Goal: Task Accomplishment & Management: Complete application form

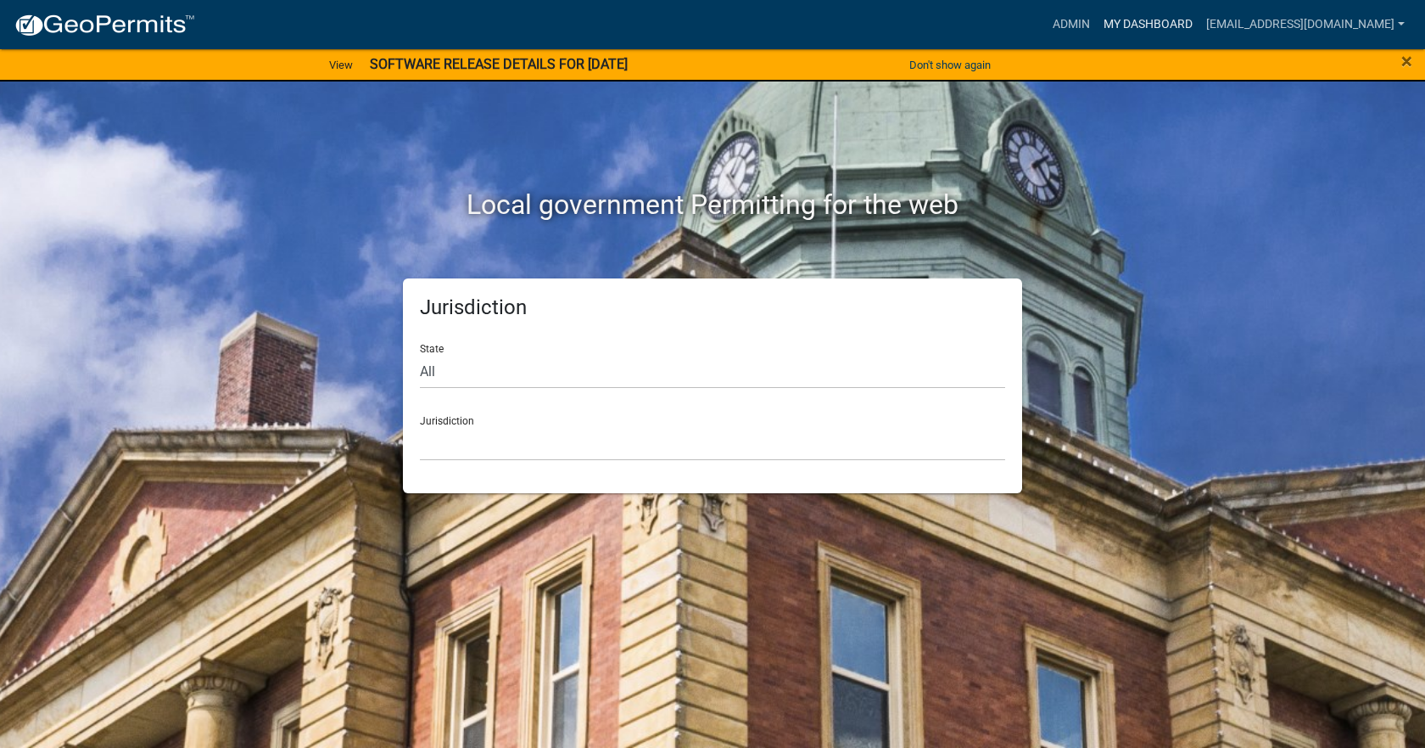
click at [1134, 30] on link "My Dashboard" at bounding box center [1148, 24] width 103 height 32
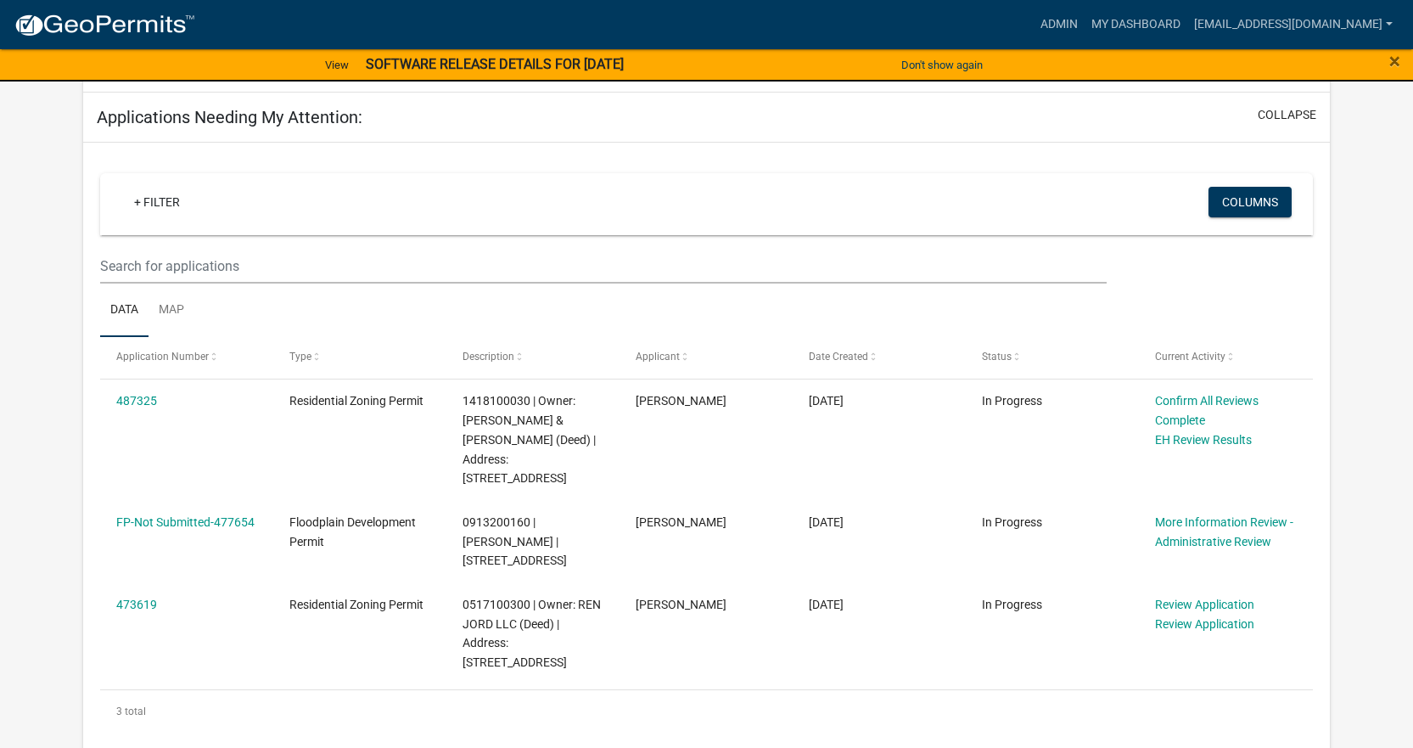
scroll to position [255, 0]
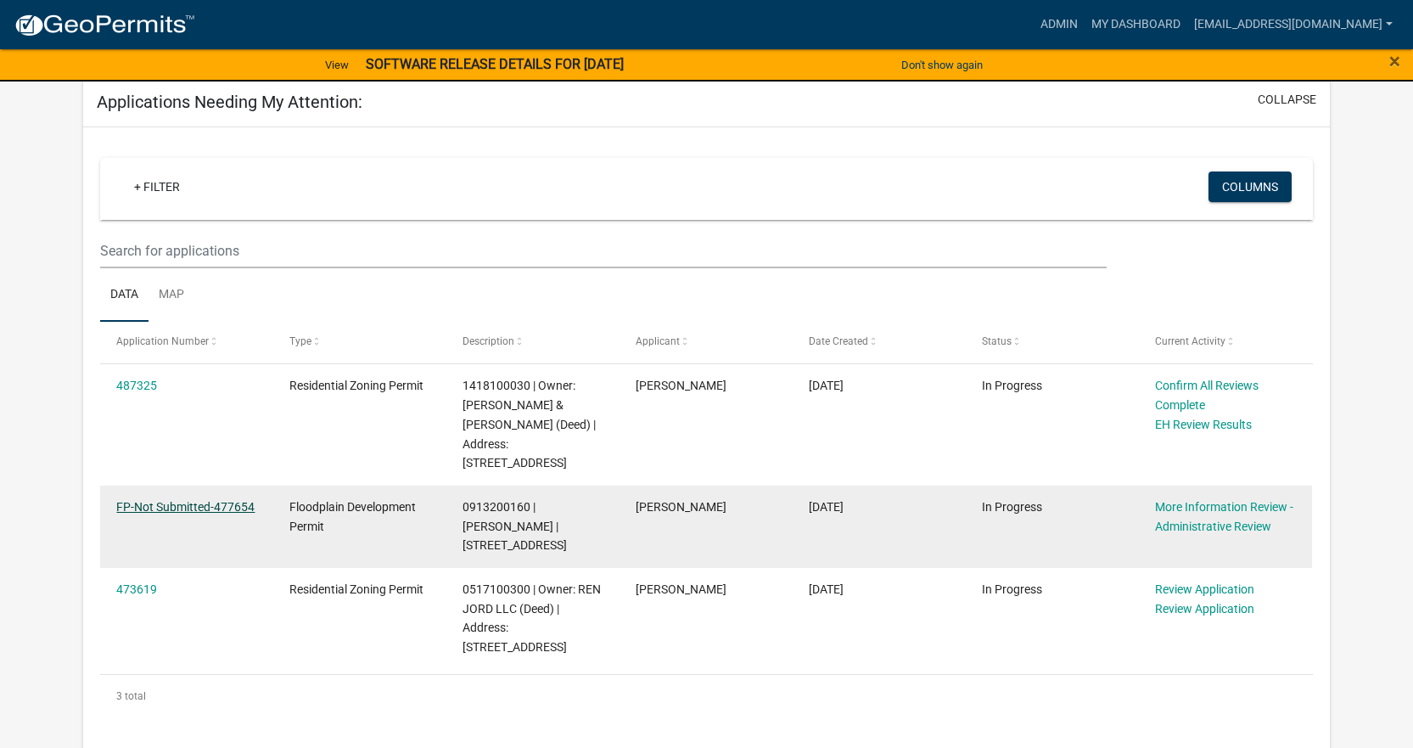
click at [232, 506] on link "FP-Not Submitted-477654" at bounding box center [185, 507] width 138 height 14
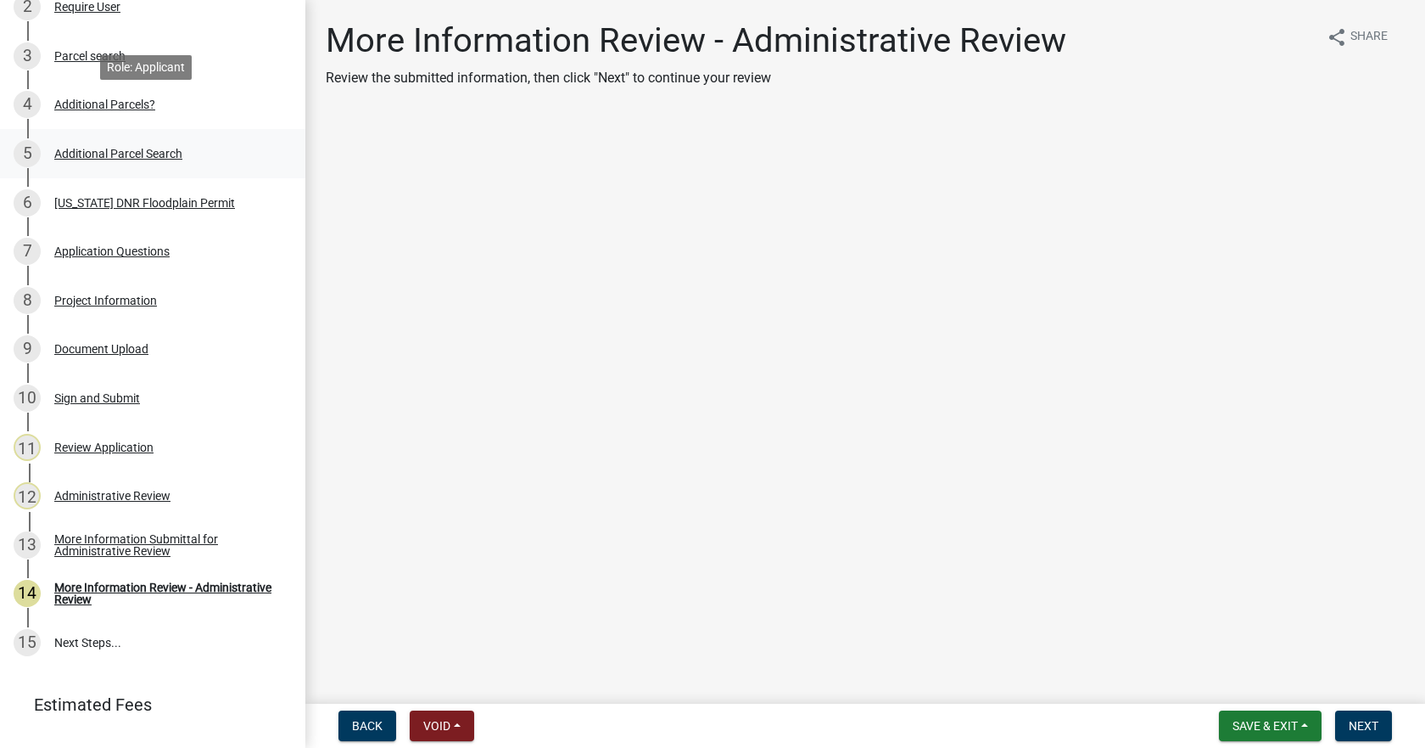
scroll to position [371, 0]
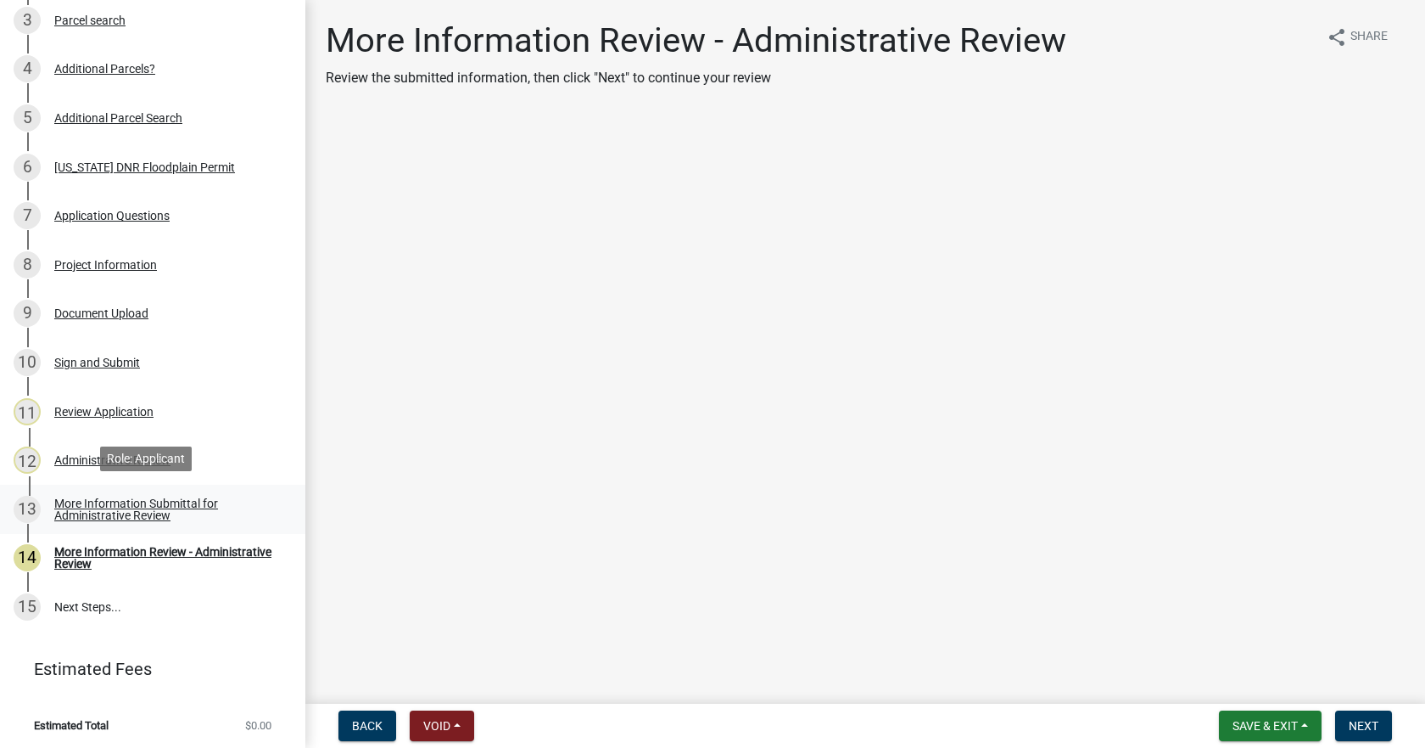
click at [115, 503] on div "More Information Submittal for Administrative Review" at bounding box center [166, 509] width 224 height 24
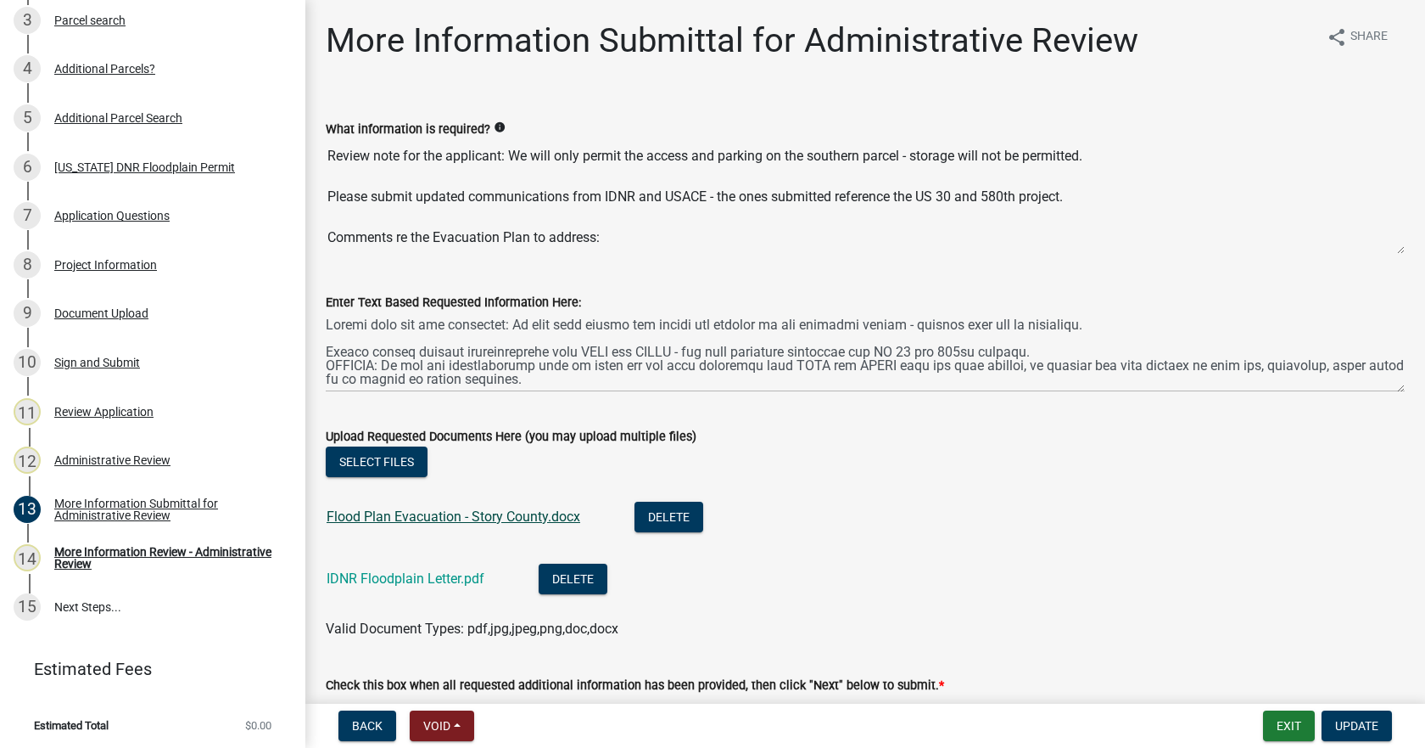
scroll to position [85, 0]
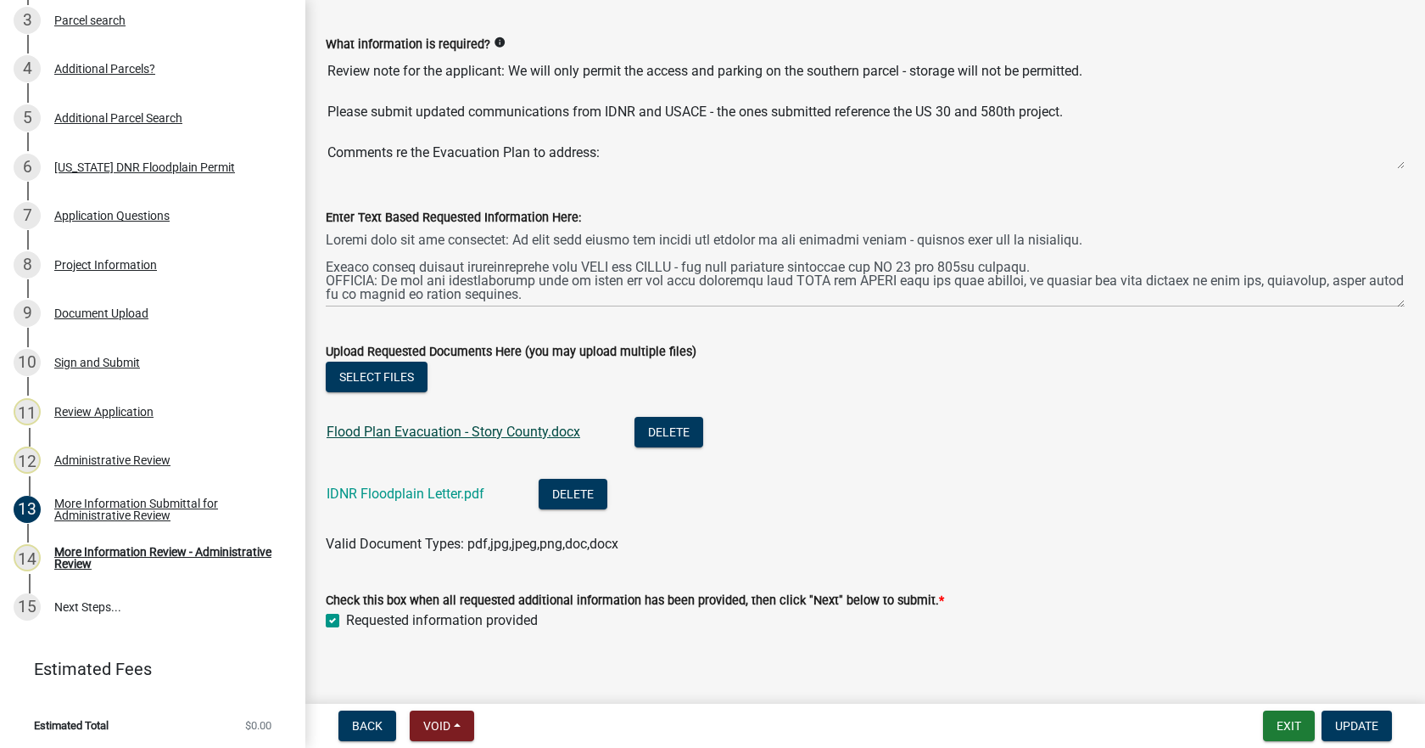
click at [382, 433] on link "Flood Plan Evacuation - Story County.docx" at bounding box center [454, 431] width 254 height 16
click at [86, 557] on div "More Information Review - Administrative Review" at bounding box center [166, 558] width 224 height 24
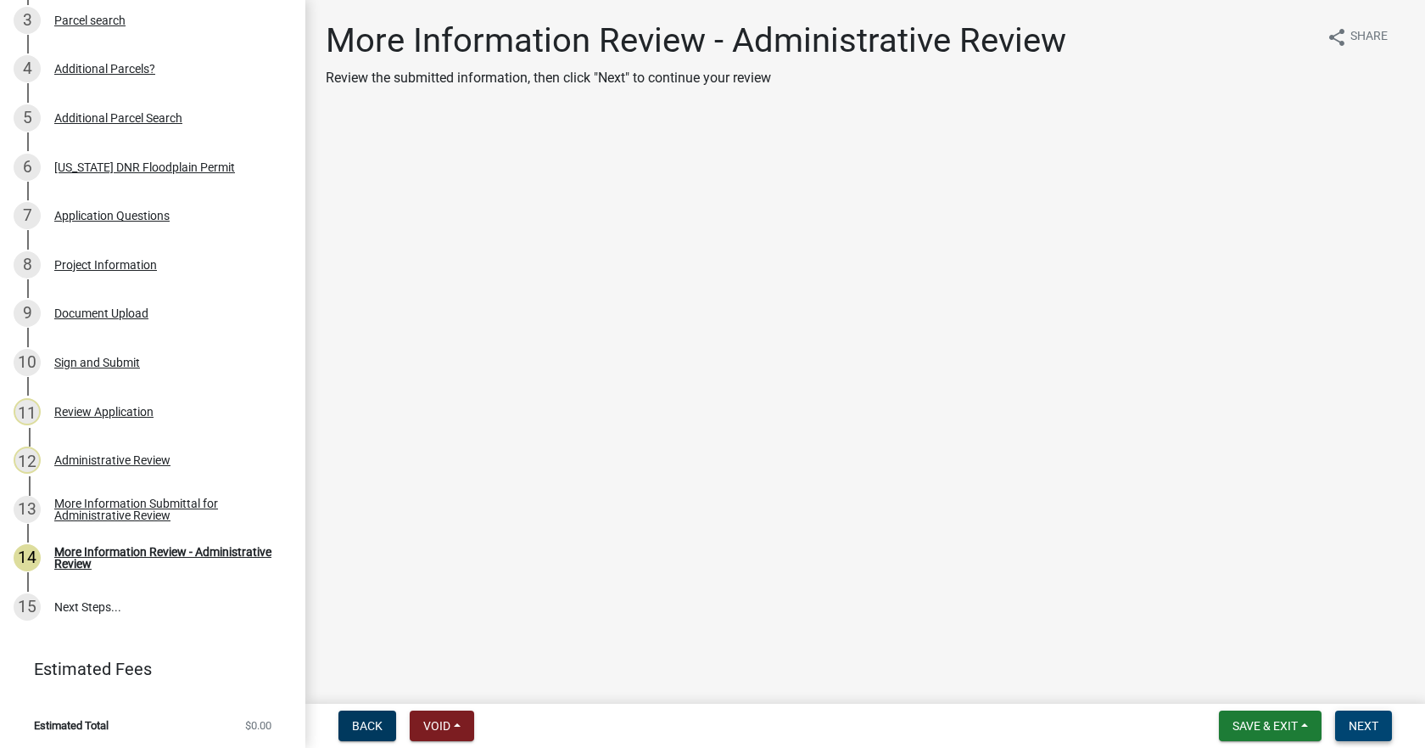
click at [1364, 722] on span "Next" at bounding box center [1364, 726] width 30 height 14
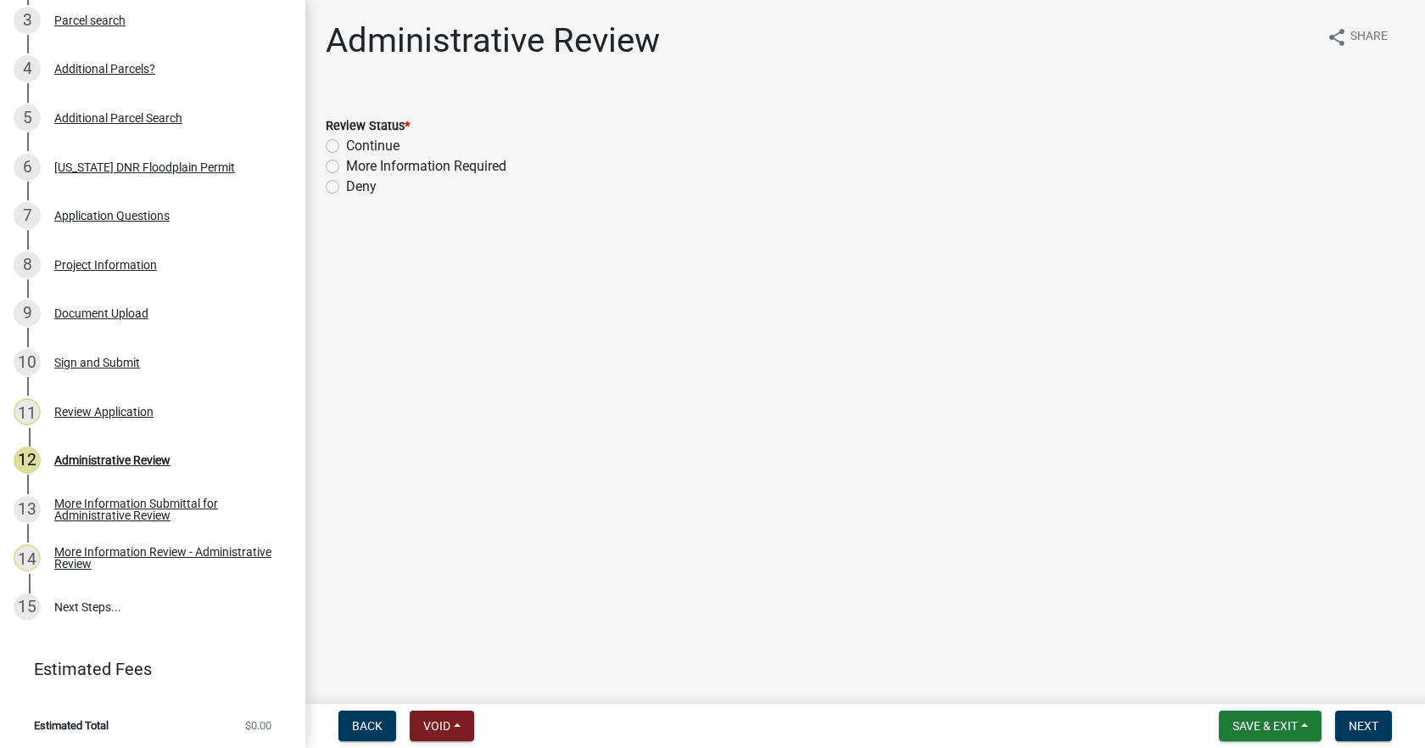
click at [346, 145] on label "Continue" at bounding box center [372, 146] width 53 height 20
click at [346, 145] on input "Continue" at bounding box center [351, 141] width 11 height 11
radio input "true"
click at [1370, 726] on span "Next" at bounding box center [1364, 726] width 30 height 14
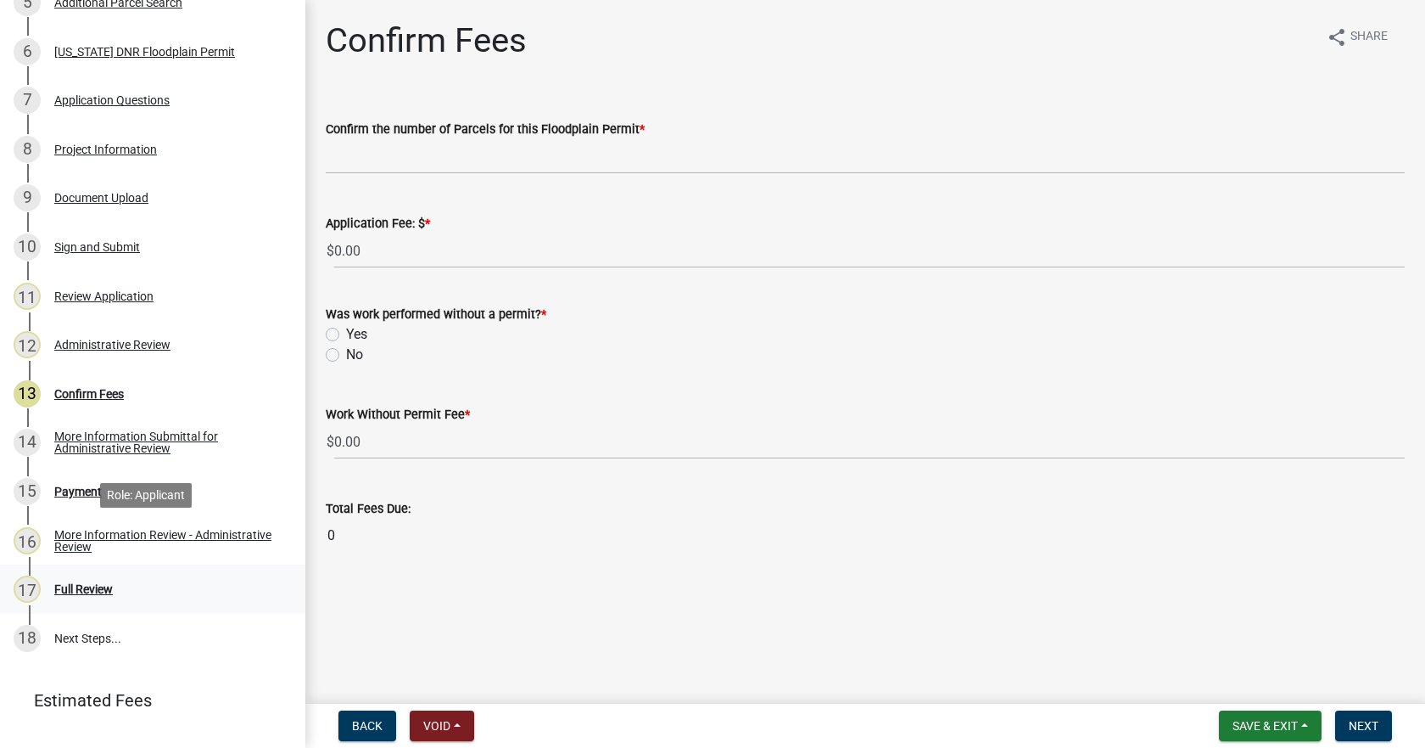
scroll to position [517, 0]
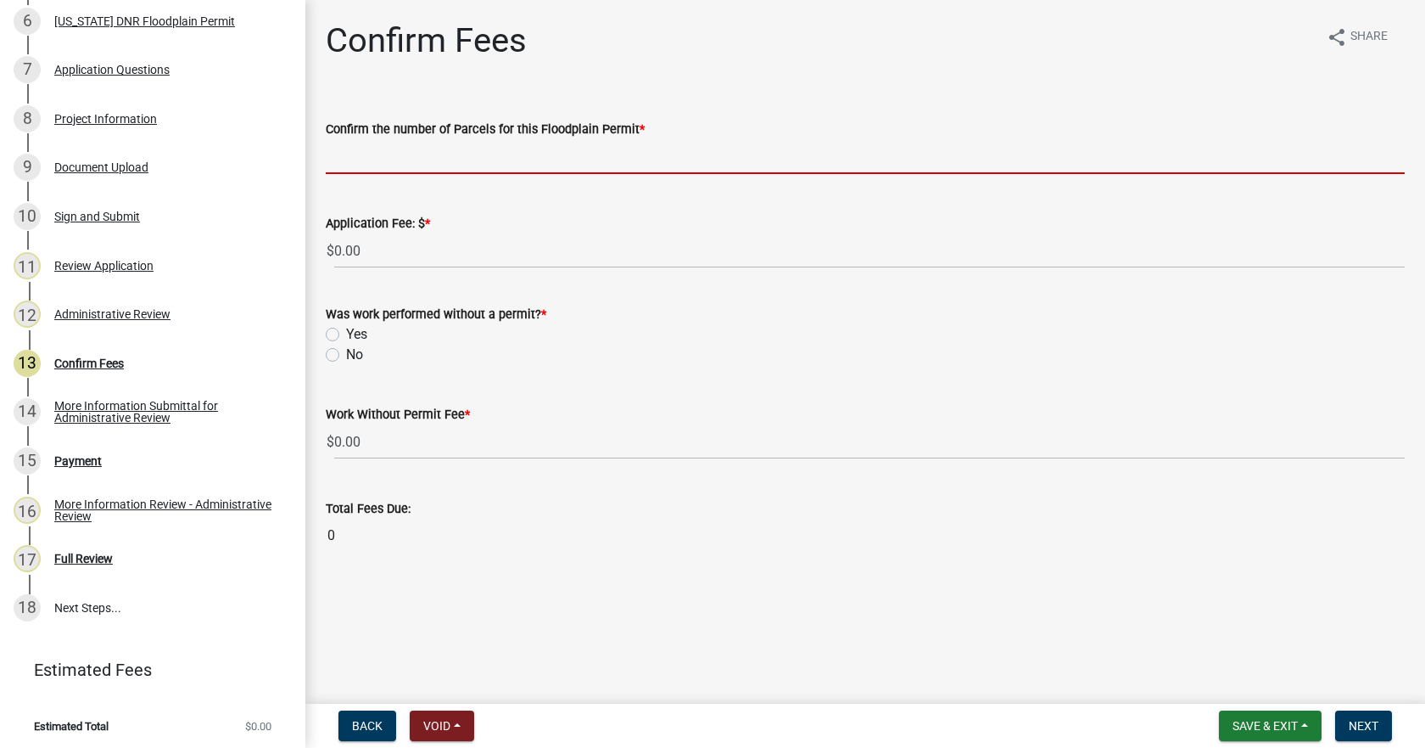
click at [383, 160] on input "text" at bounding box center [865, 156] width 1079 height 35
type input "1"
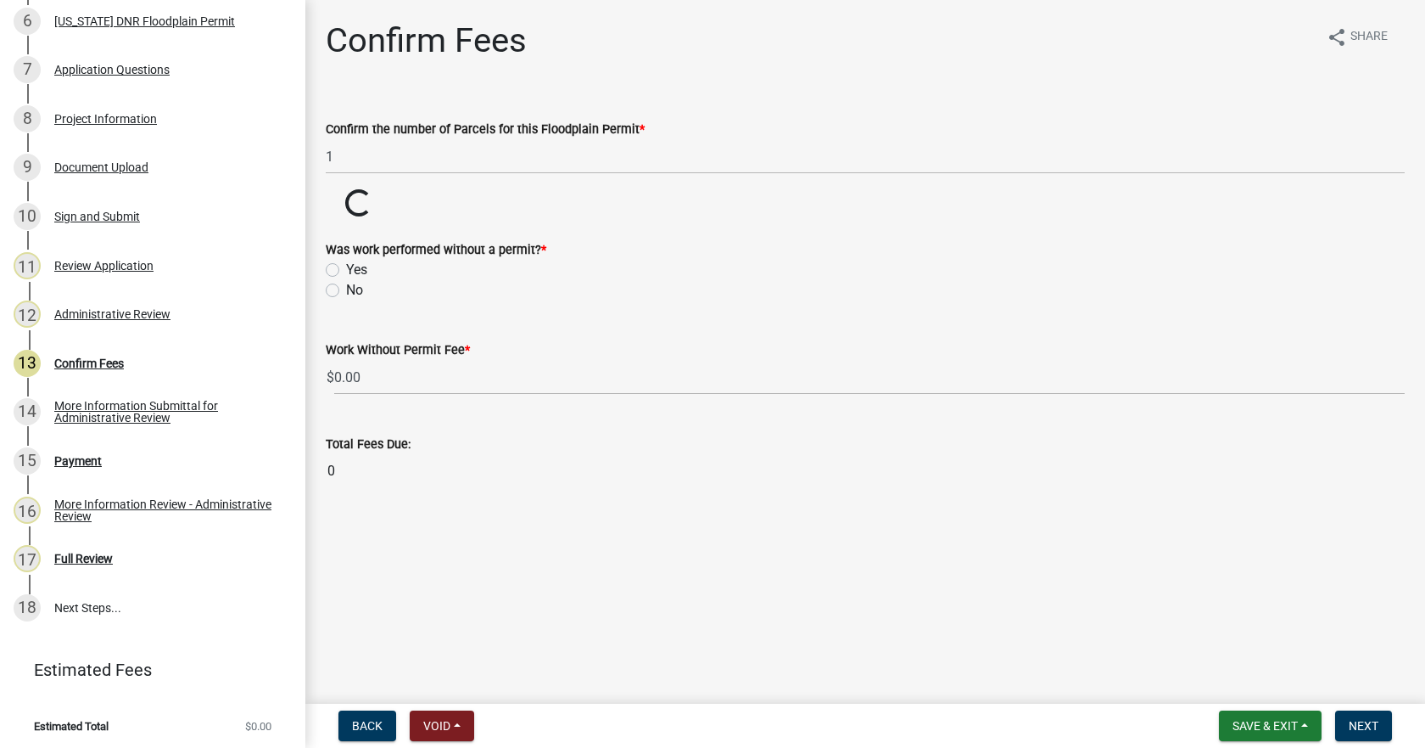
click at [335, 359] on wm-data-entity-input-list "Confirm the number of Parcels for this Floodplain Permit * 1 Application Fee: $…" at bounding box center [865, 299] width 1079 height 408
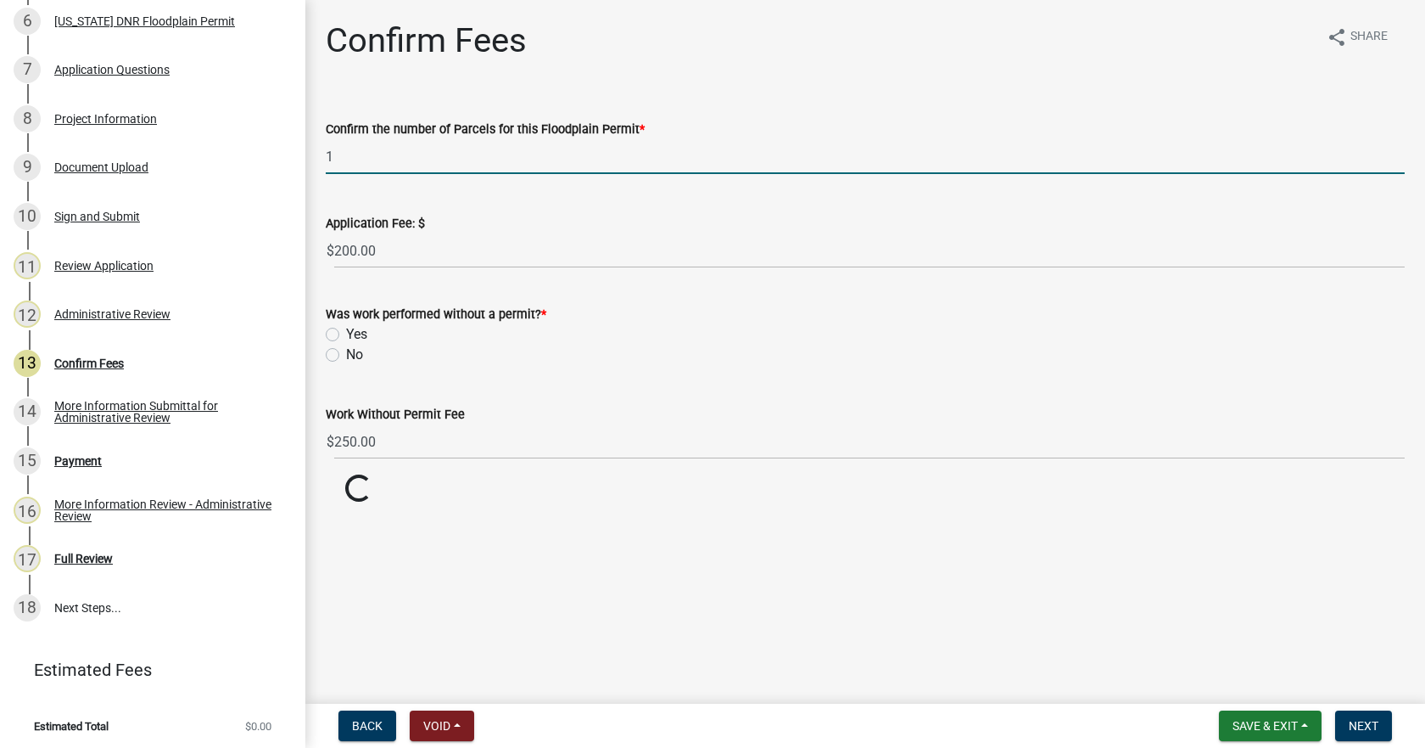
click at [342, 158] on input "1" at bounding box center [865, 156] width 1079 height 35
type input "2"
click at [333, 356] on wm-data-entity-input-list "Confirm the number of Parcels for this Floodplain Permit * 2 Application Fee: $…" at bounding box center [865, 284] width 1079 height 378
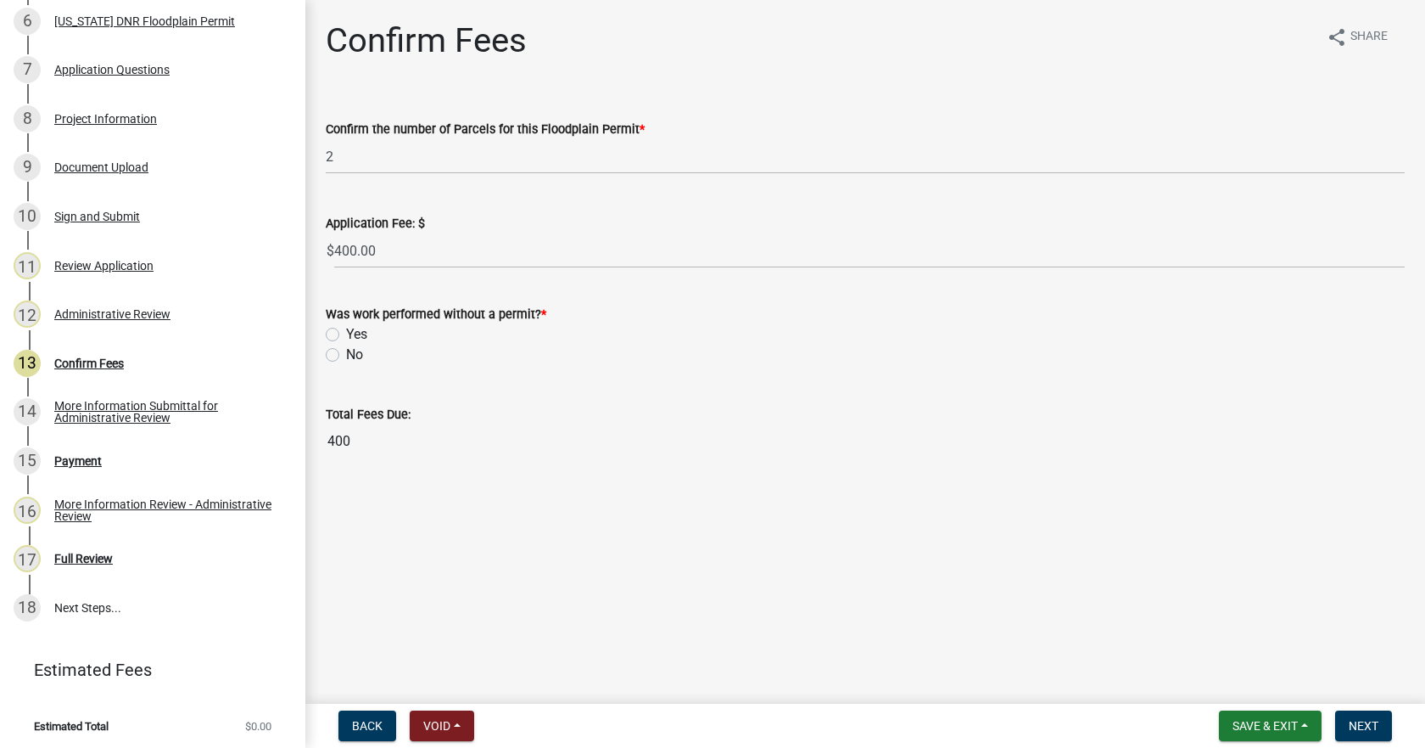
click at [346, 356] on label "No" at bounding box center [354, 354] width 17 height 20
click at [346, 356] on input "No" at bounding box center [351, 349] width 11 height 11
radio input "true"
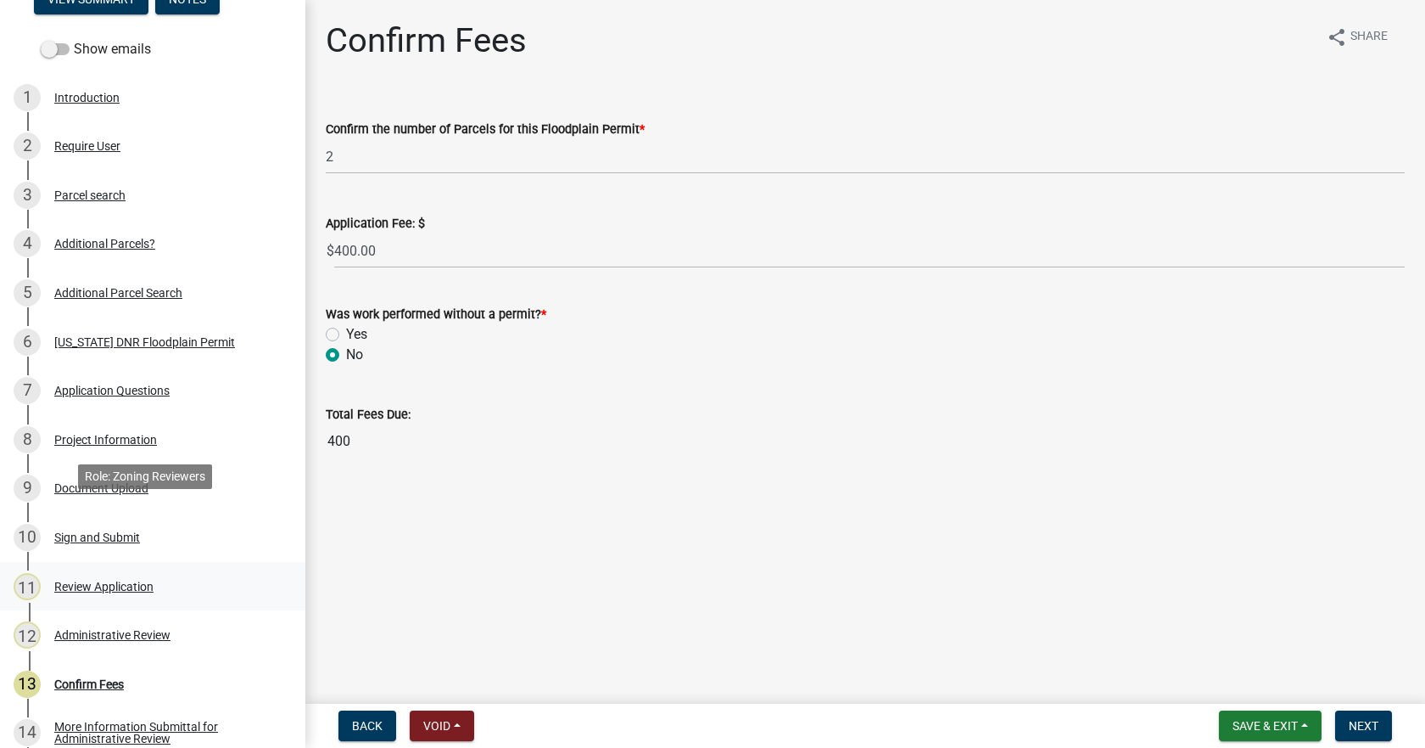
scroll to position [262, 0]
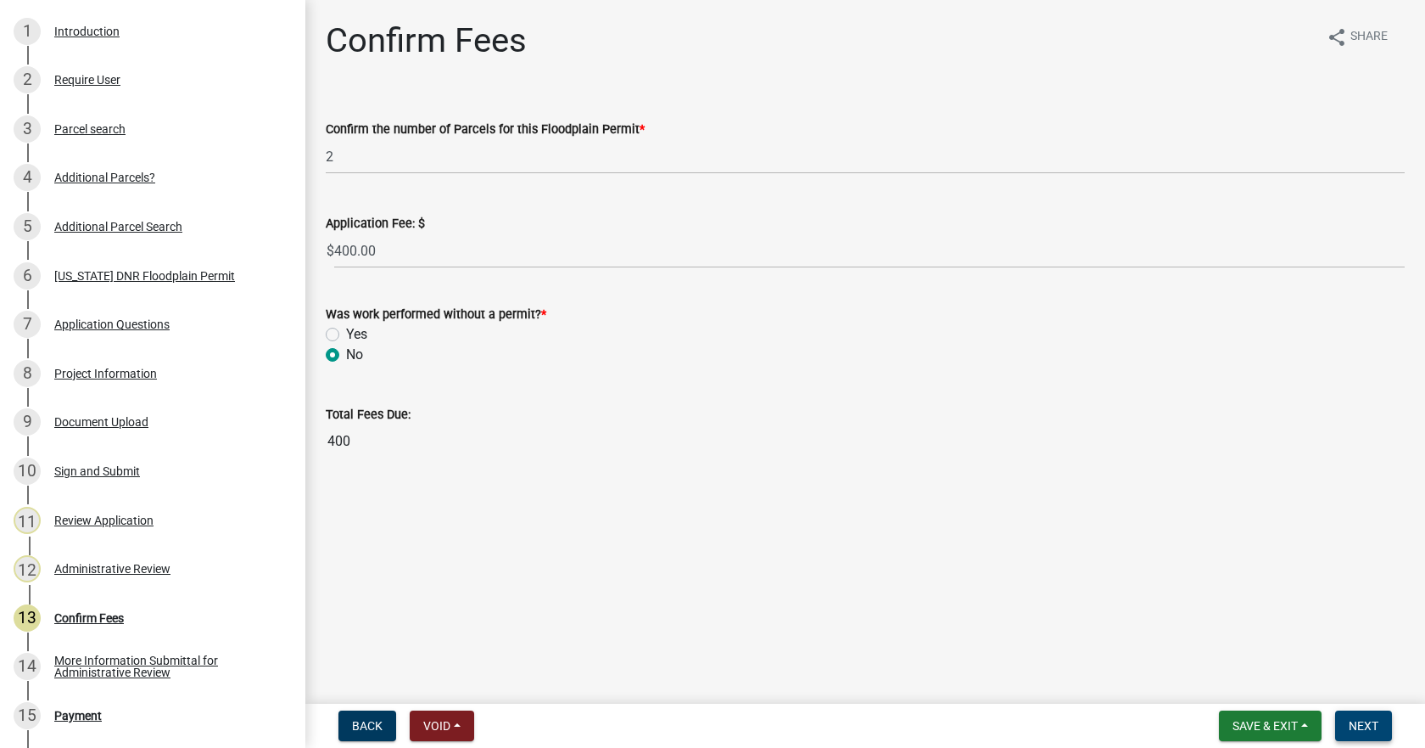
click at [1367, 723] on span "Next" at bounding box center [1364, 726] width 30 height 14
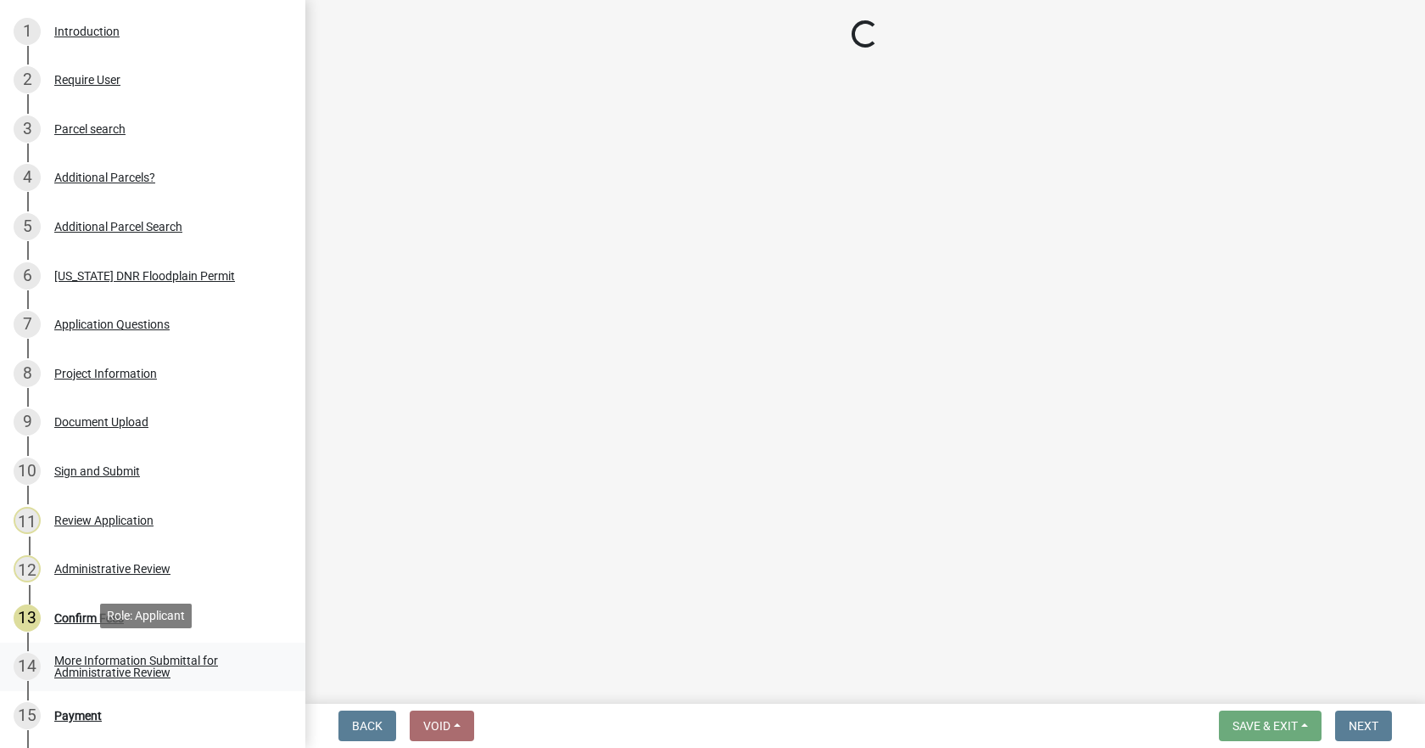
select select "3: 3"
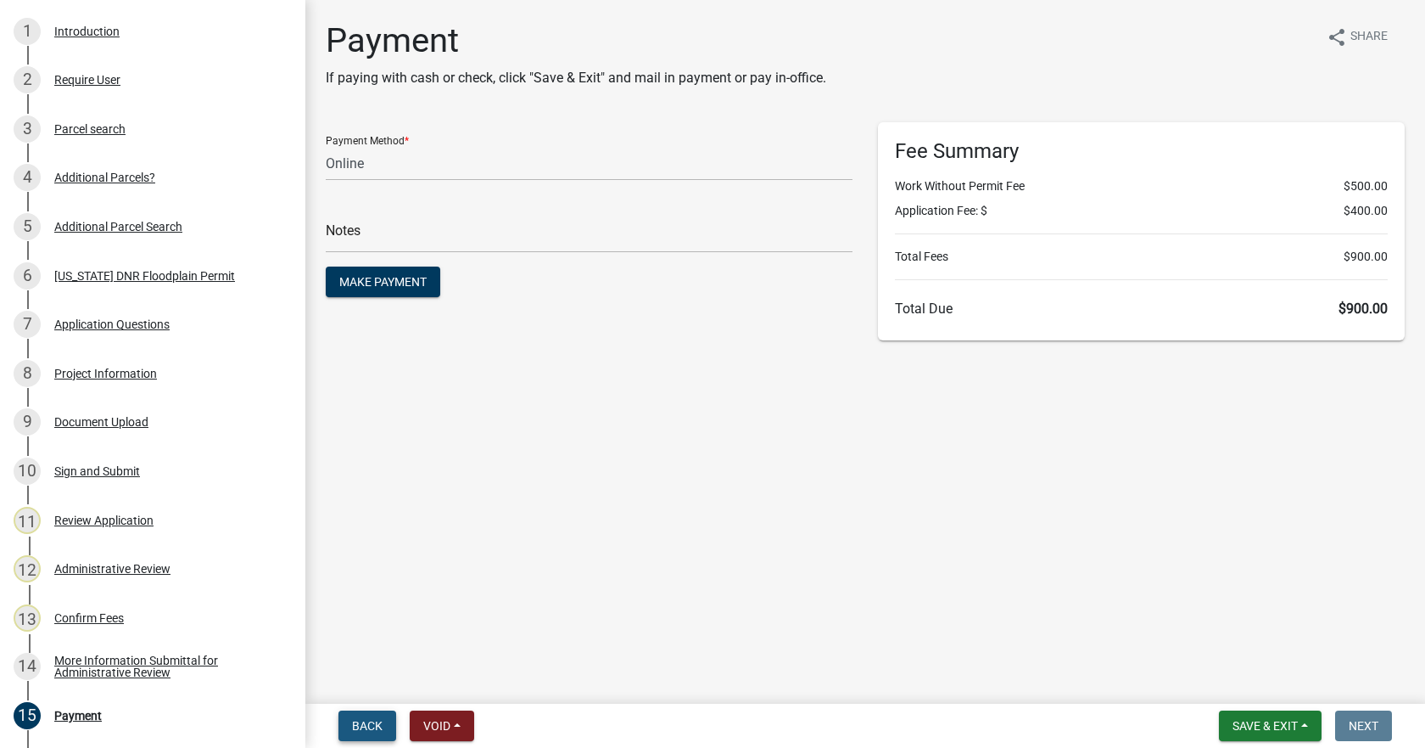
click at [361, 722] on span "Back" at bounding box center [367, 726] width 31 height 14
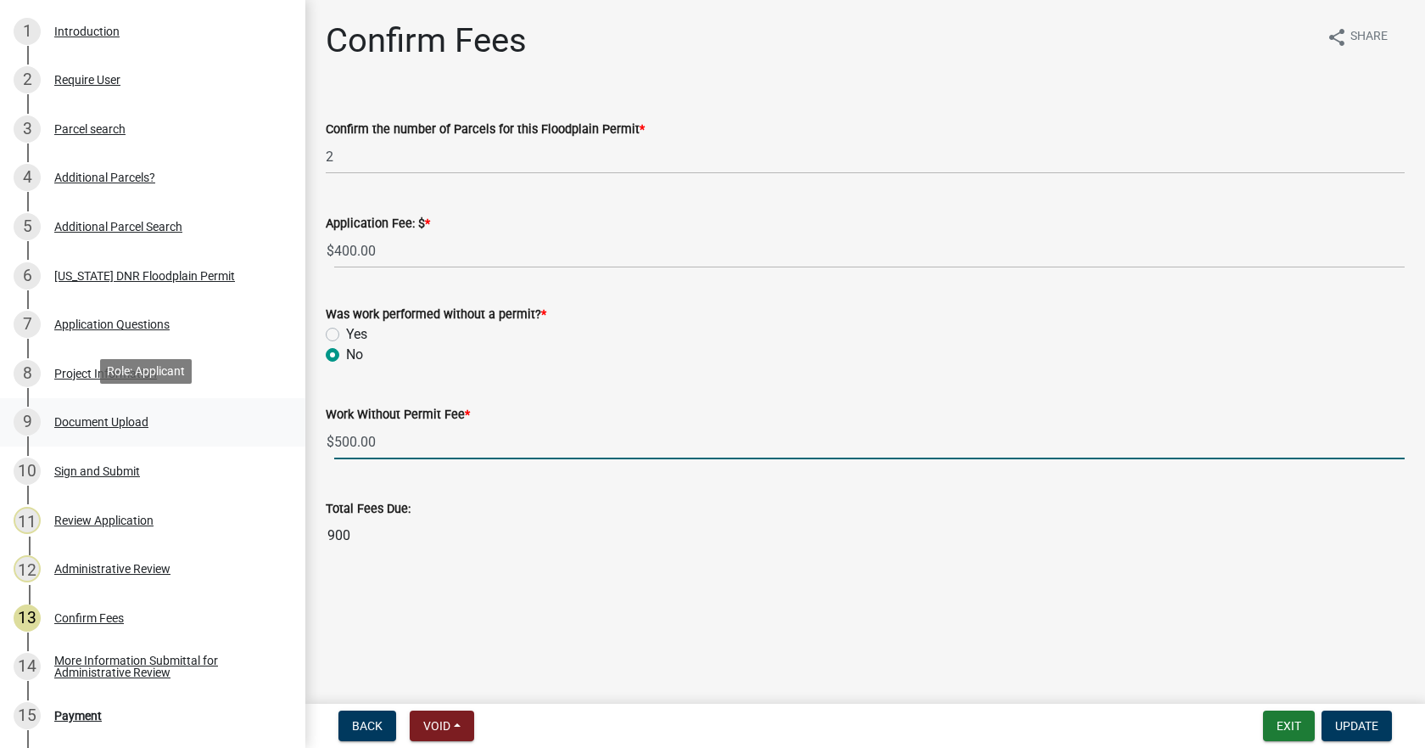
drag, startPoint x: 406, startPoint y: 444, endPoint x: 262, endPoint y: 434, distance: 143.8
click at [262, 434] on div "Floodplain Development Permit FP-Not Submitted-477654 Edit View Summary Notes S…" at bounding box center [712, 374] width 1425 height 748
click at [1364, 729] on span "Update" at bounding box center [1357, 726] width 43 height 14
click at [362, 441] on input "500.00" at bounding box center [869, 441] width 1071 height 35
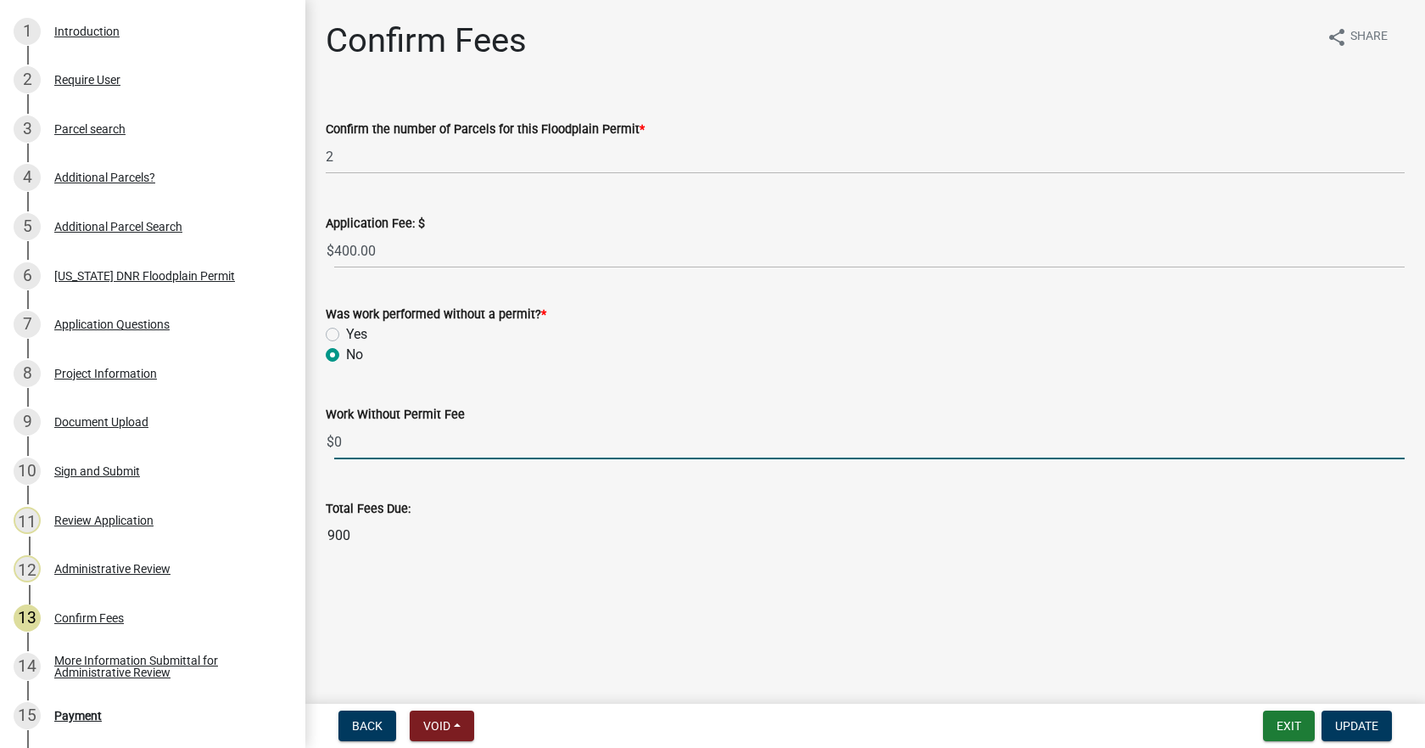
type input "0"
click at [346, 328] on label "Yes" at bounding box center [356, 334] width 21 height 20
click at [346, 328] on input "Yes" at bounding box center [351, 329] width 11 height 11
radio input "true"
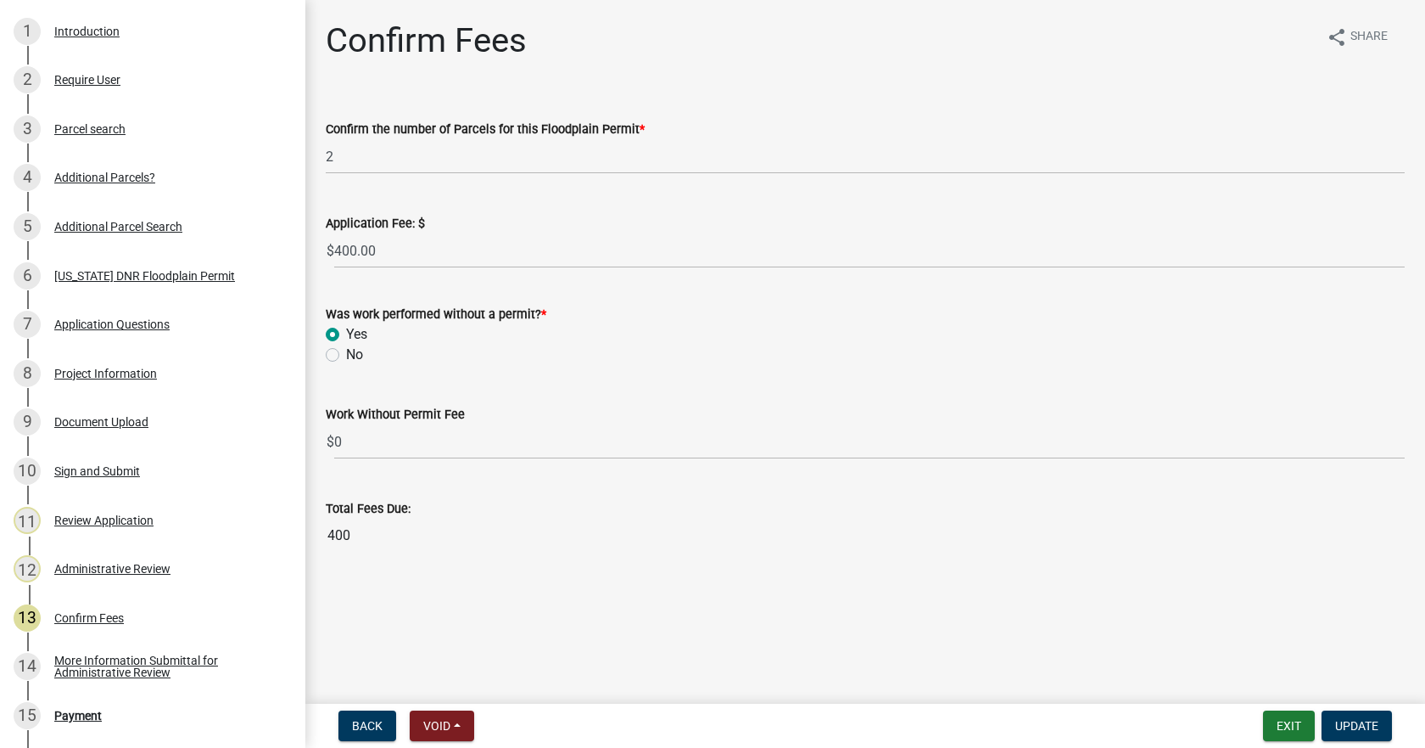
click at [346, 353] on label "No" at bounding box center [354, 354] width 17 height 20
click at [346, 353] on input "No" at bounding box center [351, 349] width 11 height 11
radio input "true"
click at [346, 339] on label "Yes" at bounding box center [356, 334] width 21 height 20
click at [346, 335] on input "Yes" at bounding box center [351, 329] width 11 height 11
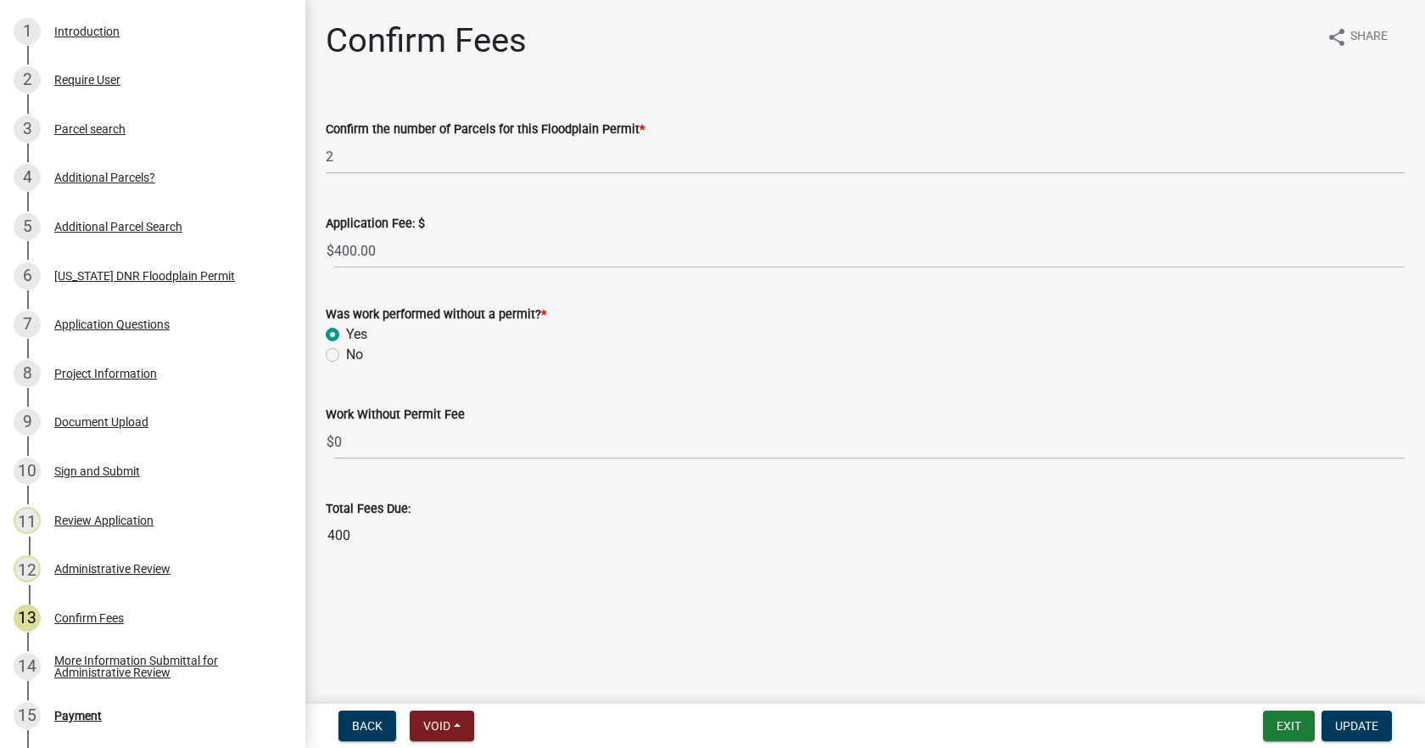
radio input "true"
click at [346, 356] on label "No" at bounding box center [354, 354] width 17 height 20
click at [346, 356] on input "No" at bounding box center [351, 349] width 11 height 11
radio input "true"
click at [1358, 730] on span "Update" at bounding box center [1357, 726] width 43 height 14
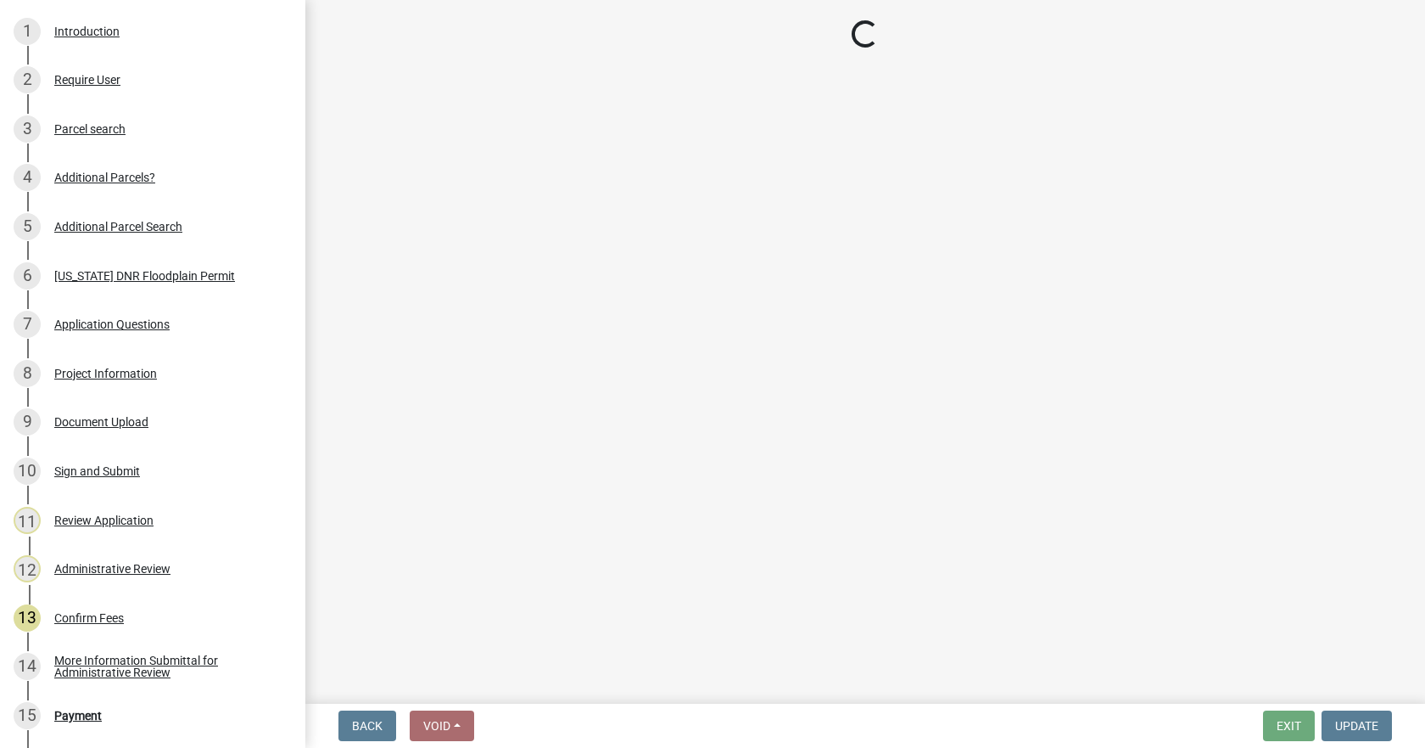
select select "3: 3"
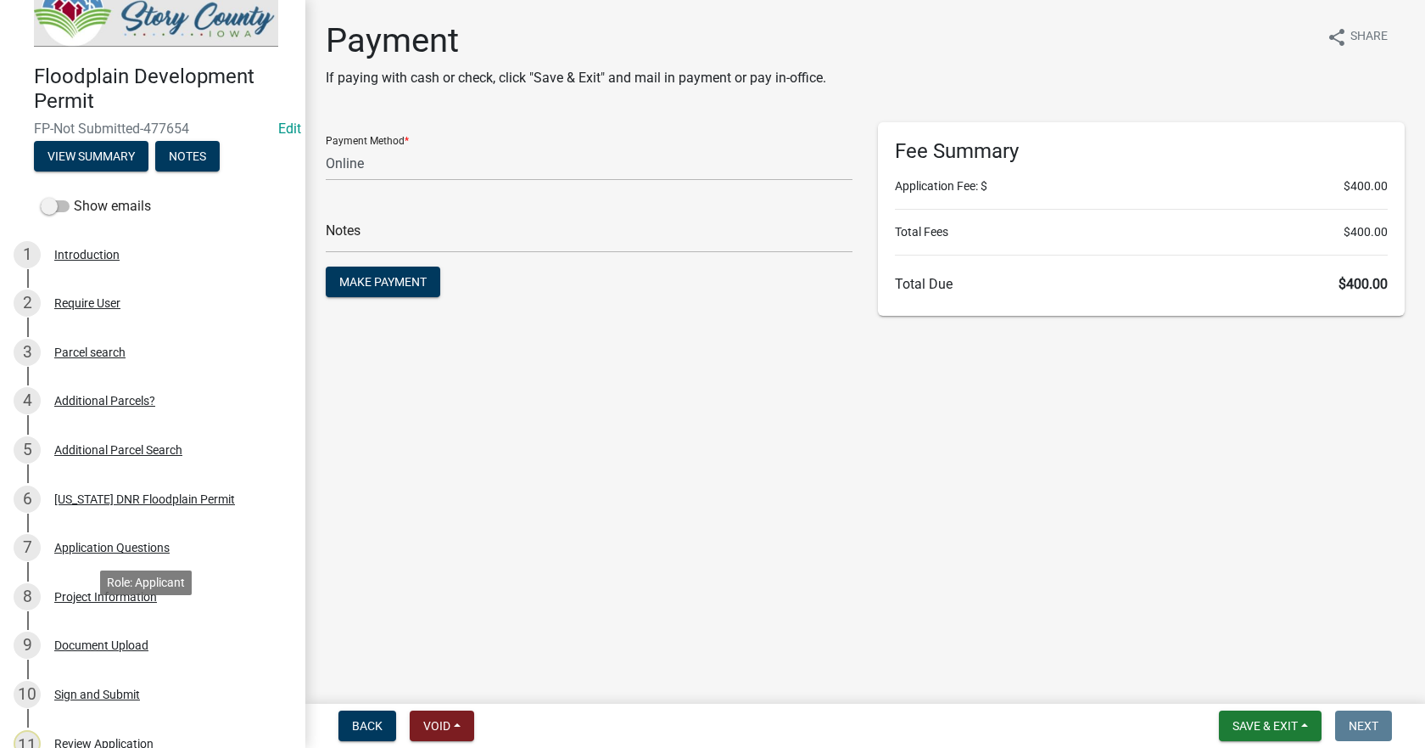
scroll to position [0, 0]
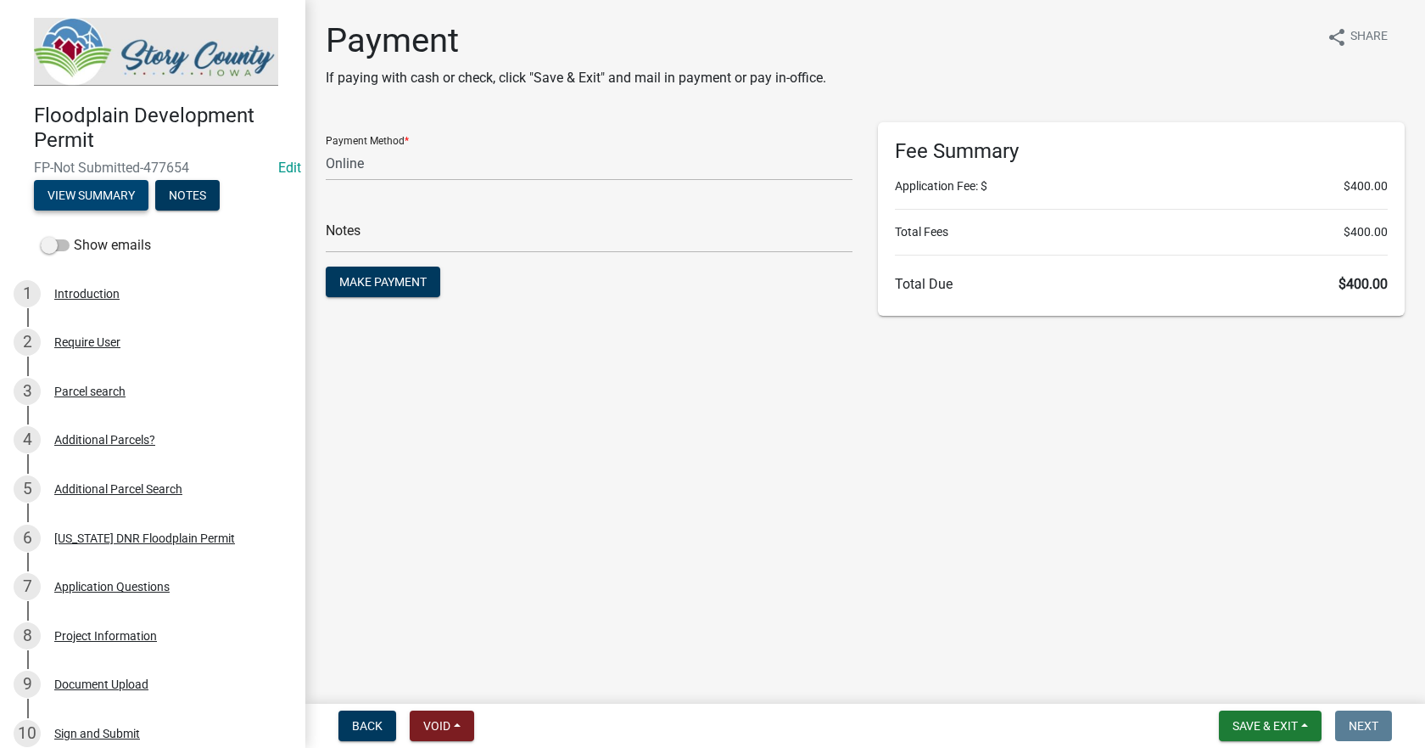
click at [82, 188] on button "View Summary" at bounding box center [91, 195] width 115 height 31
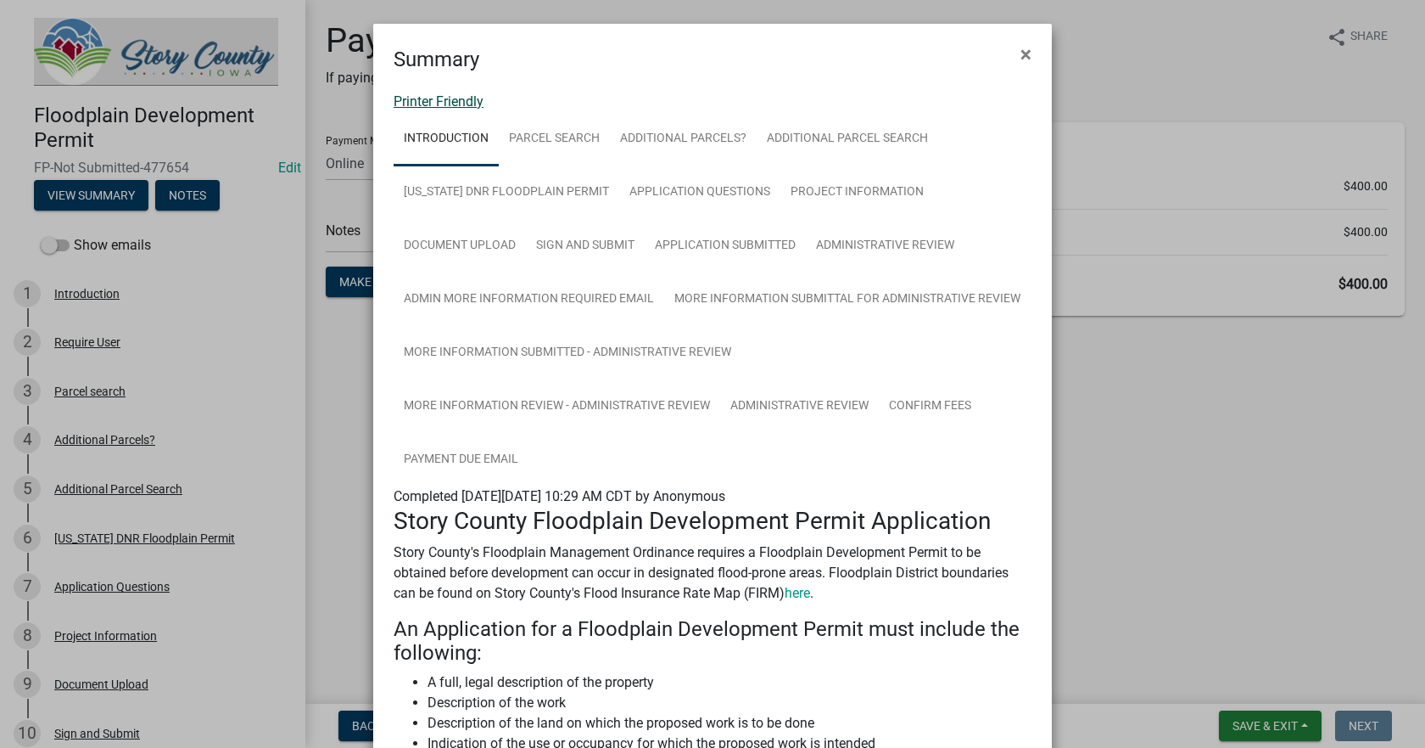
click at [428, 104] on link "Printer Friendly" at bounding box center [439, 101] width 90 height 16
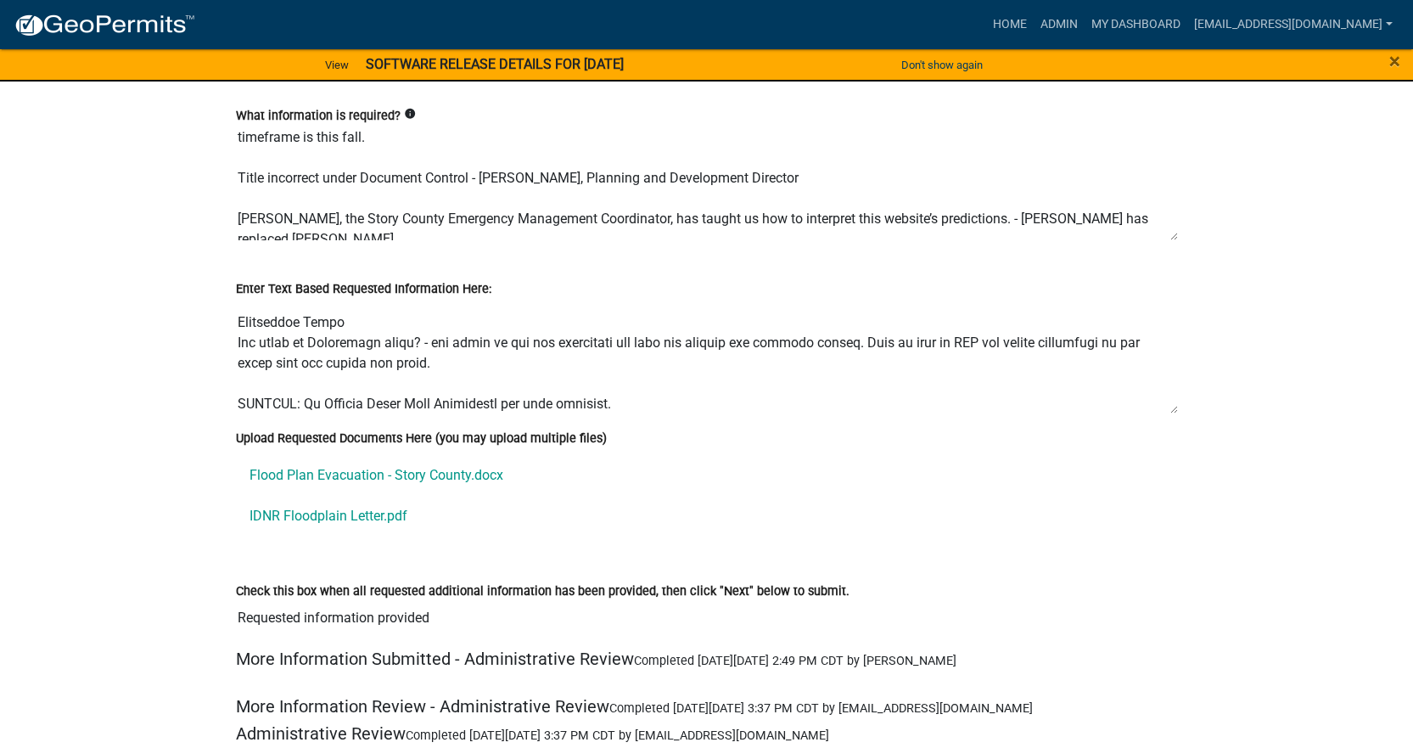
scroll to position [170, 0]
click at [1043, 19] on link "Admin" at bounding box center [1058, 24] width 51 height 32
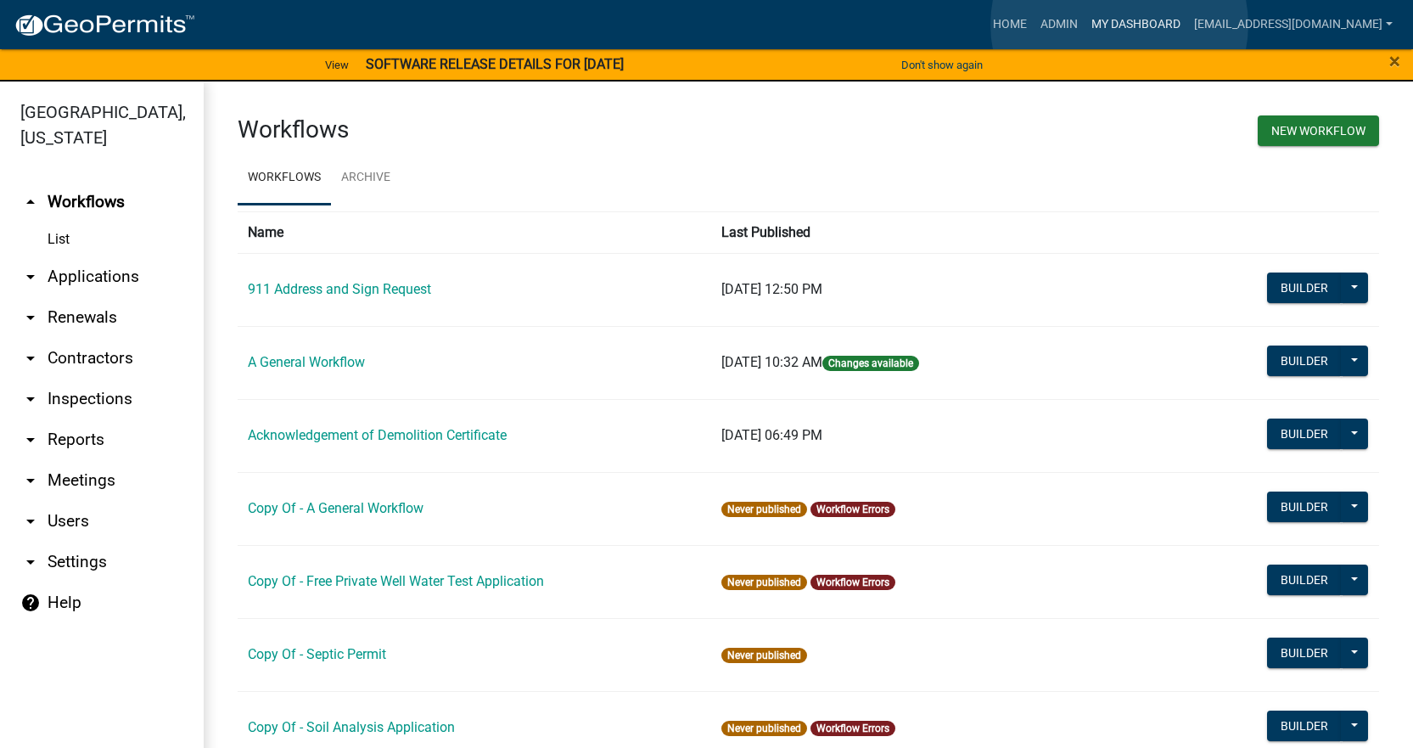
click at [1119, 25] on link "My Dashboard" at bounding box center [1135, 24] width 103 height 32
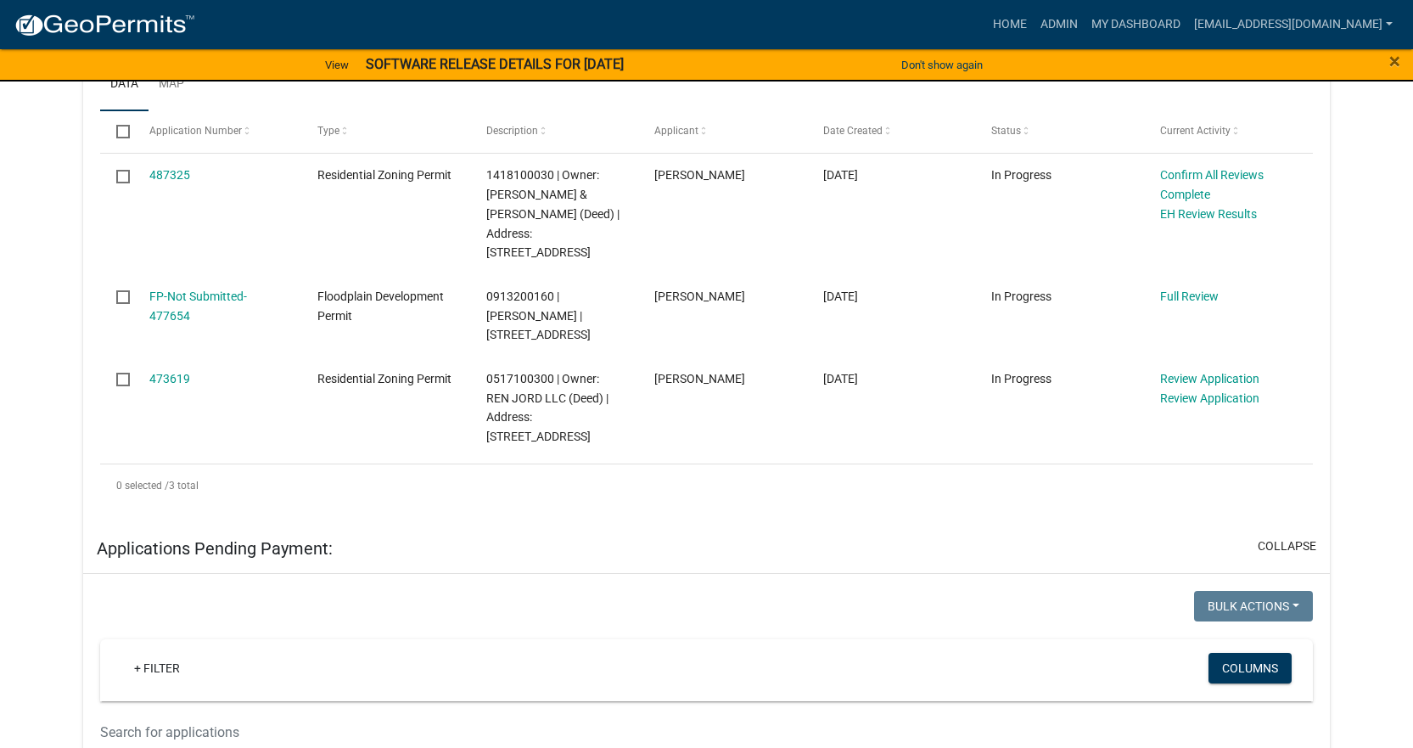
scroll to position [470, 0]
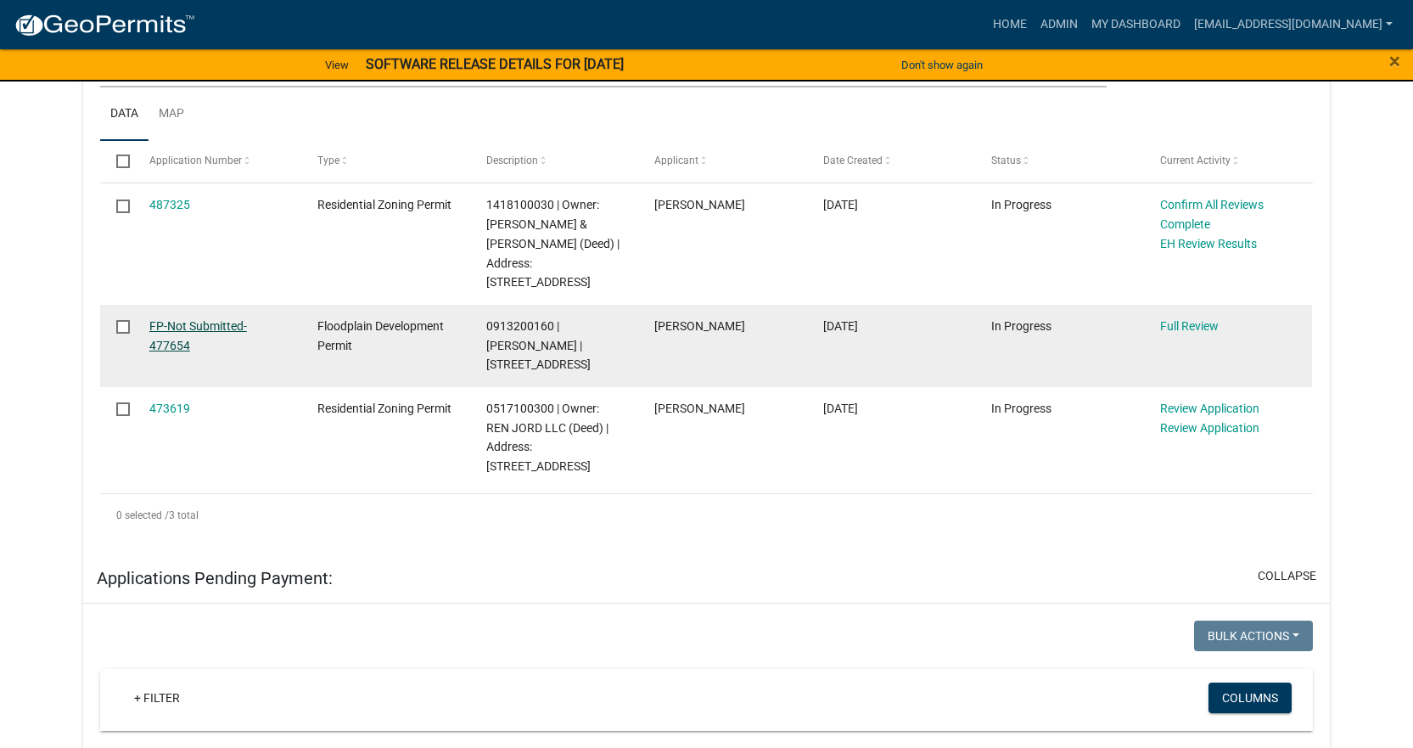
click at [201, 328] on link "FP-Not Submitted-477654" at bounding box center [198, 335] width 98 height 33
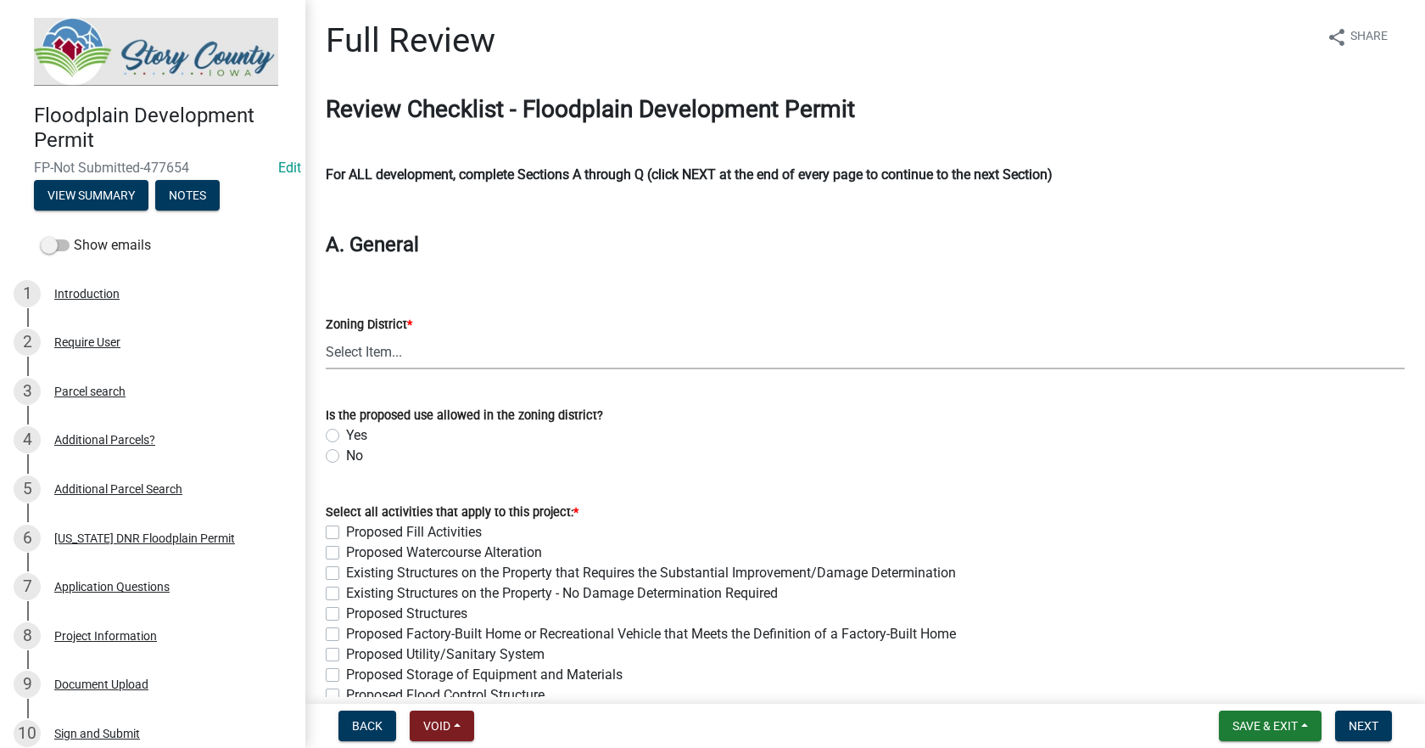
click at [364, 355] on select "Select Item... A-1 Agricultural A-2 Agribusiness District A-R Agricultural/Resi…" at bounding box center [865, 351] width 1079 height 35
click at [326, 334] on select "Select Item... A-1 Agricultural A-2 Agribusiness District A-R Agricultural/Resi…" at bounding box center [865, 351] width 1079 height 35
select select "d6d9340f-64a0-4998-851d-387f88abd144"
click at [346, 433] on label "Yes" at bounding box center [356, 435] width 21 height 20
click at [346, 433] on input "Yes" at bounding box center [351, 430] width 11 height 11
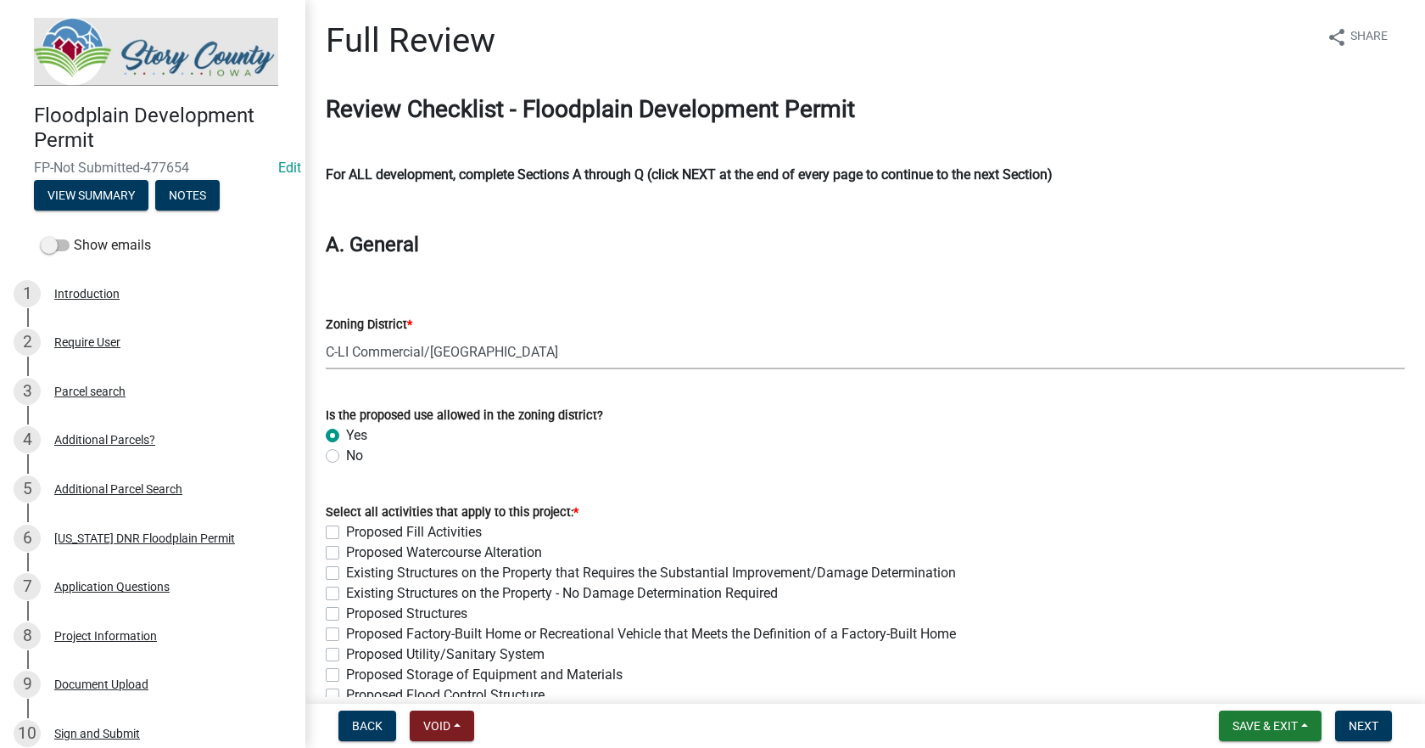
radio input "true"
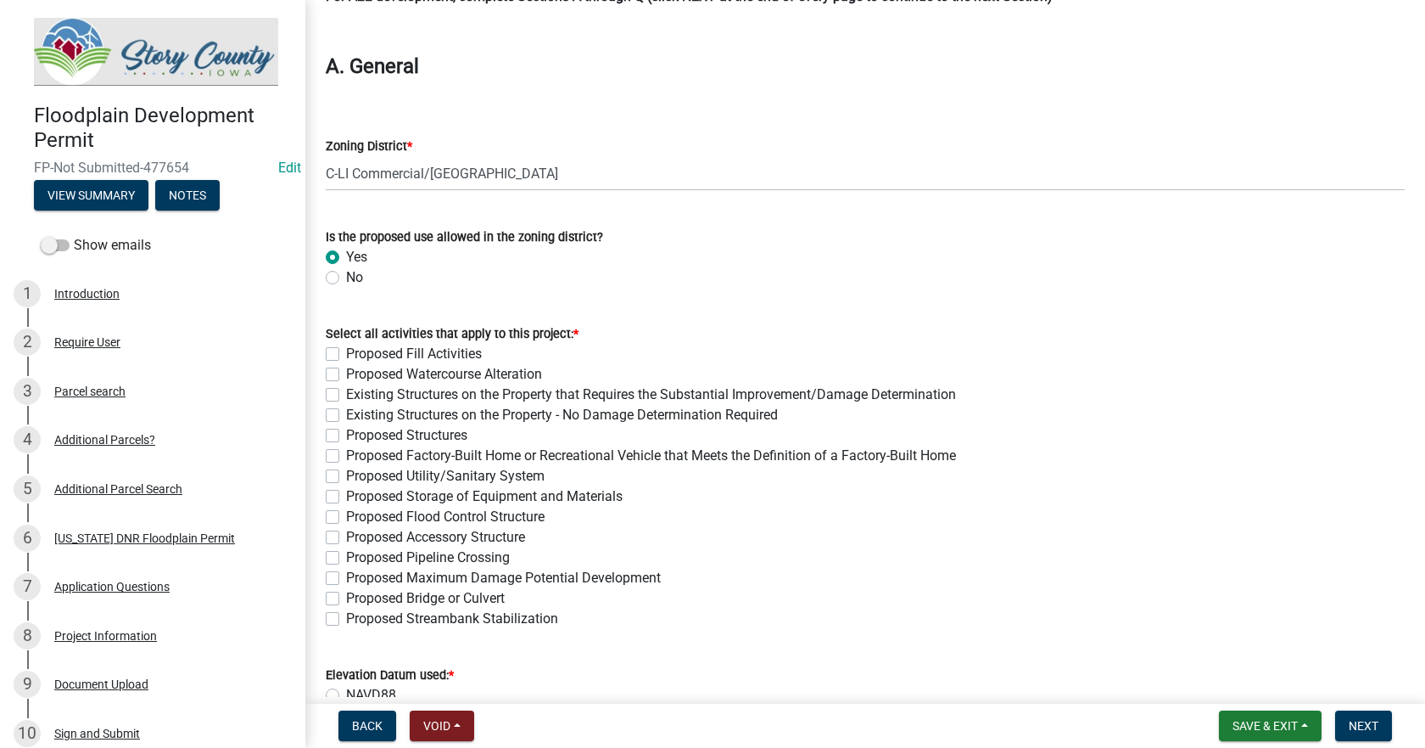
scroll to position [255, 0]
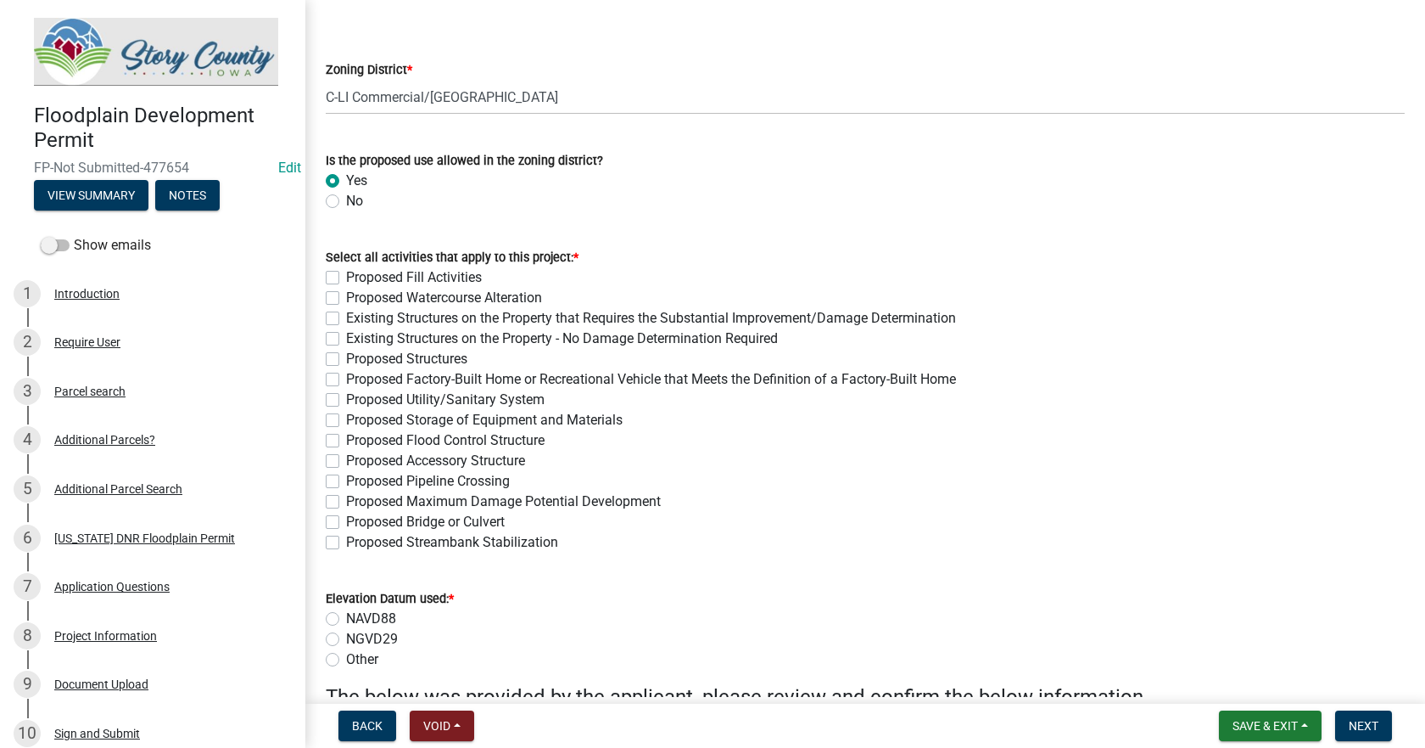
click at [346, 357] on label "Proposed Structures" at bounding box center [406, 359] width 121 height 20
click at [346, 357] on input "Proposed Structures" at bounding box center [351, 354] width 11 height 11
checkbox input "true"
checkbox input "false"
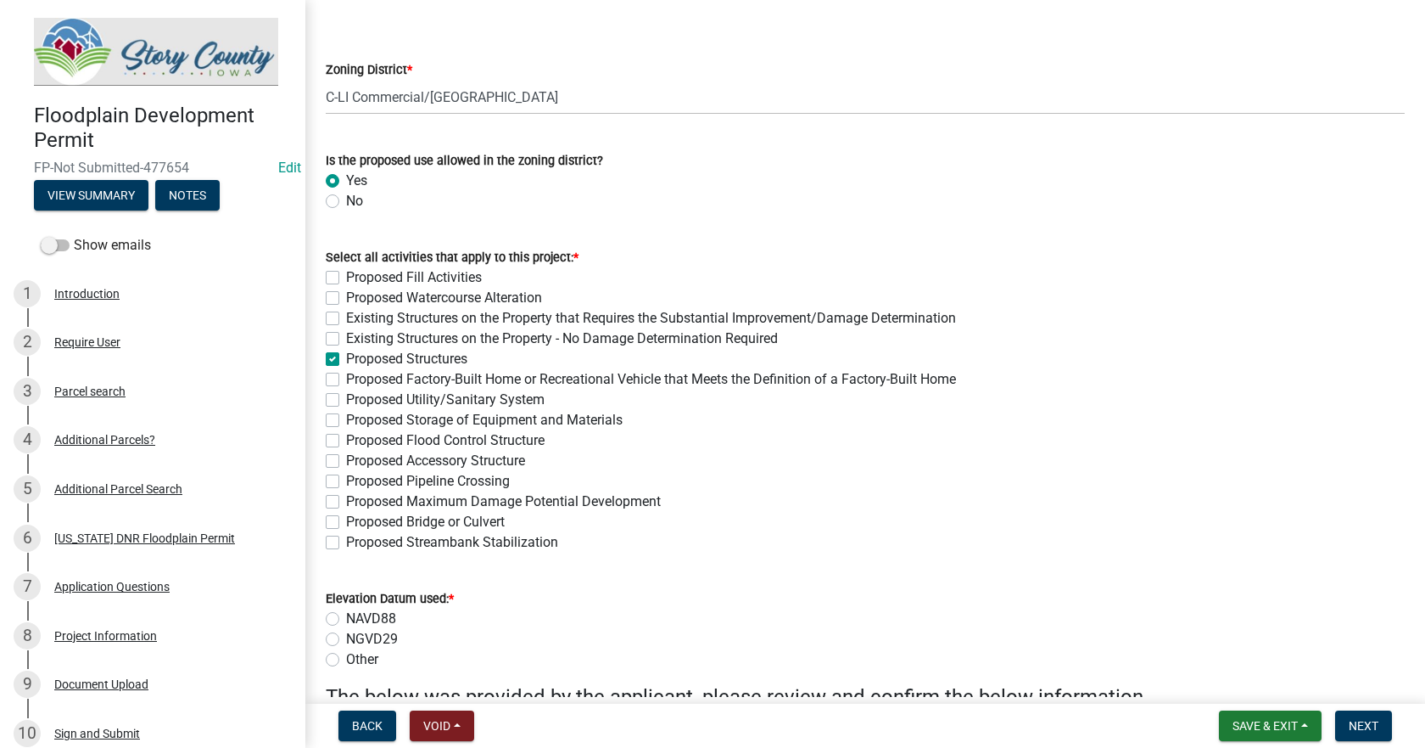
checkbox input "false"
checkbox input "true"
checkbox input "false"
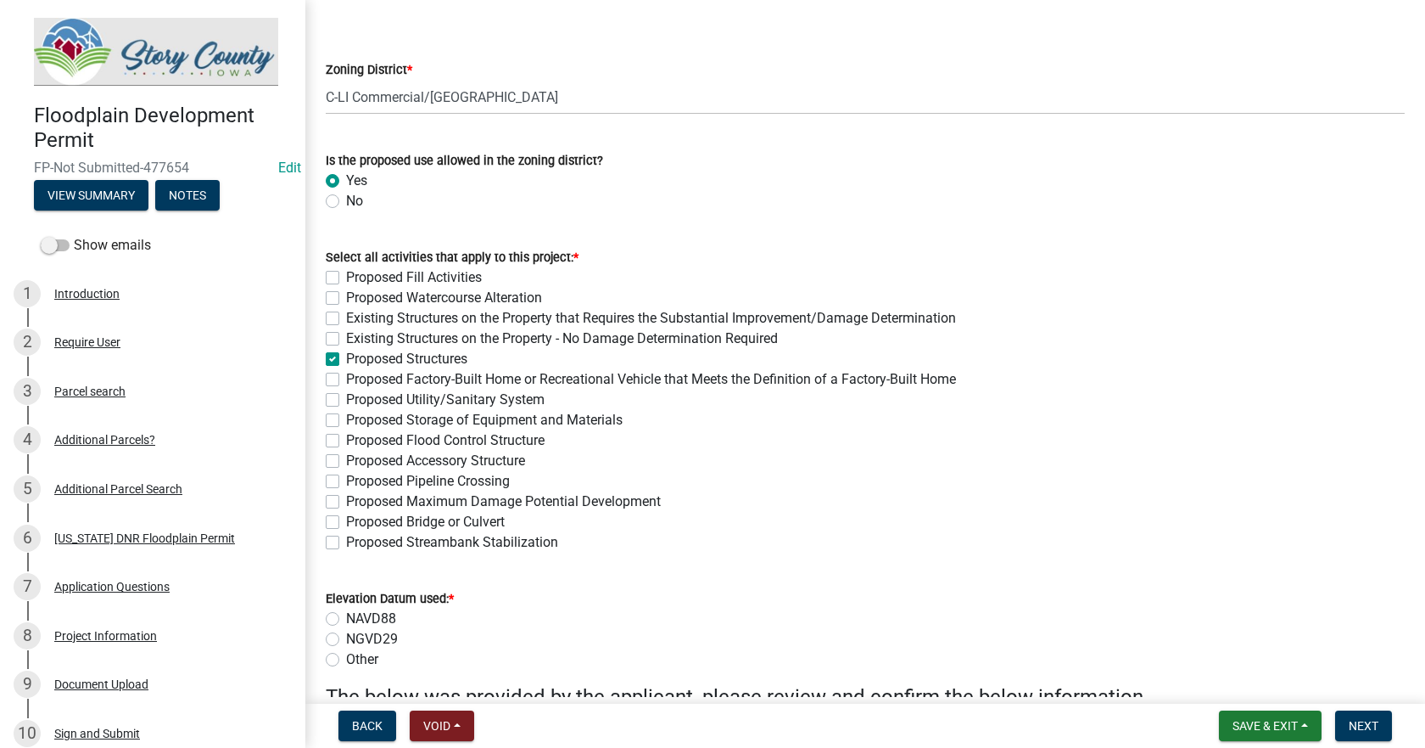
checkbox input "false"
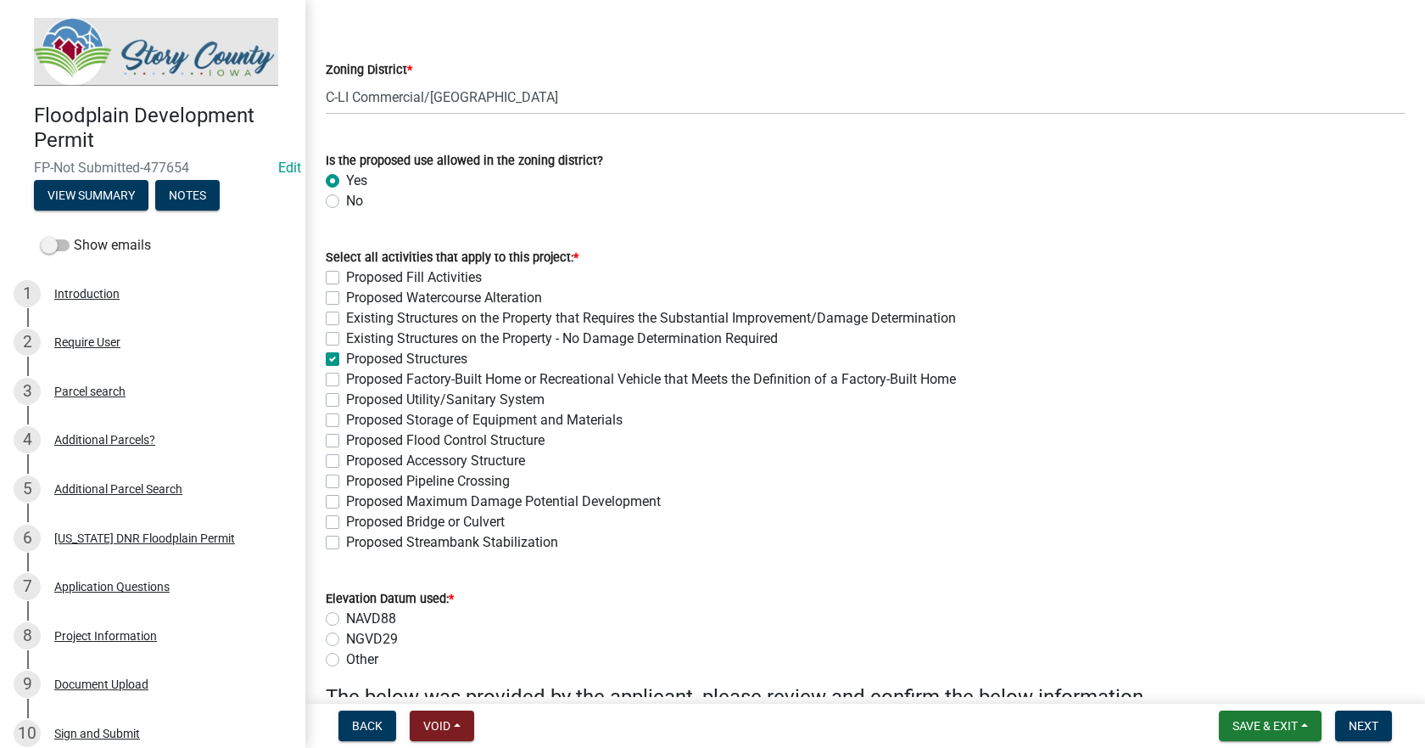
checkbox input "false"
click at [346, 616] on label "NAVD88" at bounding box center [371, 618] width 50 height 20
click at [346, 616] on input "NAVD88" at bounding box center [351, 613] width 11 height 11
radio input "true"
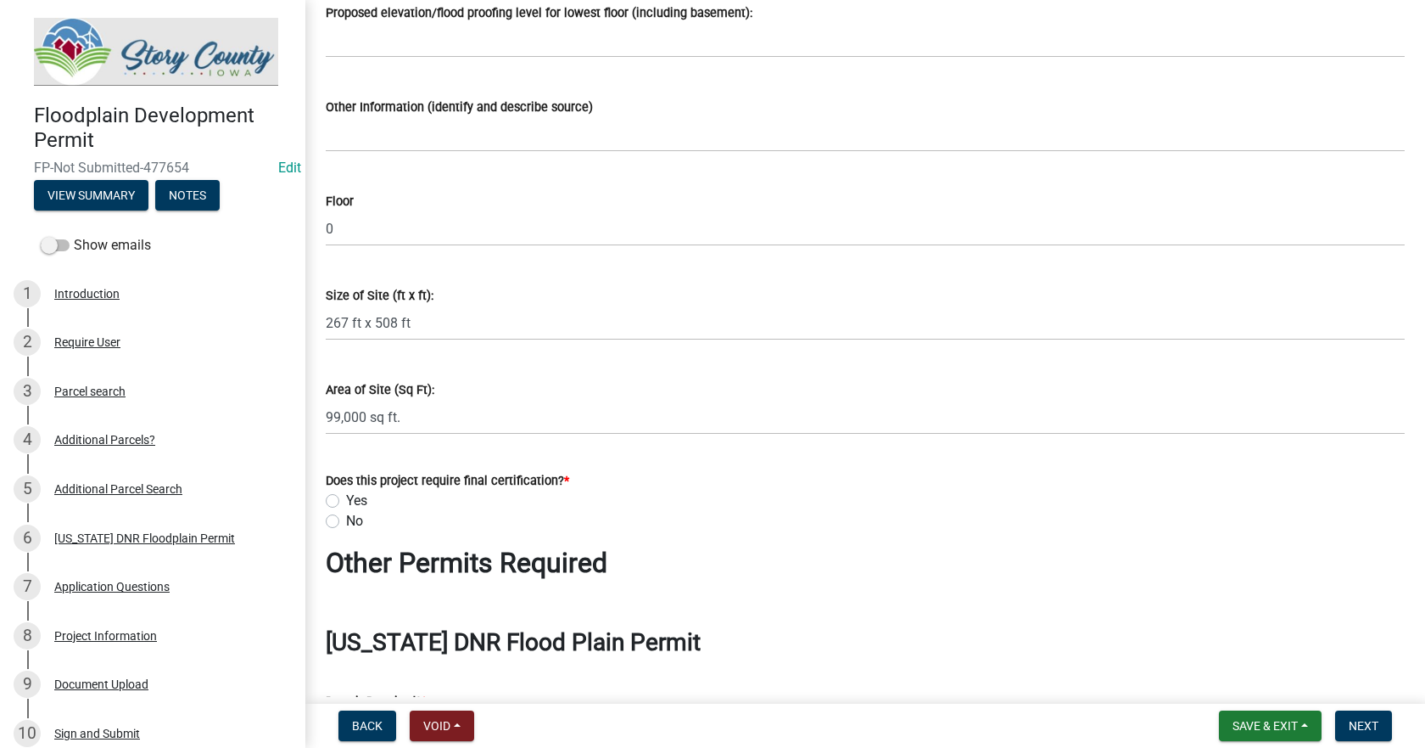
scroll to position [1442, 0]
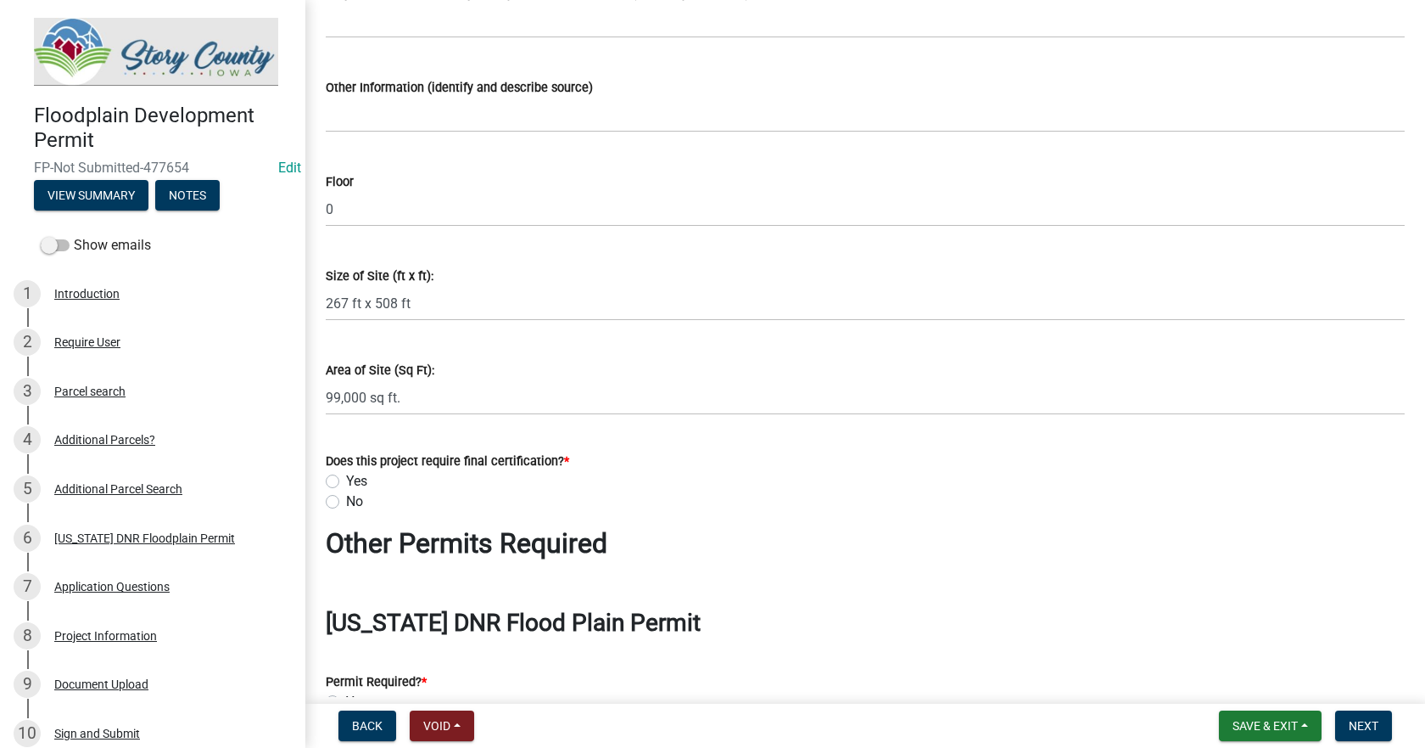
click at [346, 478] on label "Yes" at bounding box center [356, 481] width 21 height 20
click at [346, 478] on input "Yes" at bounding box center [351, 476] width 11 height 11
radio input "true"
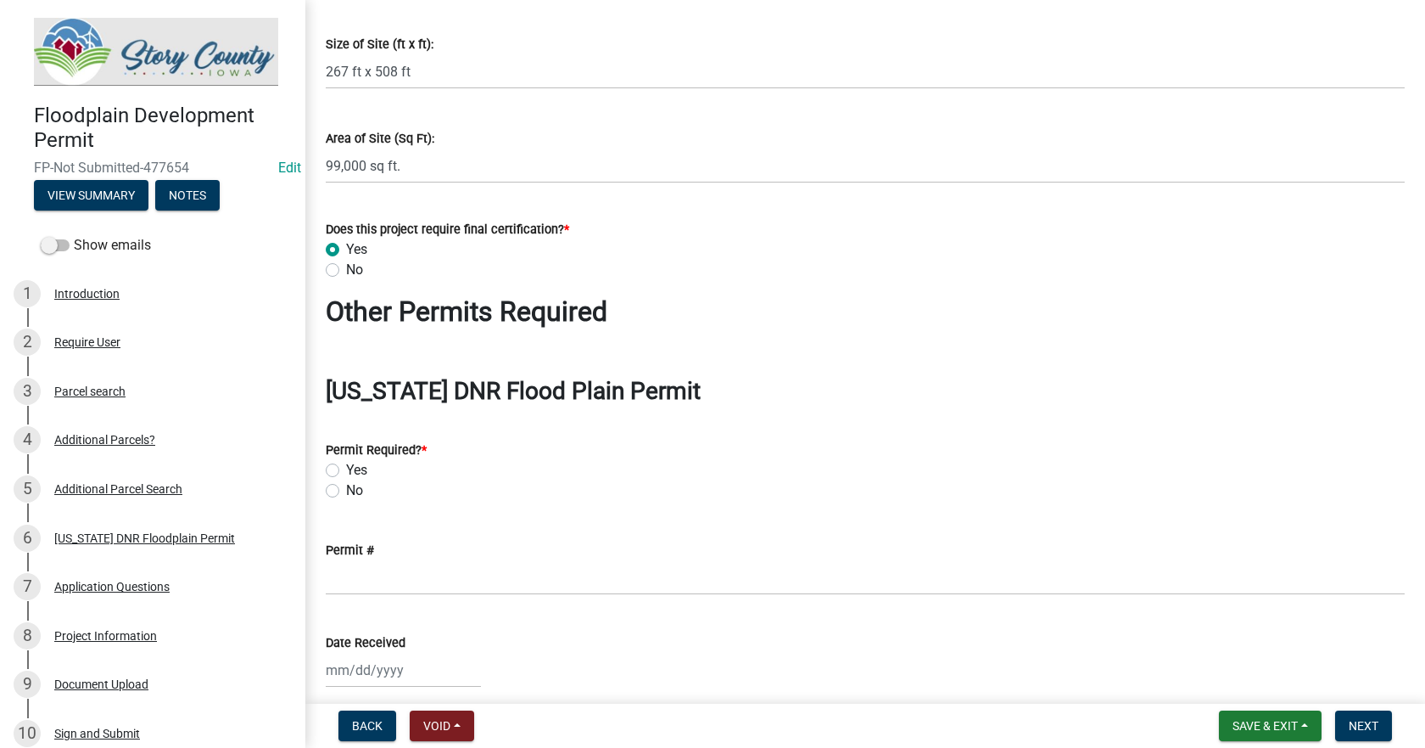
scroll to position [1697, 0]
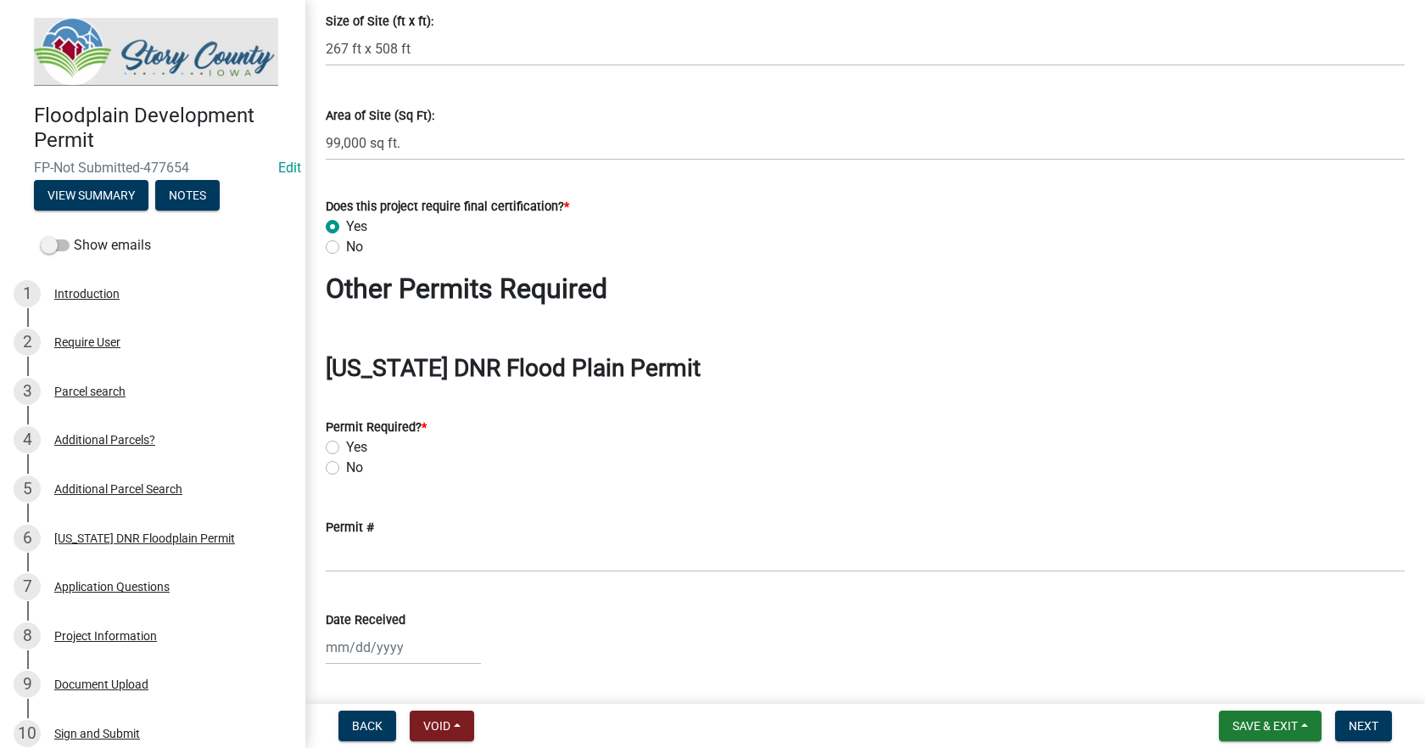
click at [346, 467] on label "No" at bounding box center [354, 467] width 17 height 20
click at [346, 467] on input "No" at bounding box center [351, 462] width 11 height 11
radio input "true"
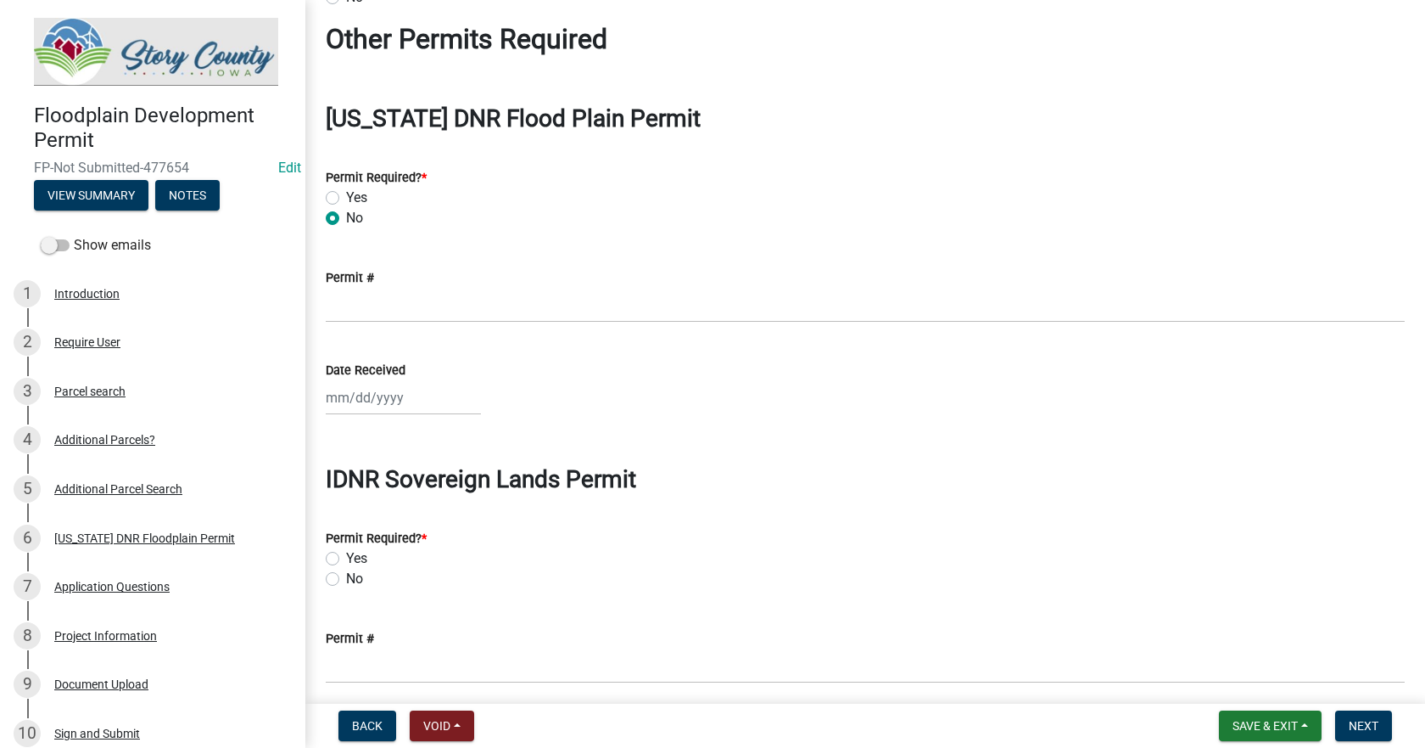
scroll to position [1952, 0]
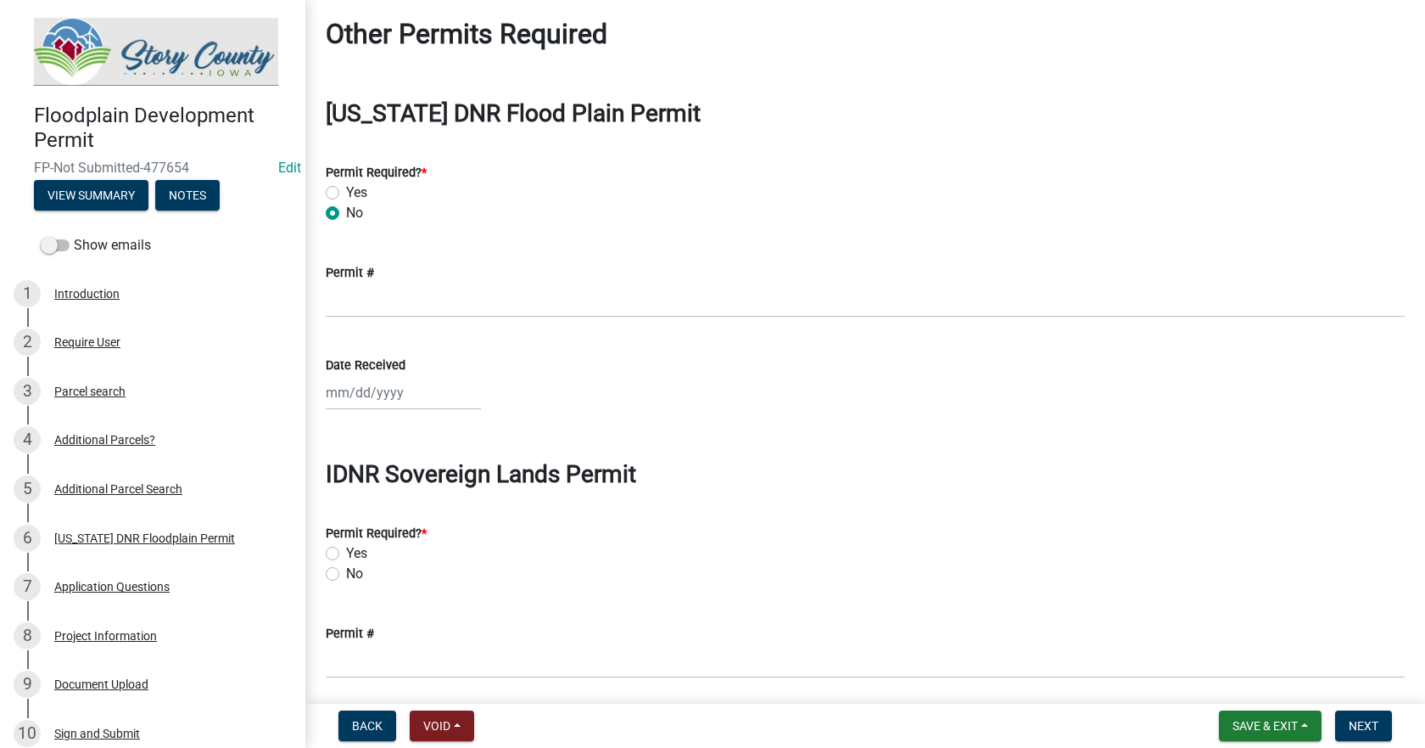
click at [346, 569] on label "No" at bounding box center [354, 573] width 17 height 20
click at [346, 569] on input "No" at bounding box center [351, 568] width 11 height 11
radio input "true"
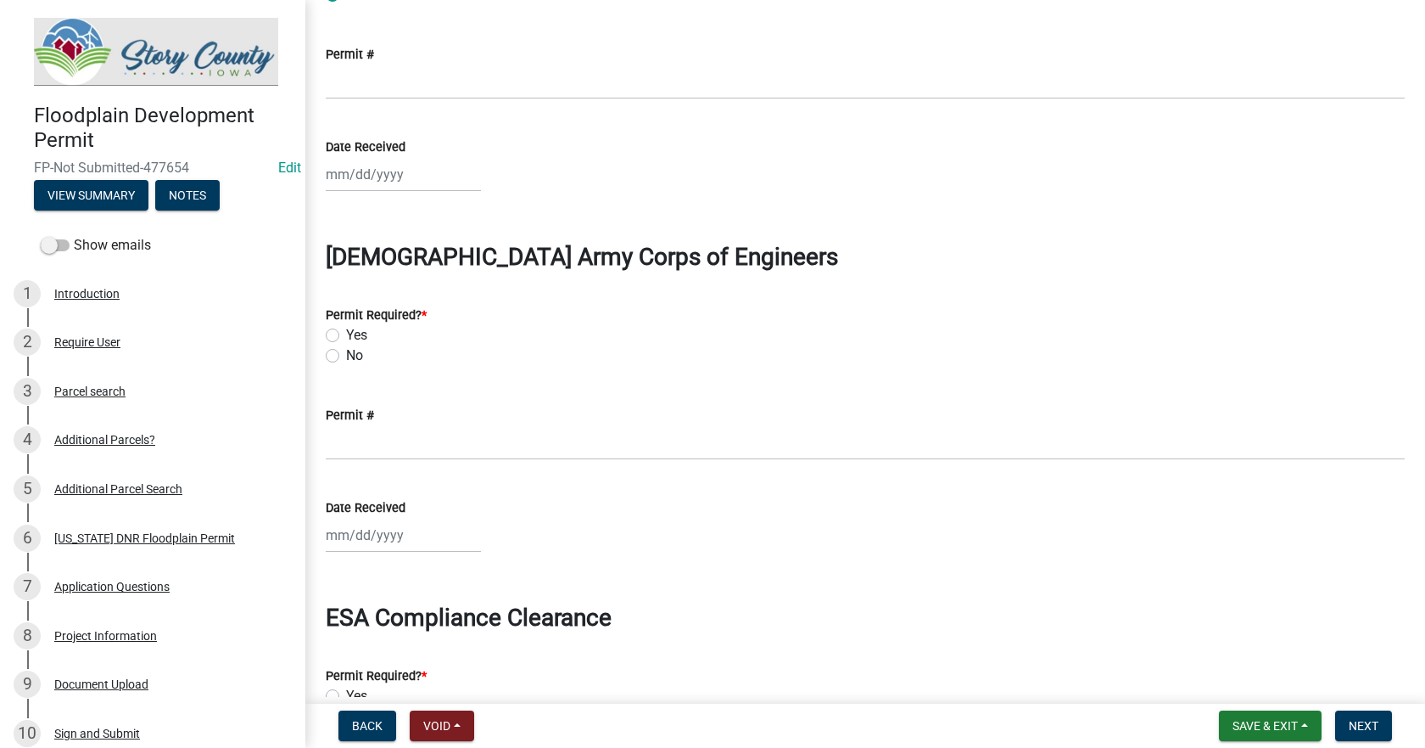
scroll to position [2546, 0]
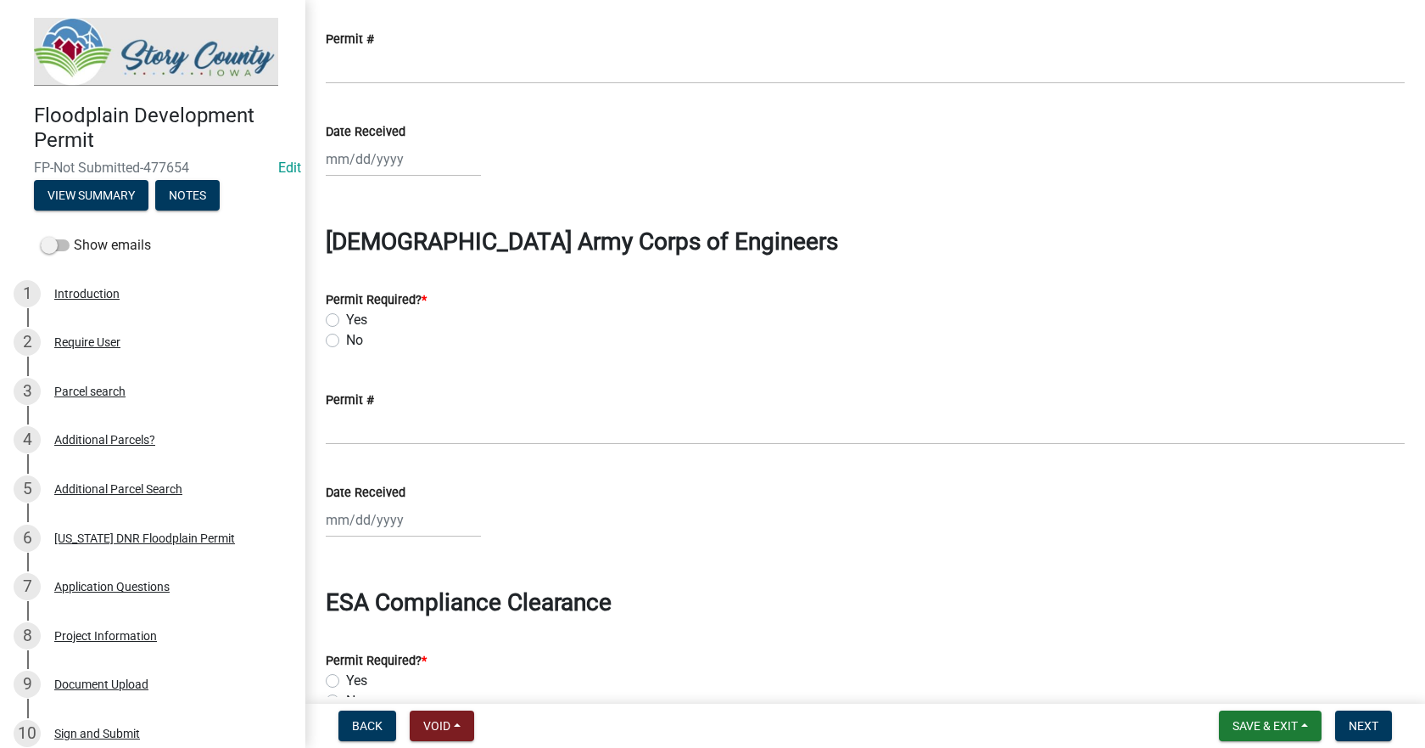
click at [346, 339] on label "No" at bounding box center [354, 340] width 17 height 20
click at [346, 339] on input "No" at bounding box center [351, 335] width 11 height 11
radio input "true"
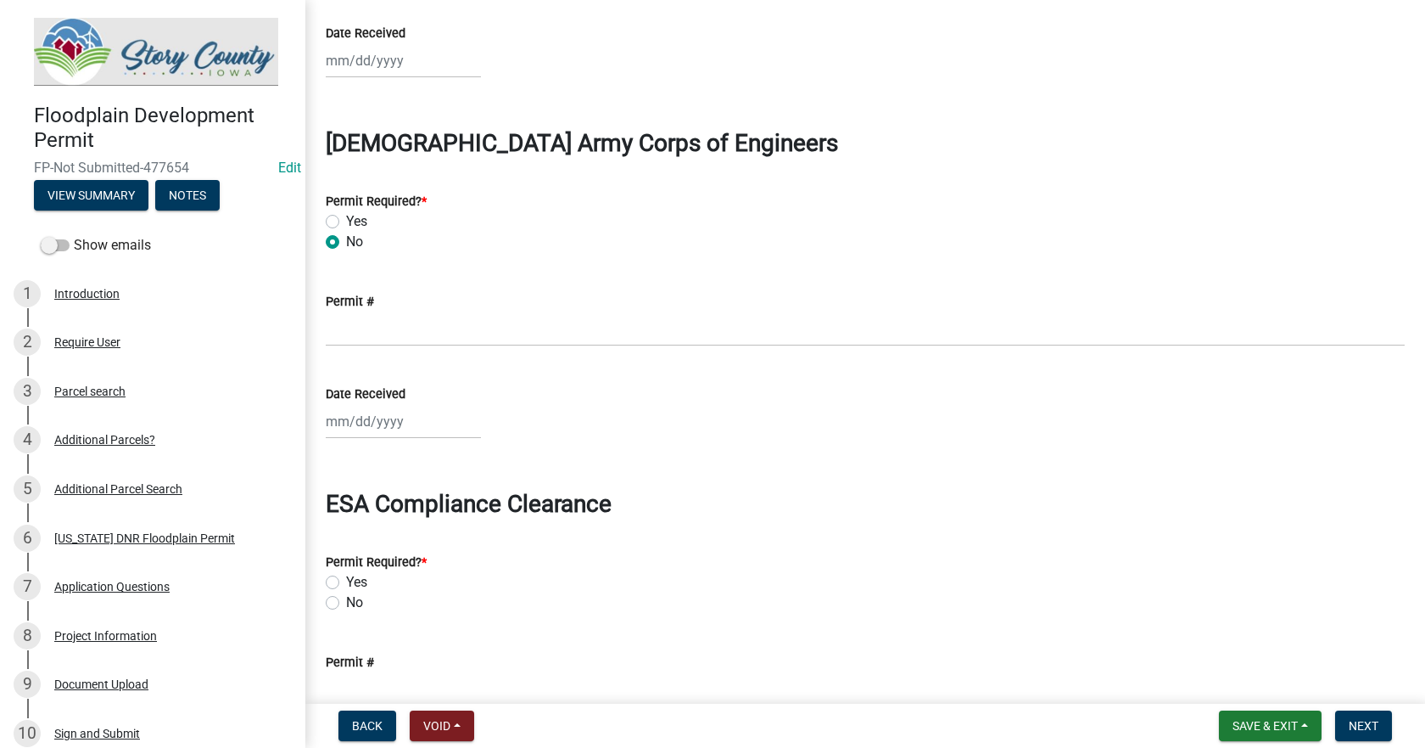
scroll to position [2800, 0]
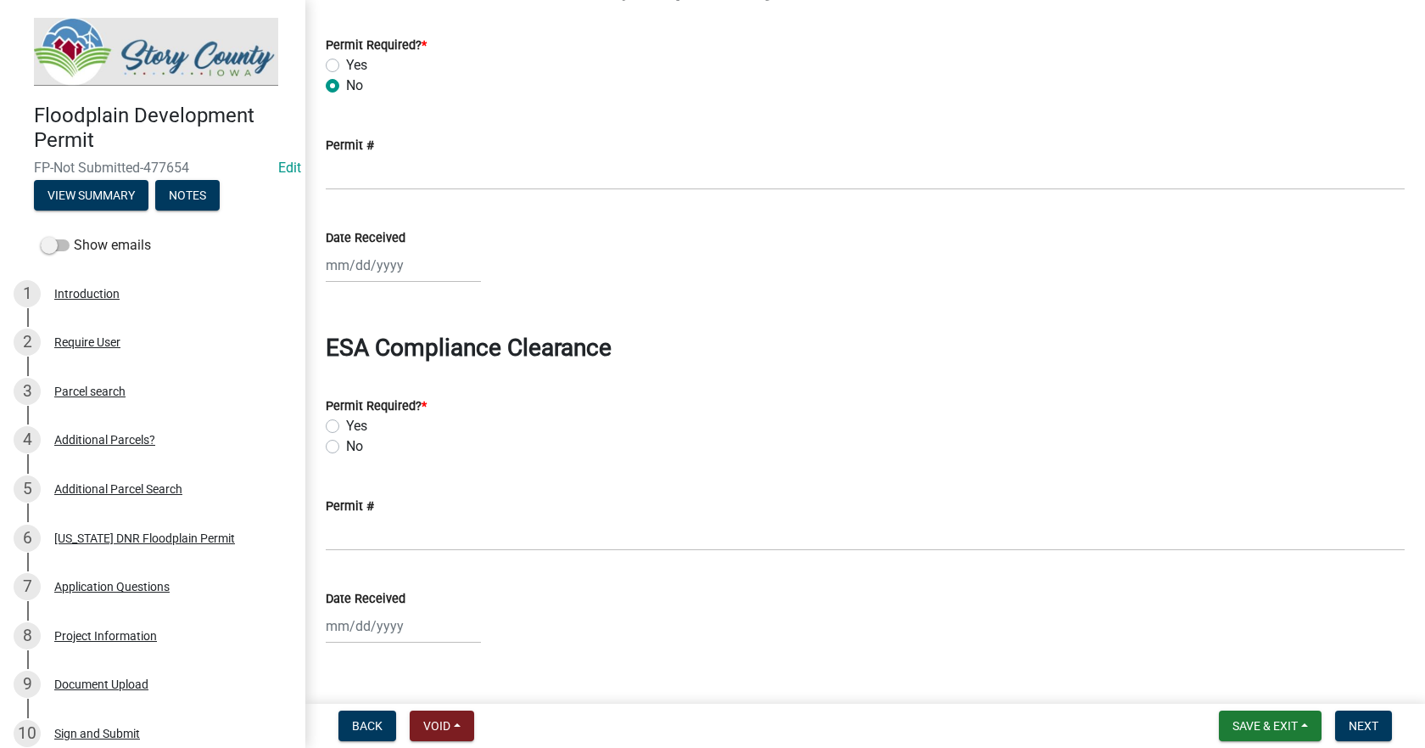
click at [346, 448] on label "No" at bounding box center [354, 446] width 17 height 20
click at [346, 447] on input "No" at bounding box center [351, 441] width 11 height 11
radio input "true"
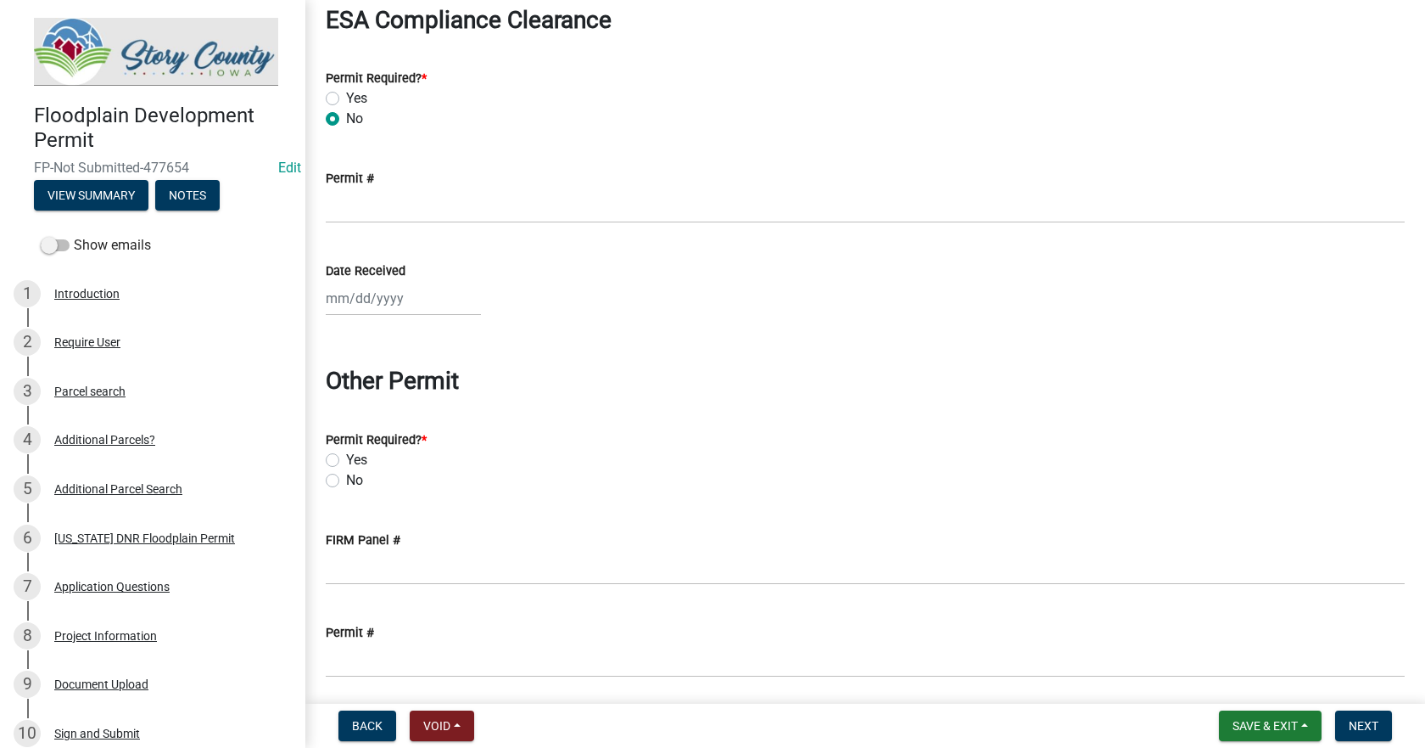
scroll to position [3139, 0]
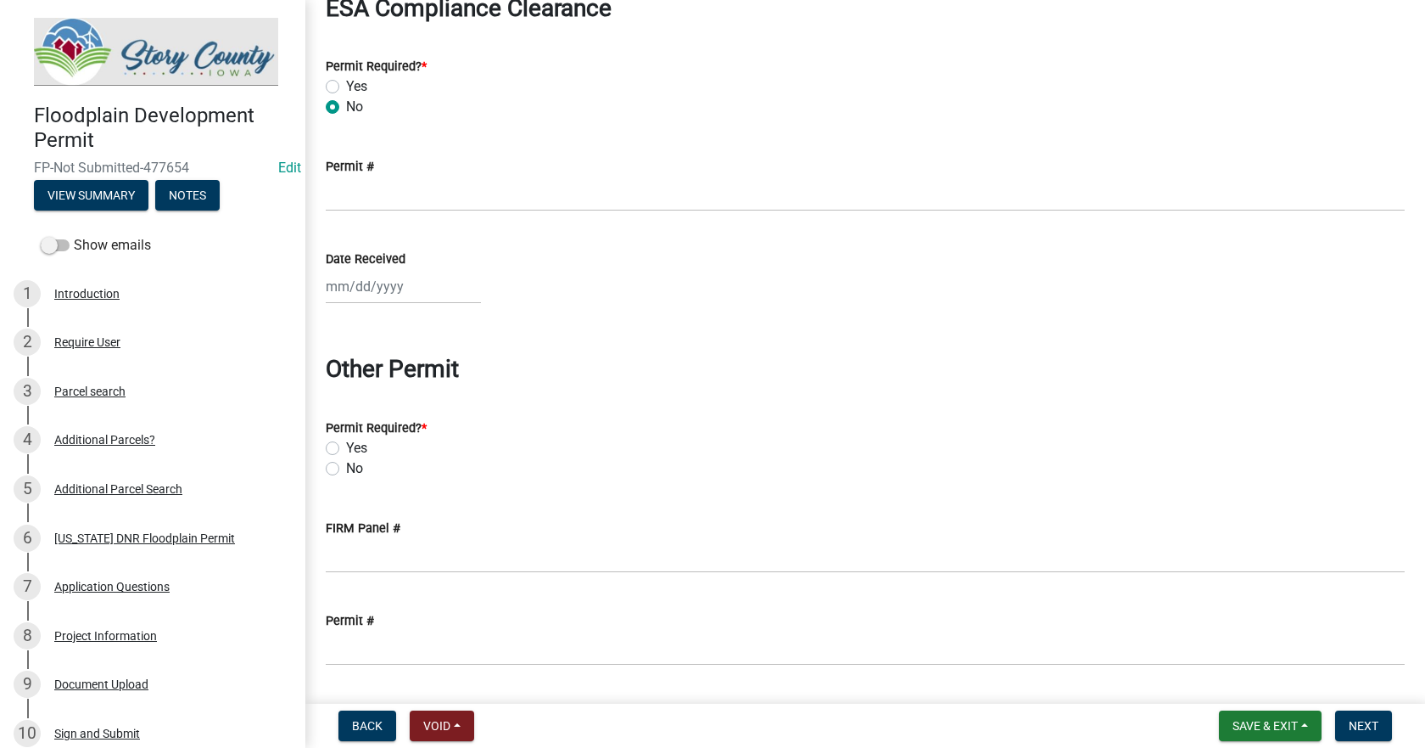
click at [346, 469] on label "No" at bounding box center [354, 468] width 17 height 20
click at [346, 469] on input "No" at bounding box center [351, 463] width 11 height 11
radio input "true"
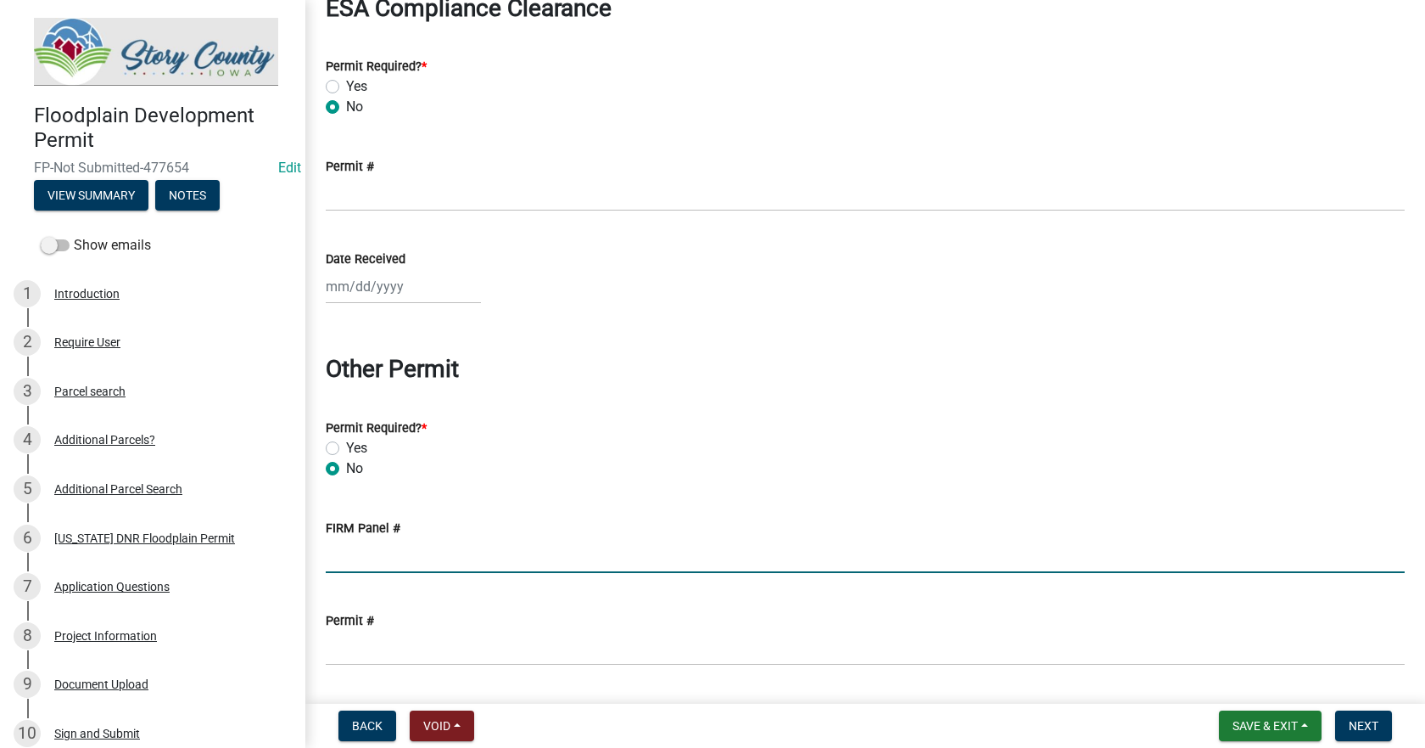
click at [369, 563] on input "FIRM Panel #" at bounding box center [865, 555] width 1079 height 35
click at [397, 556] on input "19169C0055F" at bounding box center [865, 555] width 1079 height 35
click at [400, 557] on input "19169C0055F" at bounding box center [865, 555] width 1079 height 35
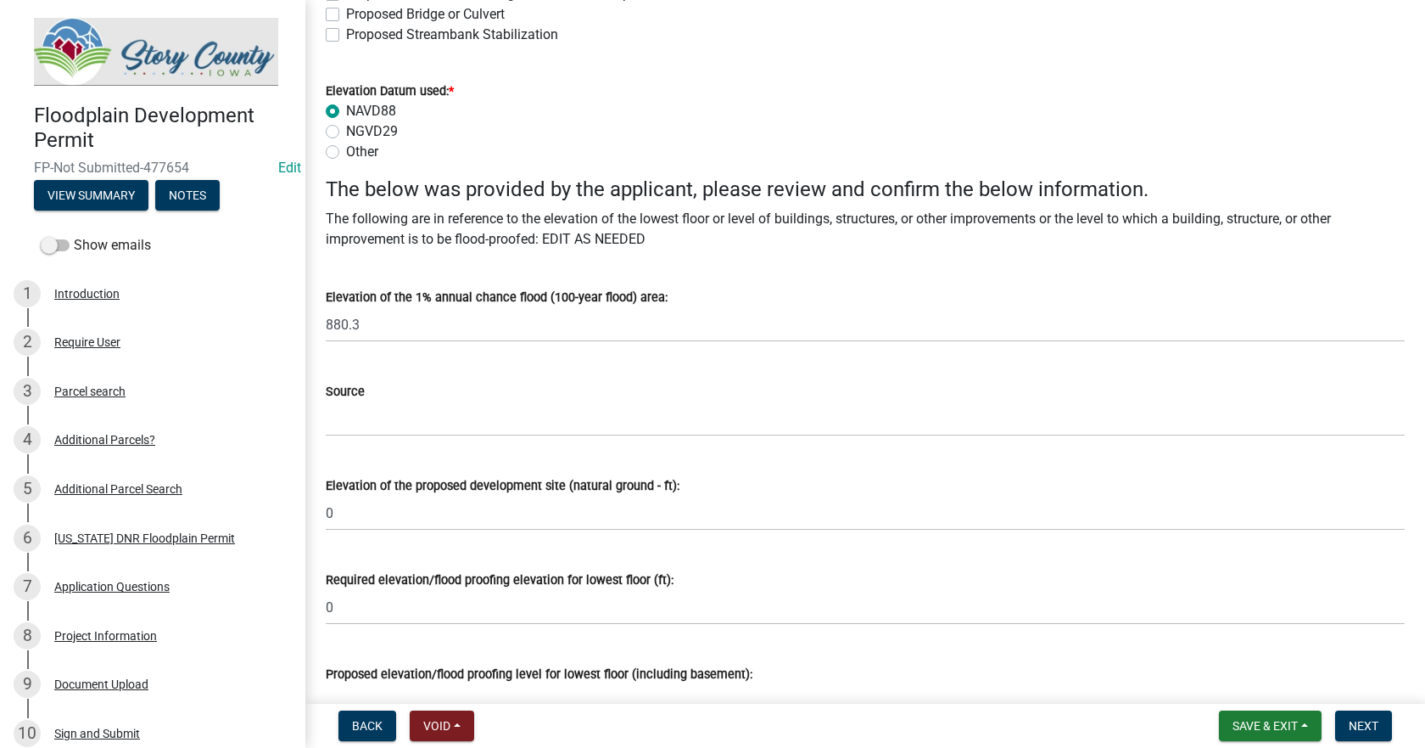
scroll to position [764, 0]
type input "19169C0164F"
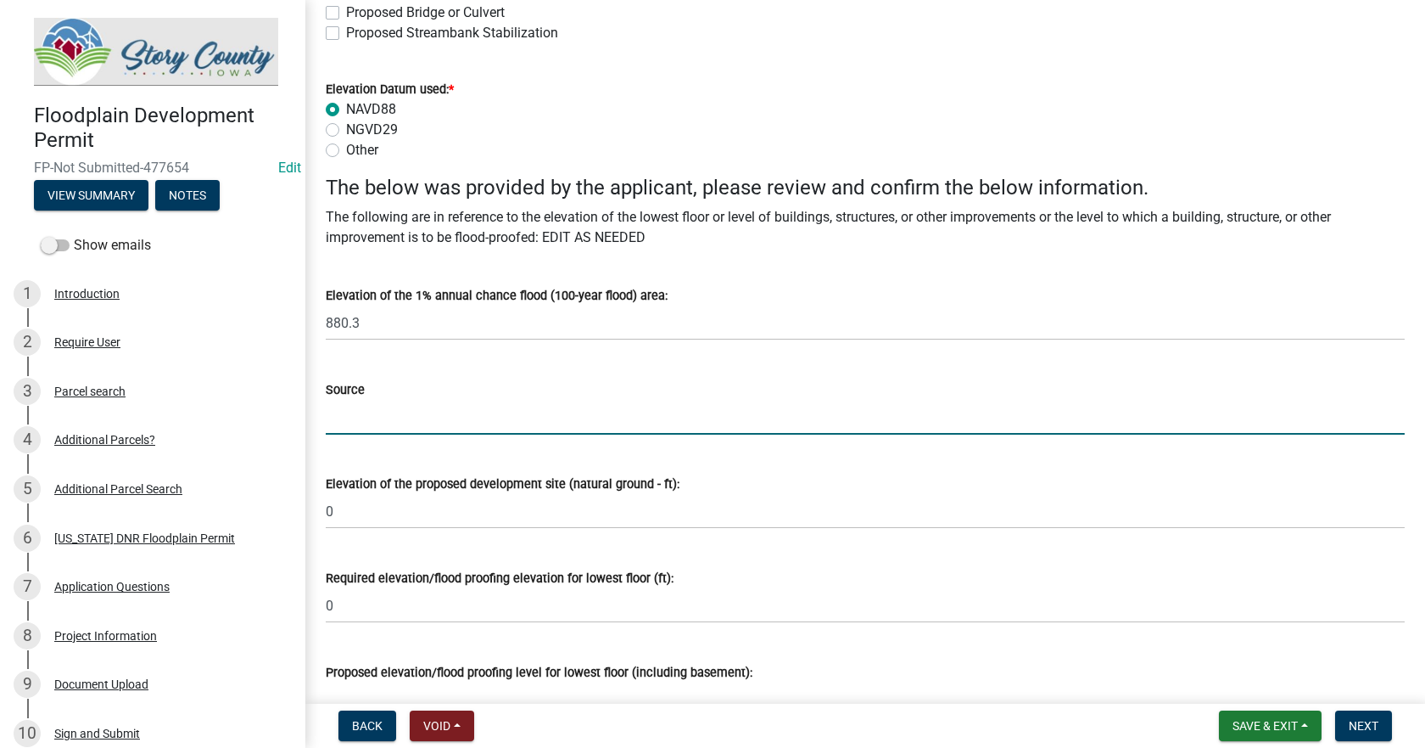
click at [341, 429] on input "Source" at bounding box center [865, 417] width 1079 height 35
type input "DFIRM"
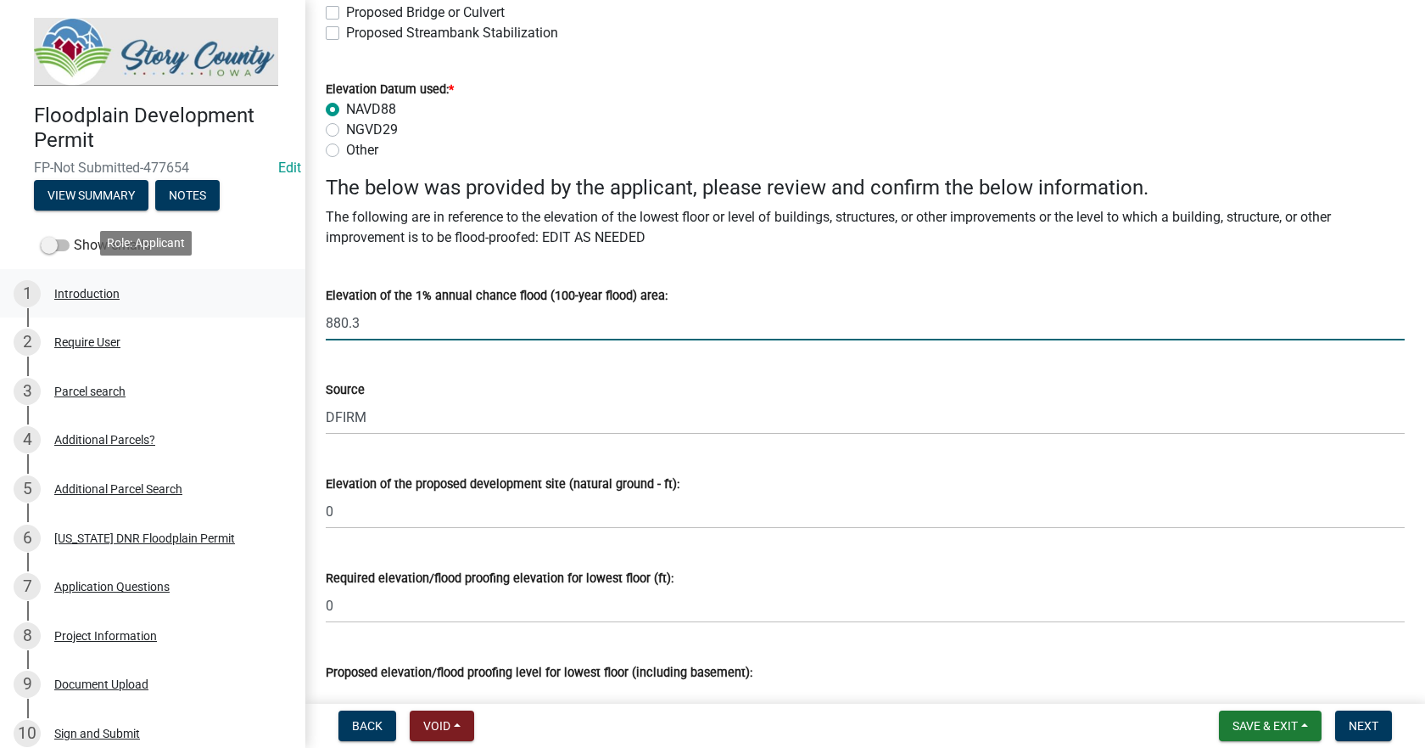
drag, startPoint x: 372, startPoint y: 322, endPoint x: 277, endPoint y: 309, distance: 96.0
click at [277, 309] on div "Floodplain Development Permit FP-Not Submitted-477654 Edit View Summary Notes S…" at bounding box center [712, 374] width 1425 height 748
click at [355, 322] on input "881-\.7" at bounding box center [865, 322] width 1079 height 35
click at [377, 319] on input "881.7" at bounding box center [865, 322] width 1079 height 35
type input "881.7 - 881.8"
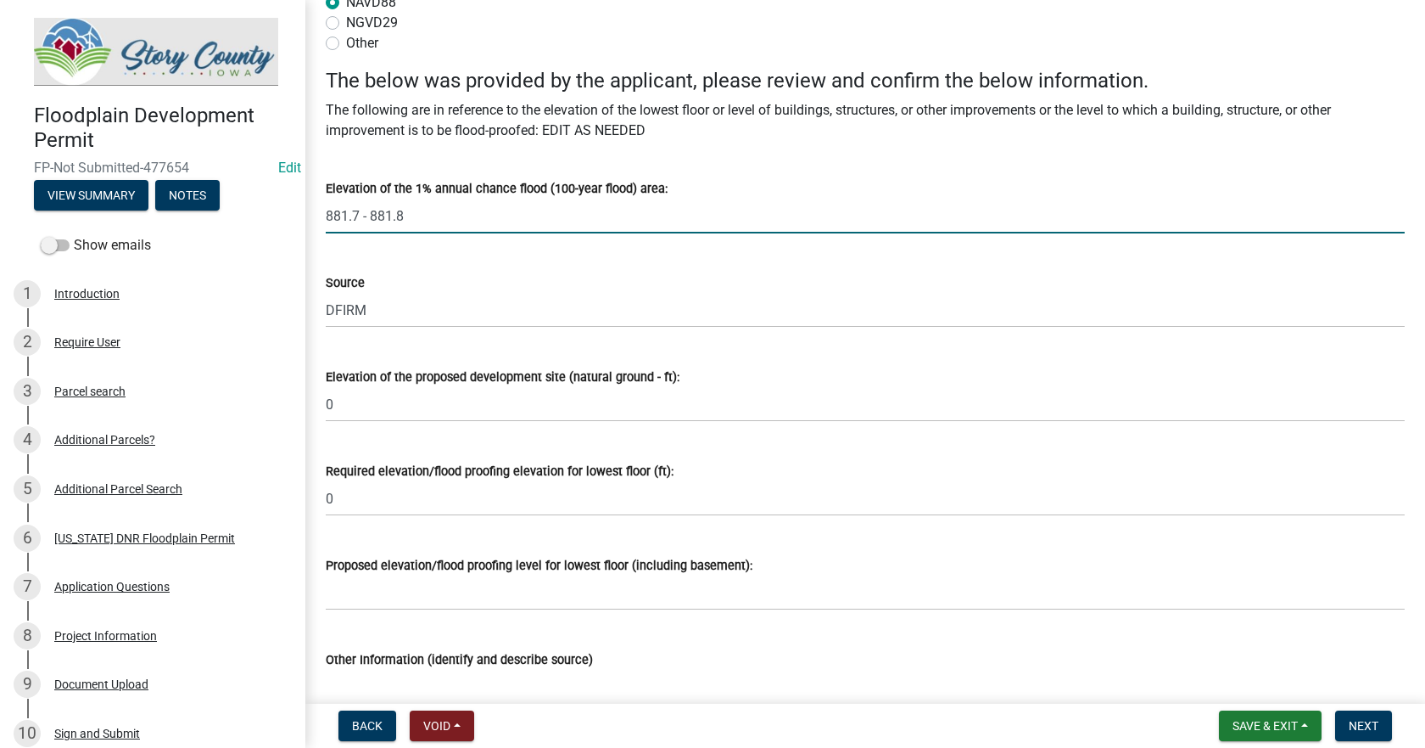
scroll to position [849, 0]
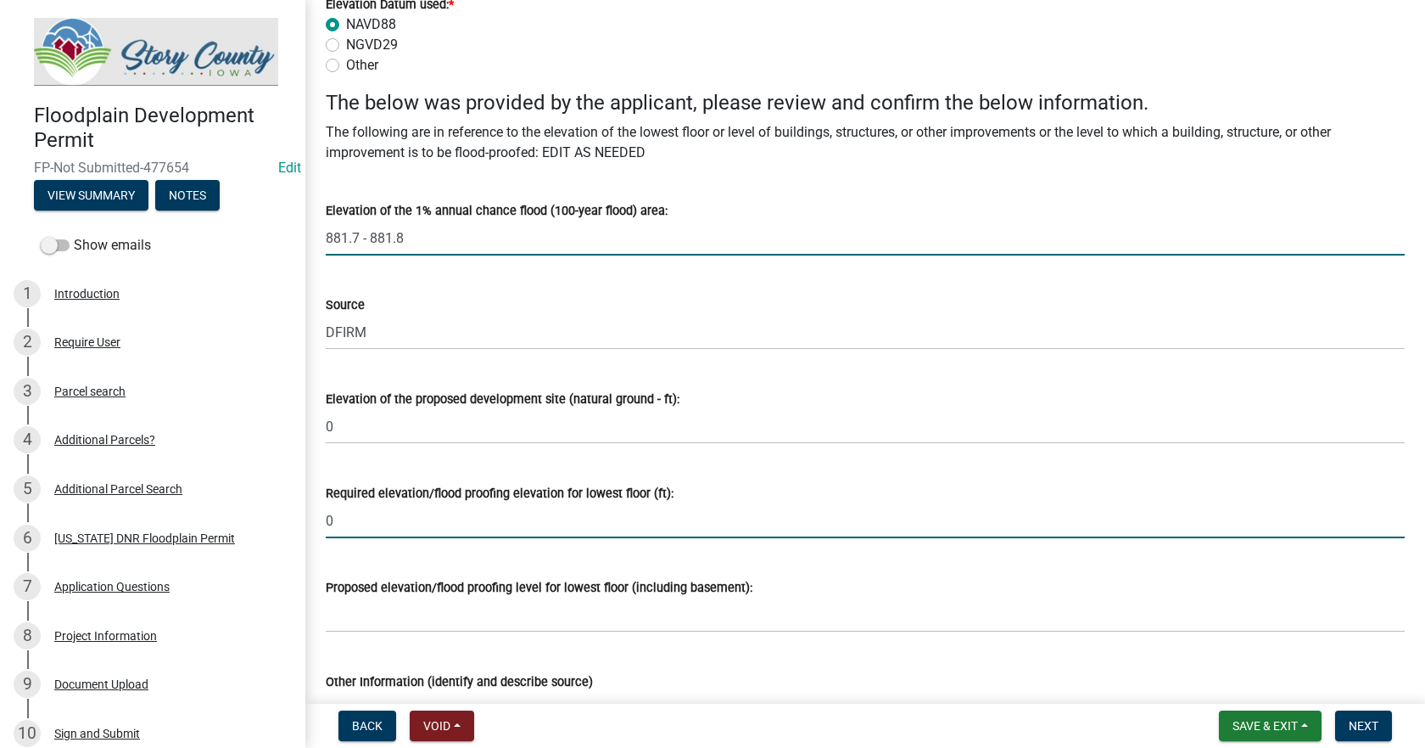
click at [364, 513] on input "0" at bounding box center [865, 520] width 1079 height 35
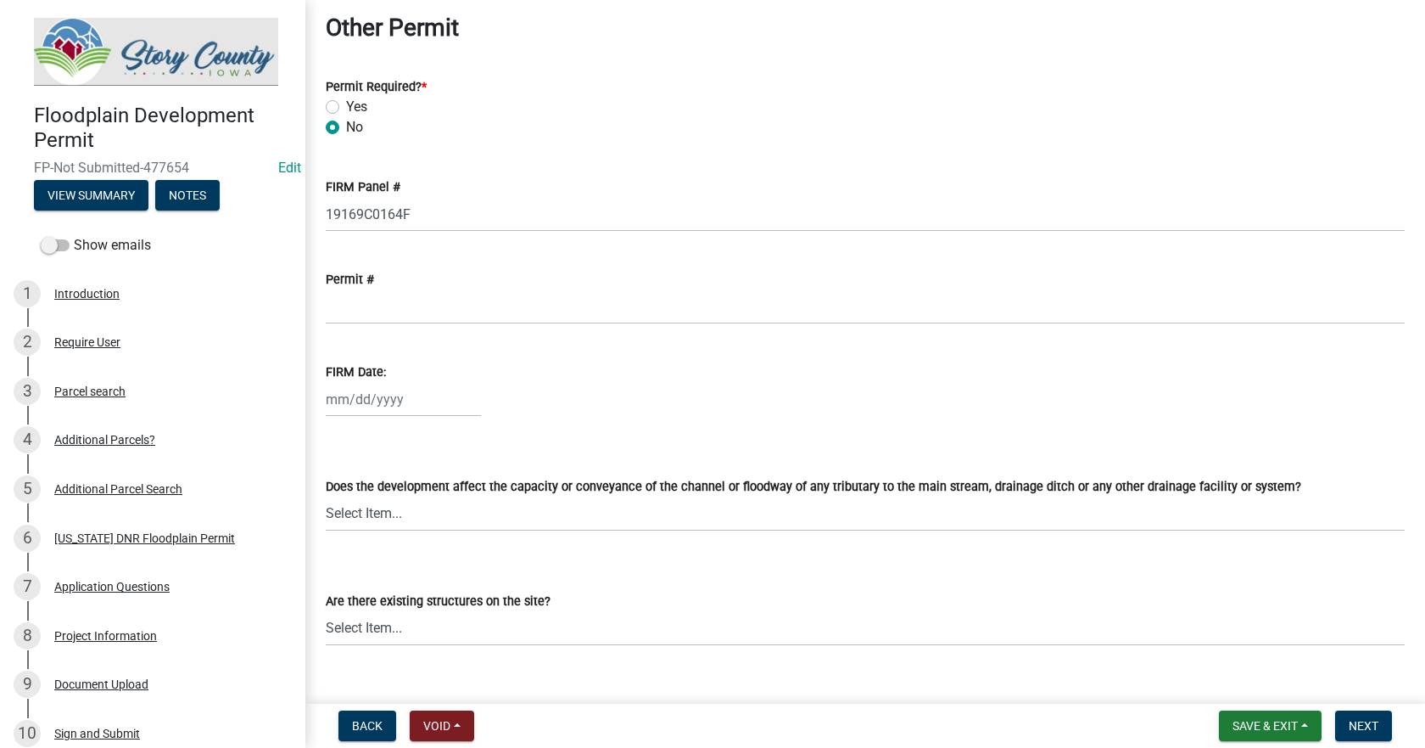
scroll to position [3479, 0]
type input "884.8"
click at [372, 400] on div at bounding box center [403, 401] width 155 height 35
select select "10"
select select "2025"
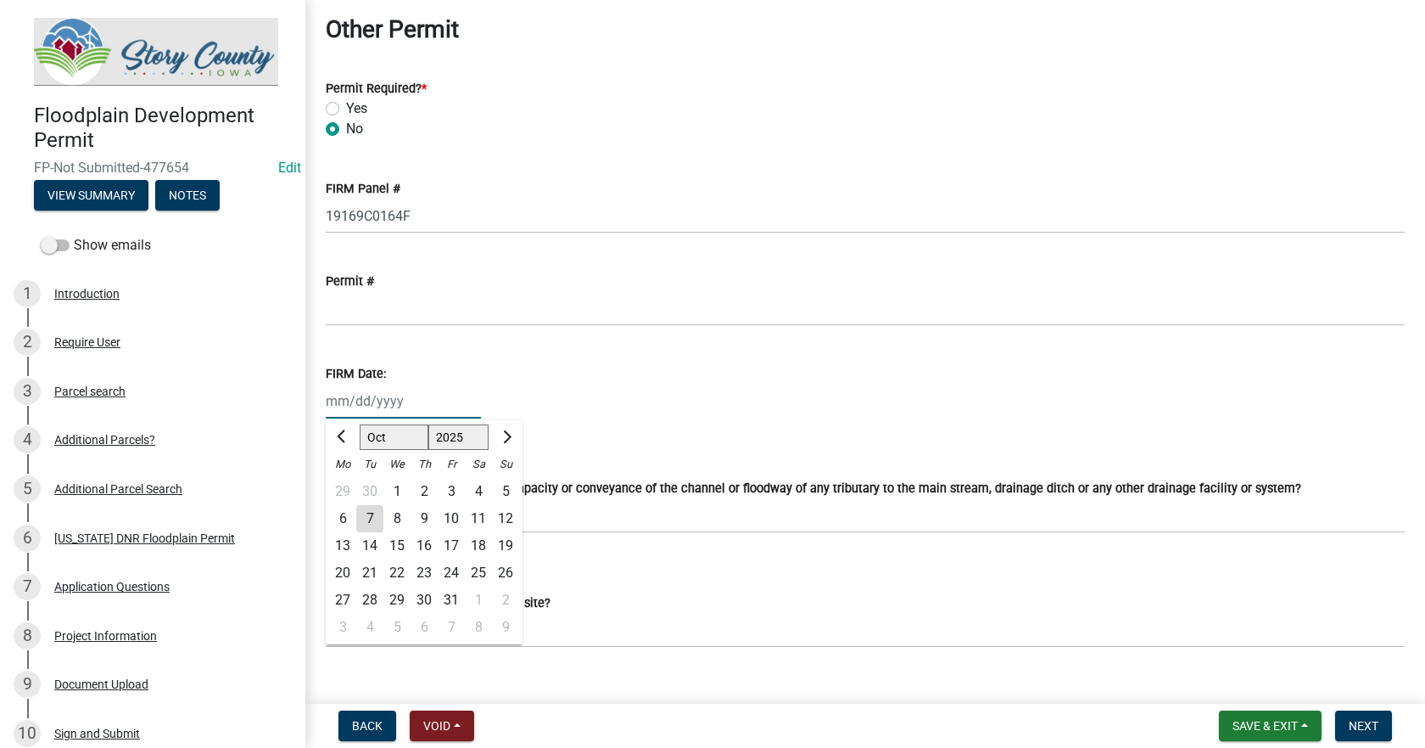
click at [341, 405] on input "FIRM Date:" at bounding box center [403, 401] width 155 height 35
click at [341, 404] on input "FIRM Date:" at bounding box center [403, 401] width 155 height 35
type input "01/15/2021"
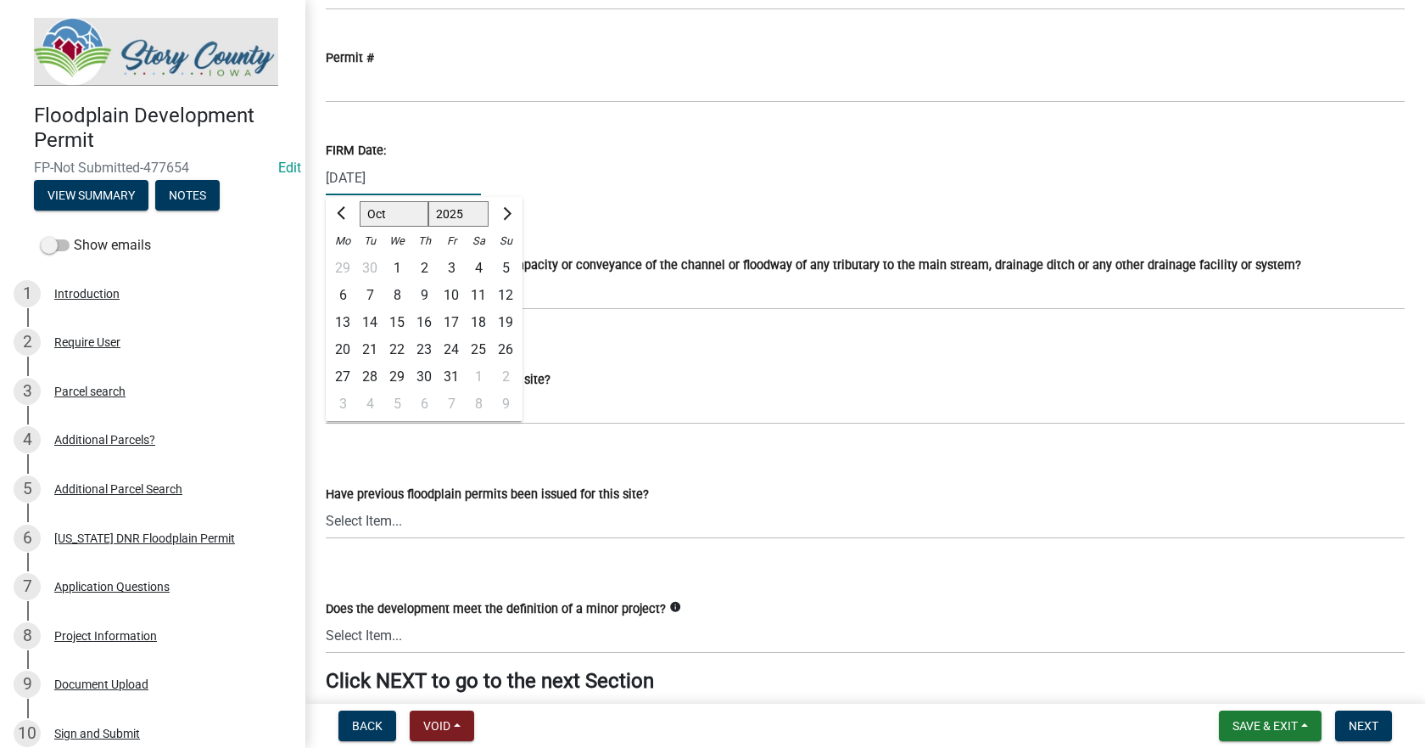
scroll to position [3733, 0]
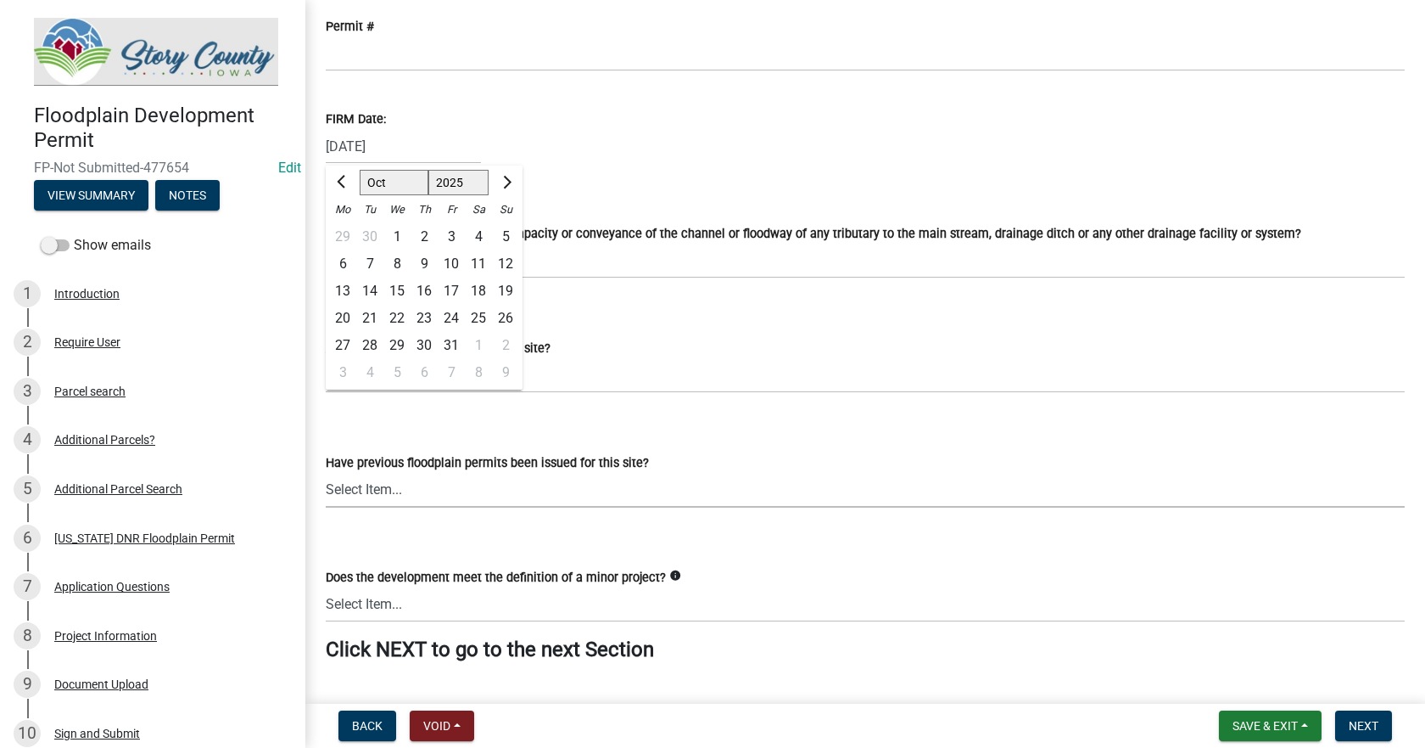
click at [717, 473] on select "Select Item... Yes No" at bounding box center [865, 490] width 1079 height 35
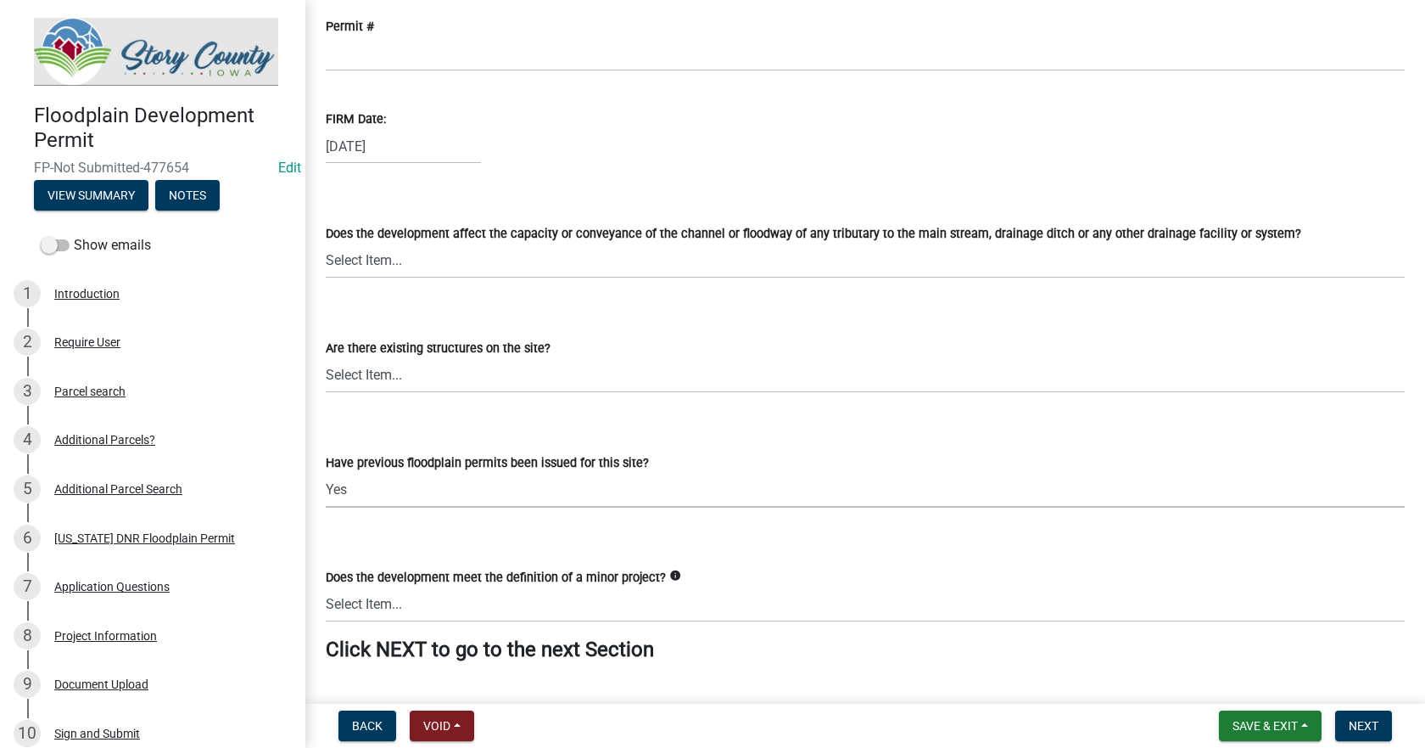
click at [326, 473] on select "Select Item... Yes No" at bounding box center [865, 490] width 1079 height 35
select select "66b378d2-e071-4923-91d7-8501e6da712c"
click at [380, 371] on select "Select Item... Yes No" at bounding box center [865, 375] width 1079 height 35
click at [394, 255] on select "Select Item... Yes No" at bounding box center [865, 261] width 1079 height 35
click at [326, 244] on select "Select Item... Yes No" at bounding box center [865, 261] width 1079 height 35
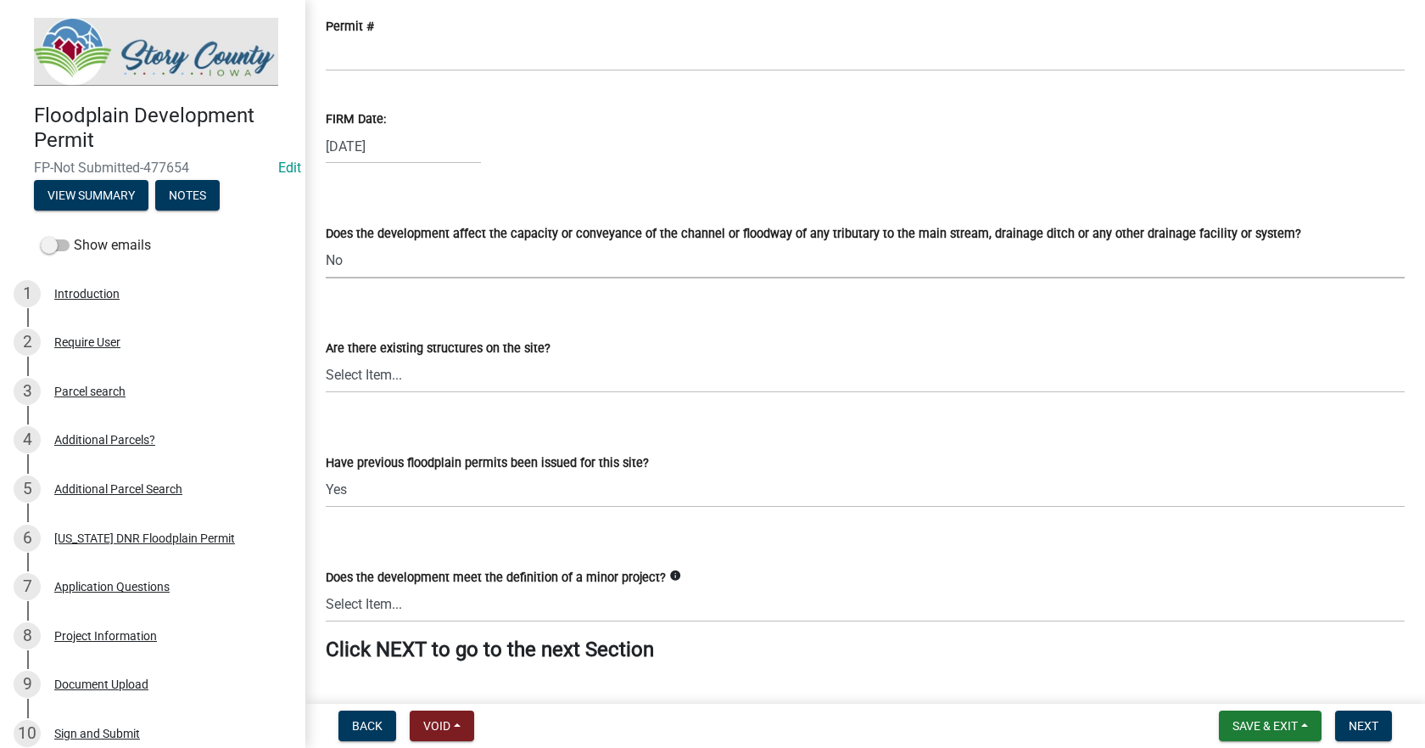
select select "127a504a-2f62-40c7-a06b-be97270c2dd0"
click at [394, 377] on select "Select Item... Yes No" at bounding box center [865, 375] width 1079 height 35
click at [326, 358] on select "Select Item... Yes No" at bounding box center [865, 375] width 1079 height 35
select select "e059b742-1b45-41a6-a2b8-95bf25ddcb26"
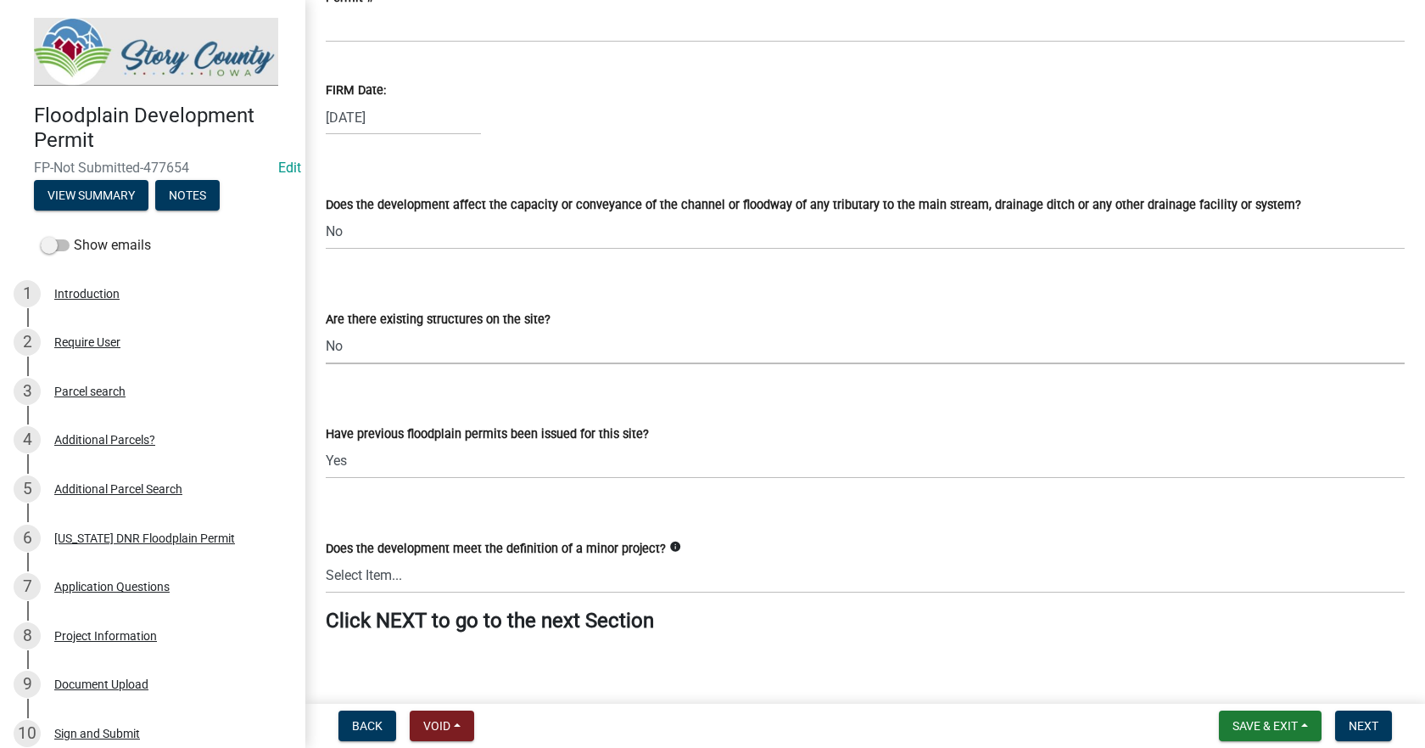
scroll to position [3778, 0]
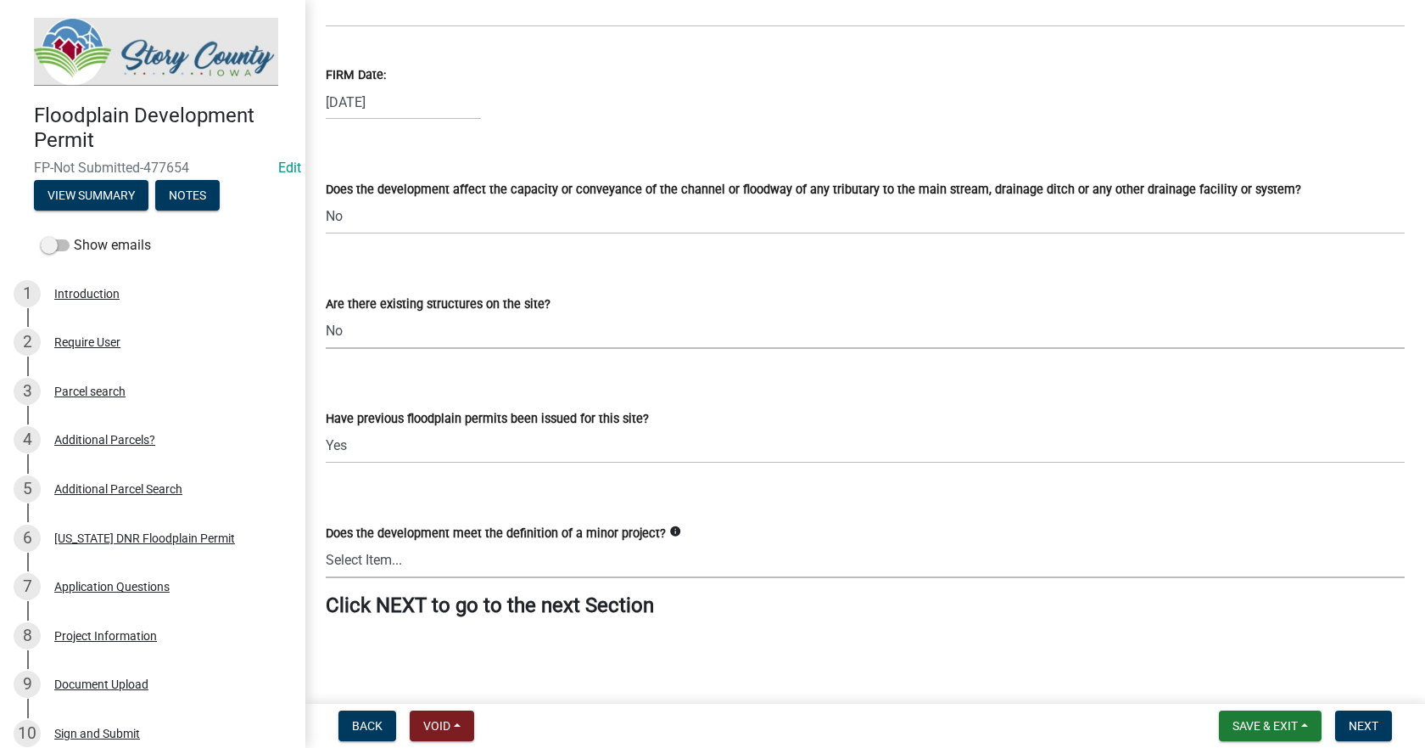
click at [419, 563] on select "Select Item... Yes No" at bounding box center [865, 560] width 1079 height 35
click at [326, 543] on select "Select Item... Yes No" at bounding box center [865, 560] width 1079 height 35
select select "1cf9d8fc-a67d-4f2d-bfda-14afd013b9fa"
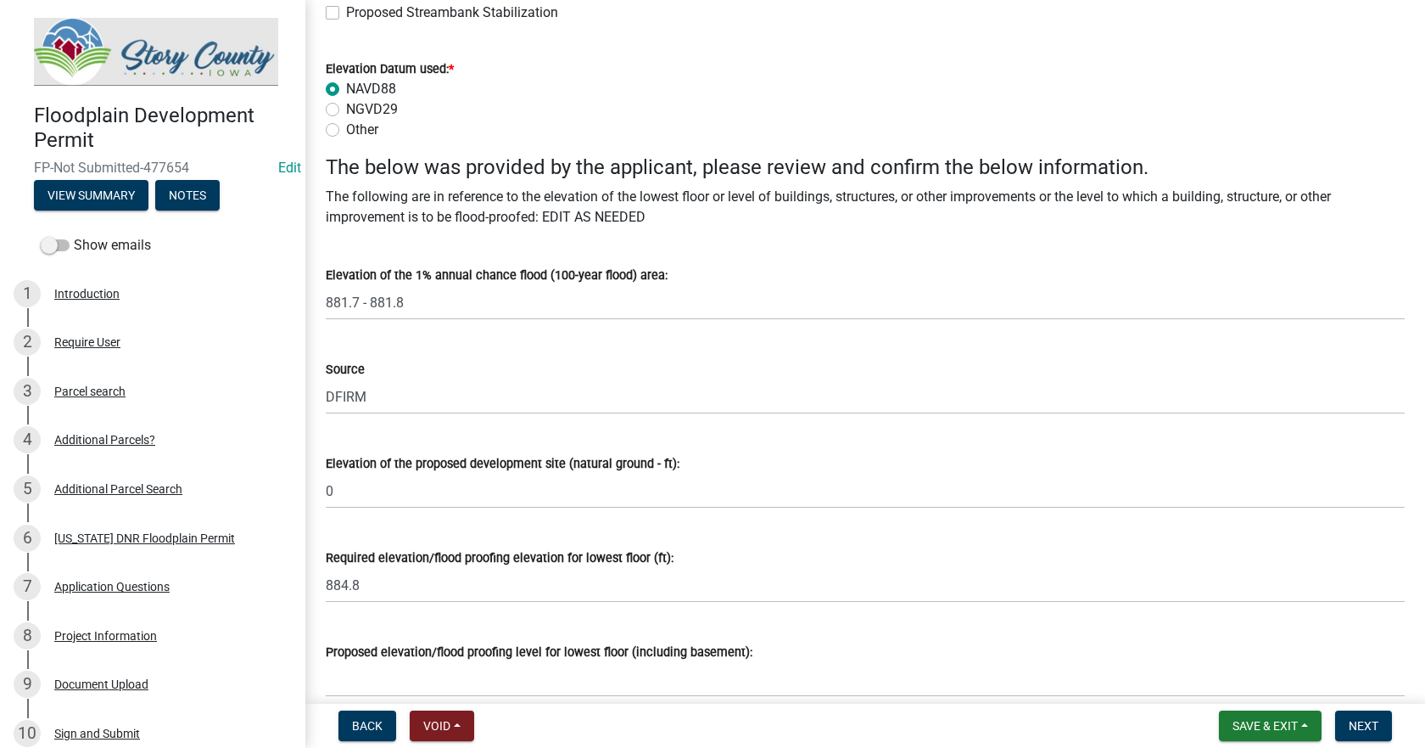
scroll to position [808, 0]
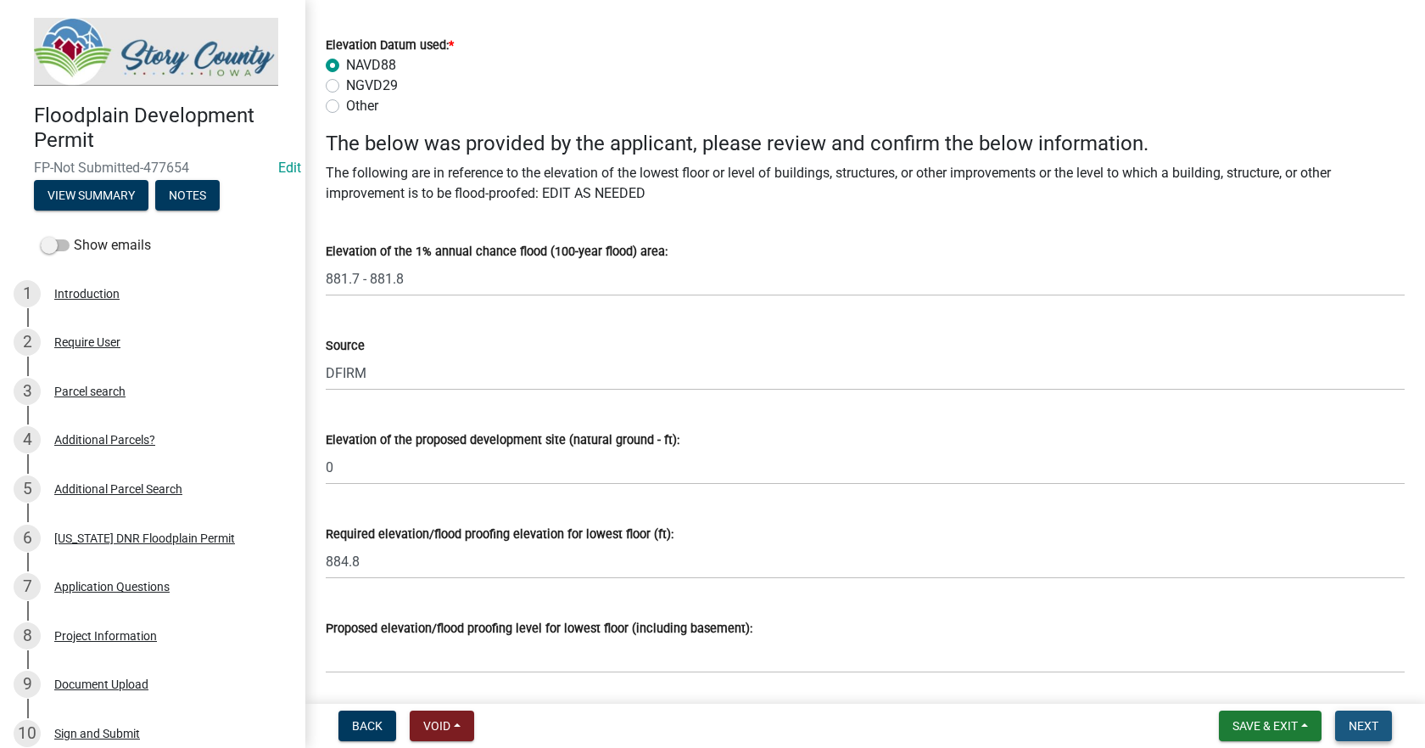
click at [1366, 724] on span "Next" at bounding box center [1364, 726] width 30 height 14
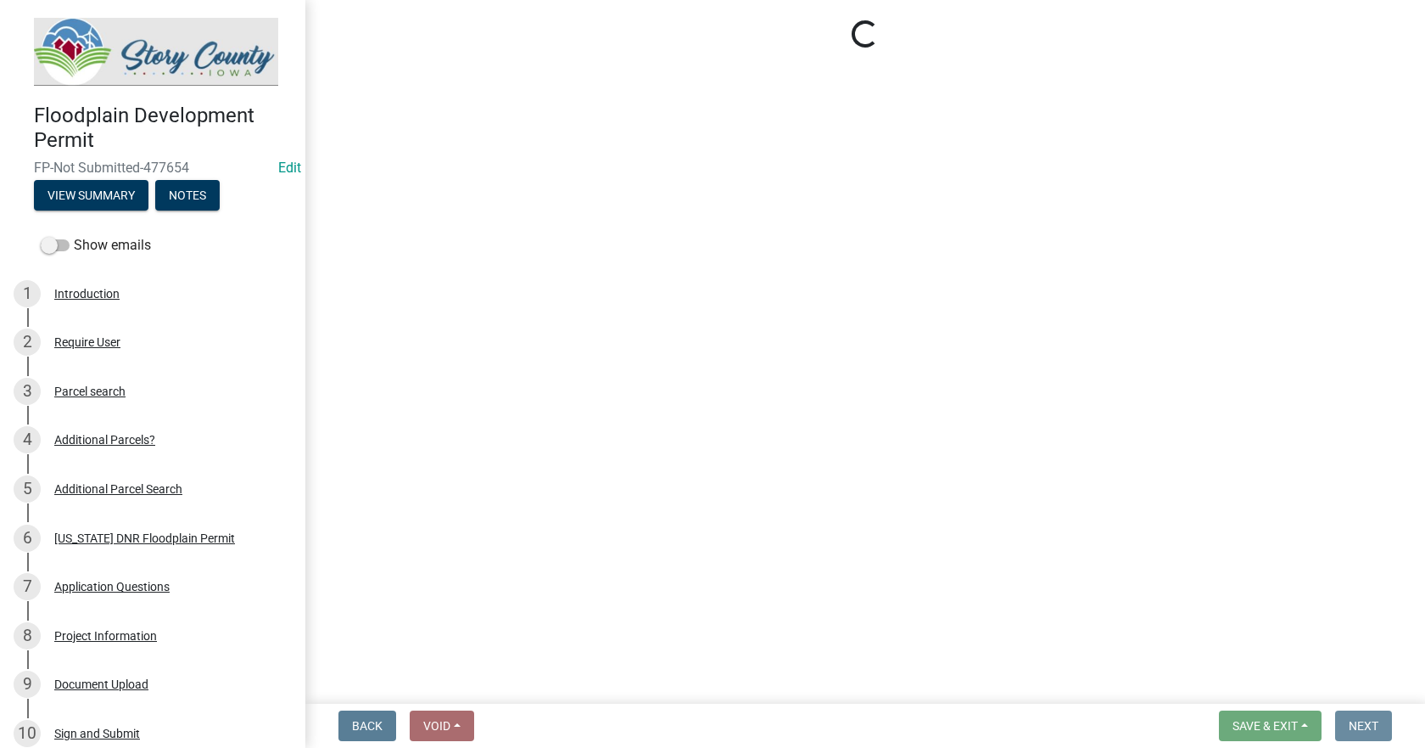
scroll to position [0, 0]
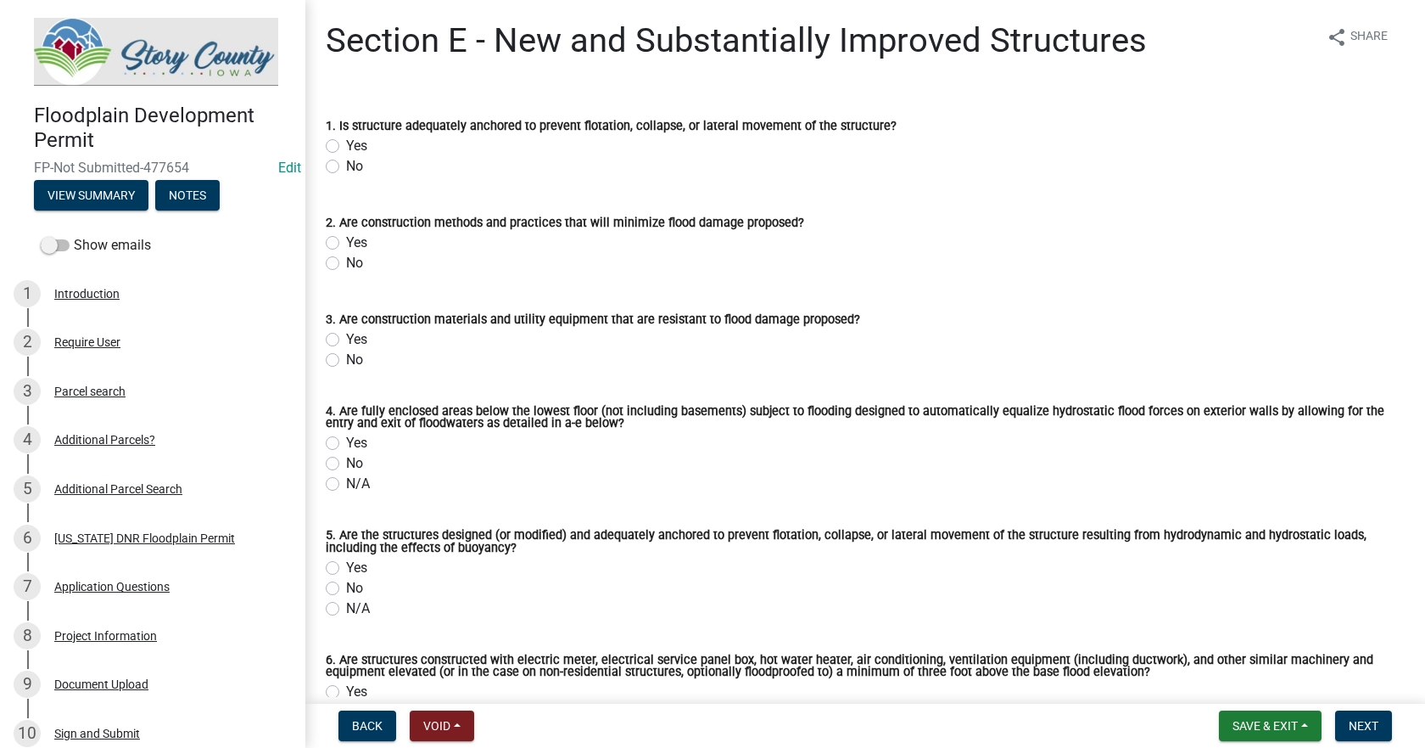
click at [346, 145] on label "Yes" at bounding box center [356, 146] width 21 height 20
click at [346, 145] on input "Yes" at bounding box center [351, 141] width 11 height 11
radio input "true"
click at [346, 243] on label "Yes" at bounding box center [356, 242] width 21 height 20
click at [346, 243] on input "Yes" at bounding box center [351, 237] width 11 height 11
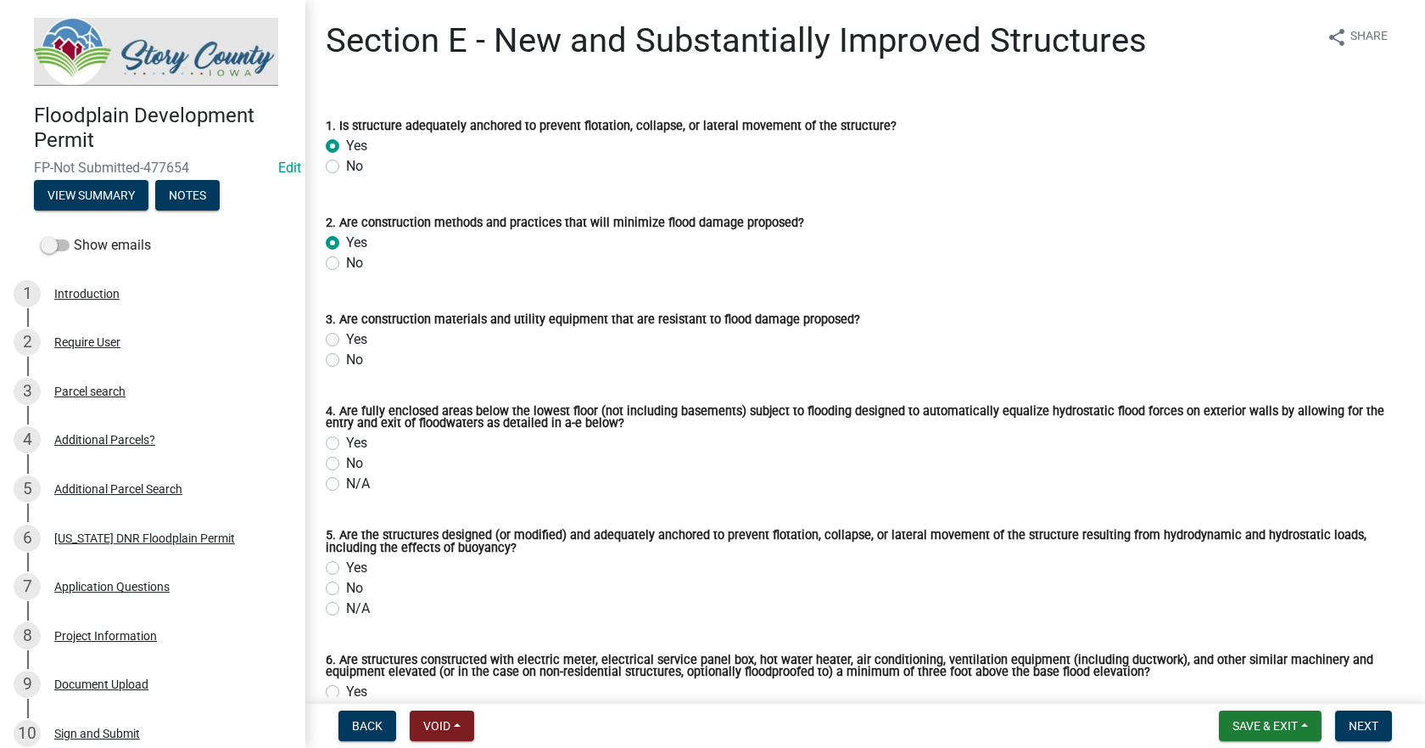
radio input "true"
click at [346, 340] on label "Yes" at bounding box center [356, 339] width 21 height 20
click at [346, 340] on input "Yes" at bounding box center [351, 334] width 11 height 11
radio input "true"
click at [346, 483] on label "N/A" at bounding box center [358, 483] width 24 height 20
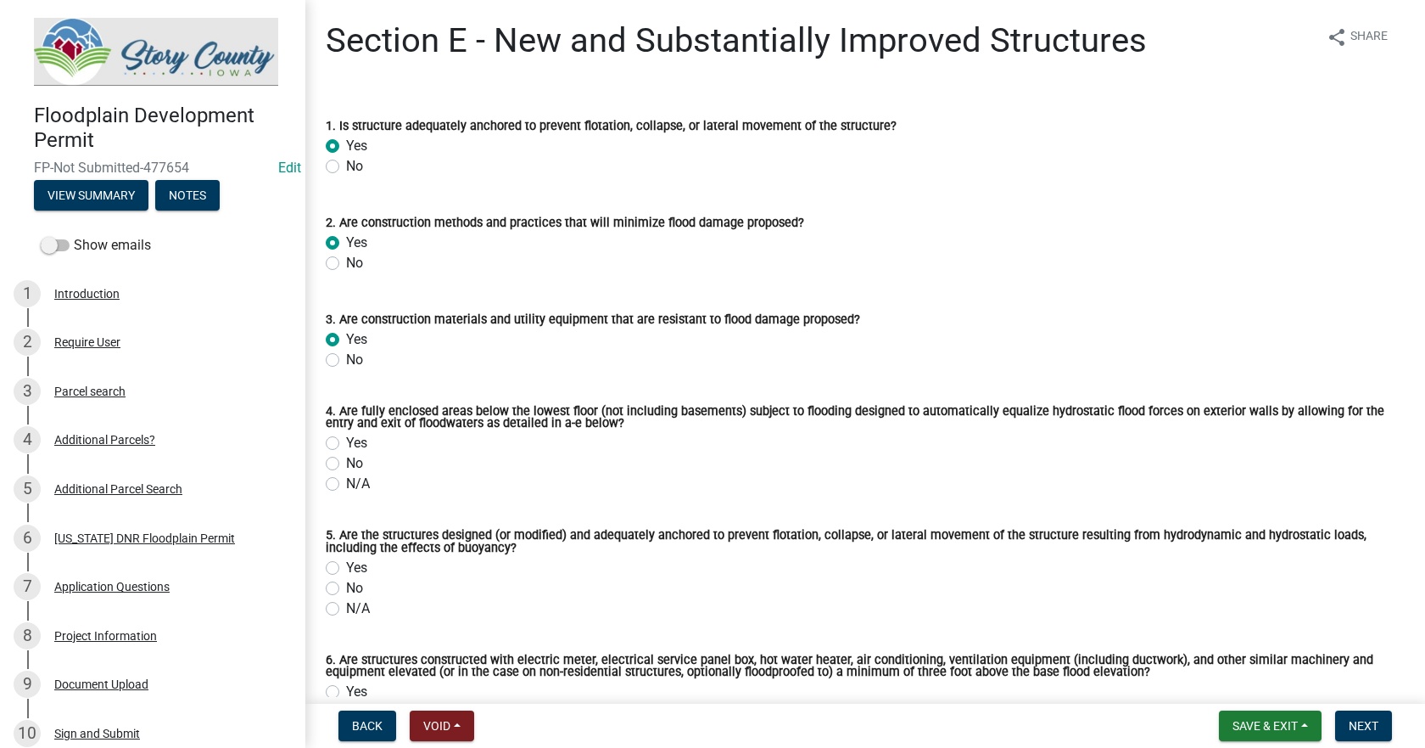
click at [346, 483] on input "N/A" at bounding box center [351, 478] width 11 height 11
radio input "true"
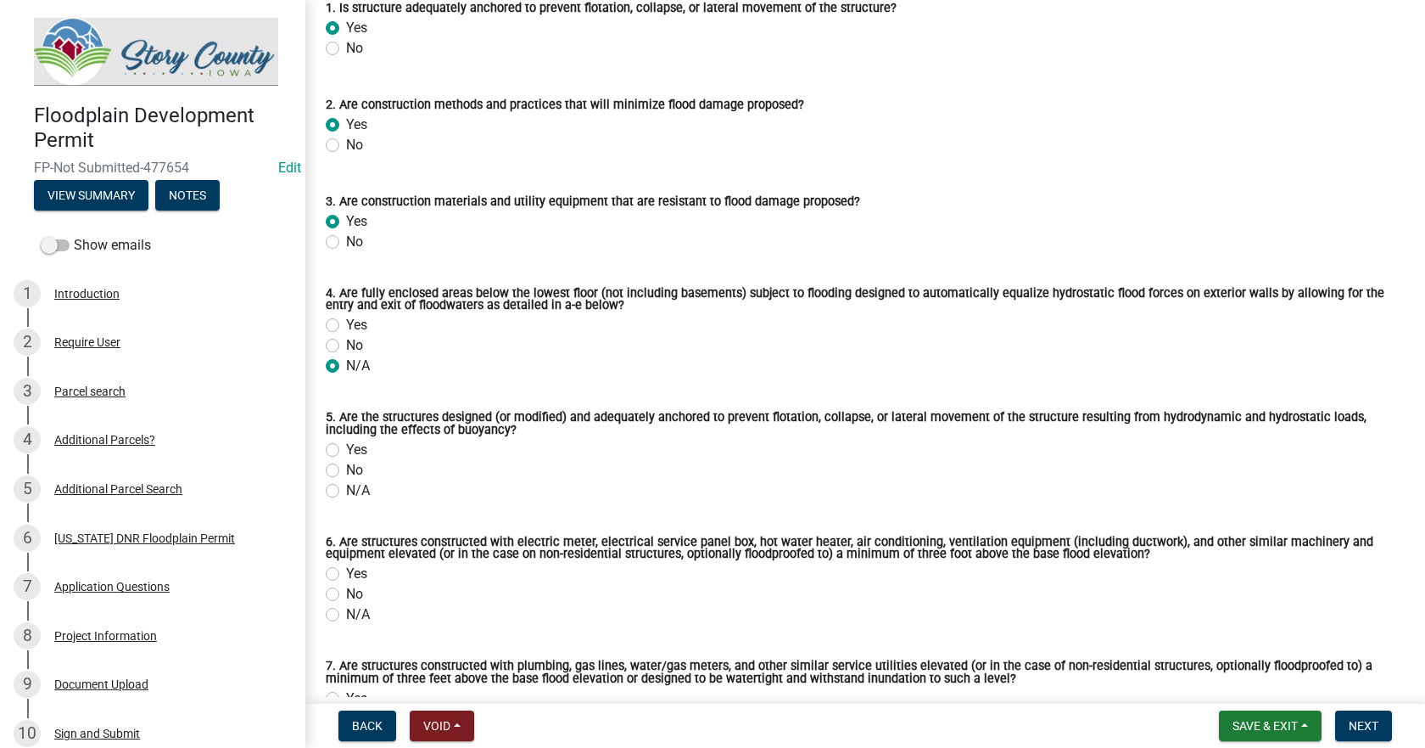
scroll to position [170, 0]
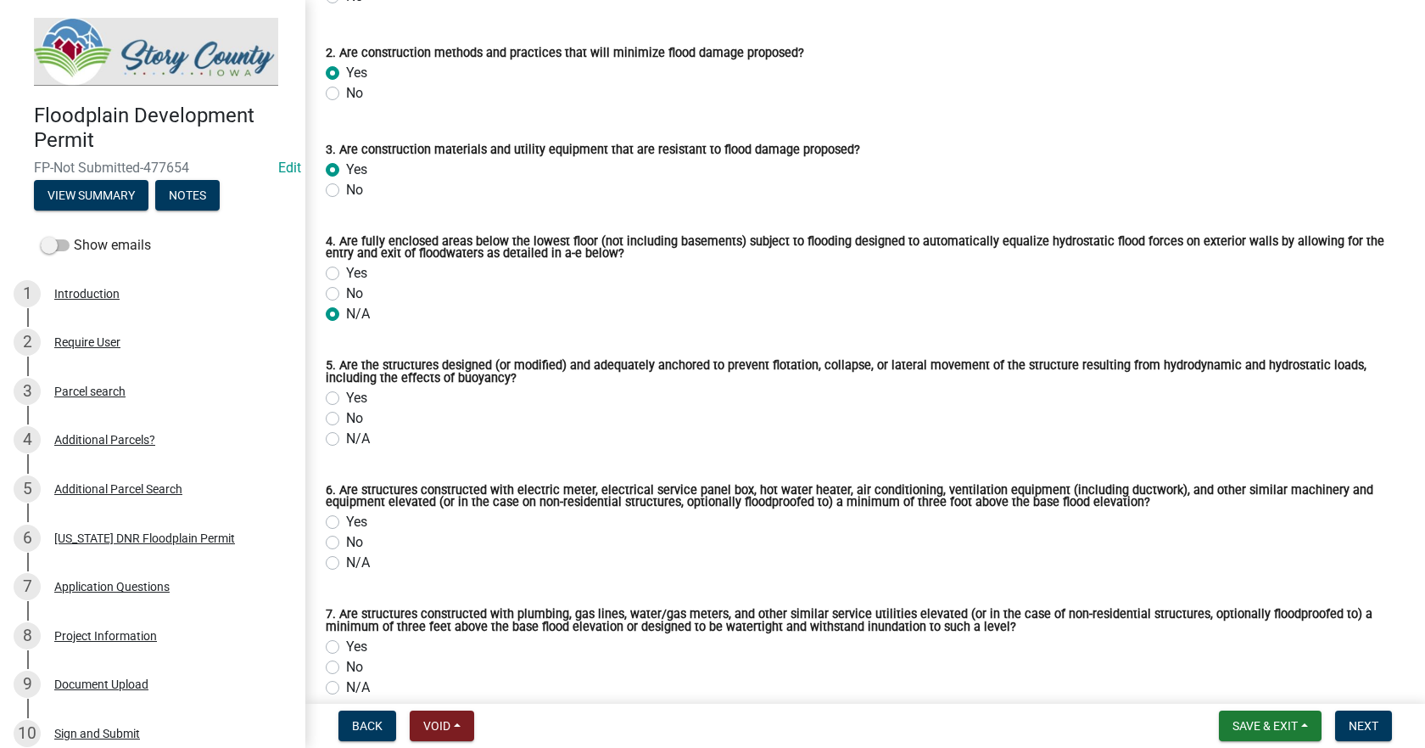
click at [346, 396] on label "Yes" at bounding box center [356, 398] width 21 height 20
click at [346, 396] on input "Yes" at bounding box center [351, 393] width 11 height 11
radio input "true"
click at [346, 519] on label "Yes" at bounding box center [356, 522] width 21 height 20
click at [346, 519] on input "Yes" at bounding box center [351, 517] width 11 height 11
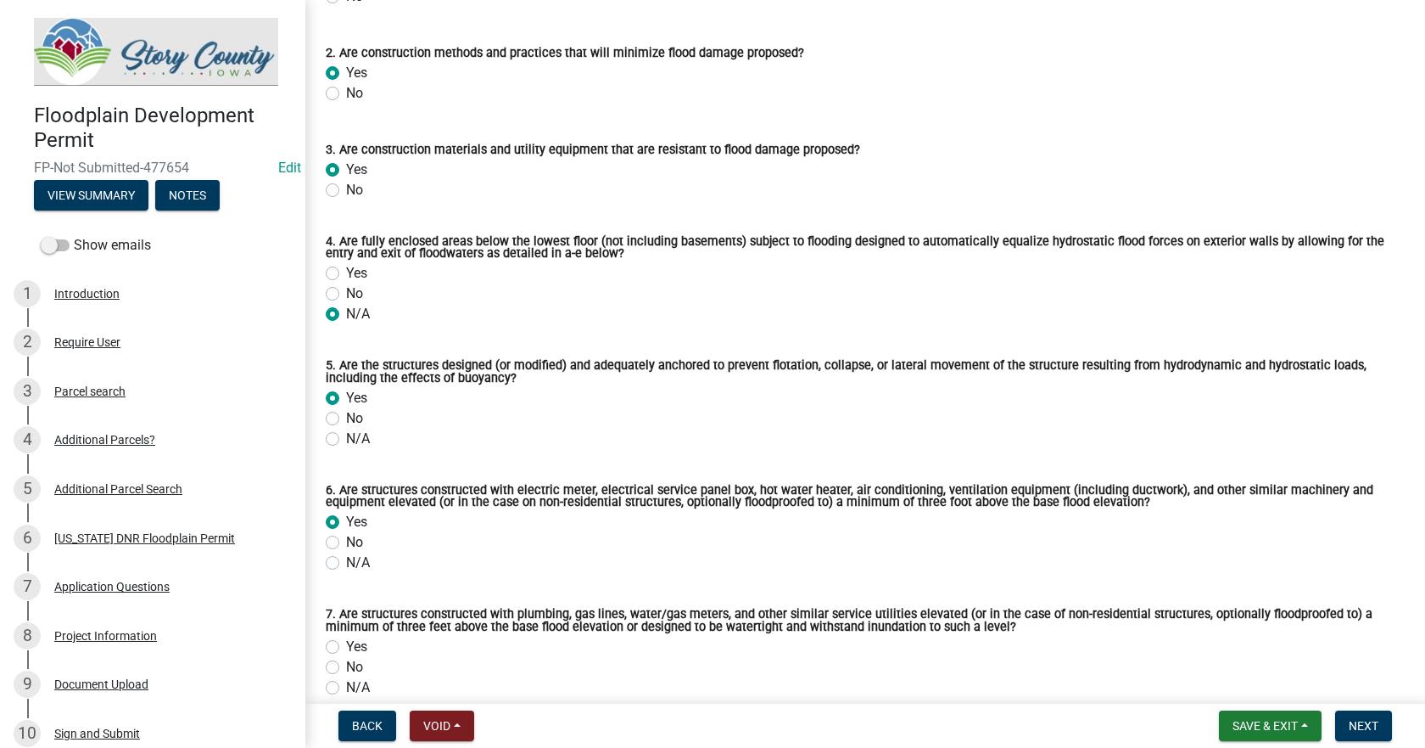
radio input "true"
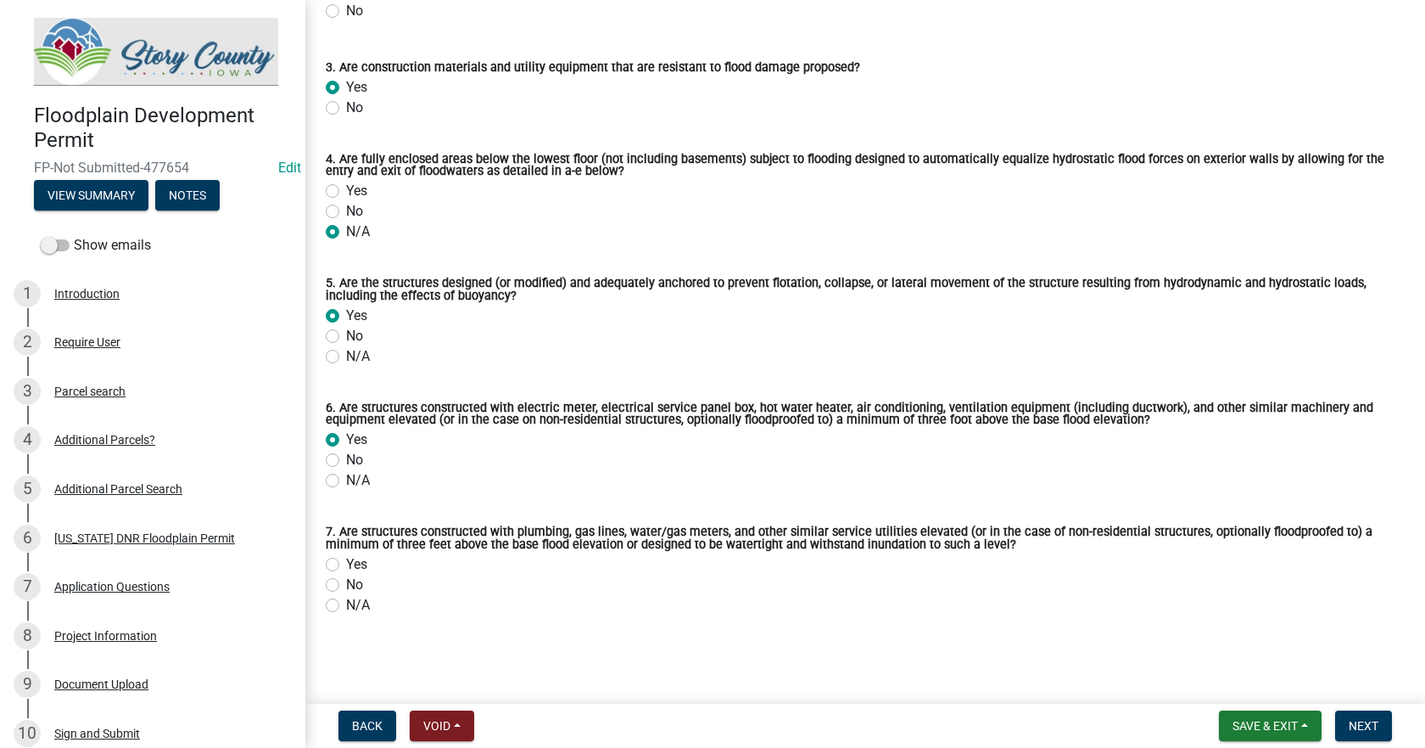
scroll to position [255, 0]
click at [346, 561] on label "Yes" at bounding box center [356, 564] width 21 height 20
click at [346, 561] on input "Yes" at bounding box center [351, 559] width 11 height 11
radio input "true"
click at [729, 567] on div "Yes" at bounding box center [865, 564] width 1079 height 20
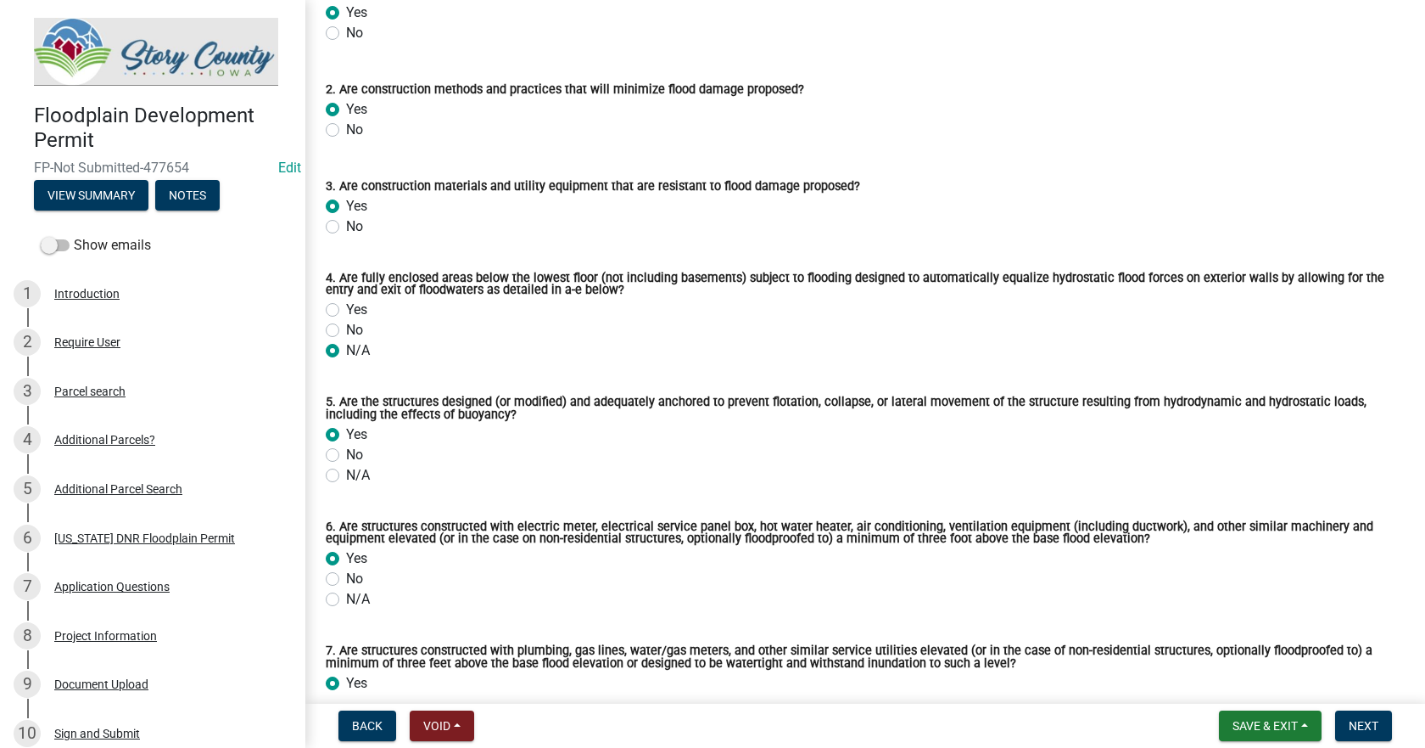
scroll to position [0, 0]
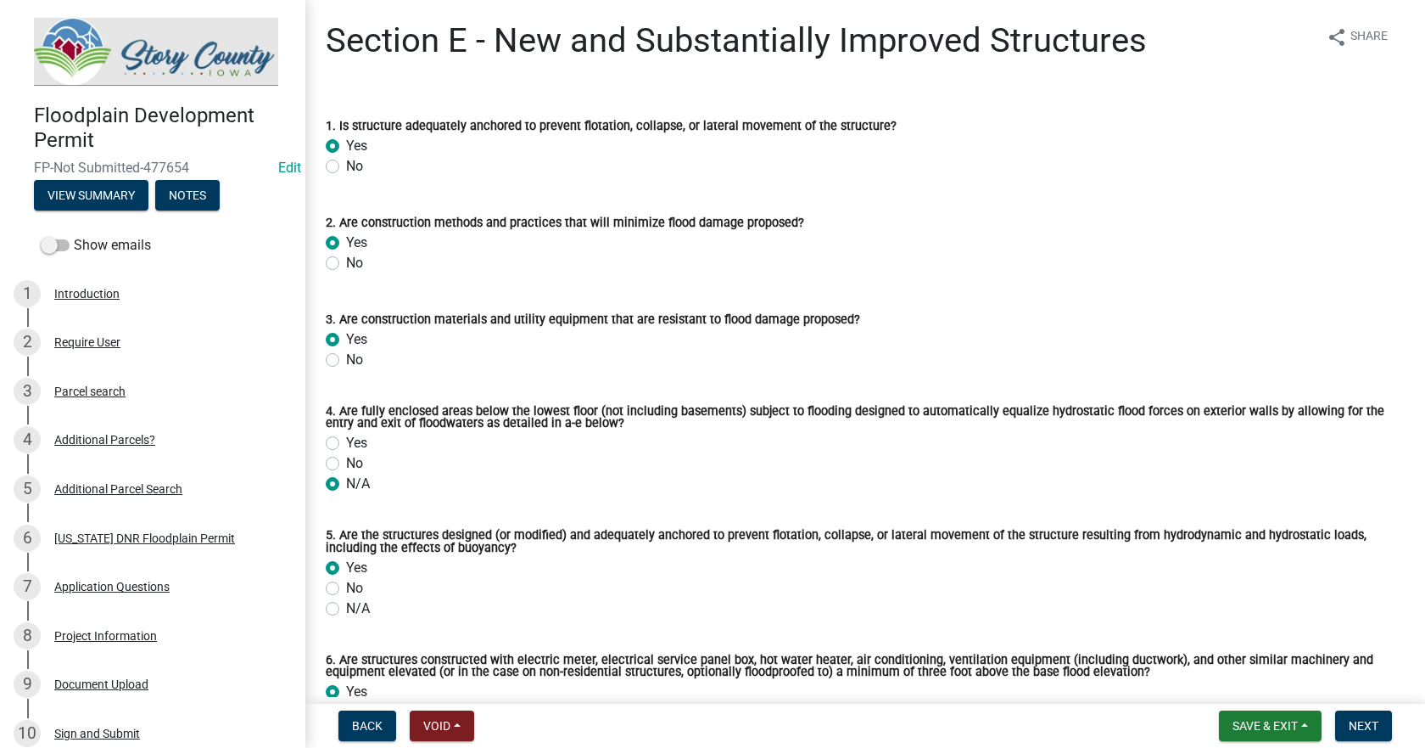
drag, startPoint x: 1005, startPoint y: 545, endPoint x: 337, endPoint y: 122, distance: 791.0
click at [338, 122] on wm-data-entity-input-list "1. Is structure adequately anchored to prevent flotation, collapse, or lateral …" at bounding box center [865, 488] width 1079 height 787
copy wm-data-entity-input-list "Is structure adequately anchored to prevent flotation, collapse, or lateral mov…"
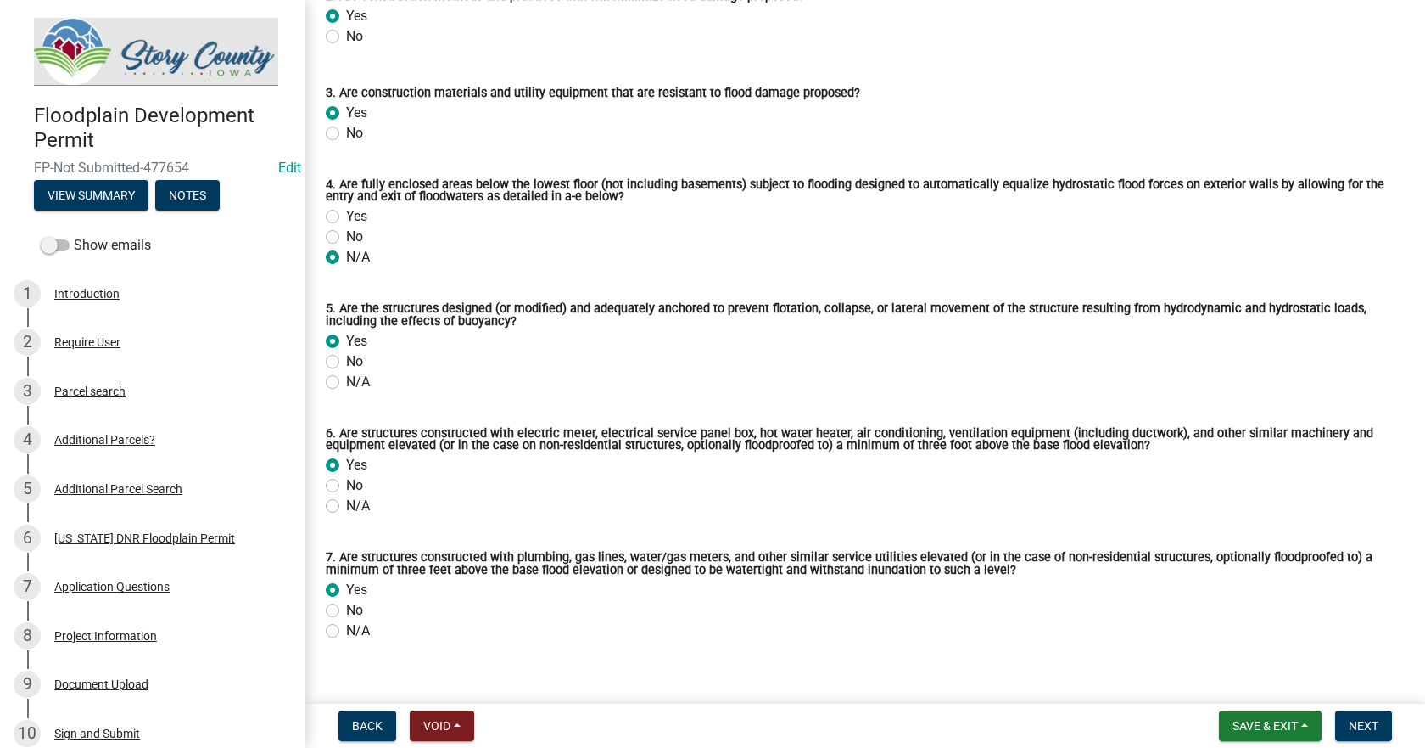
scroll to position [255, 0]
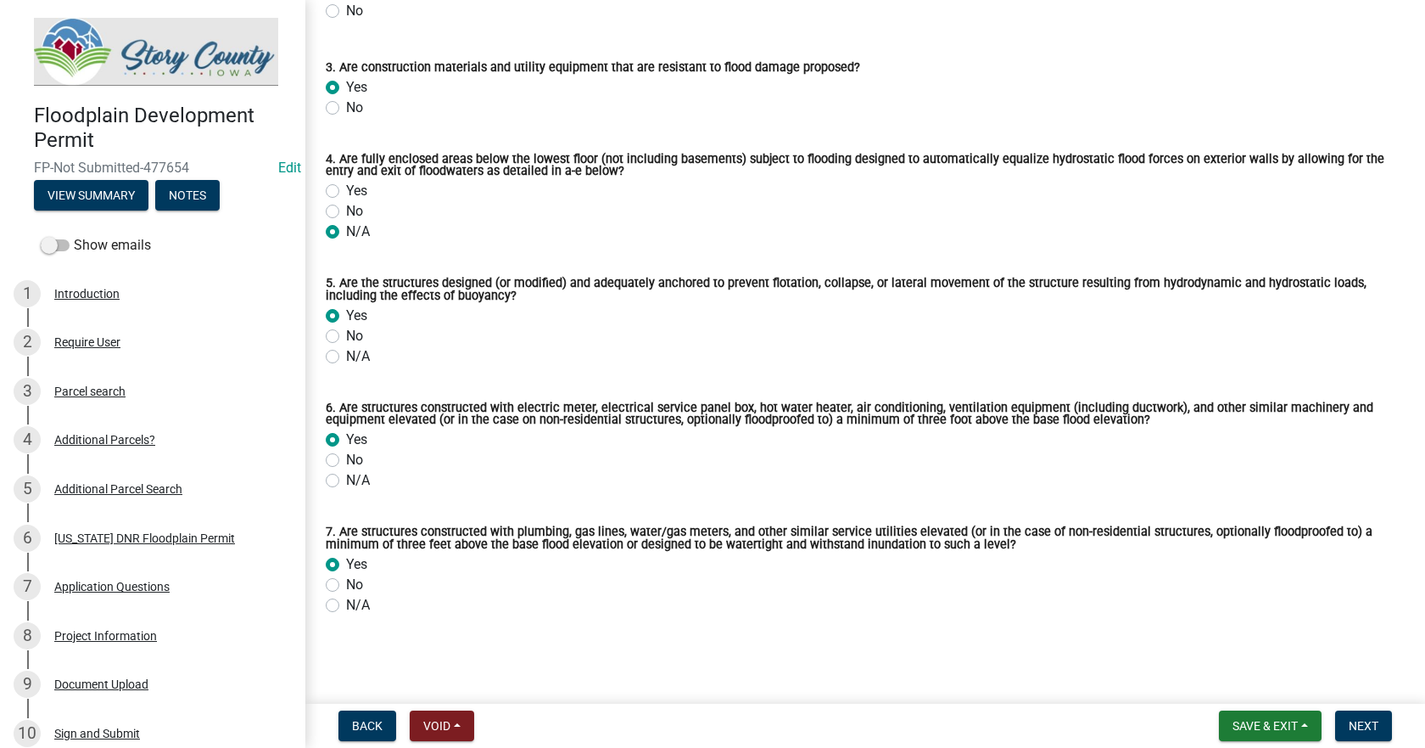
click at [1143, 637] on div "Section E - New and Substantially Improved Structures share Share 1. Is structu…" at bounding box center [865, 206] width 1105 height 877
click at [1373, 725] on span "Next" at bounding box center [1364, 726] width 30 height 14
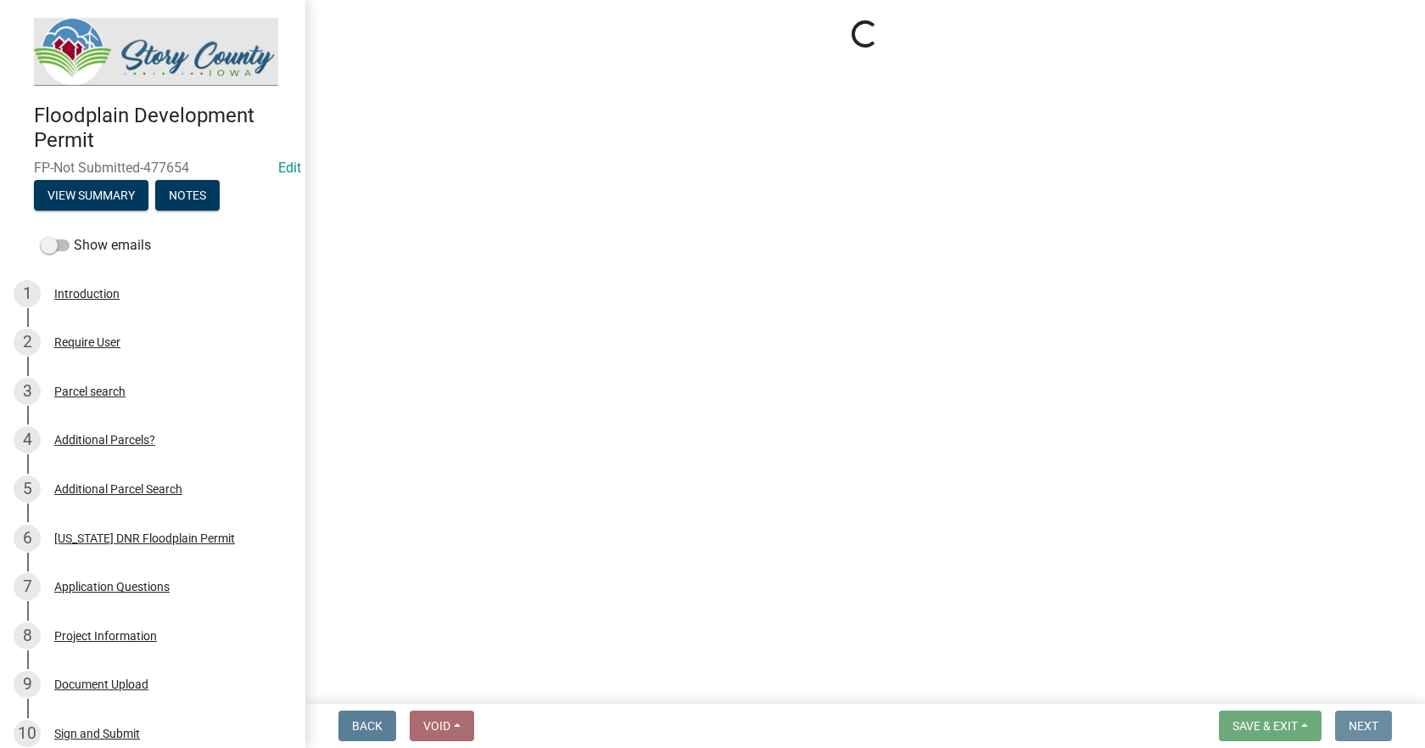
scroll to position [0, 0]
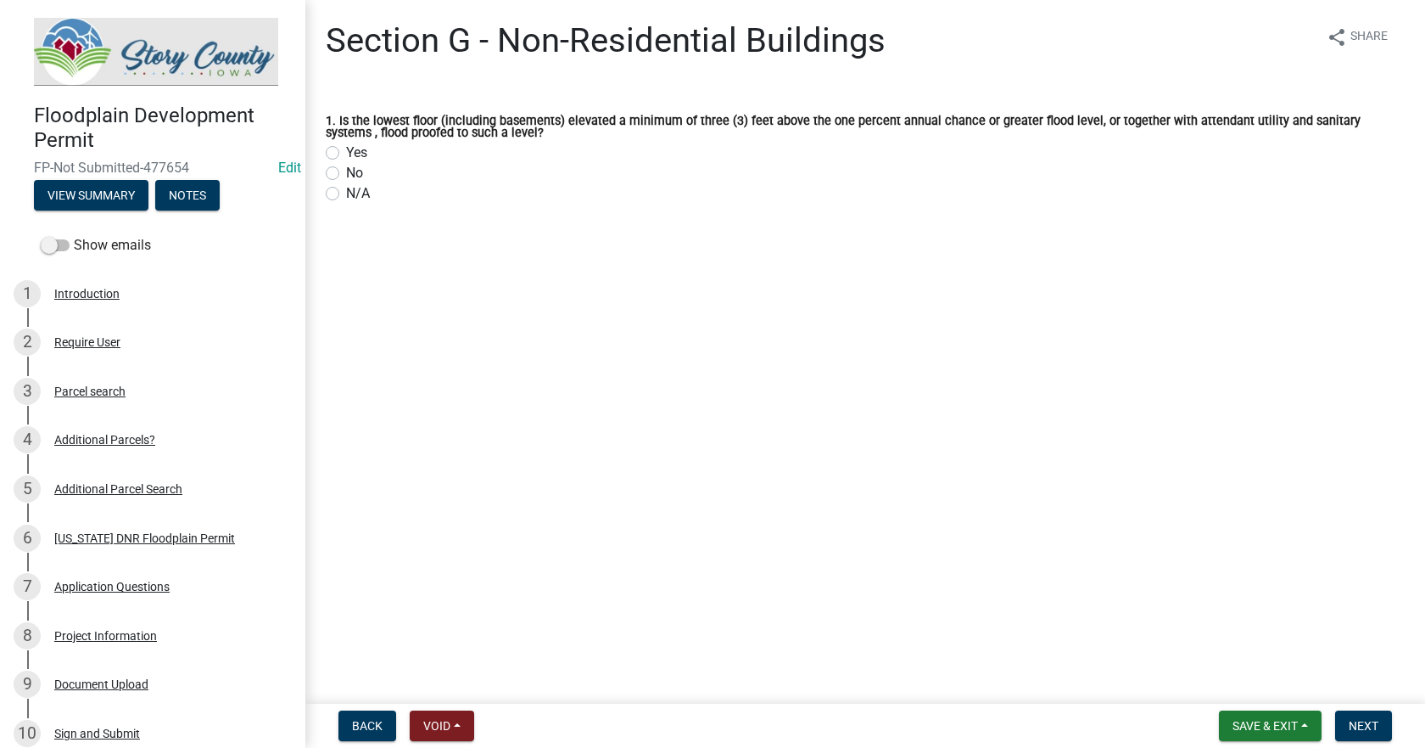
click at [389, 139] on label "1. Is the lowest floor (including basements) elevated a minimum of three (3) fe…" at bounding box center [865, 127] width 1079 height 25
drag, startPoint x: 484, startPoint y: 137, endPoint x: 339, endPoint y: 123, distance: 146.7
click at [339, 123] on label "1. Is the lowest floor (including basements) elevated a minimum of three (3) fe…" at bounding box center [865, 127] width 1079 height 25
copy label "Is the lowest floor (including basements) elevated a minimum of three (3) feet …"
click at [346, 153] on label "Yes" at bounding box center [356, 153] width 21 height 20
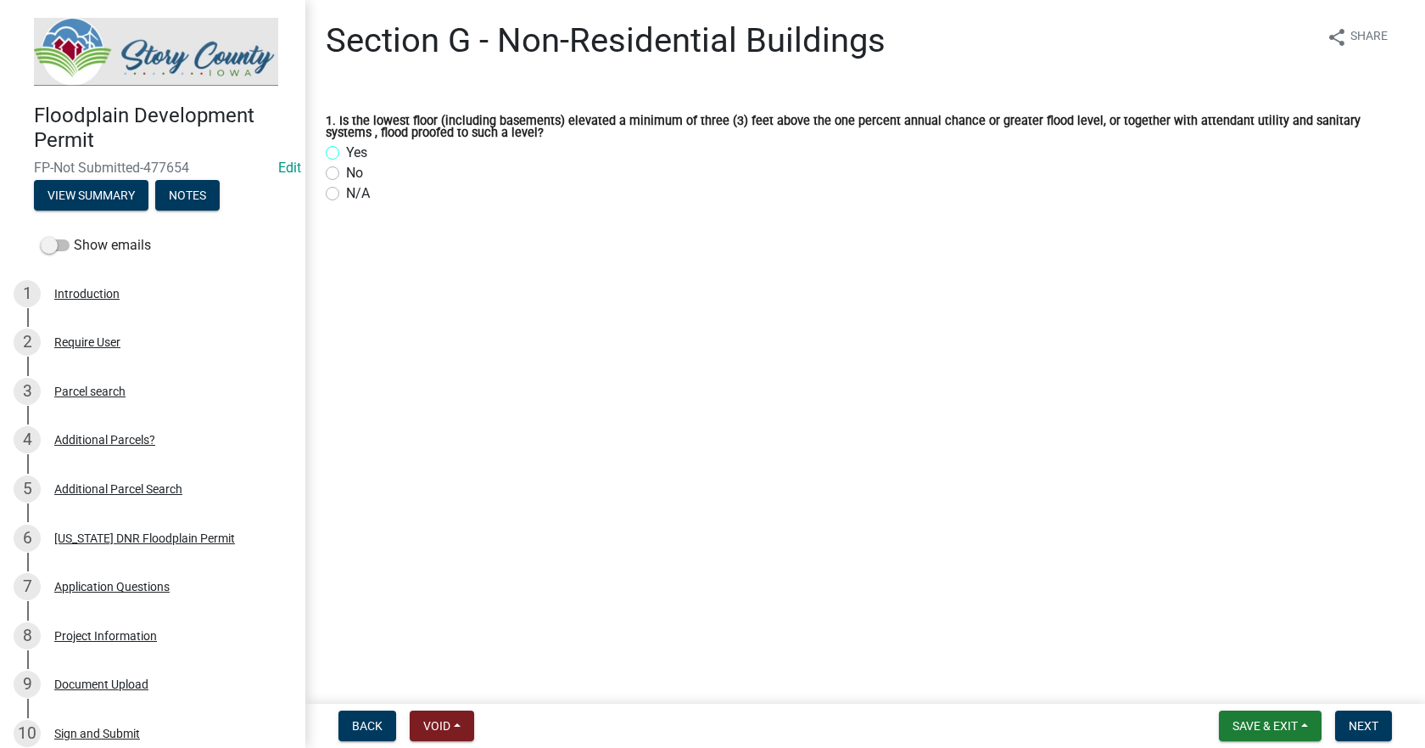
click at [346, 153] on input "Yes" at bounding box center [351, 148] width 11 height 11
radio input "true"
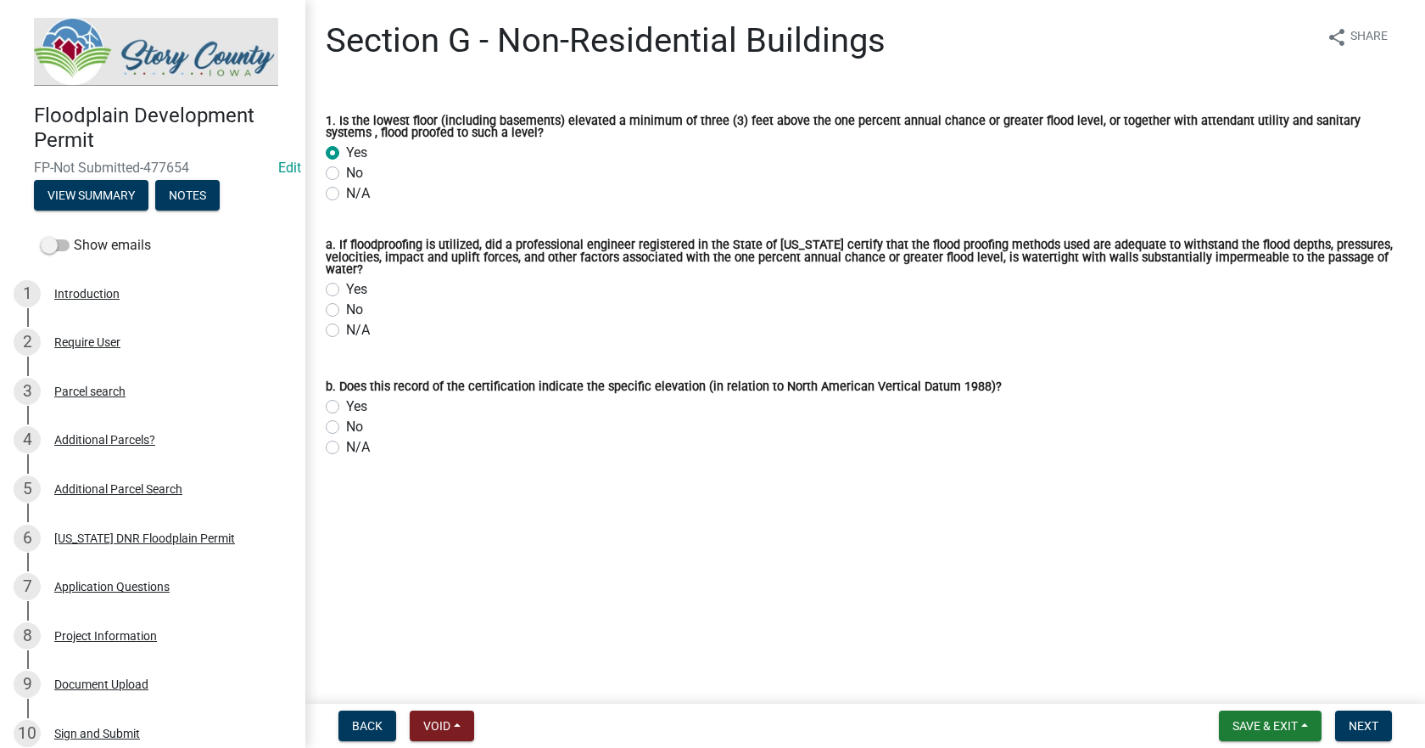
click at [346, 300] on label "No" at bounding box center [354, 310] width 17 height 20
click at [346, 300] on input "No" at bounding box center [351, 305] width 11 height 11
radio input "true"
click at [346, 417] on label "No" at bounding box center [354, 427] width 17 height 20
click at [346, 417] on input "No" at bounding box center [351, 422] width 11 height 11
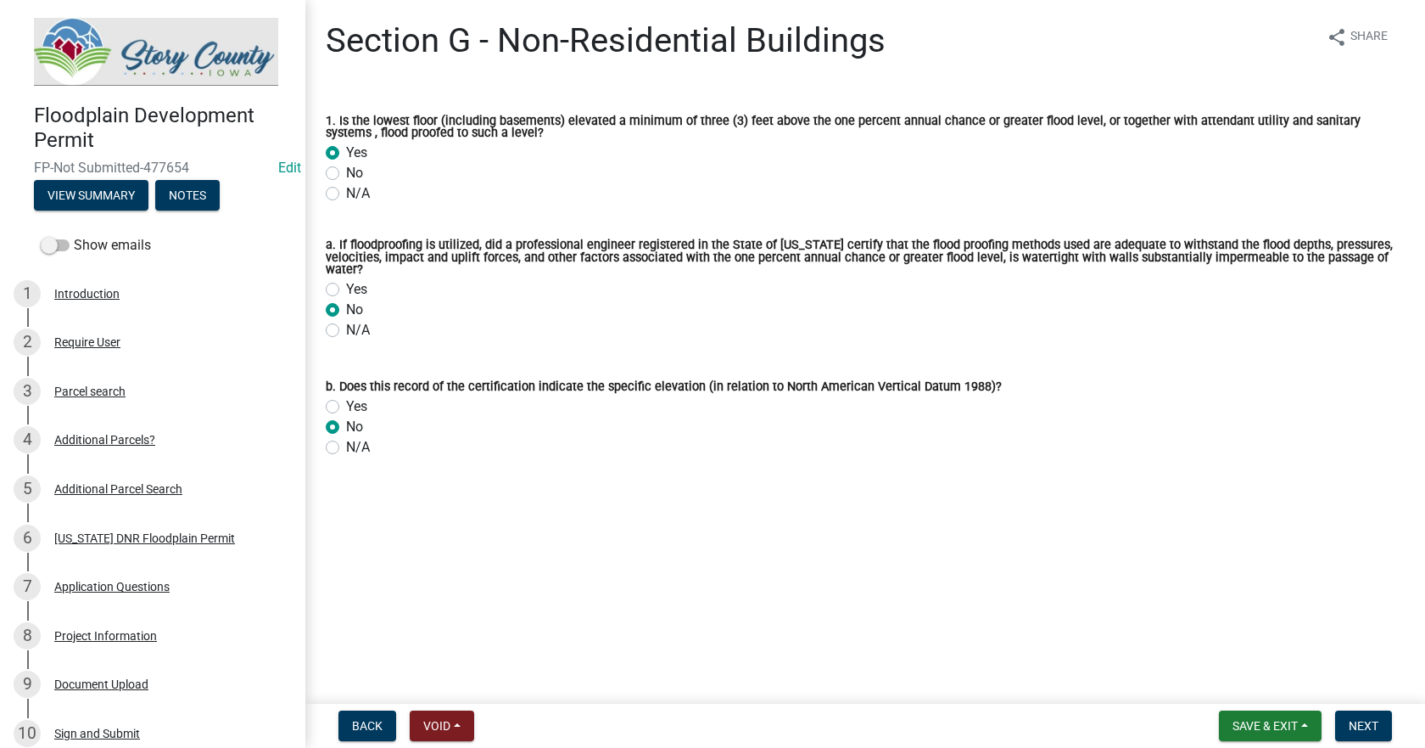
radio input "true"
click at [1364, 723] on span "Next" at bounding box center [1364, 726] width 30 height 14
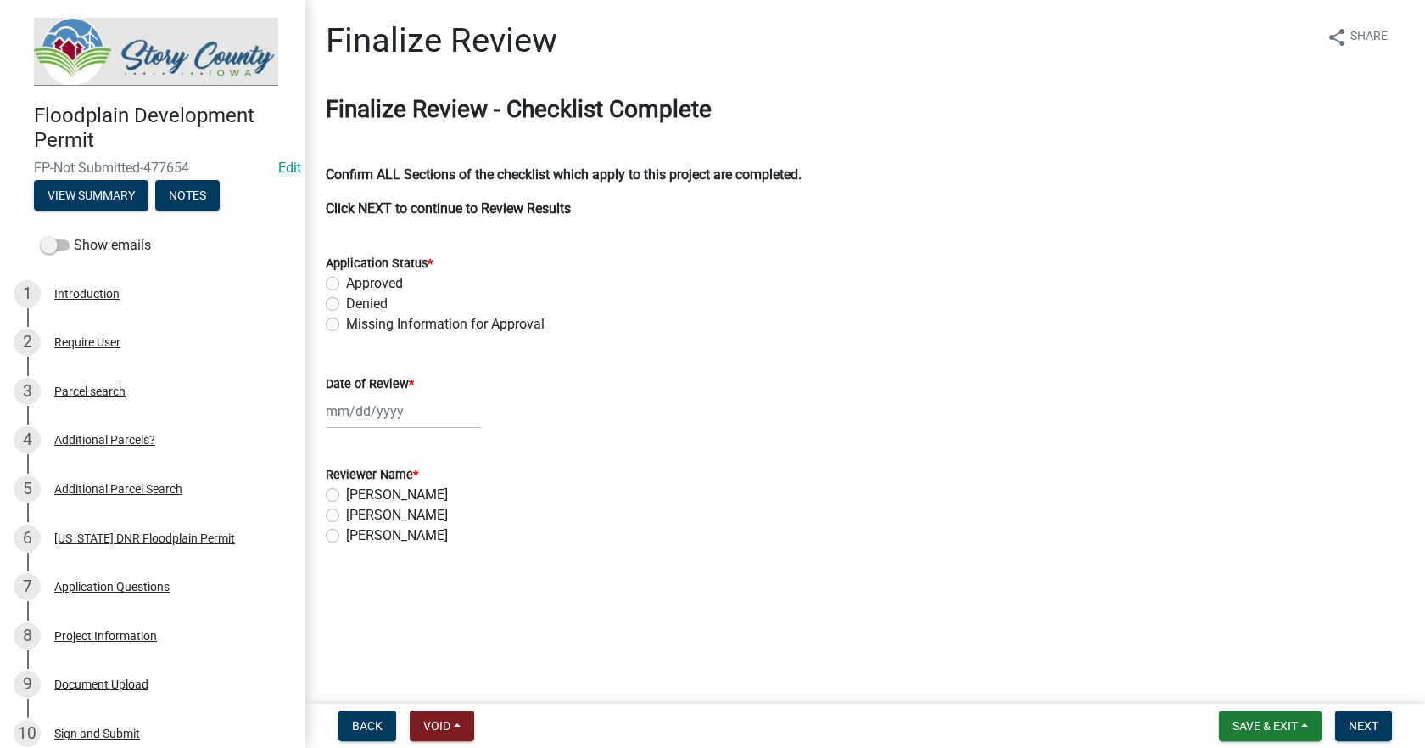
click at [346, 284] on label "Approved" at bounding box center [374, 283] width 57 height 20
click at [346, 284] on input "Approved" at bounding box center [351, 278] width 11 height 11
radio input "true"
select select "10"
select select "2025"
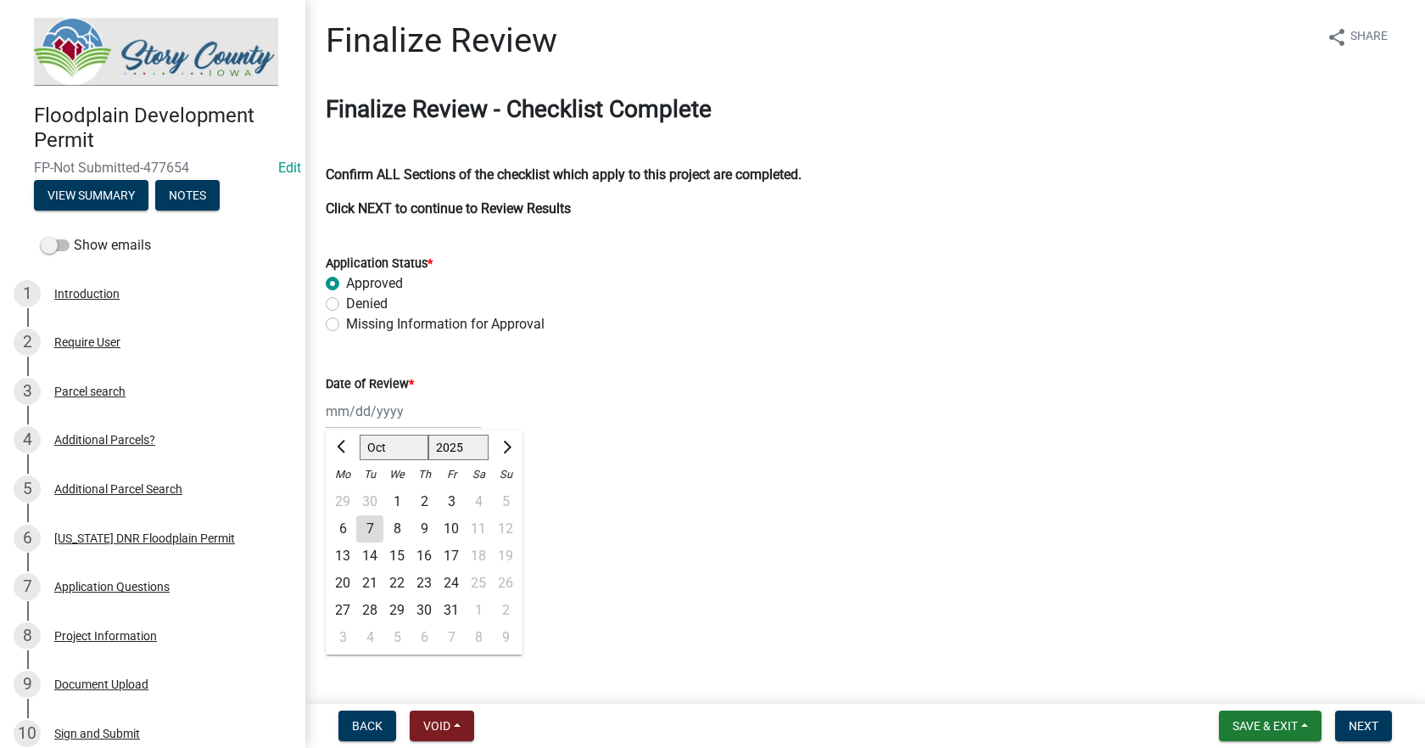
click at [359, 417] on div "Jan Feb Mar Apr May Jun Jul Aug Sep Oct Nov Dec 1525 1526 1527 1528 1529 1530 1…" at bounding box center [403, 411] width 155 height 35
click at [368, 529] on div "7" at bounding box center [369, 528] width 27 height 27
type input "10/07/2025"
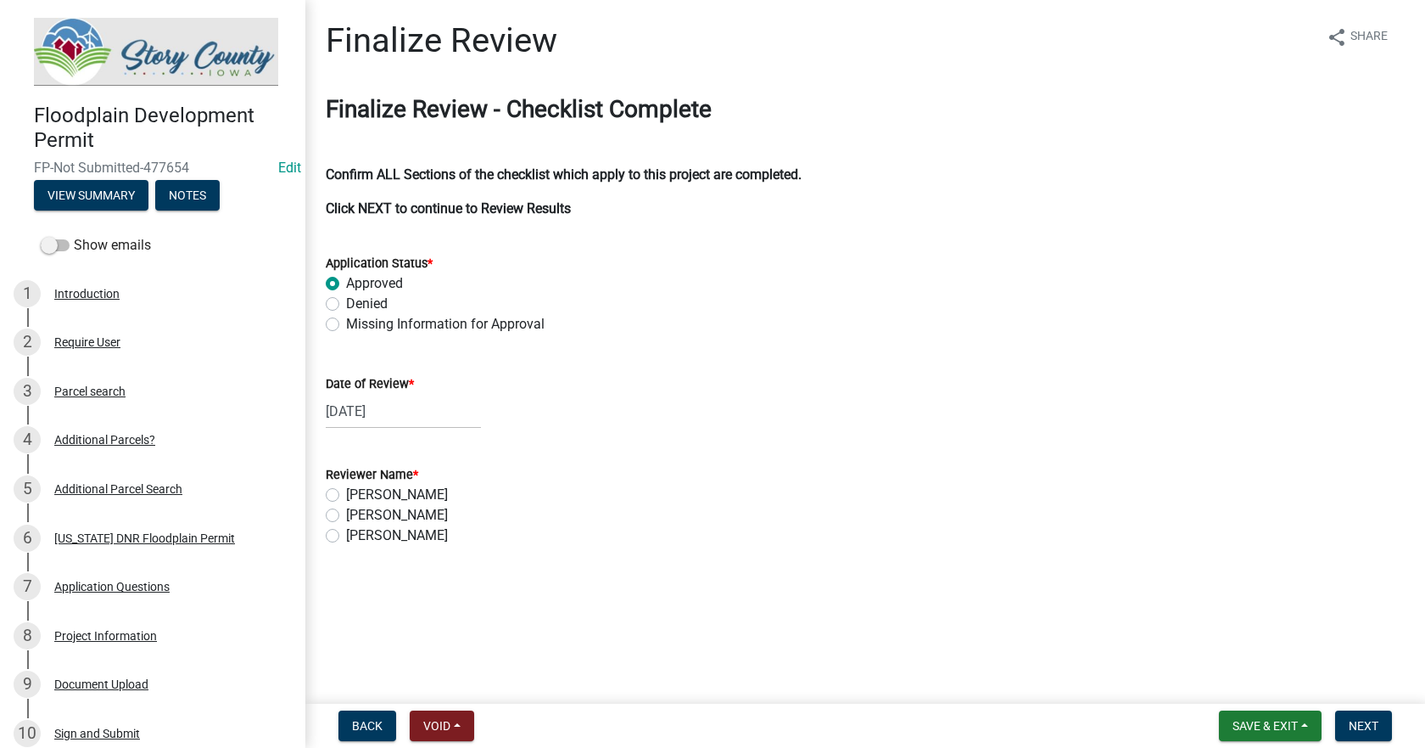
click at [346, 496] on label "[PERSON_NAME]" at bounding box center [397, 494] width 102 height 20
click at [346, 496] on input "[PERSON_NAME]" at bounding box center [351, 489] width 11 height 11
radio input "true"
click at [1359, 729] on span "Next" at bounding box center [1364, 726] width 30 height 14
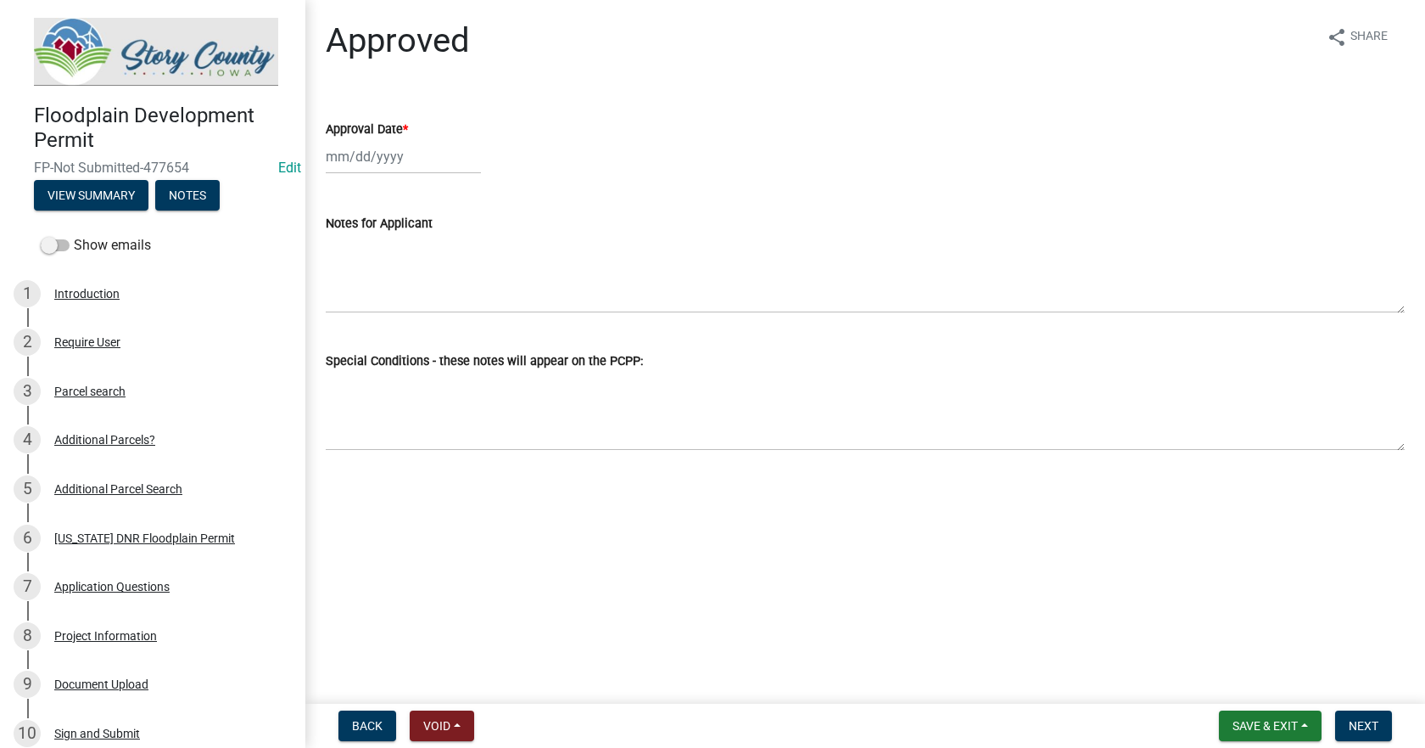
select select "10"
select select "2025"
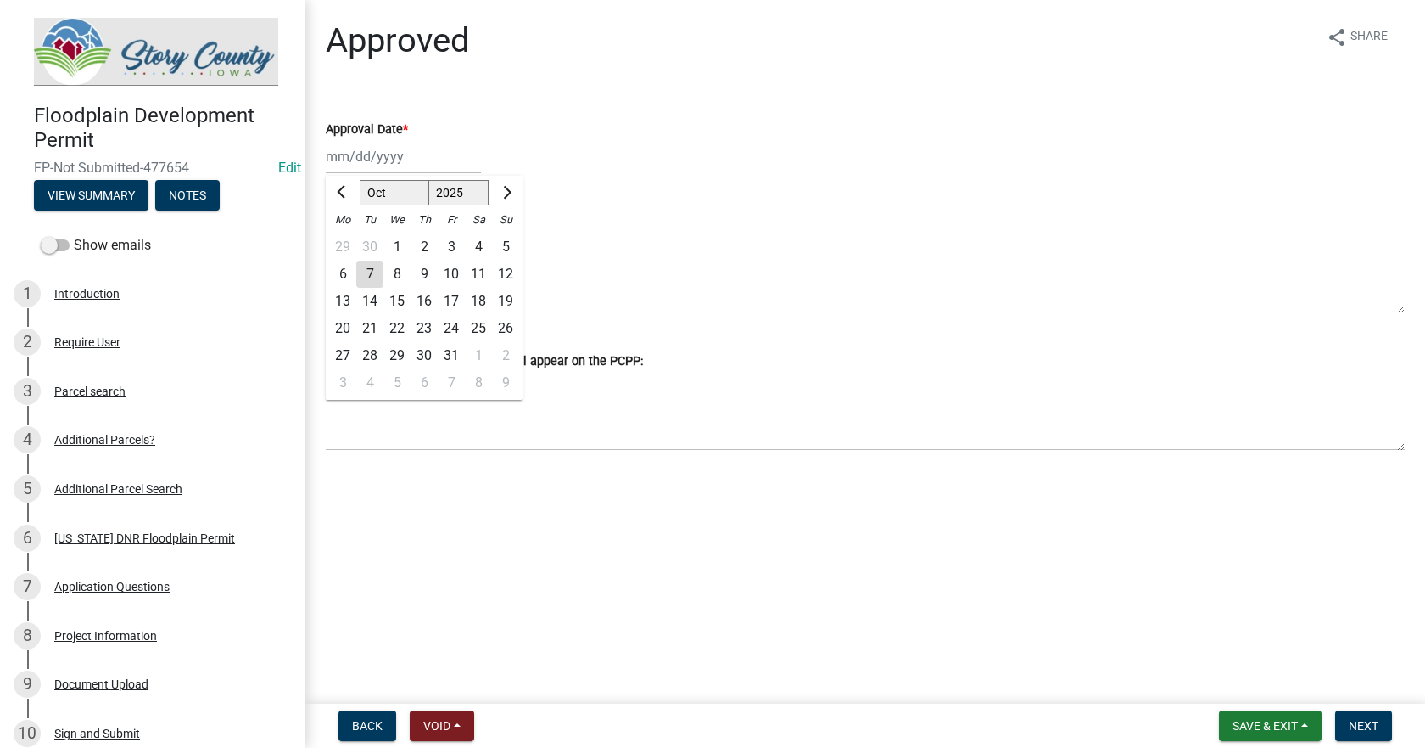
click at [352, 157] on div "Jan Feb Mar Apr May Jun Jul Aug Sep Oct Nov Dec 1525 1526 1527 1528 1529 1530 1…" at bounding box center [403, 156] width 155 height 35
click at [369, 269] on div "7" at bounding box center [369, 273] width 27 height 27
type input "10/07/2025"
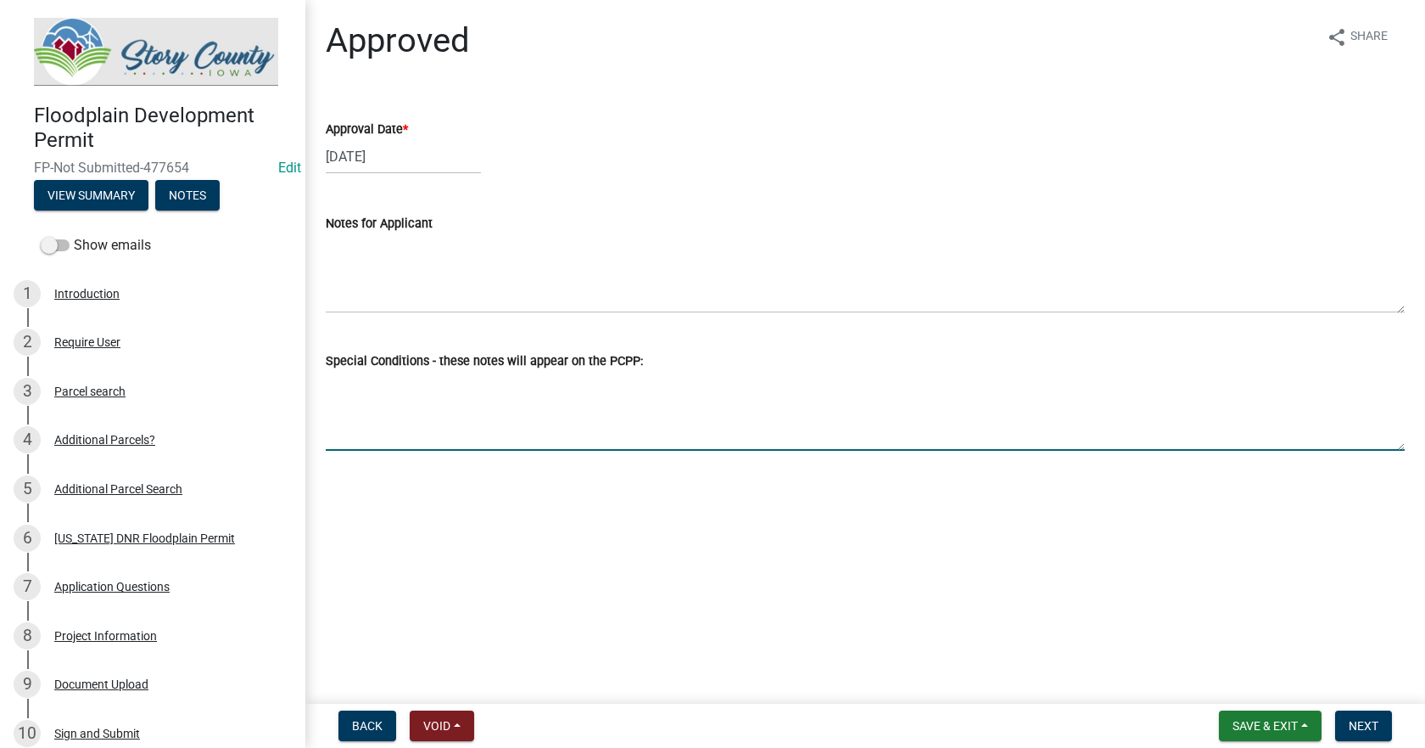
click at [406, 414] on textarea "Special Conditions - these notes will appear on the PCPP:" at bounding box center [865, 411] width 1079 height 80
click at [370, 412] on textarea "Special Conditions - these notes will appear on the PCPP:" at bounding box center [865, 411] width 1079 height 80
paste textarea "Structure shall be adequately anchored to prevent flotation, collapse, or later…"
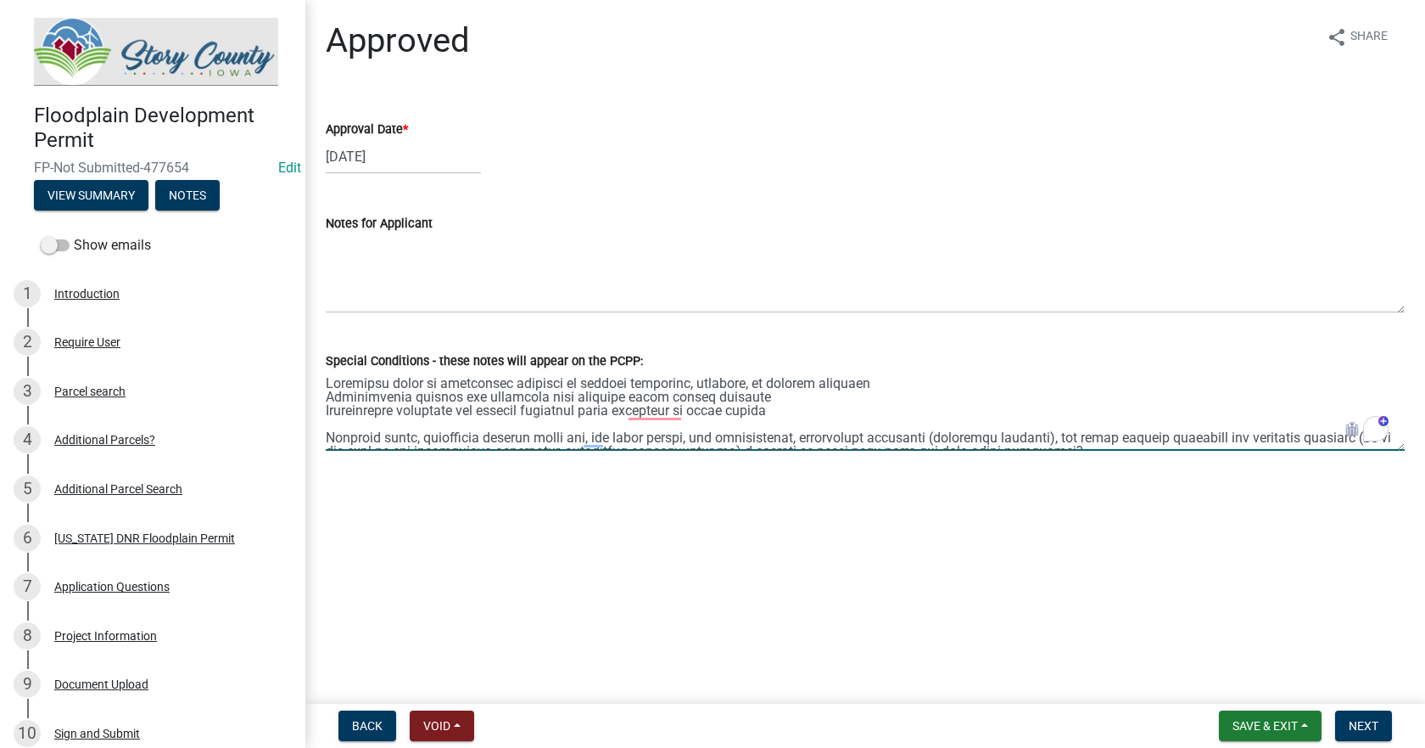
drag, startPoint x: 372, startPoint y: 412, endPoint x: 336, endPoint y: 356, distance: 66.4
click at [337, 355] on form "Special Conditions - these notes will appear on the PCPP:" at bounding box center [865, 400] width 1079 height 100
drag, startPoint x: 363, startPoint y: 412, endPoint x: 473, endPoint y: 412, distance: 110.3
click at [363, 412] on textarea "Special Conditions - these notes will appear on the PCPP:" at bounding box center [865, 411] width 1079 height 80
drag, startPoint x: 899, startPoint y: 378, endPoint x: 894, endPoint y: 386, distance: 9.2
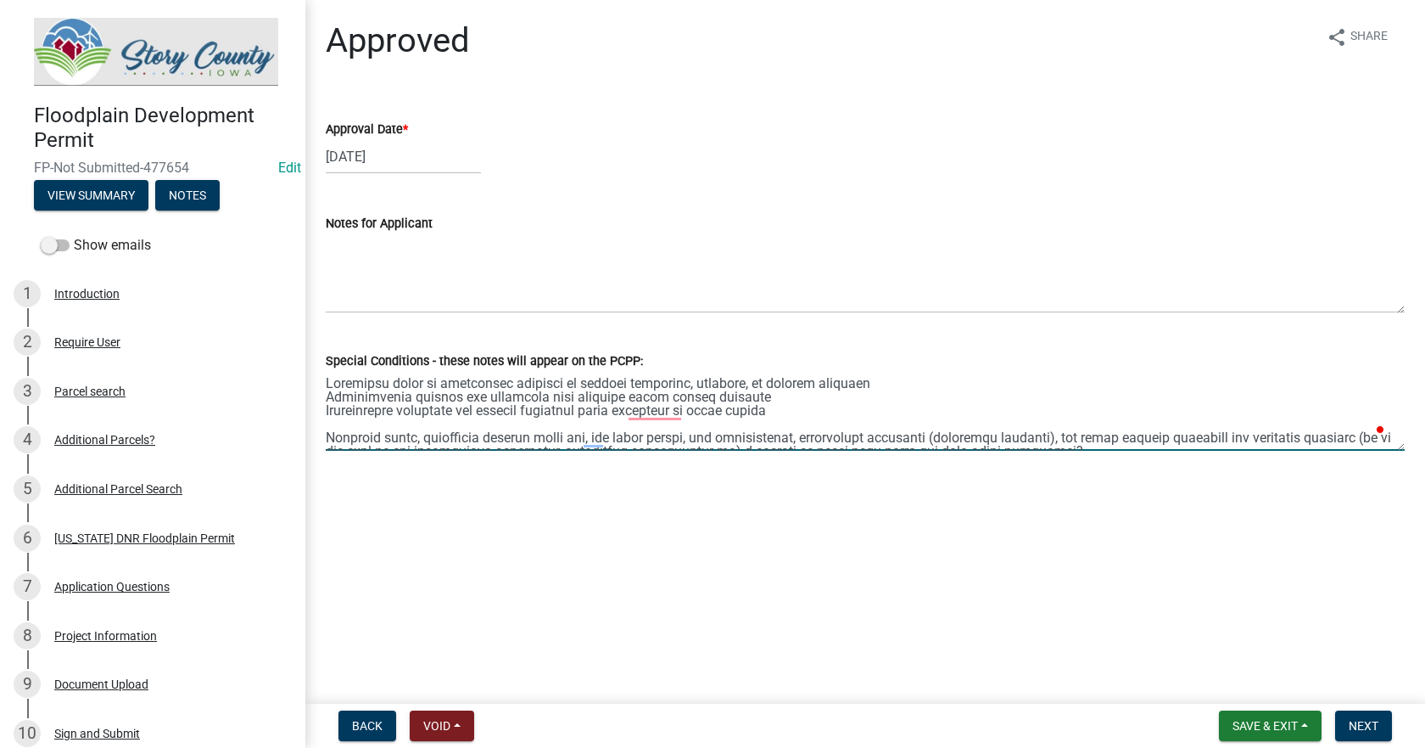
click at [899, 379] on textarea "Special Conditions - these notes will appear on the PCPP:" at bounding box center [865, 411] width 1079 height 80
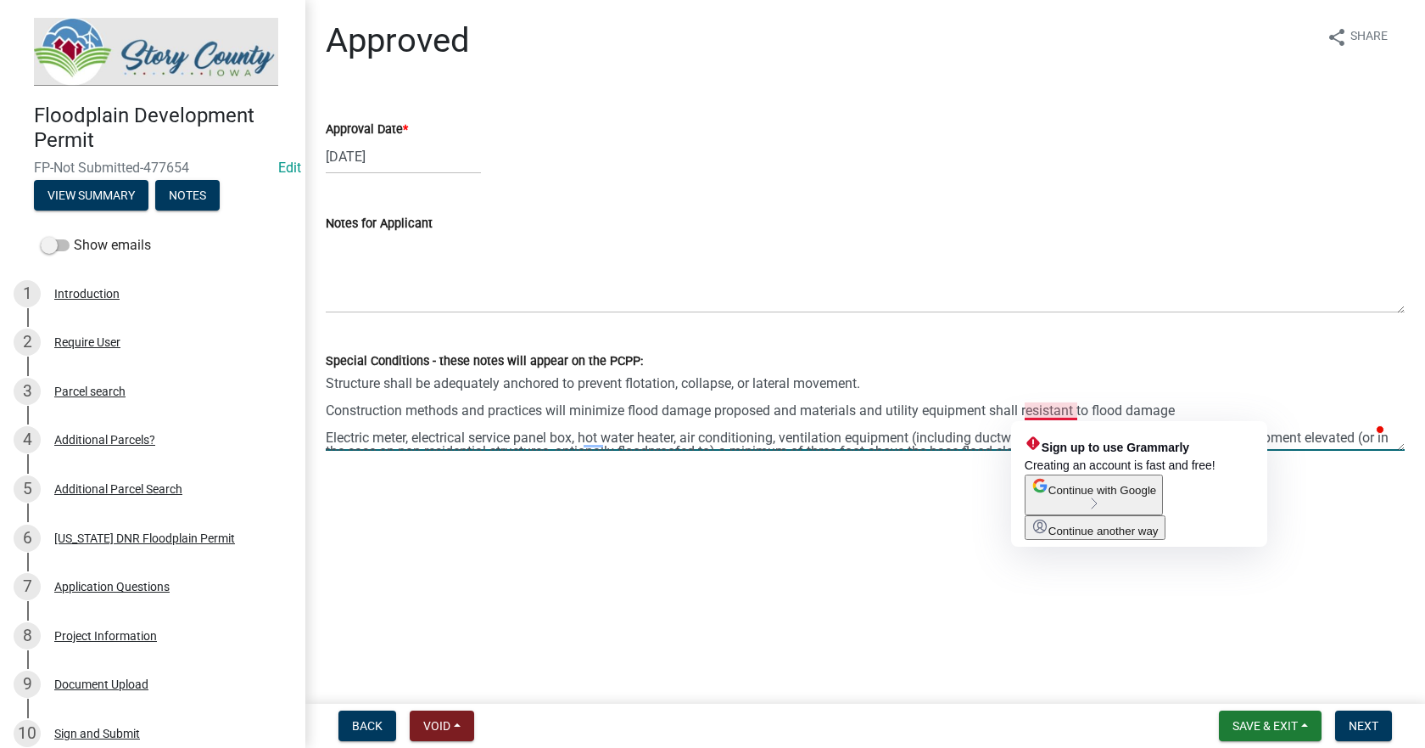
click at [1027, 408] on textarea "Structure shall be adequately anchored to prevent flotation, collapse, or later…" at bounding box center [865, 411] width 1079 height 80
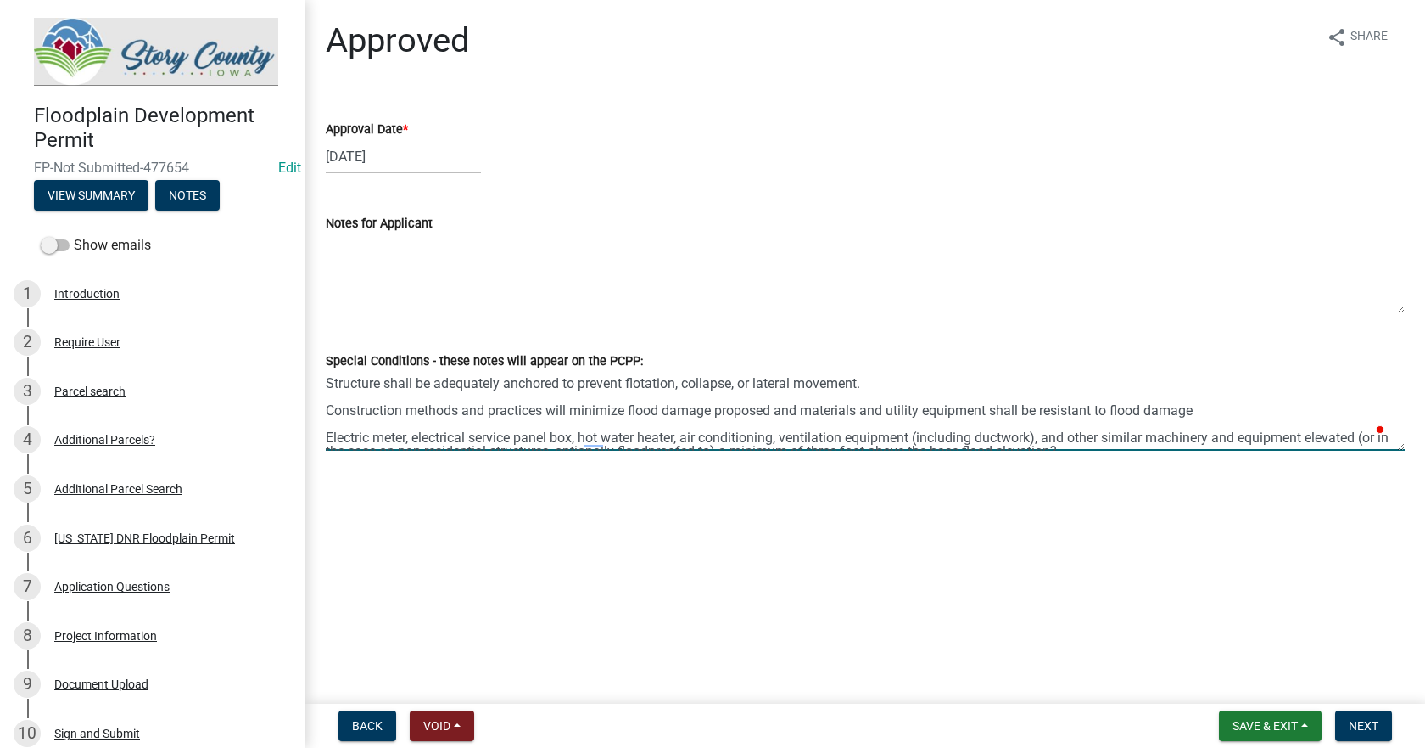
click at [1203, 412] on textarea "Structure shall be adequately anchored to prevent flotation, collapse, or later…" at bounding box center [865, 411] width 1079 height 80
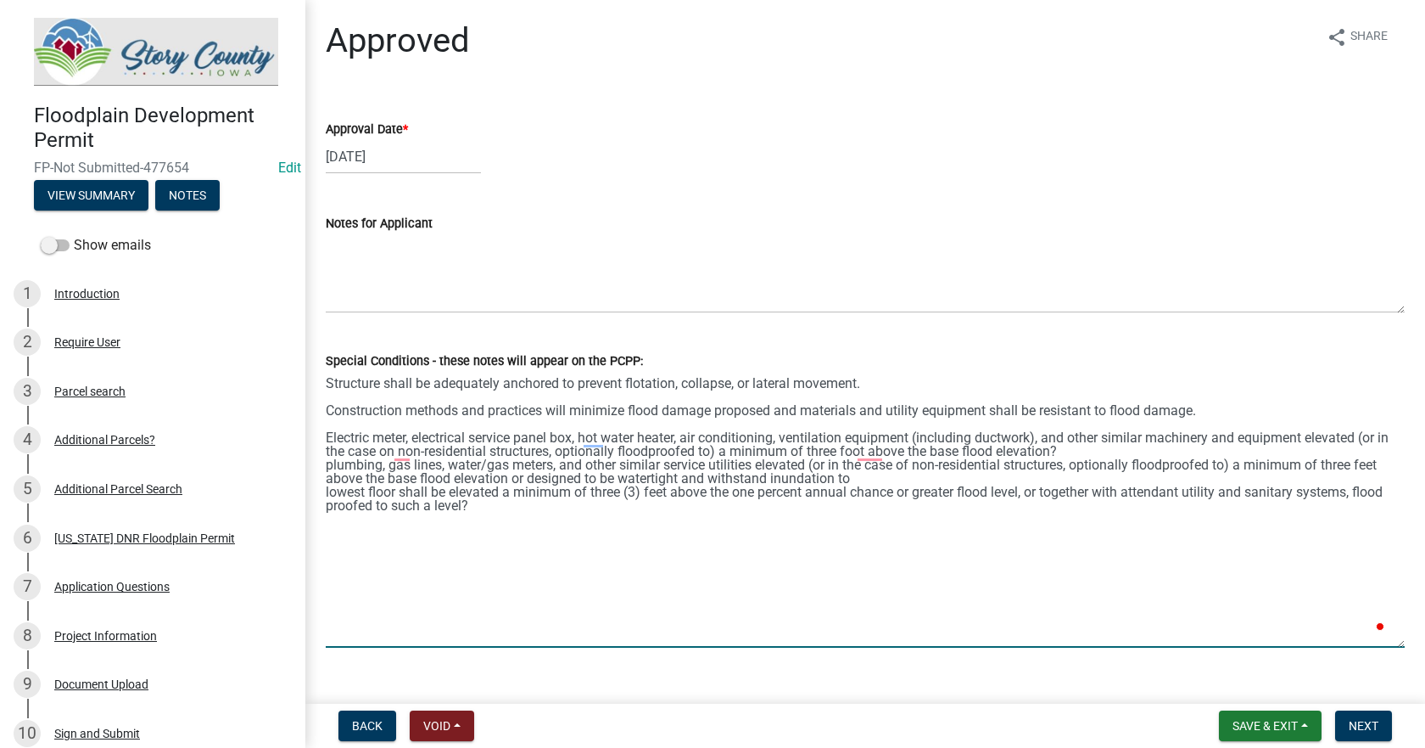
drag, startPoint x: 1401, startPoint y: 447, endPoint x: 1388, endPoint y: 644, distance: 197.3
click at [1388, 644] on textarea "Special Conditions - these notes will appear on the PCPP:" at bounding box center [865, 509] width 1079 height 277
click at [447, 451] on textarea "Special Conditions - these notes will appear on the PCPP:" at bounding box center [865, 509] width 1079 height 277
drag, startPoint x: 1086, startPoint y: 450, endPoint x: 1070, endPoint y: 450, distance: 16.1
click at [1070, 450] on textarea "Special Conditions - these notes will appear on the PCPP:" at bounding box center [865, 509] width 1079 height 277
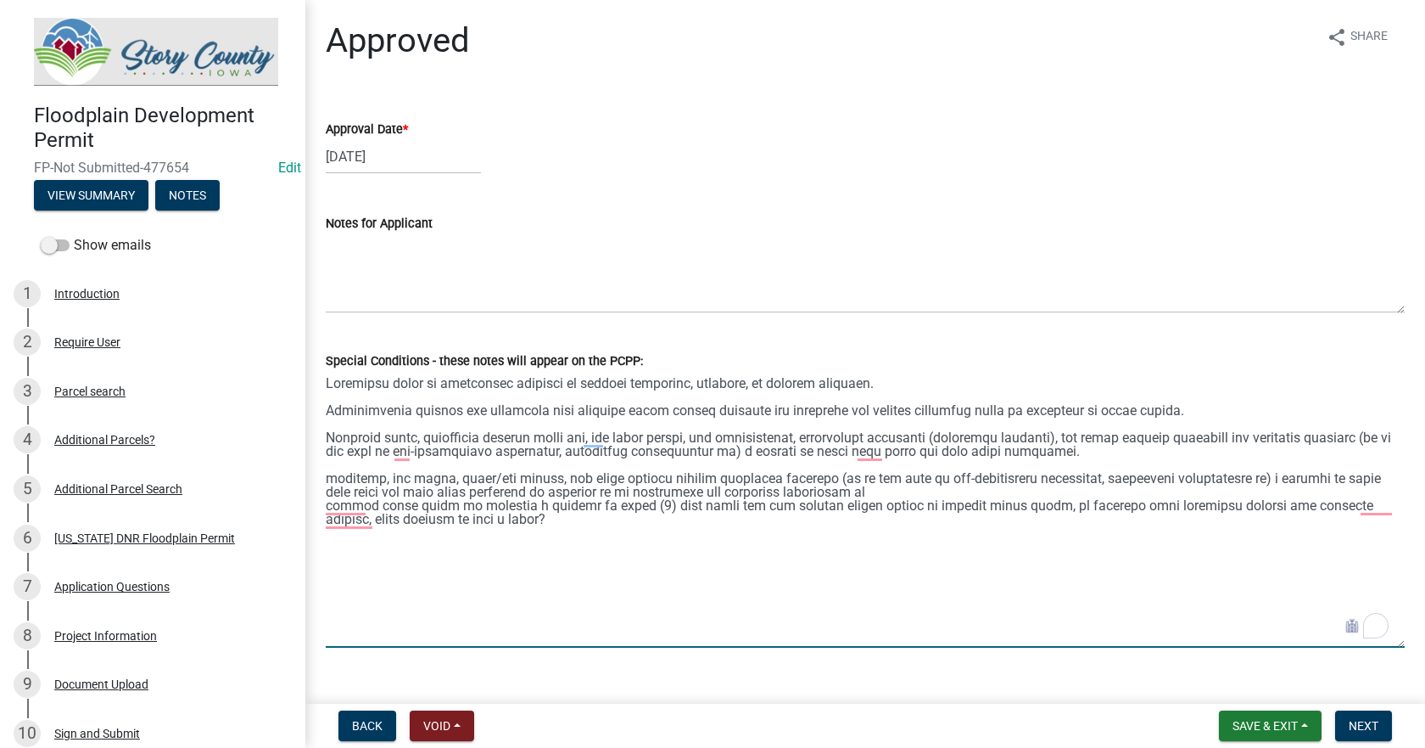
drag, startPoint x: 530, startPoint y: 491, endPoint x: 835, endPoint y: 491, distance: 304.6
click at [835, 491] on textarea "Special Conditions - these notes will appear on the PCPP:" at bounding box center [865, 509] width 1079 height 277
drag, startPoint x: 504, startPoint y: 524, endPoint x: 311, endPoint y: 472, distance: 199.4
click at [311, 472] on div "Approved share Share Approval Date * 10/07/2025 Notes for Applicant Special Con…" at bounding box center [865, 348] width 1120 height 656
click at [560, 575] on textarea "Special Conditions - these notes will appear on the PCPP:" at bounding box center [865, 509] width 1079 height 277
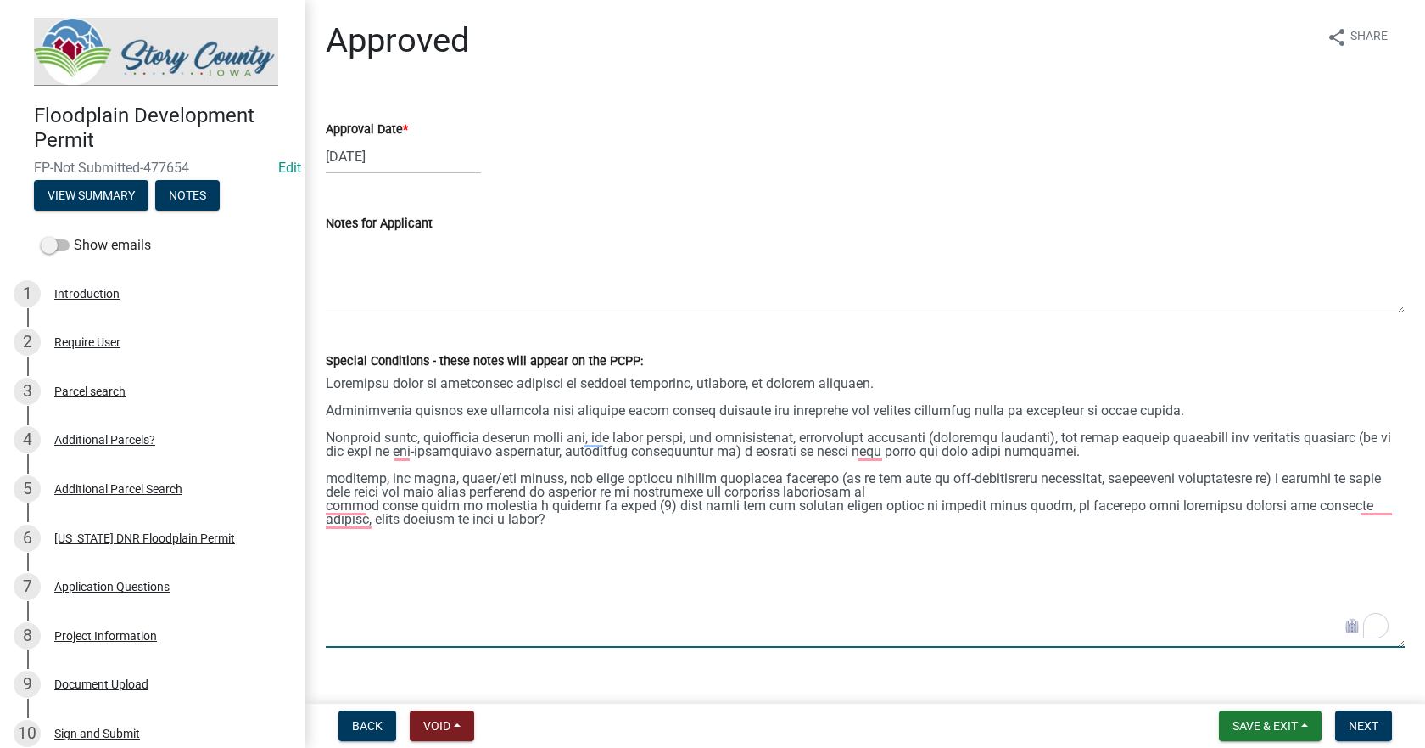
drag, startPoint x: 352, startPoint y: 481, endPoint x: 515, endPoint y: 526, distance: 169.0
click at [515, 526] on textarea "Special Conditions - these notes will appear on the PCPP:" at bounding box center [865, 509] width 1079 height 277
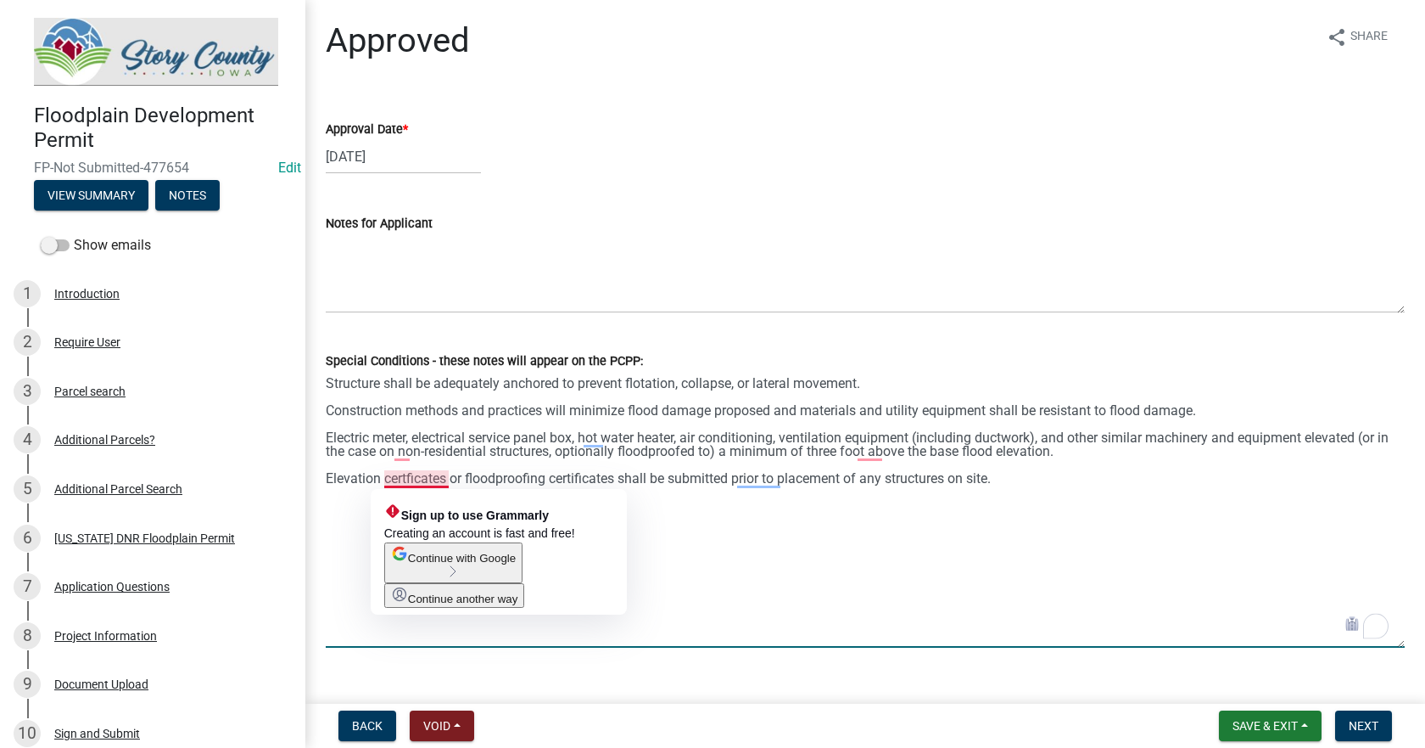
click at [407, 478] on textarea "Structure shall be adequately anchored to prevent flotation, collapse, or later…" at bounding box center [865, 509] width 1079 height 277
click at [412, 479] on textarea "Structure shall be adequately anchored to prevent flotation, collapse, or later…" at bounding box center [865, 509] width 1079 height 277
click at [695, 479] on textarea "Structure shall be adequately anchored to prevent flotation, collapse, or later…" at bounding box center [865, 509] width 1079 height 277
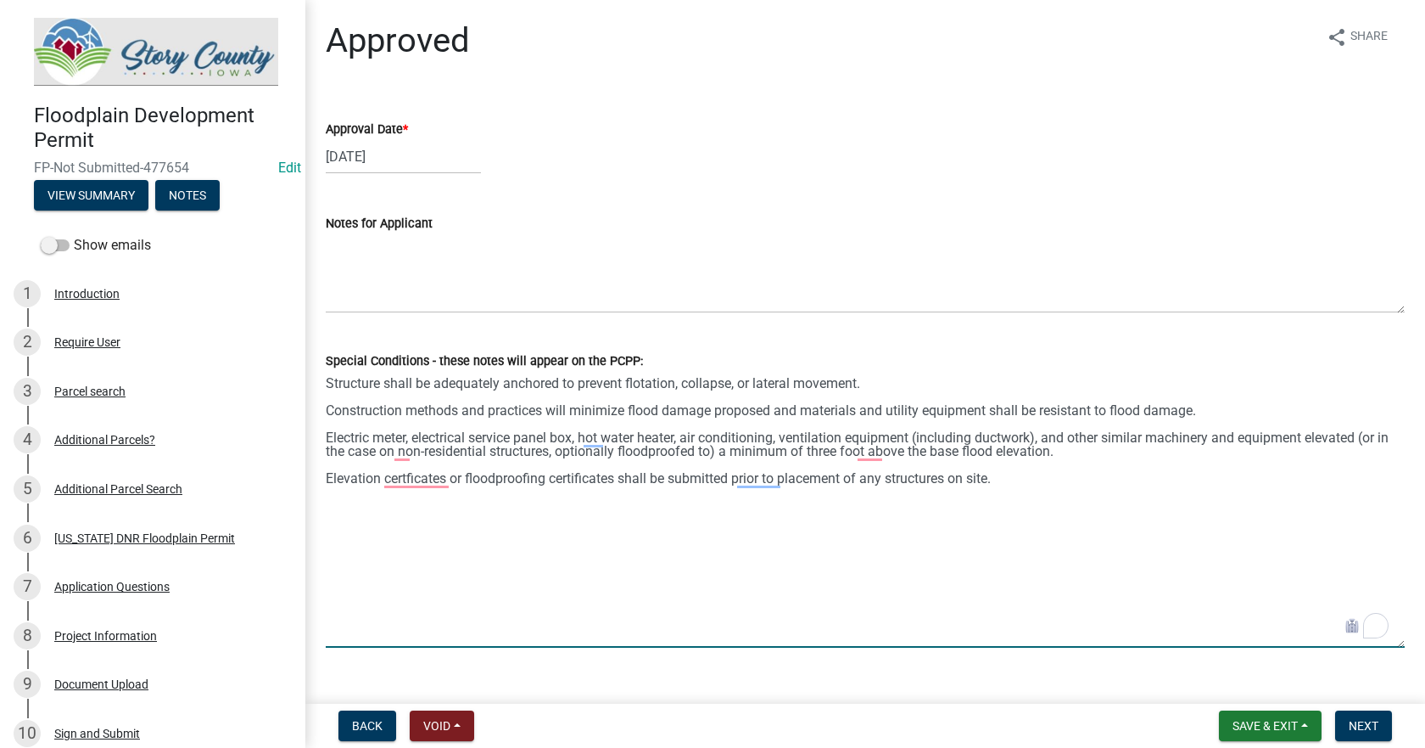
click at [695, 479] on textarea "Structure shall be adequately anchored to prevent flotation, collapse, or later…" at bounding box center [865, 509] width 1079 height 277
click at [933, 544] on textarea "Structure shall be adequately anchored to prevent flotation, collapse, or later…" at bounding box center [865, 509] width 1079 height 277
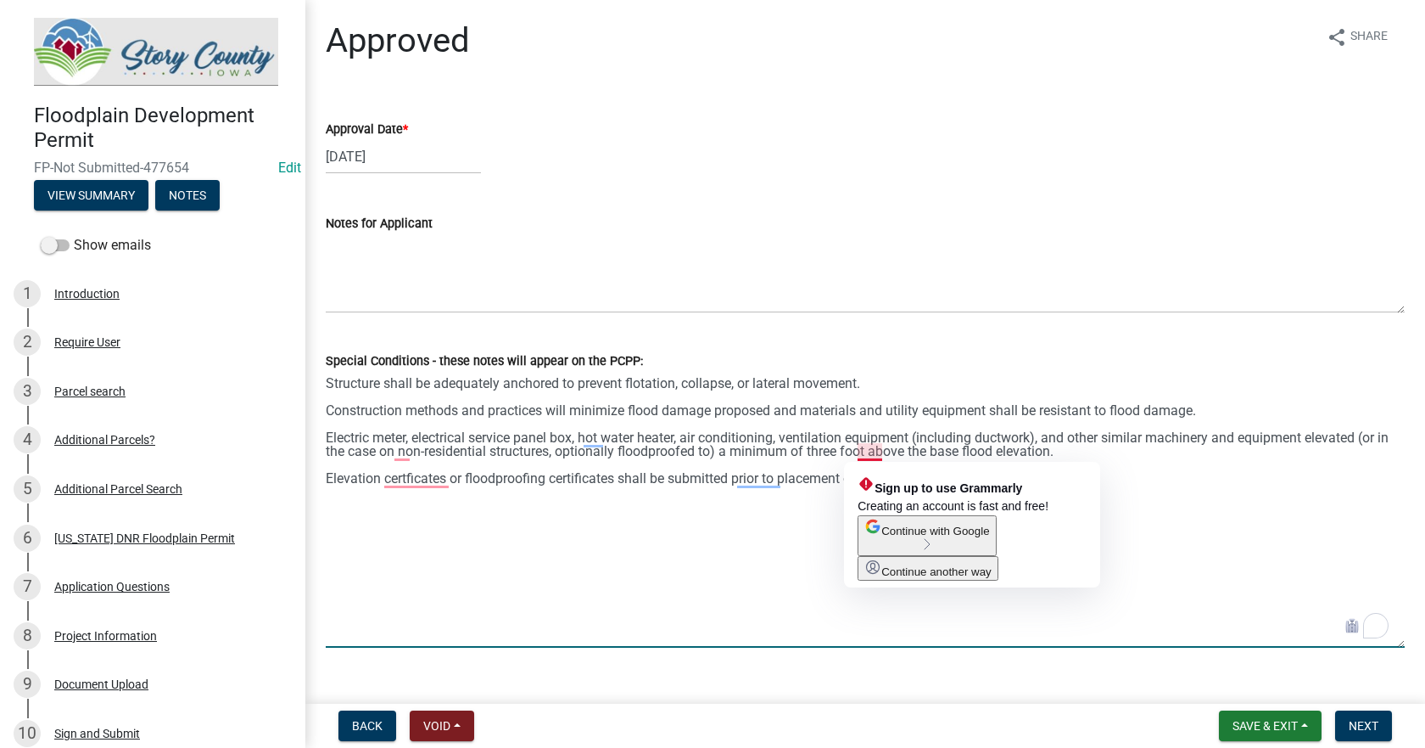
click at [867, 448] on textarea "Structure shall be adequately anchored to prevent flotation, collapse, or later…" at bounding box center [865, 509] width 1079 height 277
click at [869, 448] on textarea "Structure shall be adequately anchored to prevent flotation, collapse, or later…" at bounding box center [865, 509] width 1079 height 277
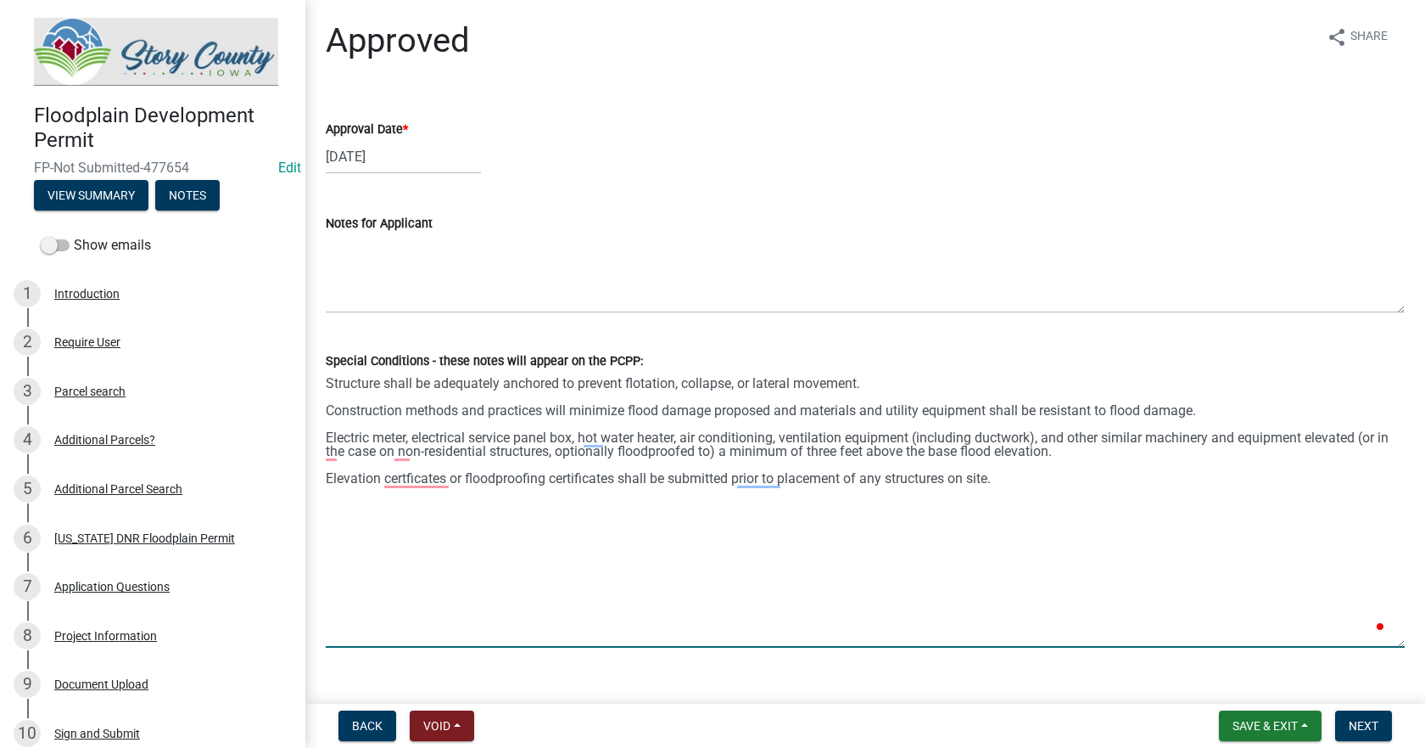
click at [731, 518] on textarea "Structure shall be adequately anchored to prevent flotation, collapse, or later…" at bounding box center [865, 509] width 1079 height 277
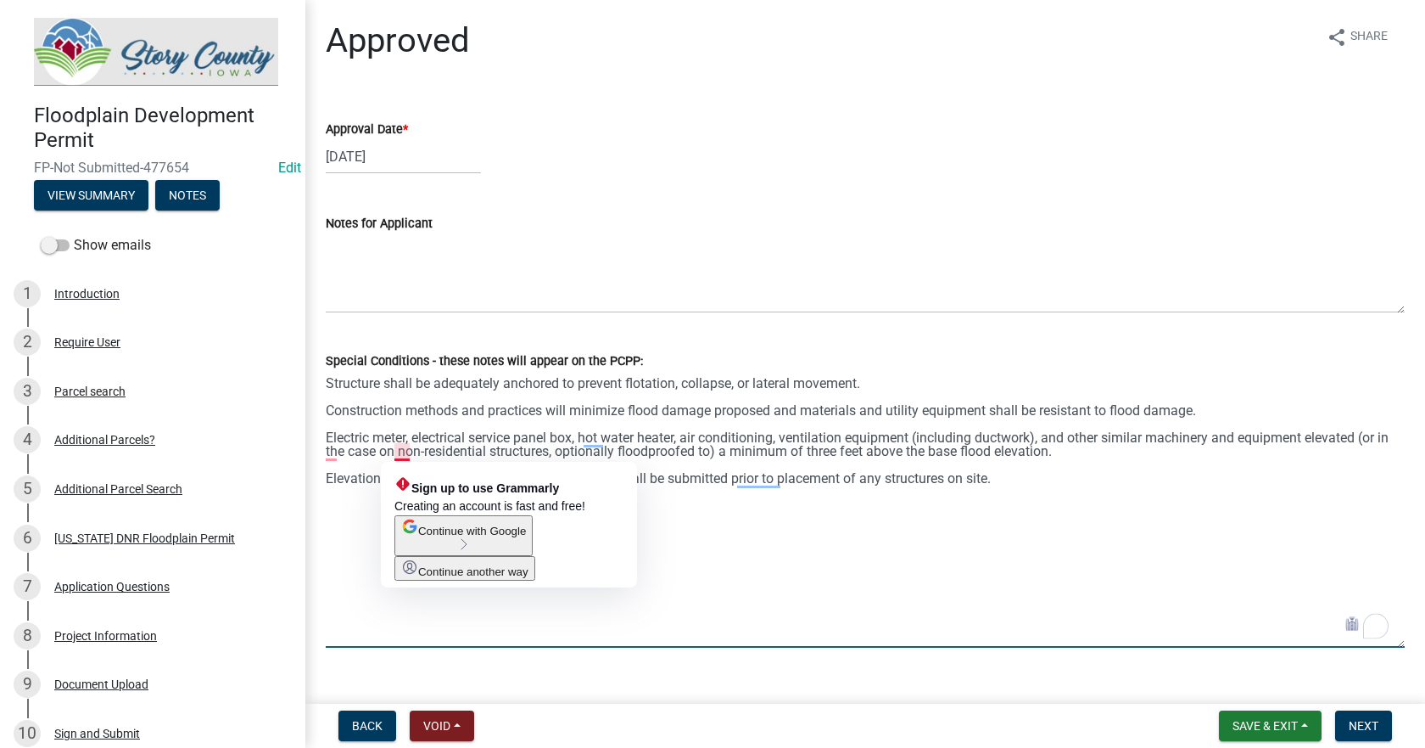
click at [400, 451] on textarea "Structure shall be adequately anchored to prevent flotation, collapse, or later…" at bounding box center [865, 509] width 1079 height 277
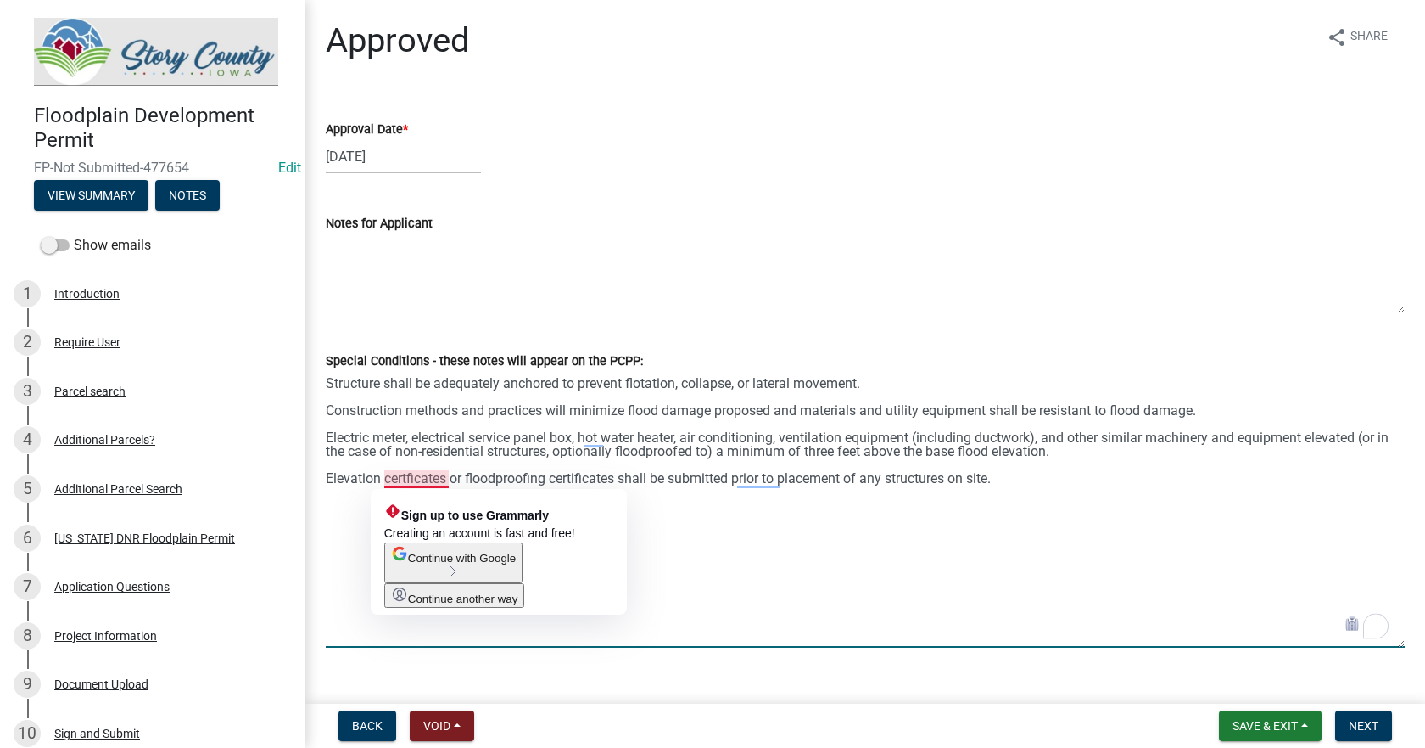
click at [406, 445] on textarea "Structure shall be adequately anchored to prevent flotation, collapse, or later…" at bounding box center [865, 509] width 1079 height 277
click at [435, 479] on textarea "Structure shall be adequately anchored to prevent flotation, collapse, or later…" at bounding box center [865, 509] width 1079 height 277
click at [426, 479] on textarea "Structure shall be adequately anchored to prevent flotation, collapse, or later…" at bounding box center [865, 509] width 1079 height 277
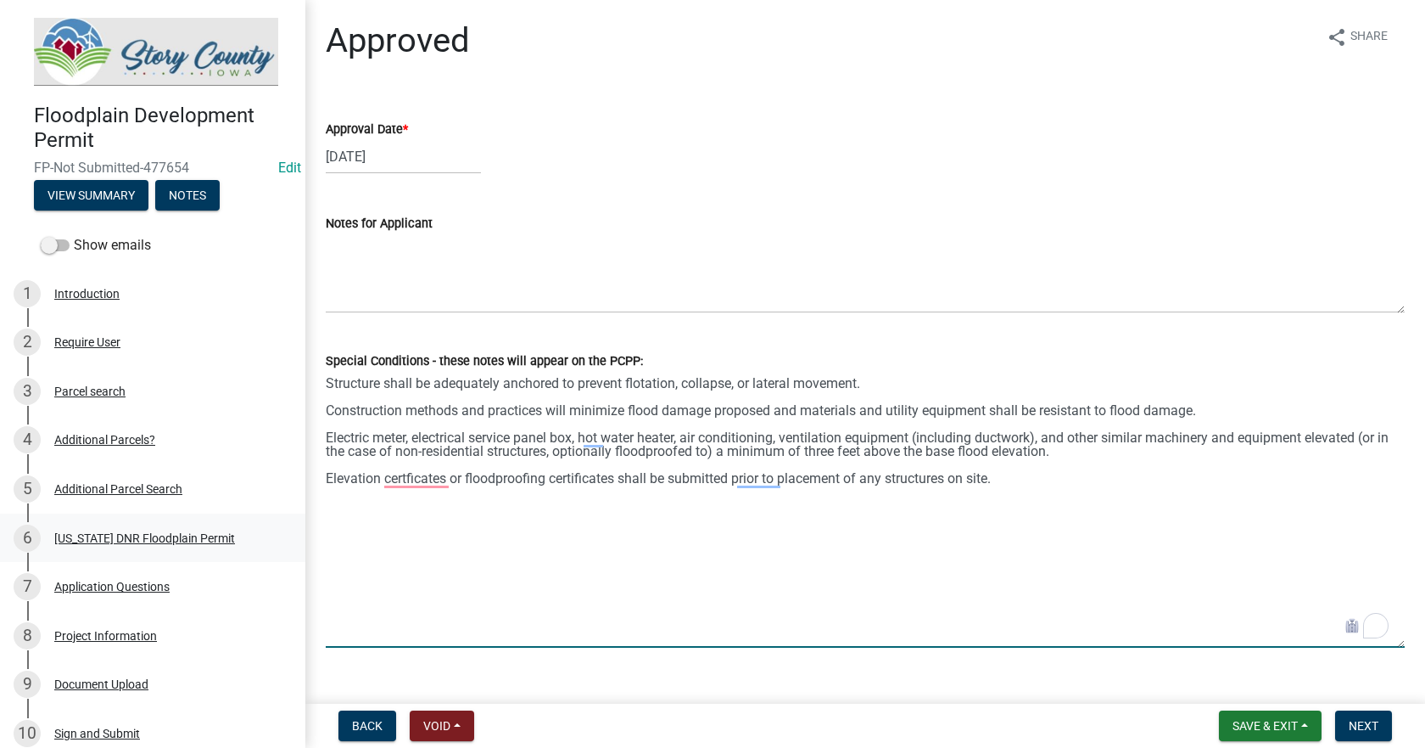
type textarea "Structure shall be adequately anchored to prevent flotation, collapse, or later…"
click at [770, 600] on textarea "Structure shall be adequately anchored to prevent flotation, collapse, or later…" at bounding box center [865, 509] width 1079 height 277
click at [1361, 725] on span "Next" at bounding box center [1364, 726] width 30 height 14
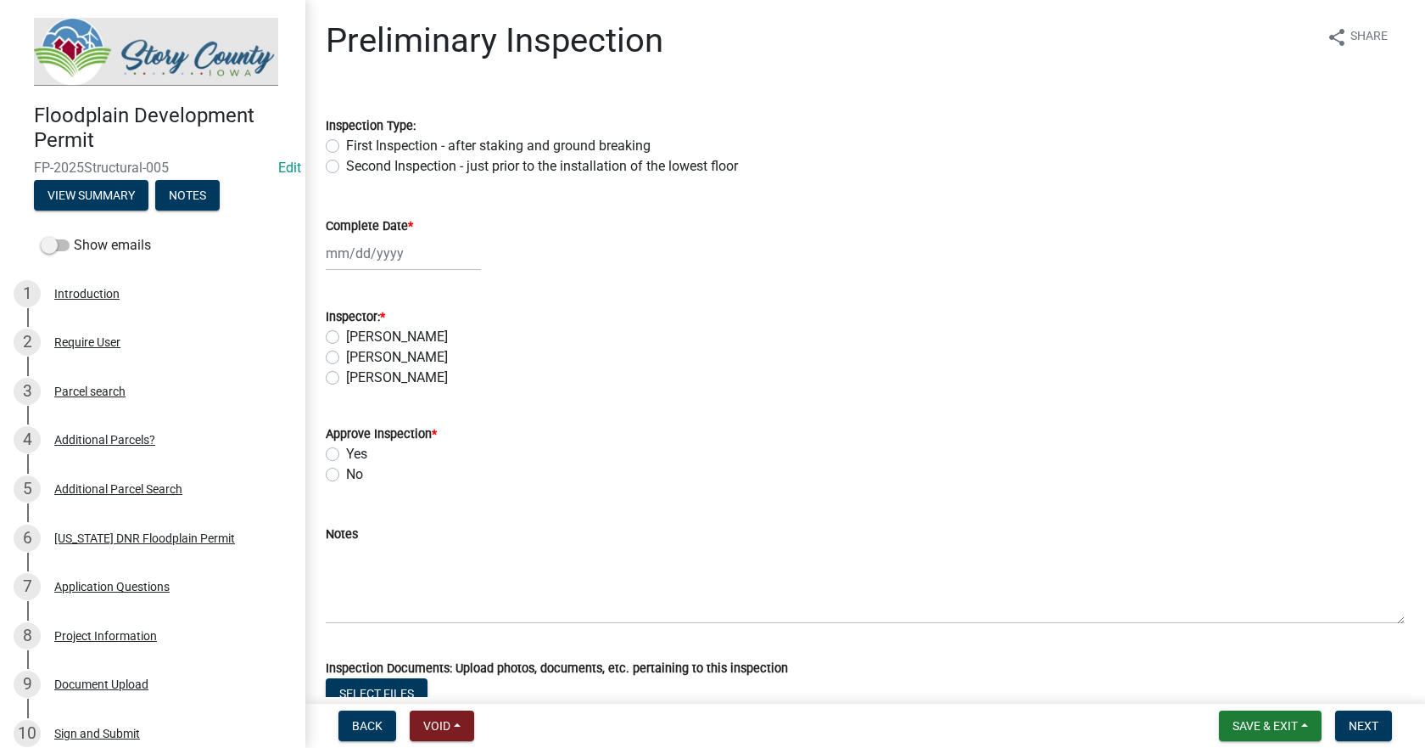
click at [346, 143] on label "First Inspection - after staking and ground breaking" at bounding box center [498, 146] width 305 height 20
click at [346, 143] on input "First Inspection - after staking and ground breaking" at bounding box center [351, 141] width 11 height 11
radio input "true"
click at [361, 257] on div at bounding box center [403, 253] width 155 height 35
select select "10"
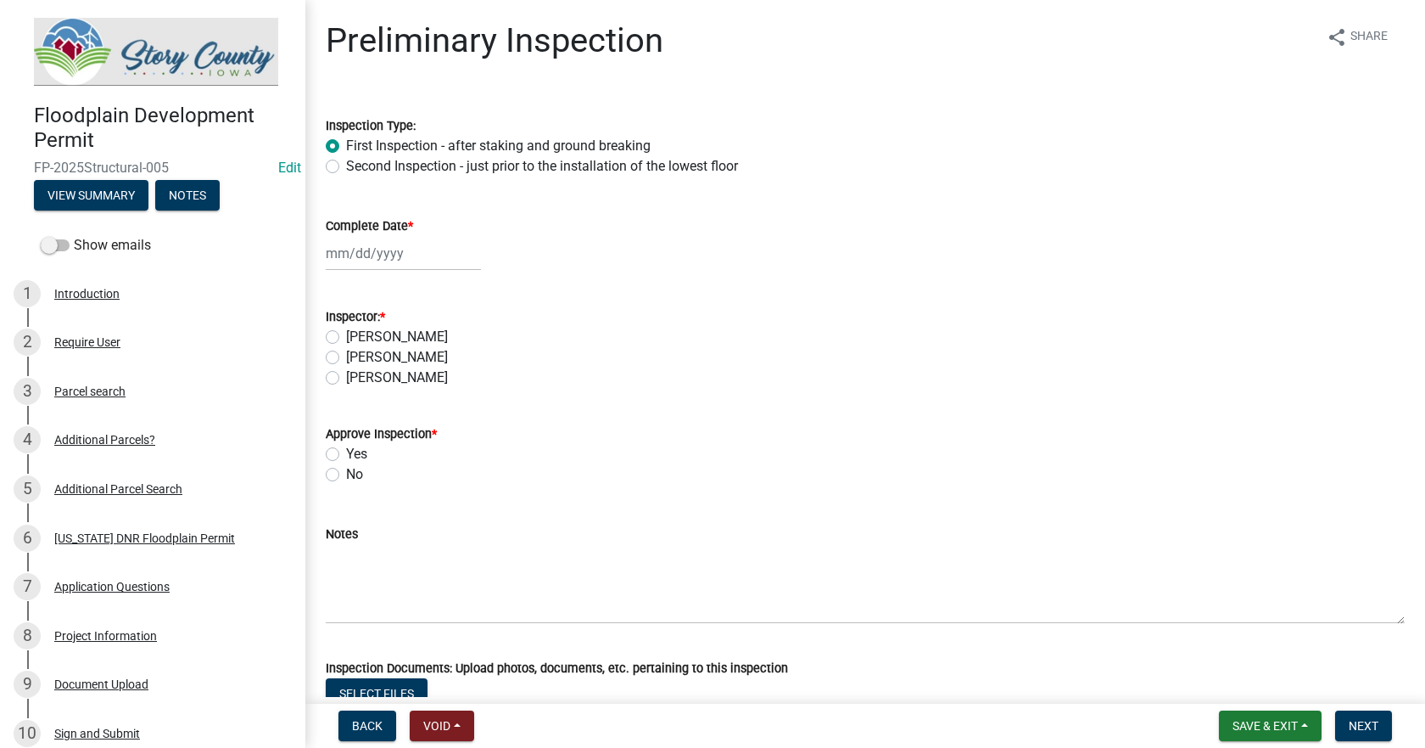
select select "2025"
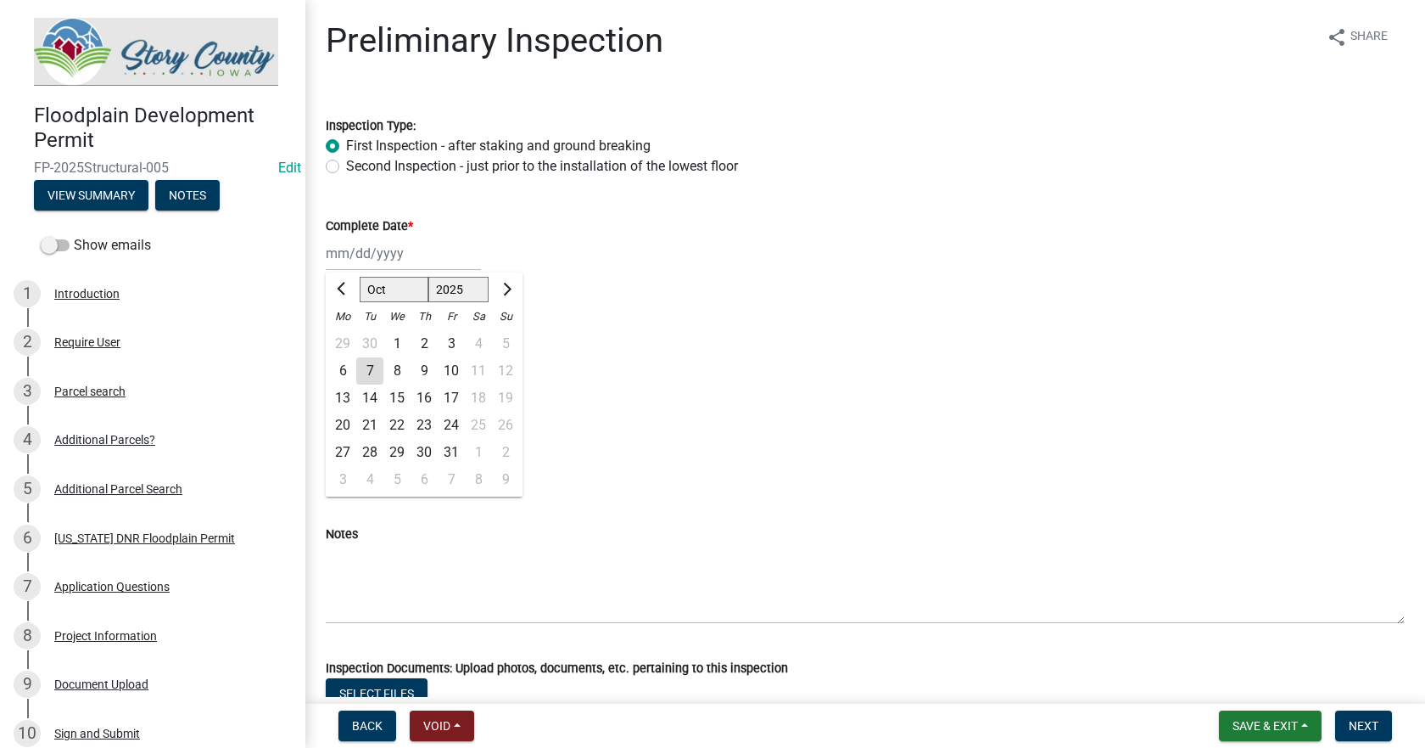
click at [372, 371] on div "7" at bounding box center [369, 370] width 27 height 27
type input "10/07/2025"
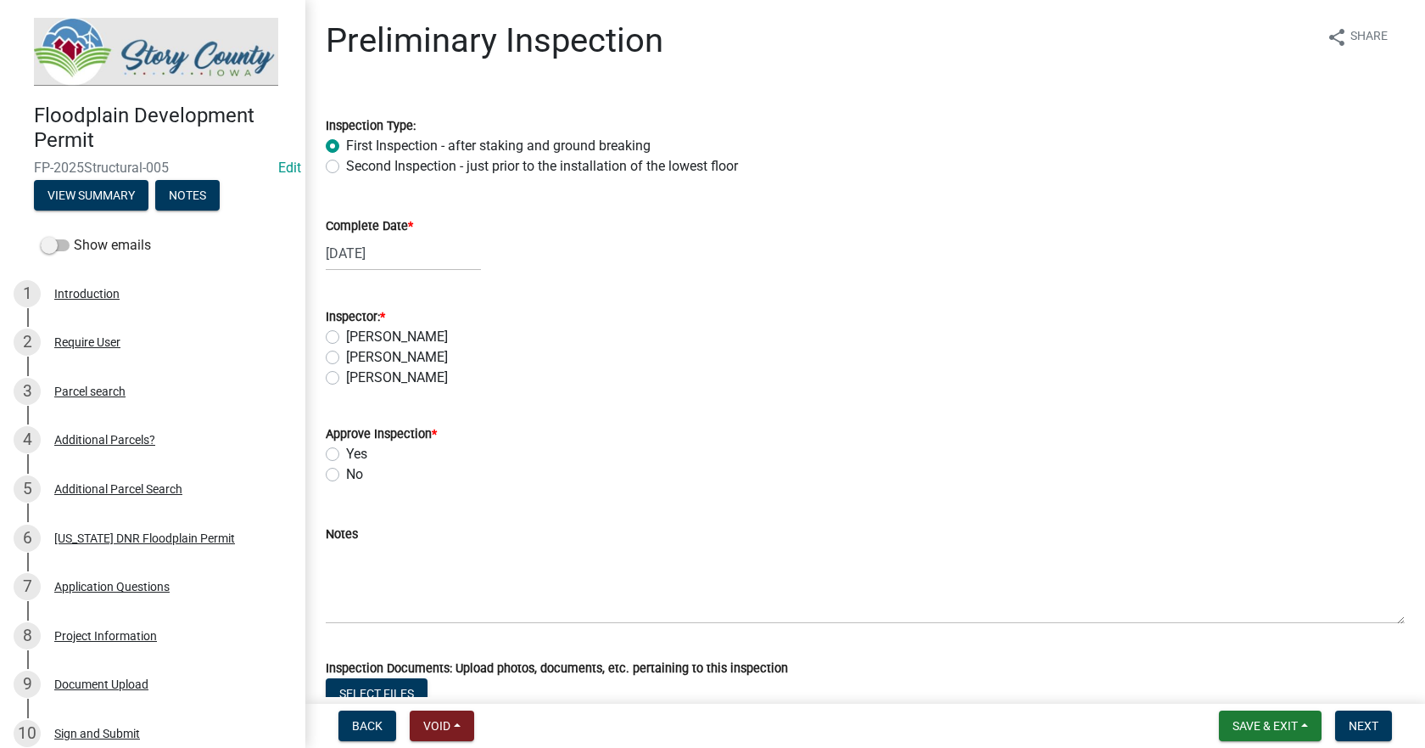
click at [346, 334] on label "[PERSON_NAME]" at bounding box center [397, 337] width 102 height 20
click at [346, 334] on input "[PERSON_NAME]" at bounding box center [351, 332] width 11 height 11
radio input "true"
click at [346, 458] on label "Yes" at bounding box center [356, 454] width 21 height 20
click at [346, 455] on input "Yes" at bounding box center [351, 449] width 11 height 11
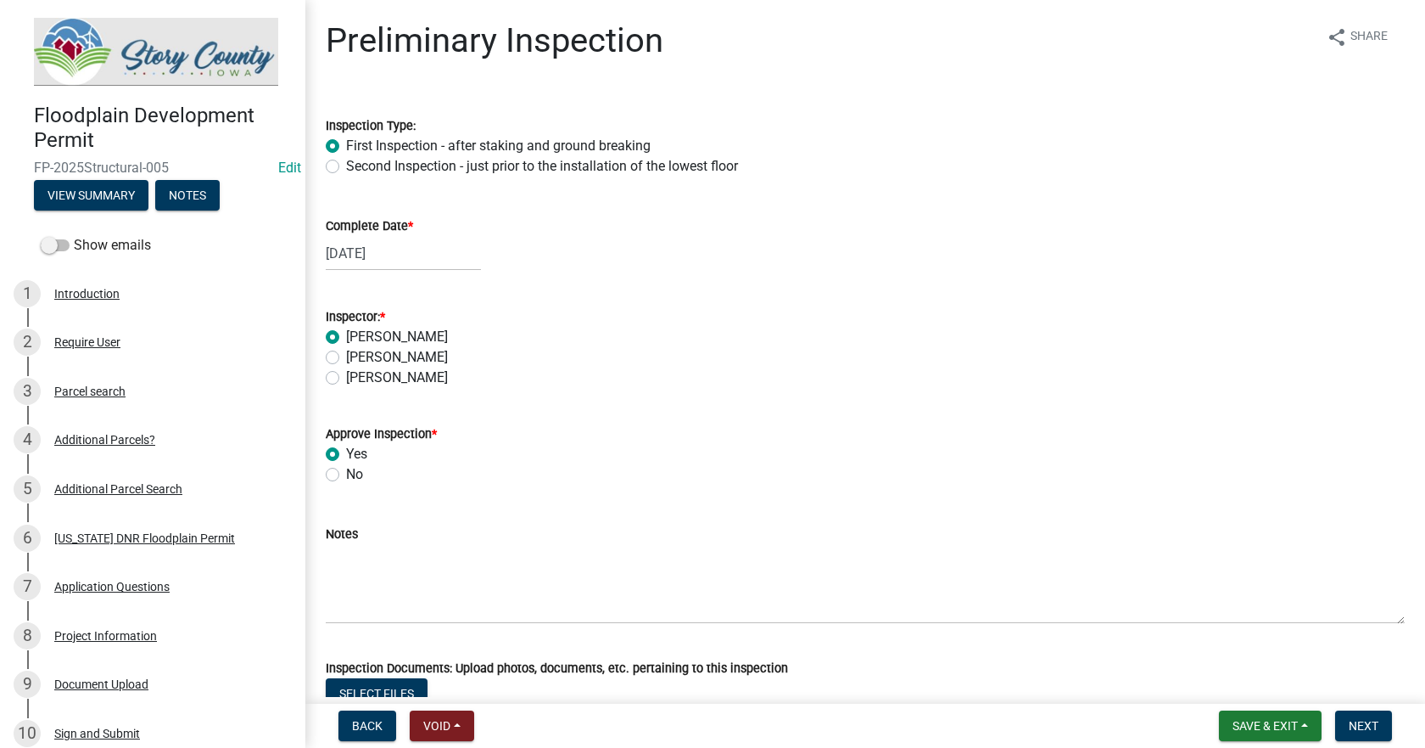
radio input "true"
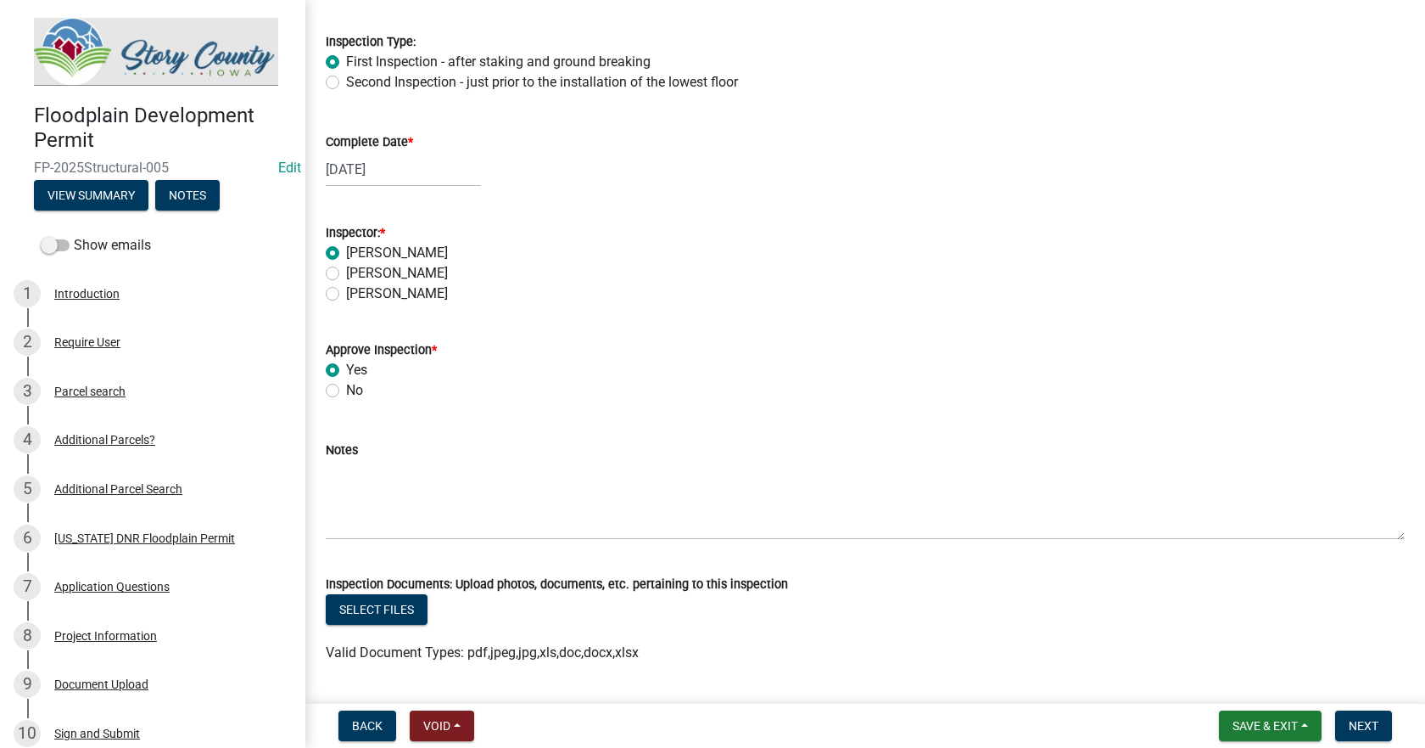
scroll to position [85, 0]
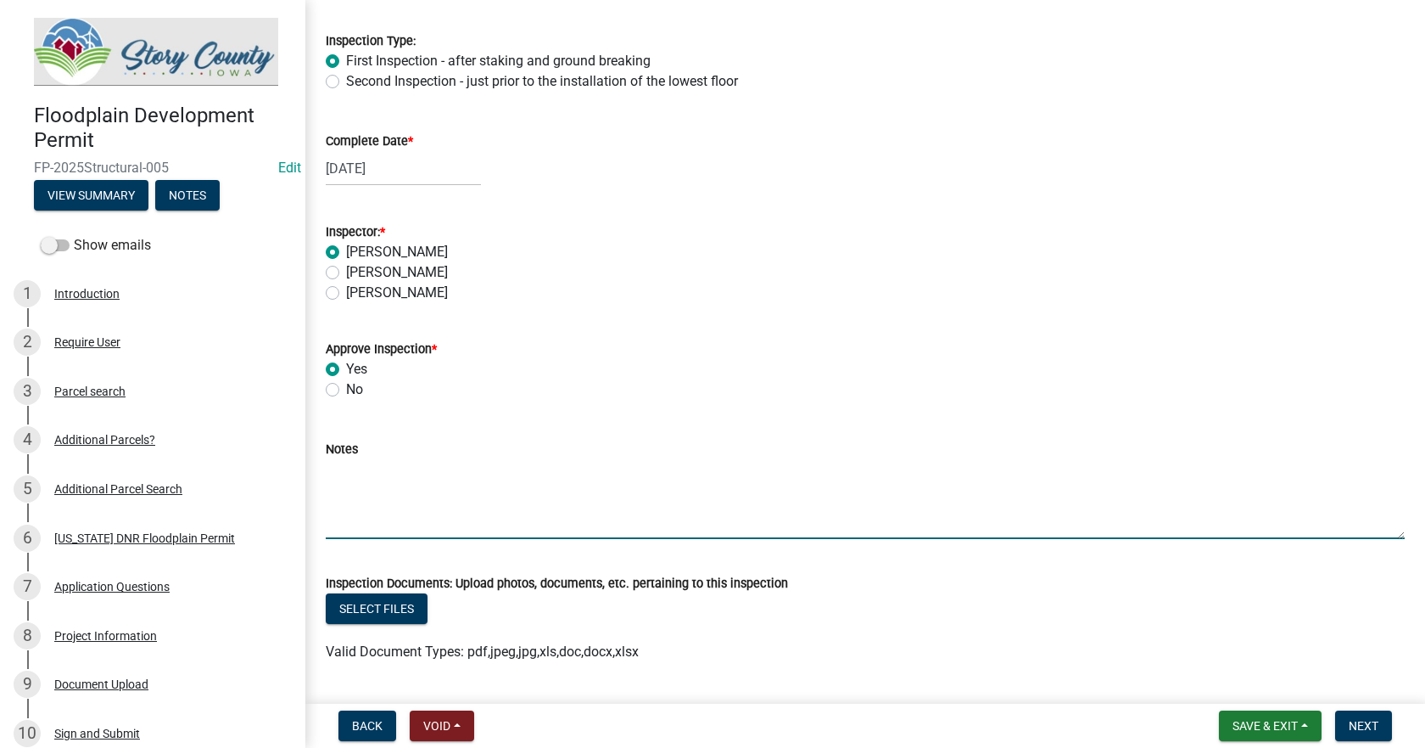
click at [392, 517] on textarea "Notes" at bounding box center [865, 499] width 1079 height 80
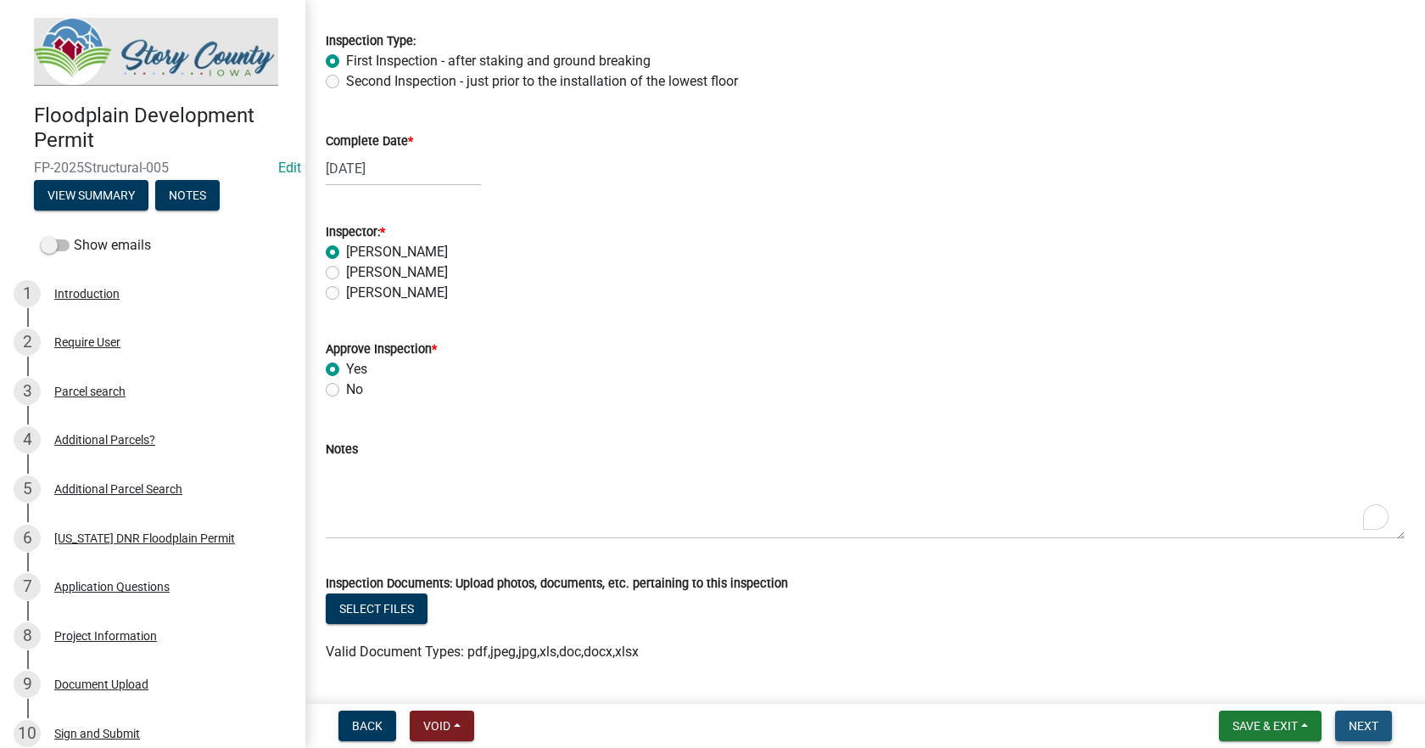
click at [1364, 731] on span "Next" at bounding box center [1364, 726] width 30 height 14
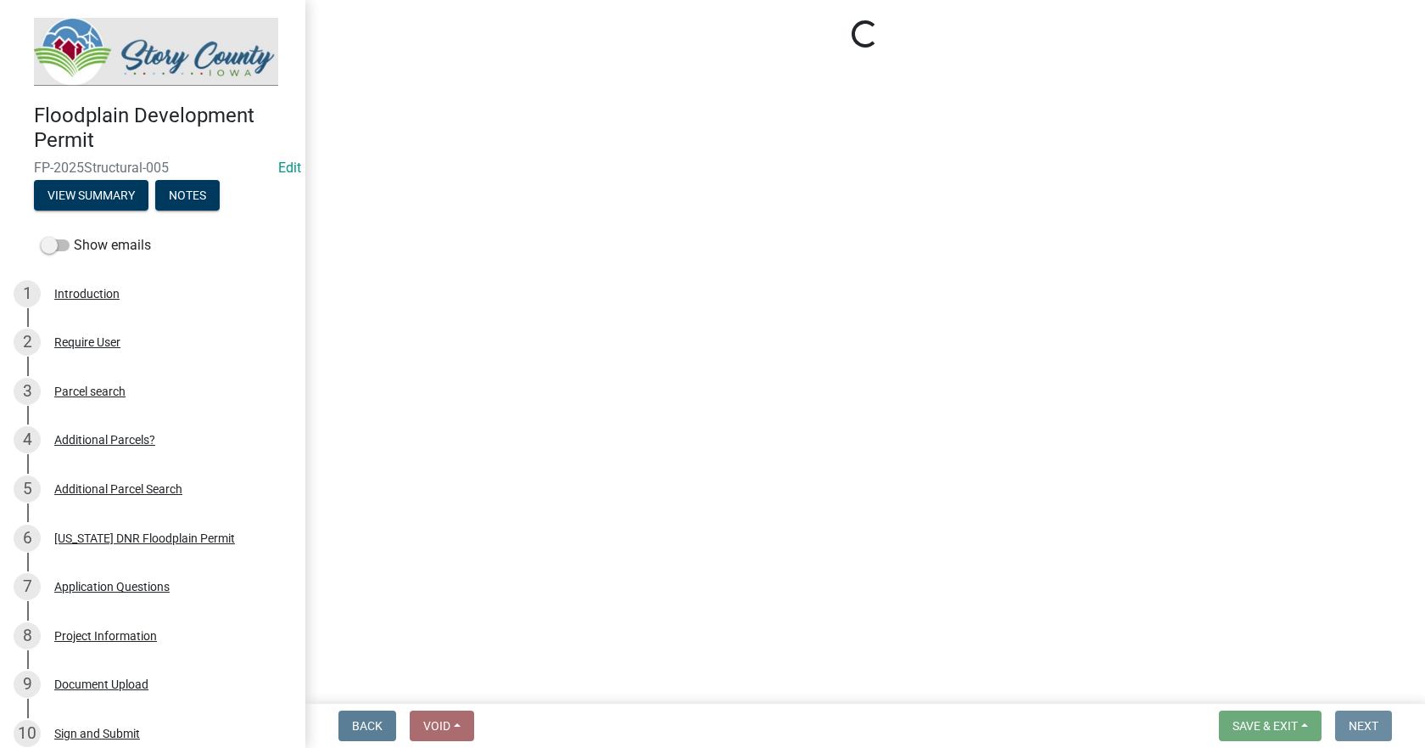
scroll to position [0, 0]
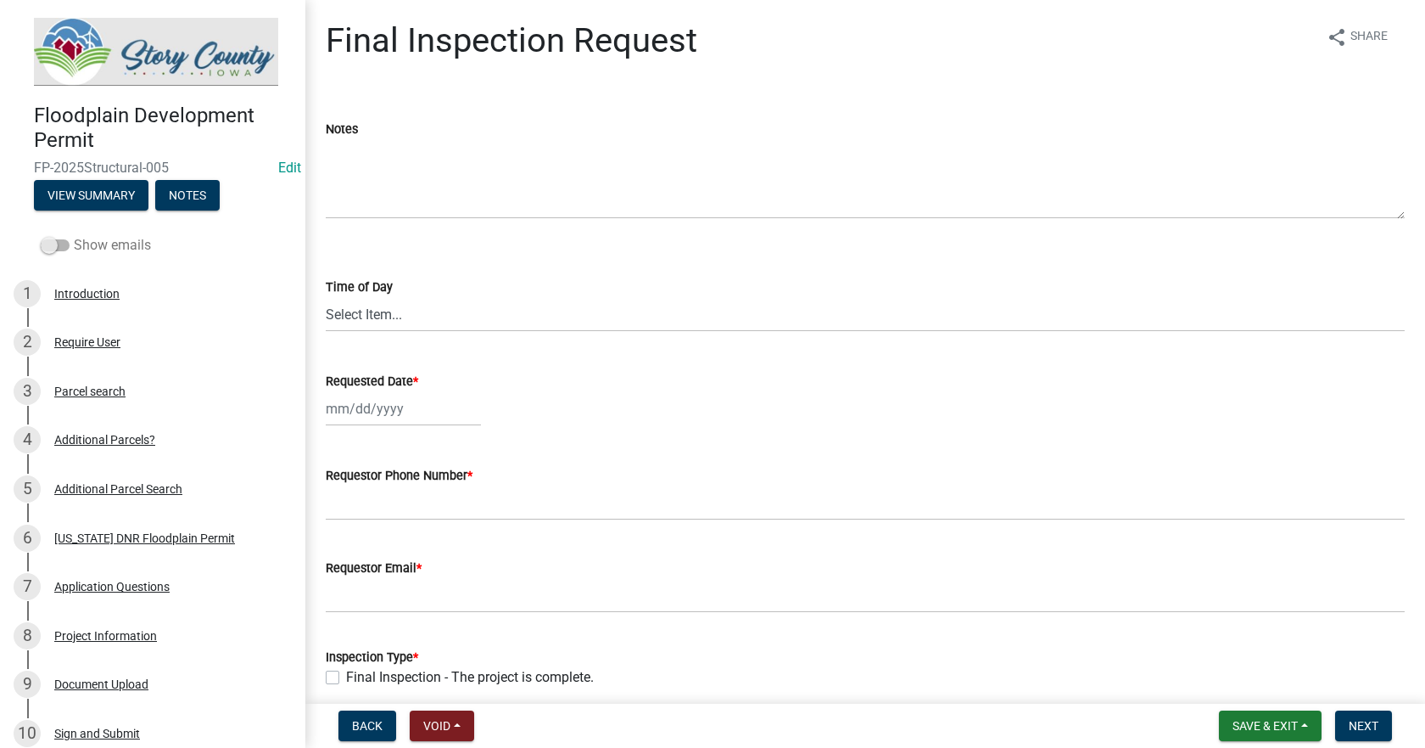
click at [60, 244] on span at bounding box center [55, 245] width 29 height 12
click at [74, 235] on input "Show emails" at bounding box center [74, 235] width 0 height 0
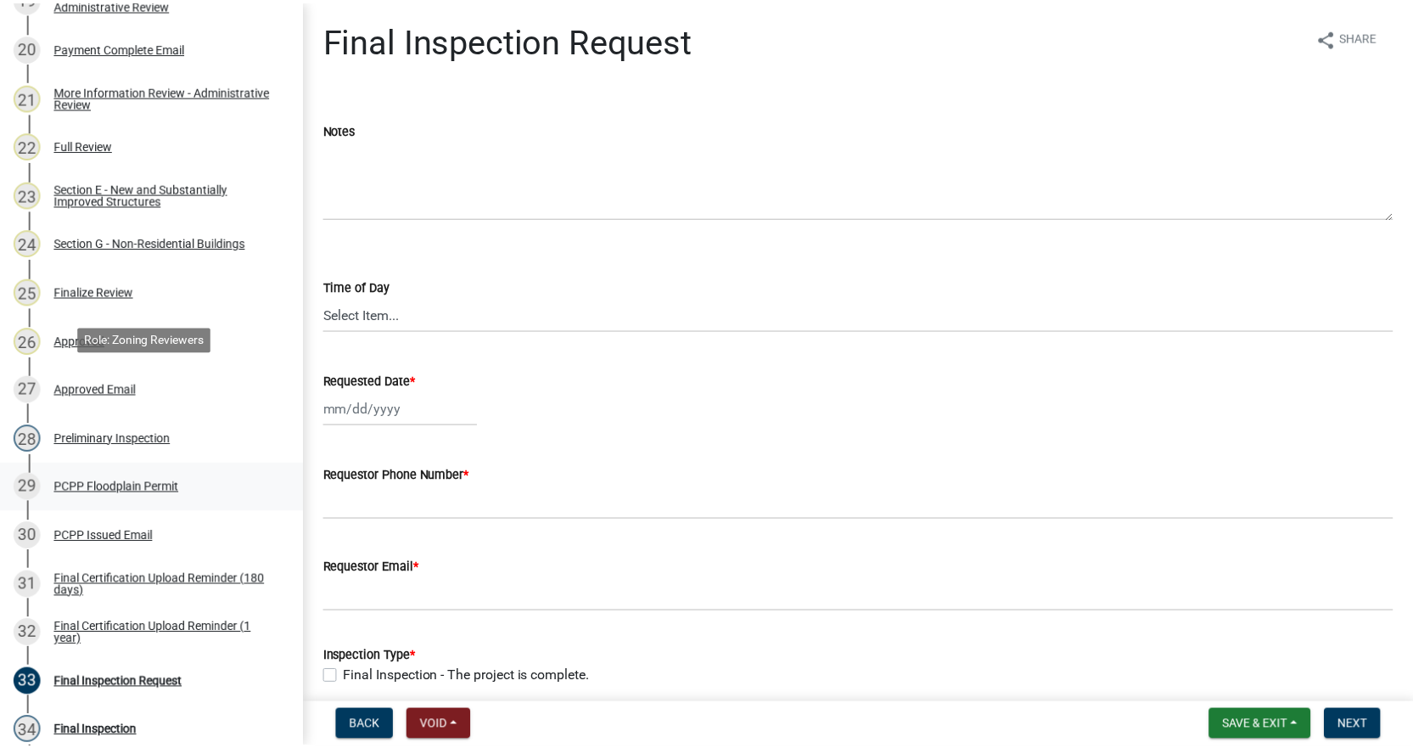
scroll to position [1188, 0]
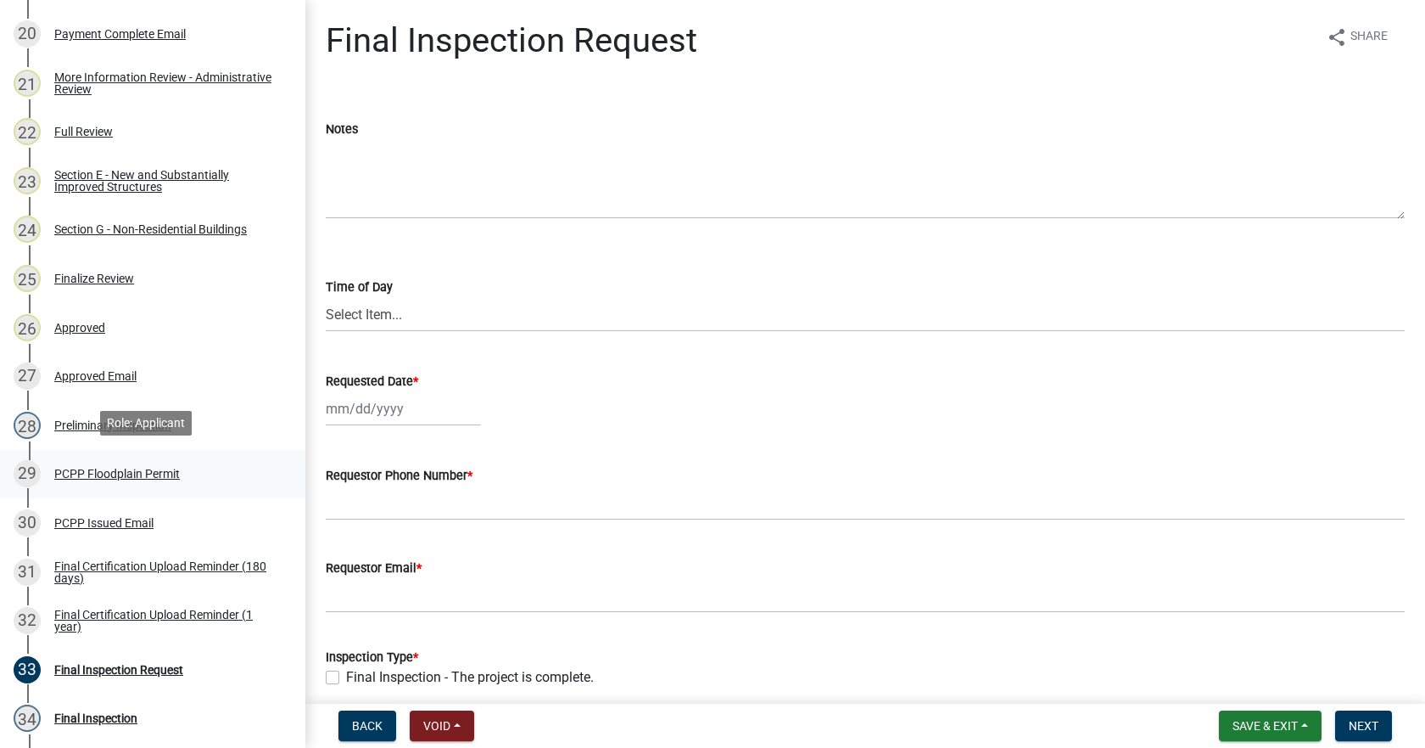
click at [75, 468] on div "PCPP Floodplain Permit" at bounding box center [117, 474] width 126 height 12
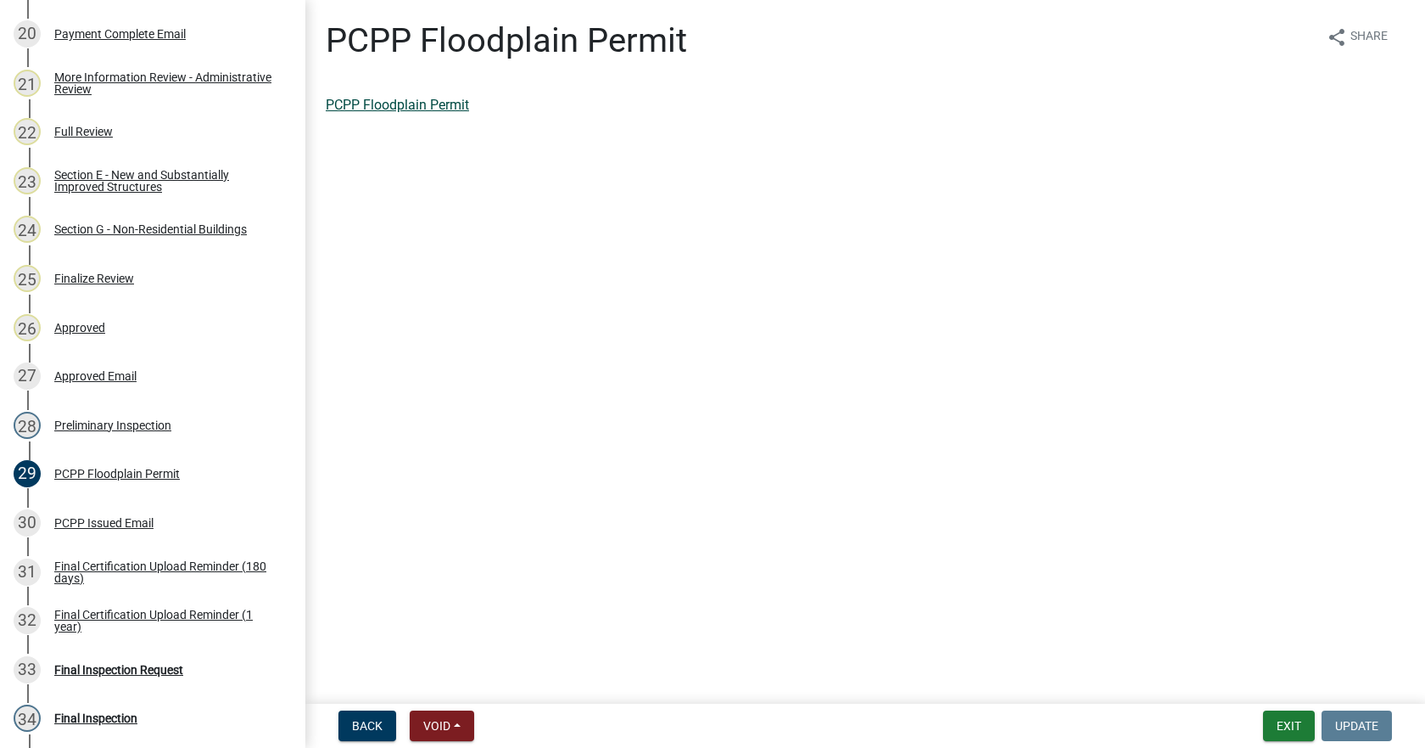
click at [378, 104] on link "PCPP Floodplain Permit" at bounding box center [397, 105] width 143 height 16
click at [1287, 720] on button "Exit" at bounding box center [1289, 725] width 52 height 31
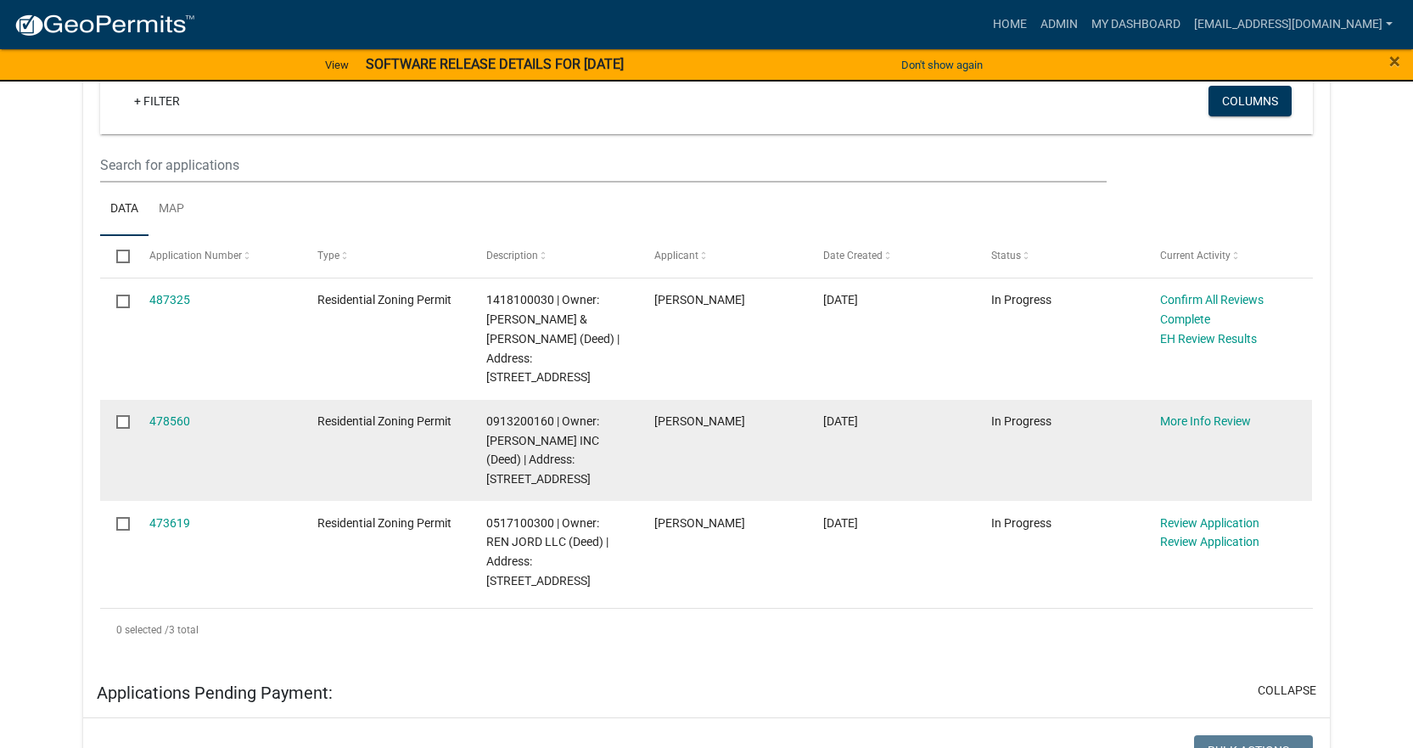
scroll to position [424, 0]
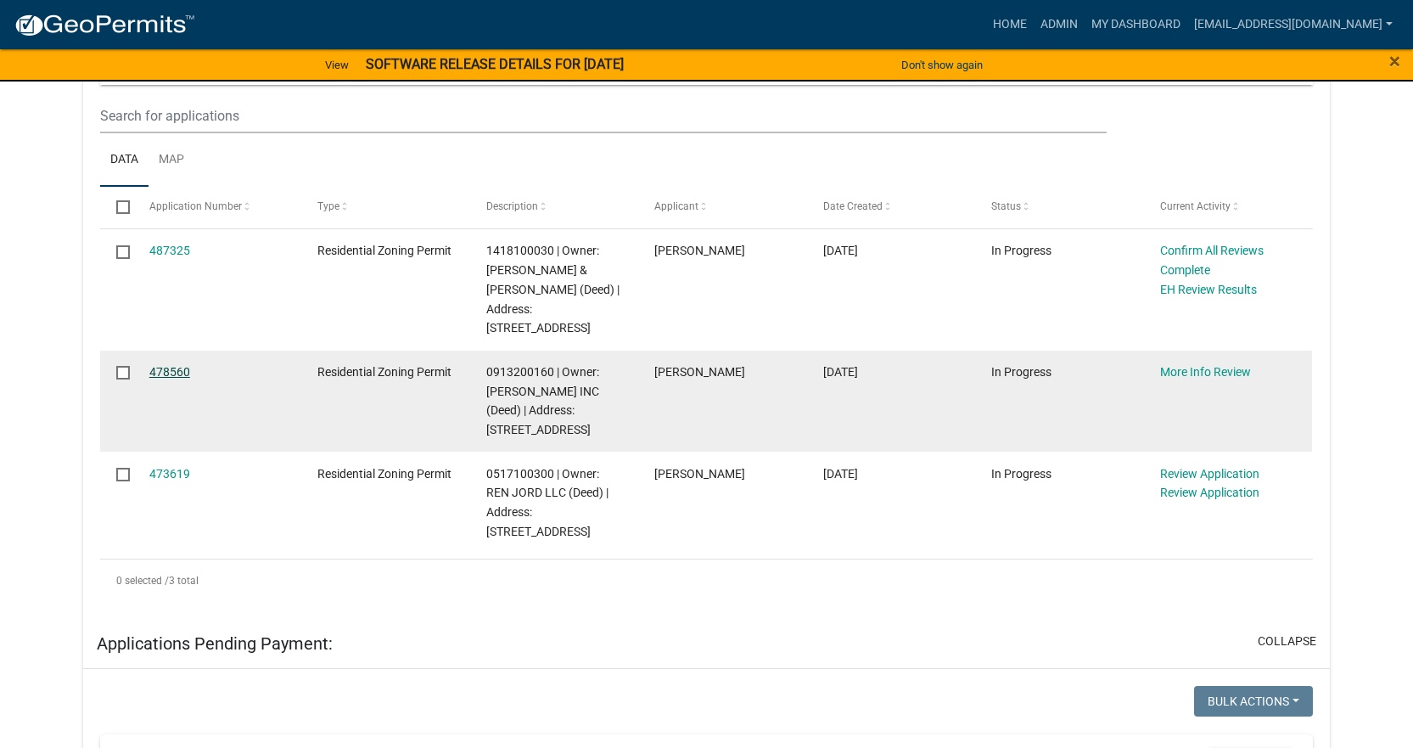
click at [160, 375] on link "478560" at bounding box center [169, 372] width 41 height 14
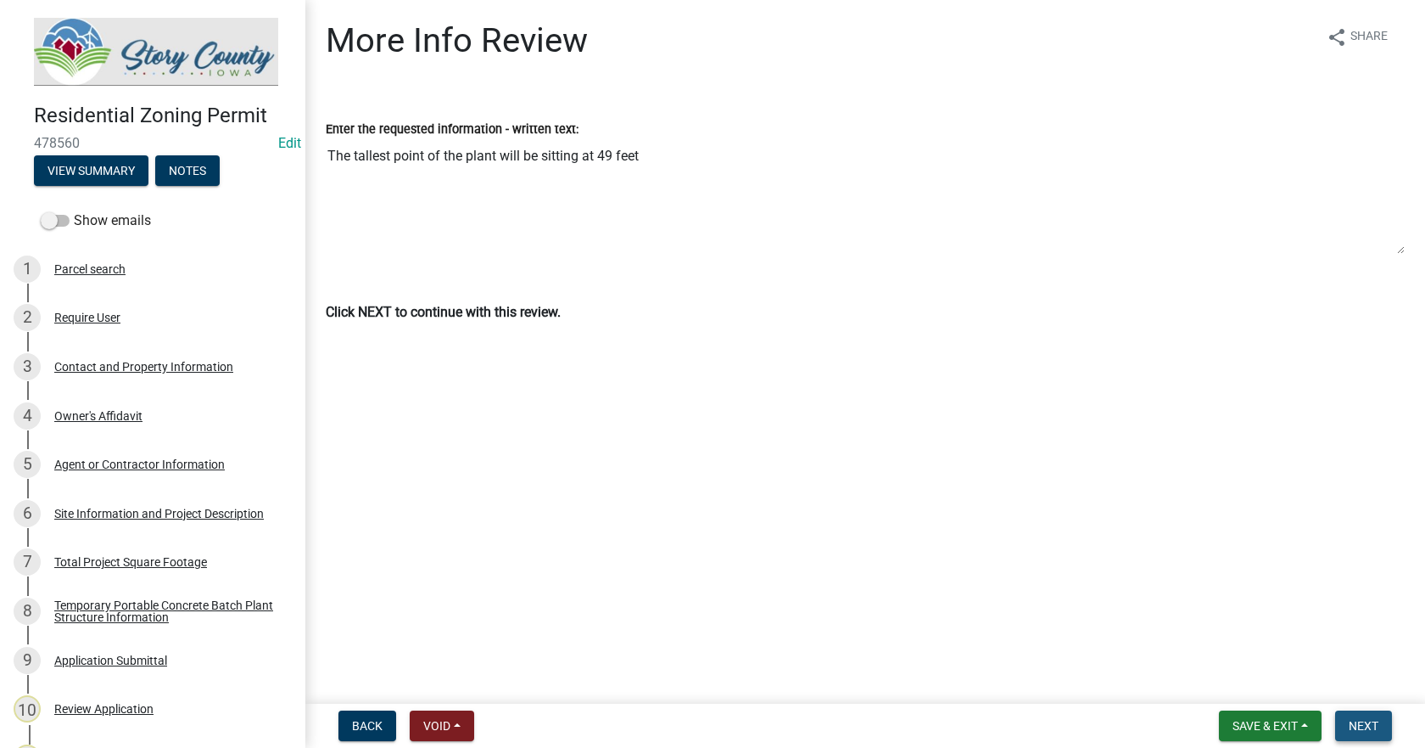
click at [1370, 725] on span "Next" at bounding box center [1364, 726] width 30 height 14
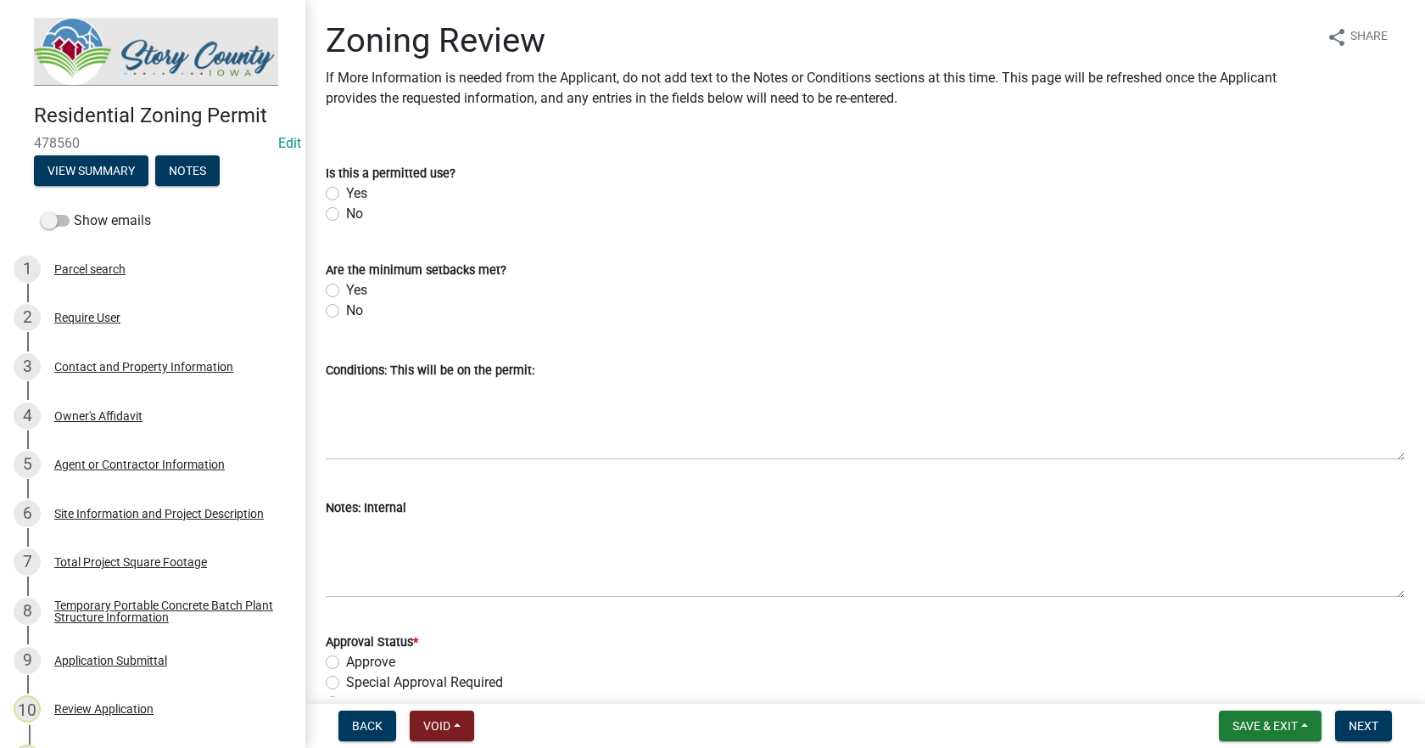
click at [346, 188] on label "Yes" at bounding box center [356, 193] width 21 height 20
click at [346, 188] on input "Yes" at bounding box center [351, 188] width 11 height 11
radio input "true"
click at [333, 282] on div "Yes" at bounding box center [865, 290] width 1079 height 20
click at [346, 288] on label "Yes" at bounding box center [356, 290] width 21 height 20
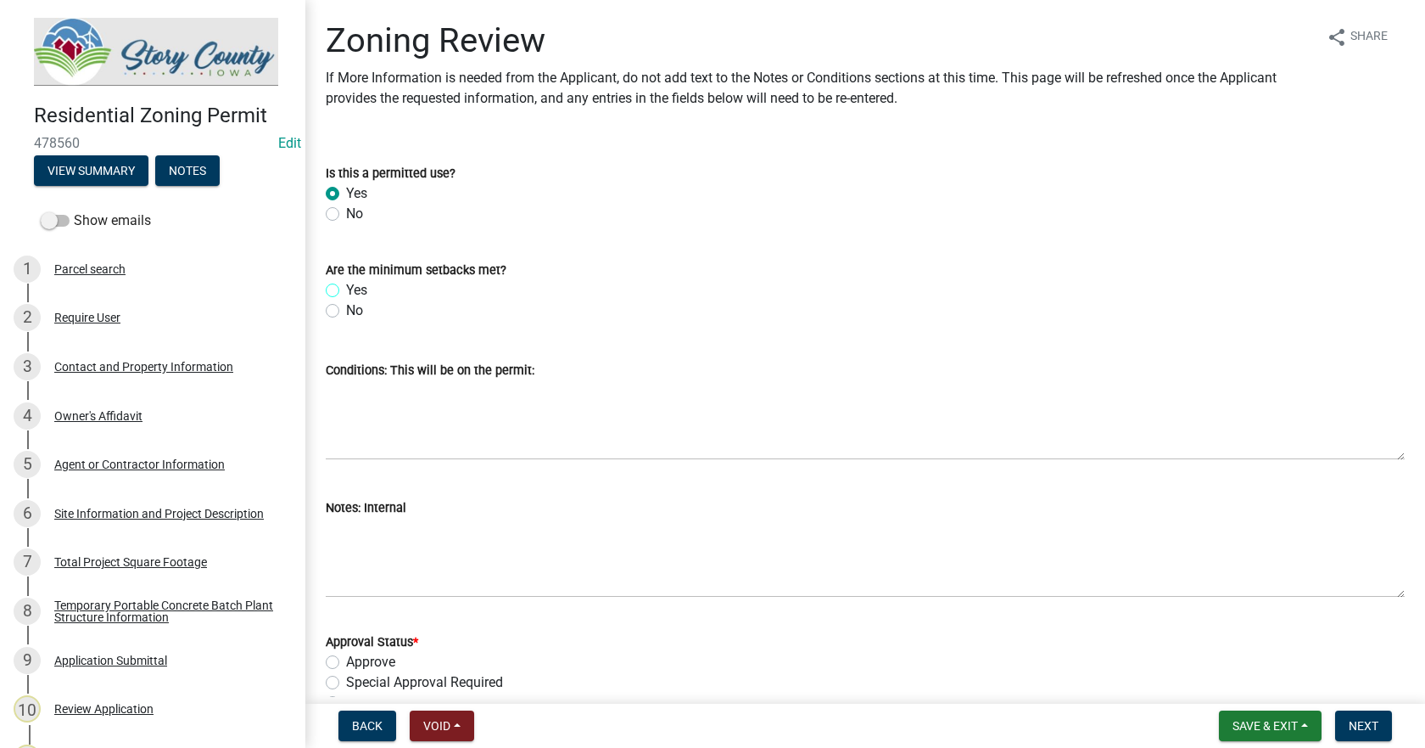
click at [346, 288] on input "Yes" at bounding box center [351, 285] width 11 height 11
radio input "true"
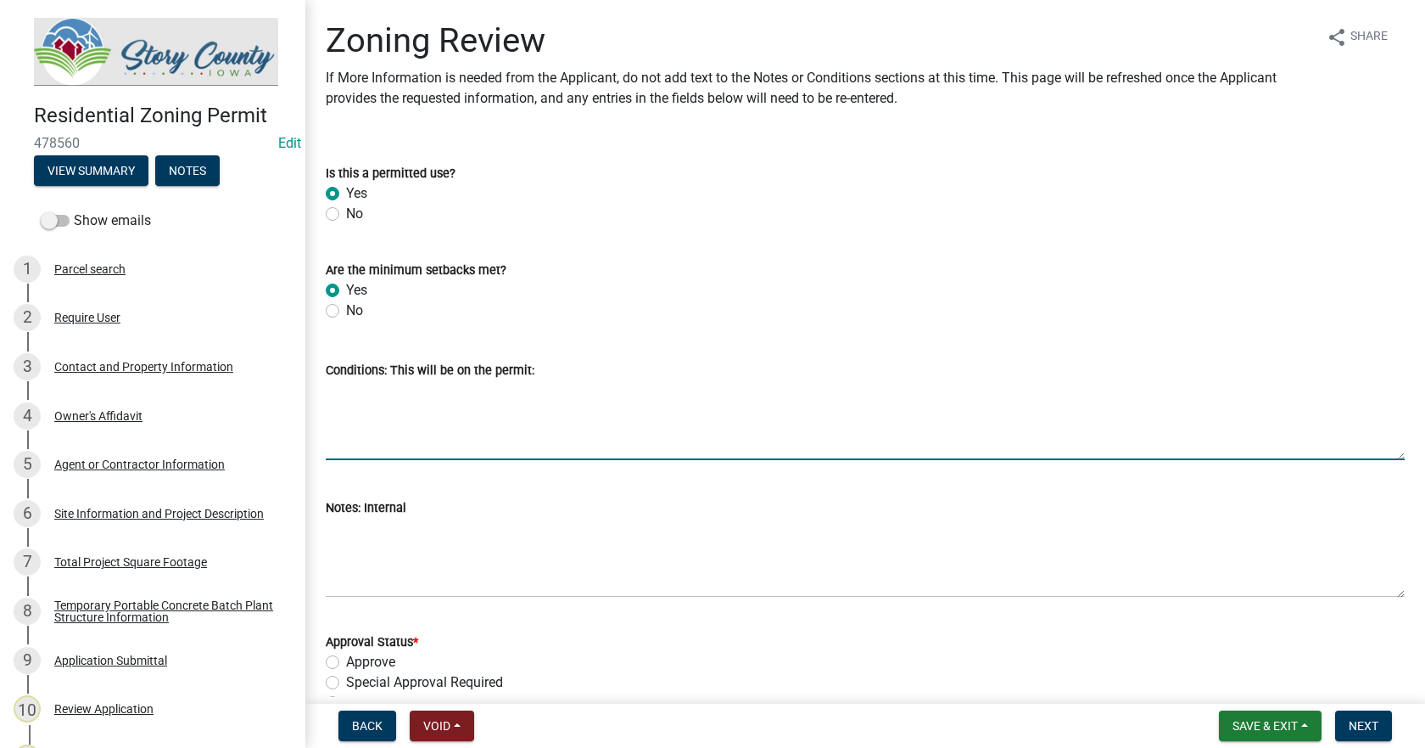
click at [389, 428] on textarea "Conditions: This will be on the permit:" at bounding box center [865, 420] width 1079 height 80
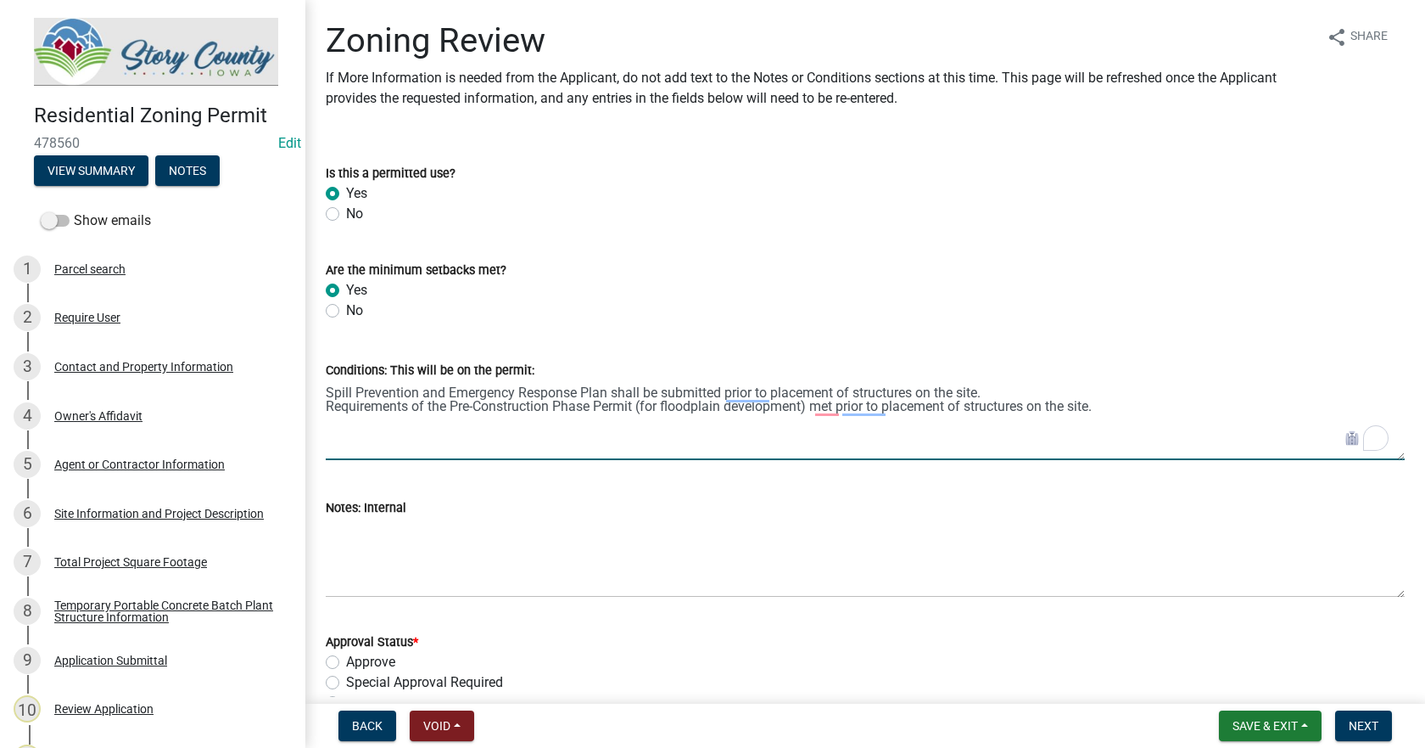
click at [1129, 413] on textarea "Spill Prevention and Emergency Response Plan shall be submitted prior to placem…" at bounding box center [865, 420] width 1079 height 80
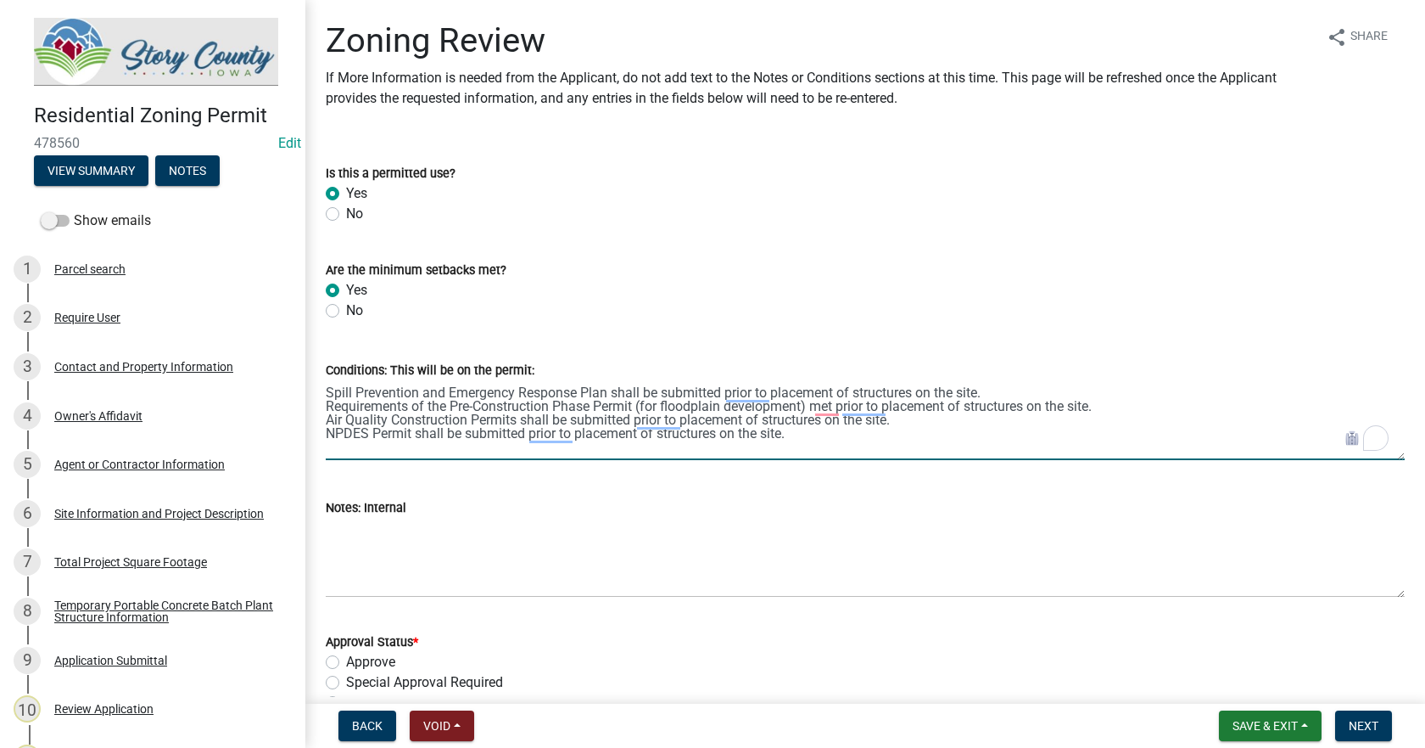
click at [825, 432] on textarea "Spill Prevention and Emergency Response Plan shall be submitted prior to placem…" at bounding box center [865, 420] width 1079 height 80
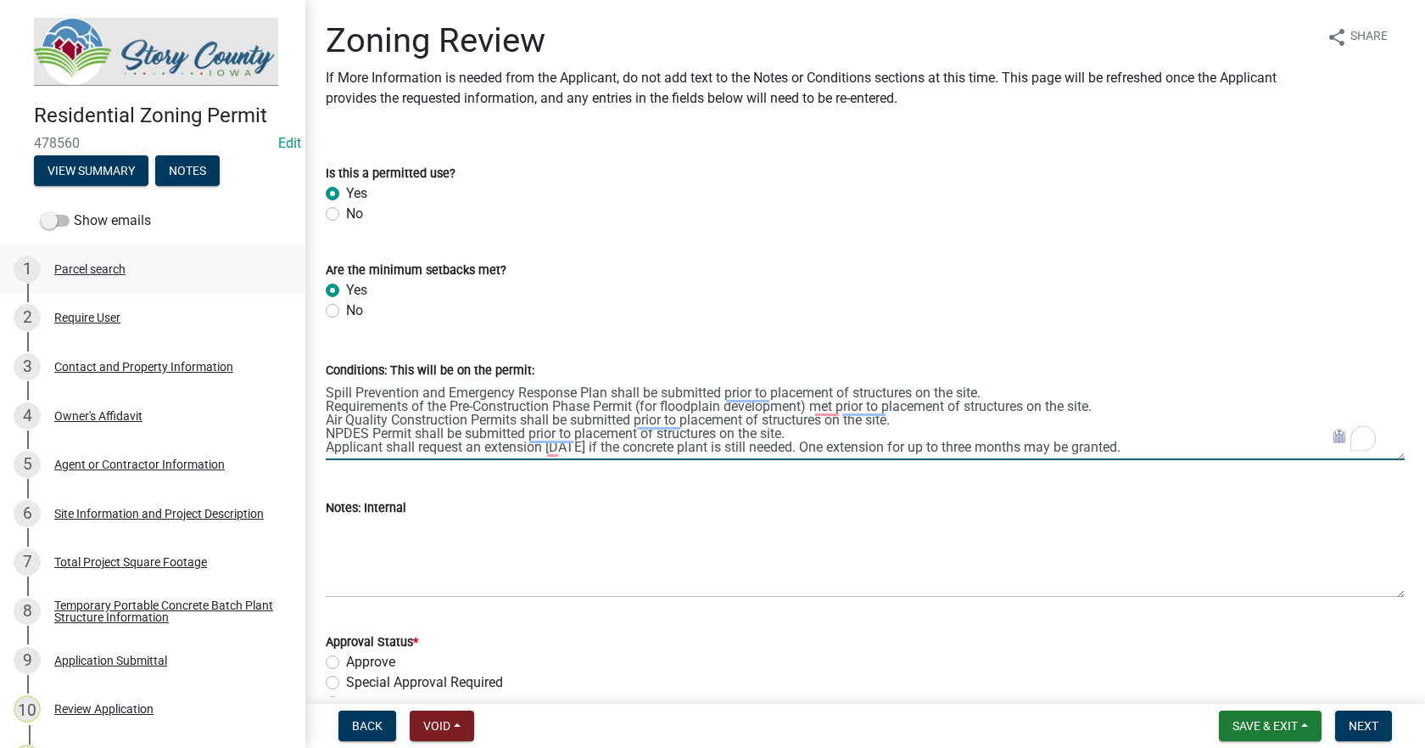
type textarea "Spill Prevention and Emergency Response Plan shall be submitted prior to placem…"
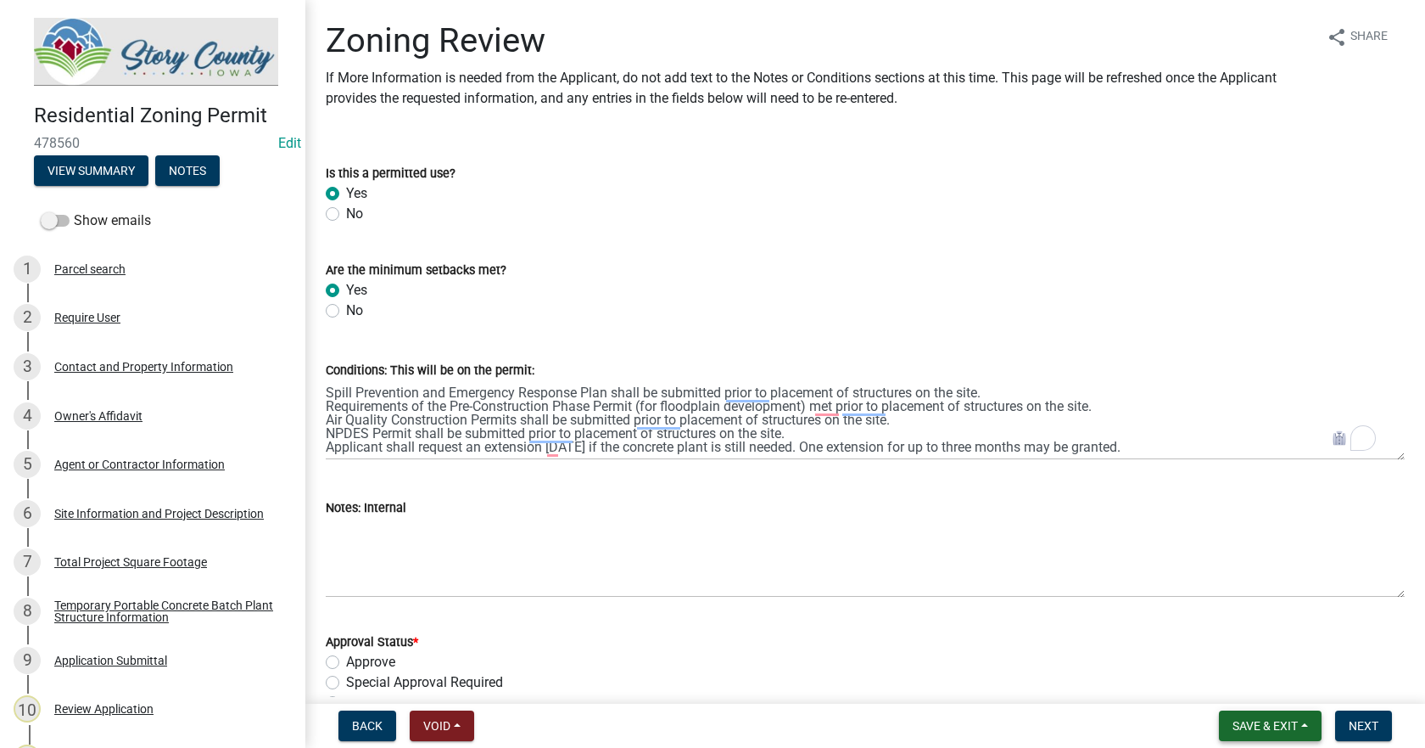
click at [1239, 719] on span "Save & Exit" at bounding box center [1265, 726] width 65 height 14
click at [1213, 645] on button "Save" at bounding box center [1254, 640] width 136 height 41
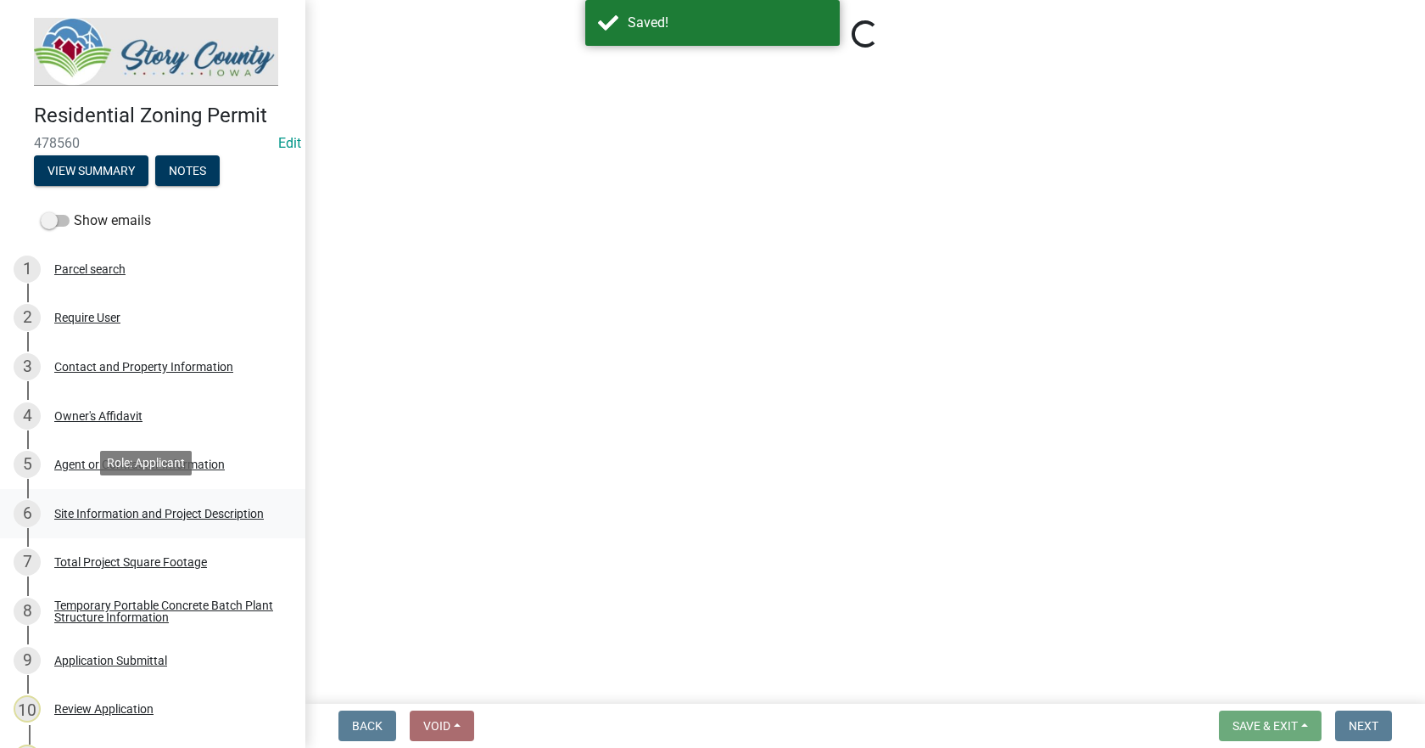
click at [123, 507] on div "Site Information and Project Description" at bounding box center [159, 513] width 210 height 12
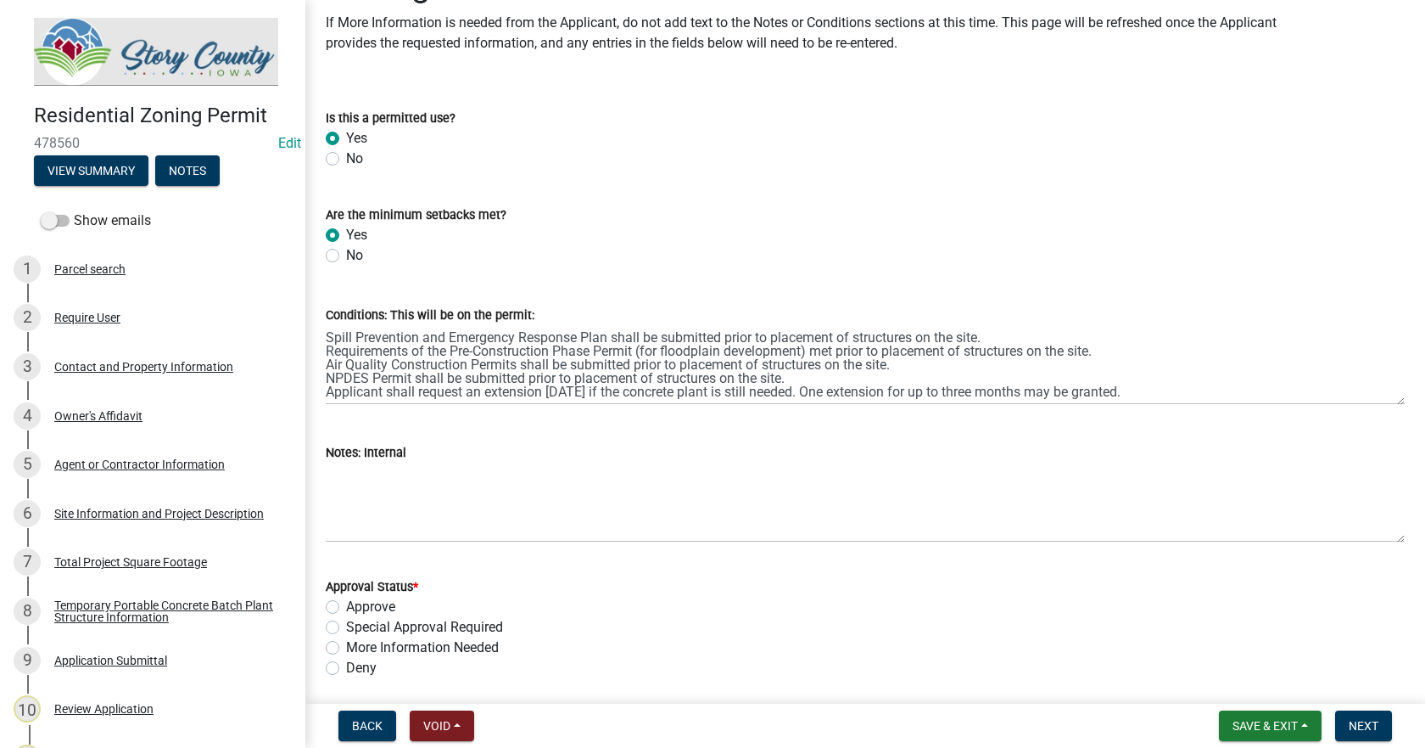
scroll to position [85, 0]
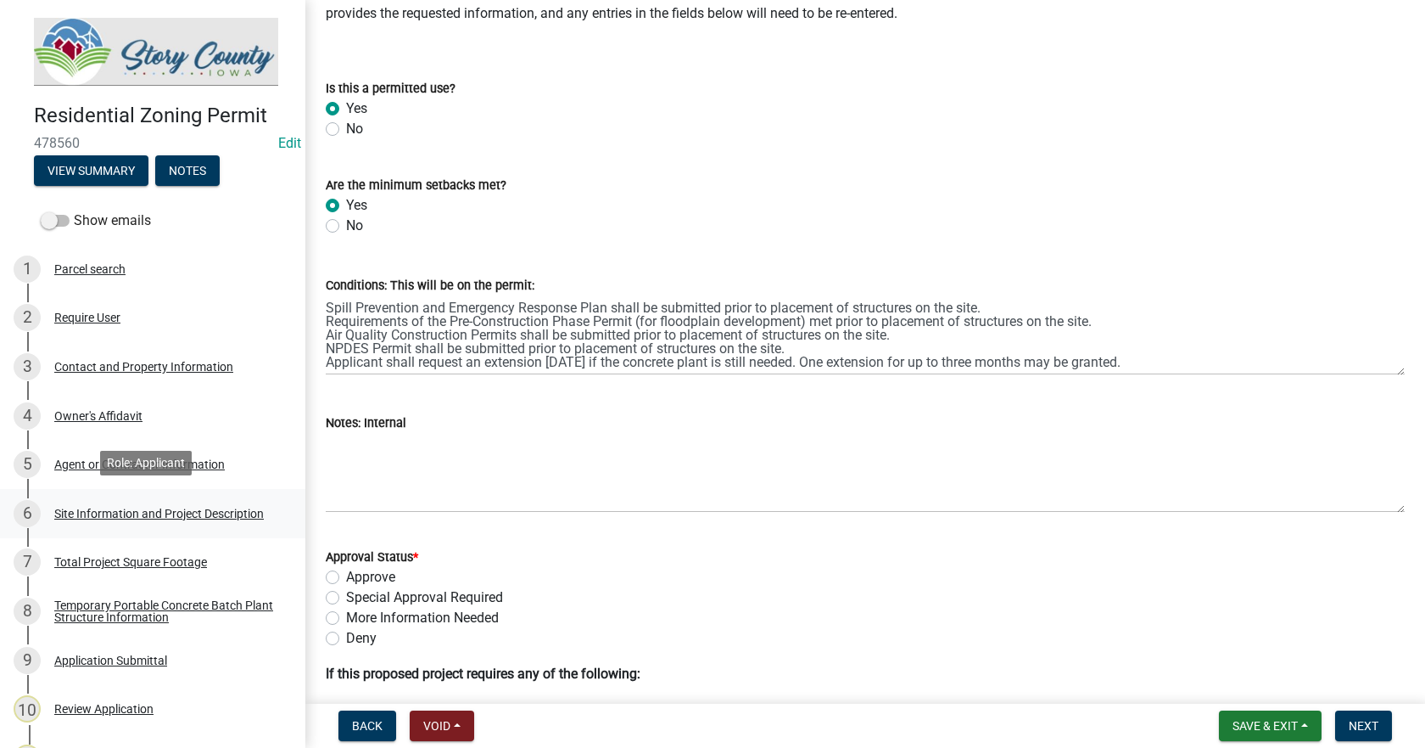
click at [77, 508] on div "Site Information and Project Description" at bounding box center [159, 513] width 210 height 12
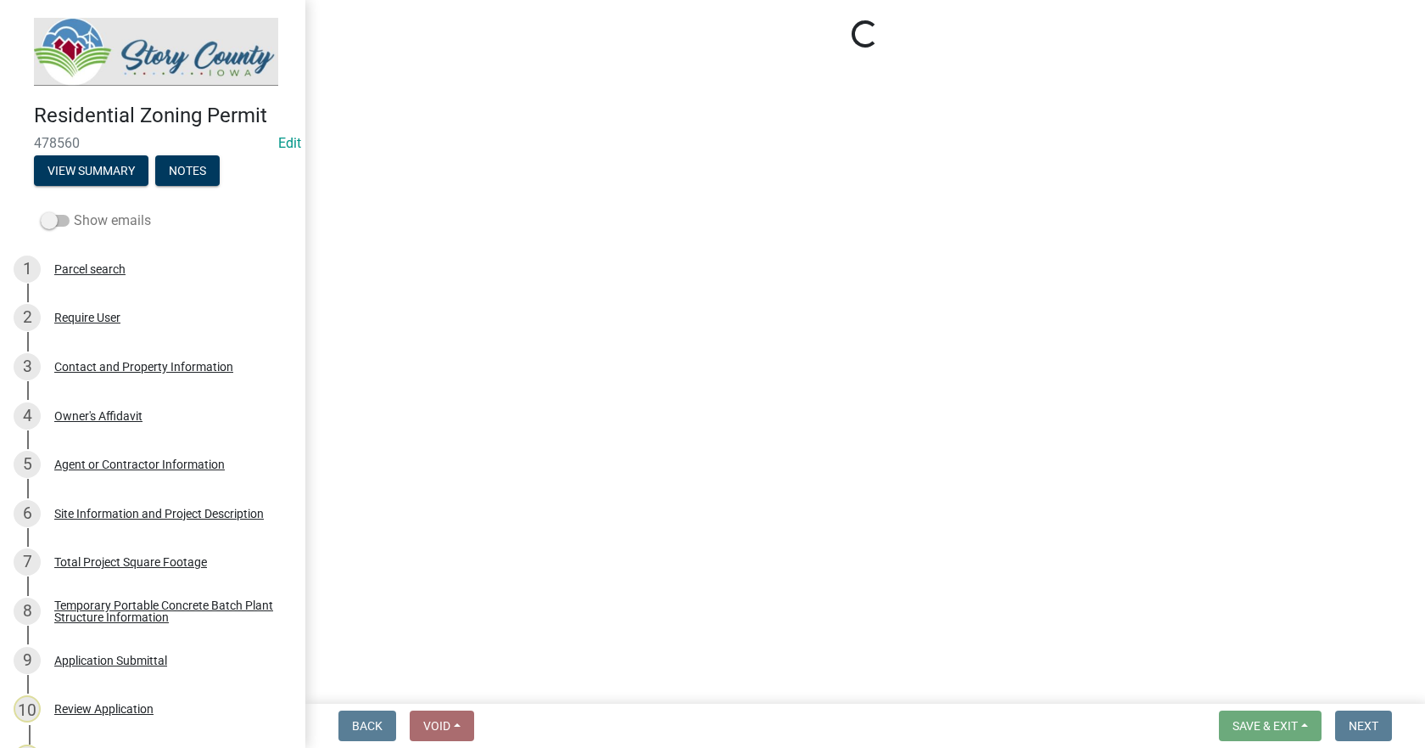
click at [60, 227] on label "Show emails" at bounding box center [96, 220] width 110 height 20
click at [74, 210] on input "Show emails" at bounding box center [74, 210] width 0 height 0
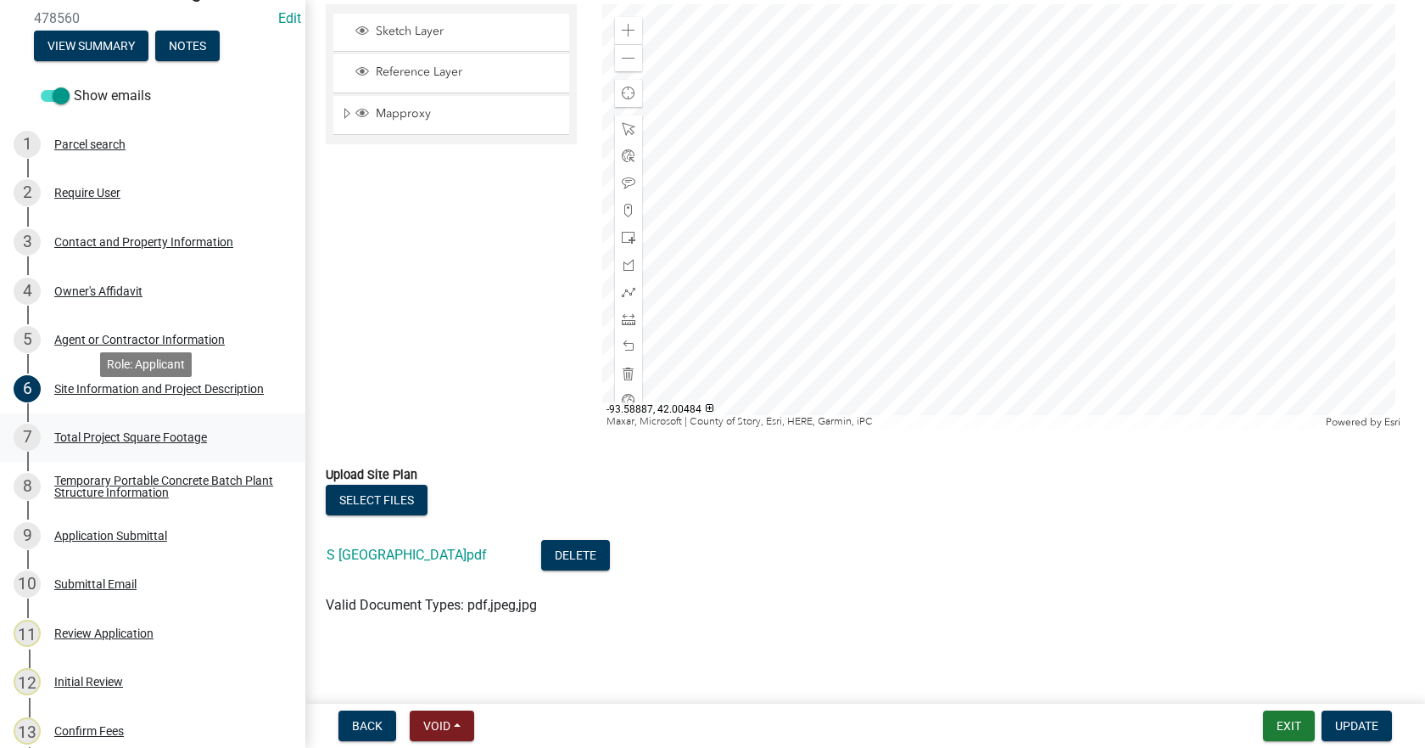
scroll to position [170, 0]
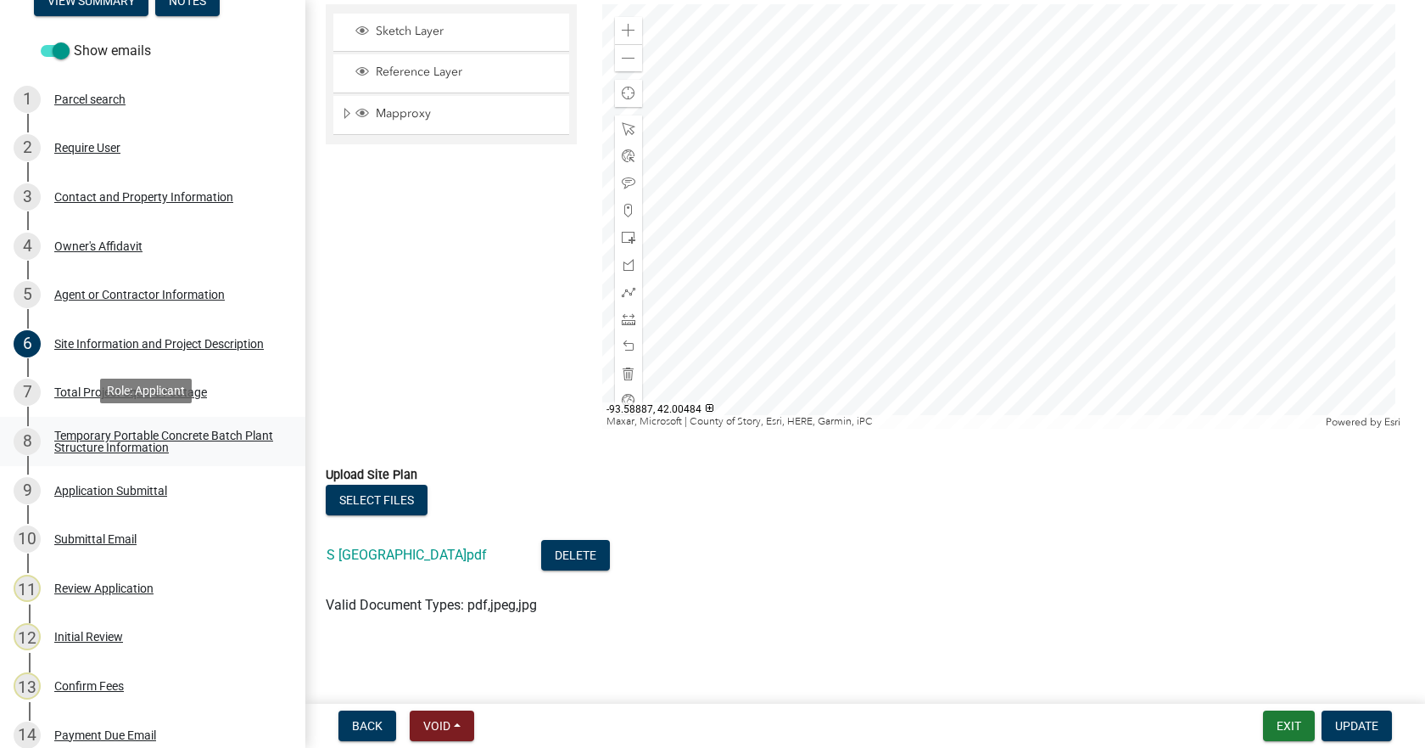
click at [92, 429] on div "Temporary Portable Concrete Batch Plant Structure Information" at bounding box center [166, 441] width 224 height 24
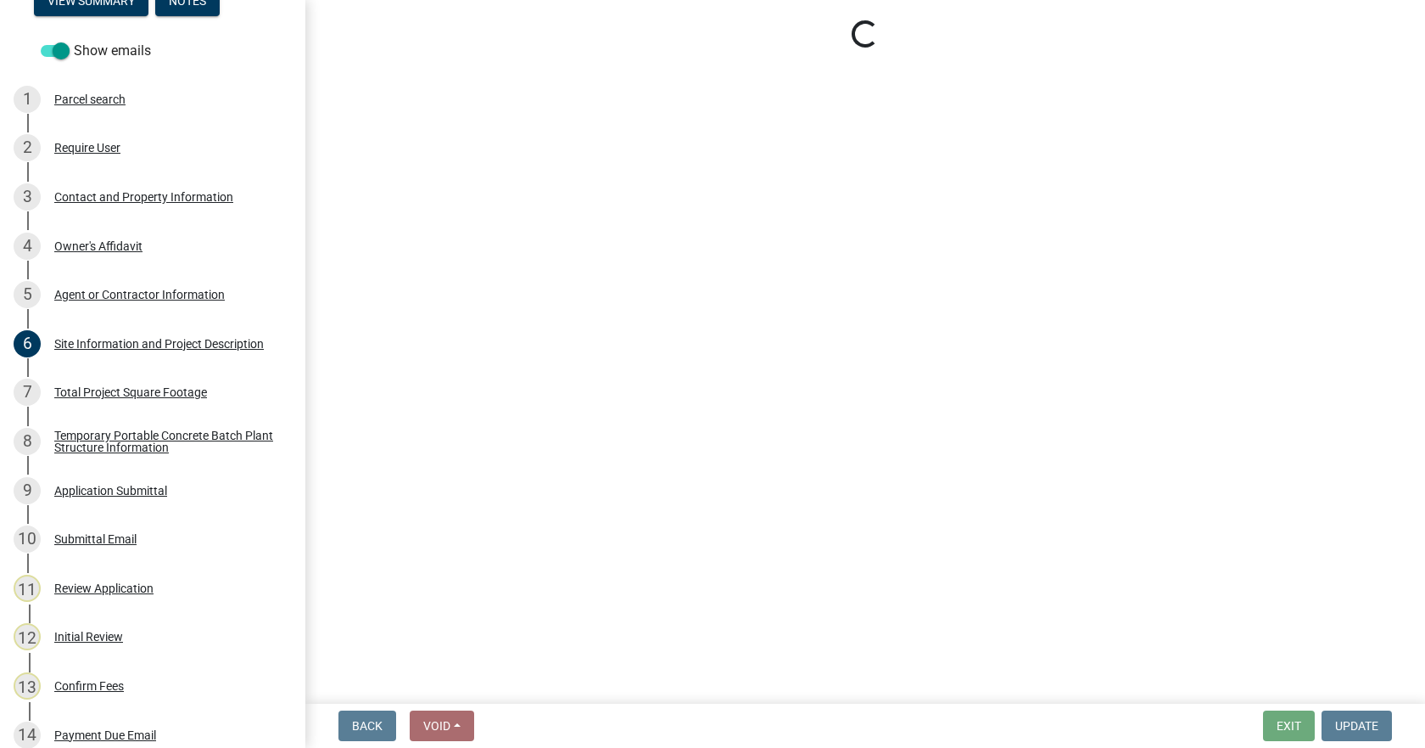
select select "3bb0707d-700d-453b-be8b-4c33de34bfd3"
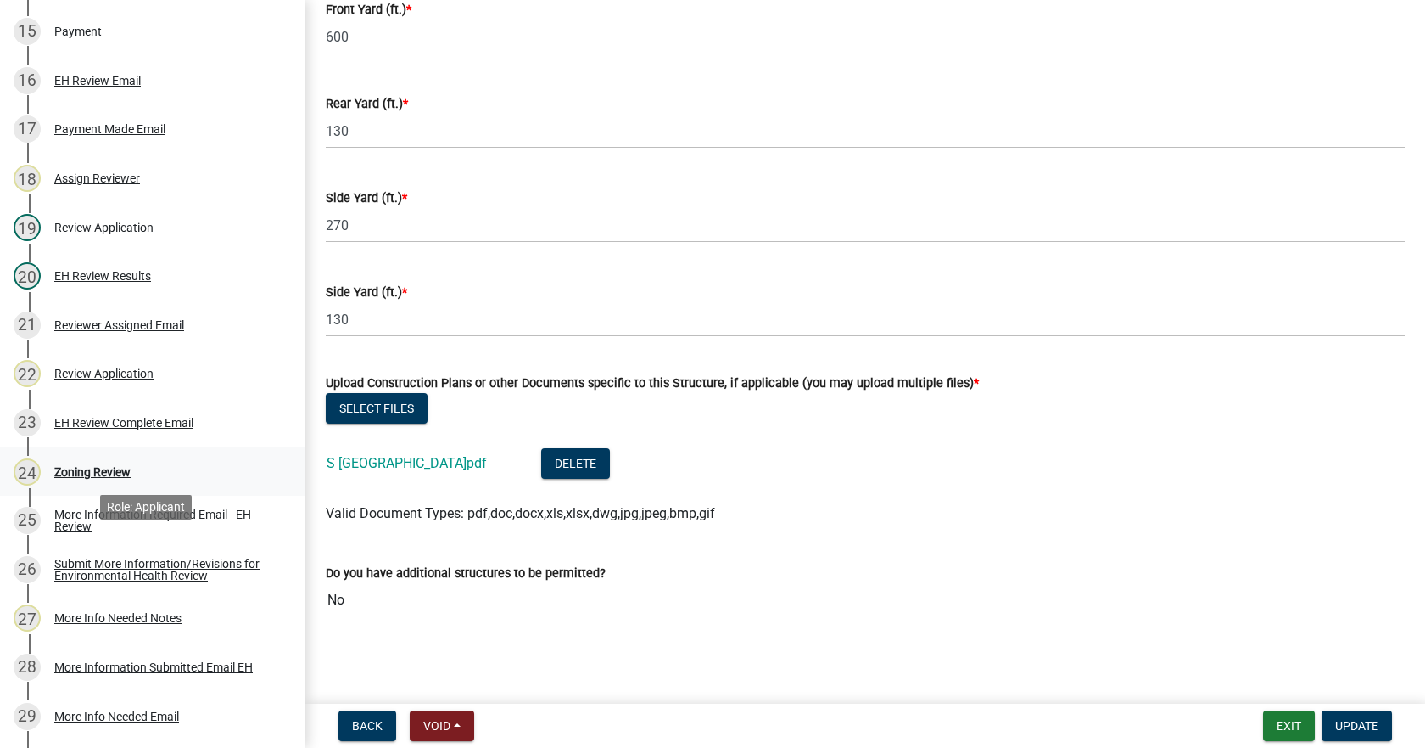
scroll to position [933, 0]
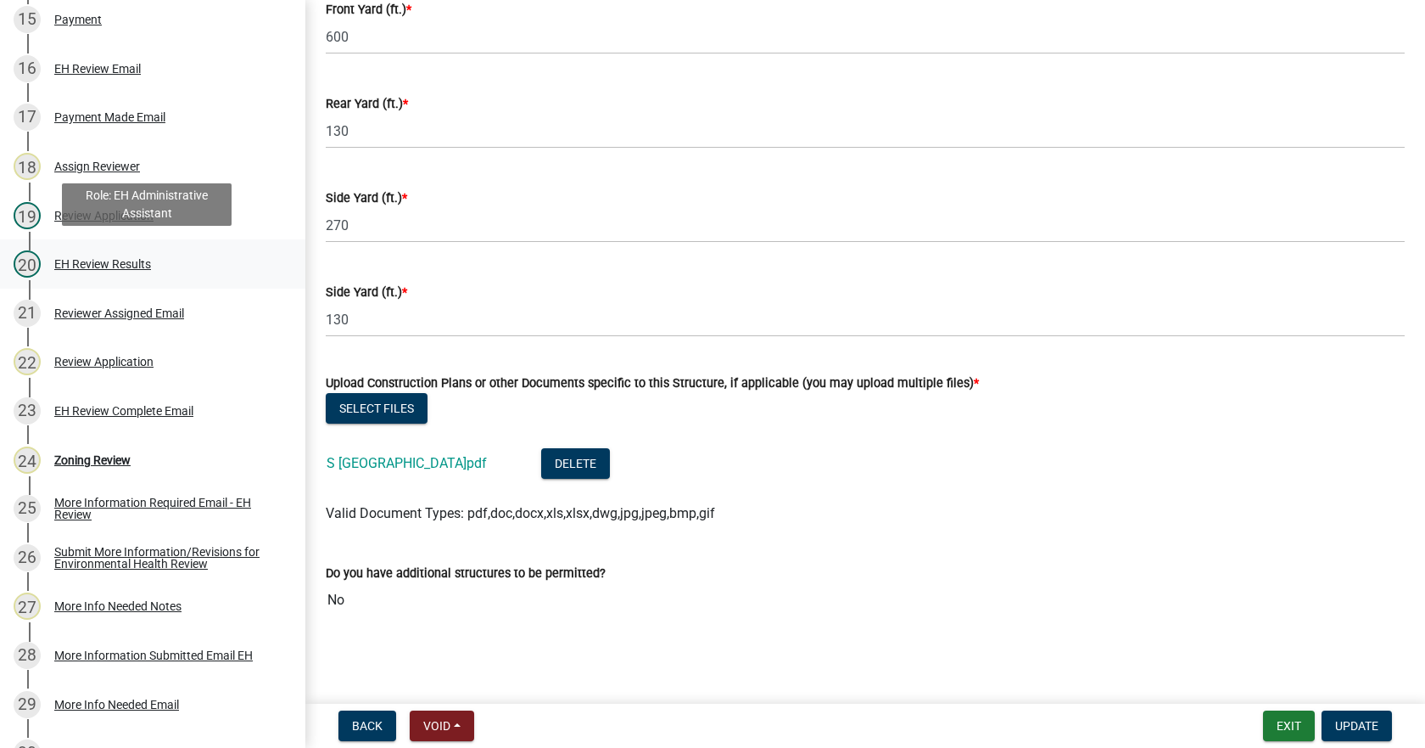
click at [89, 259] on div "EH Review Results" at bounding box center [102, 264] width 97 height 12
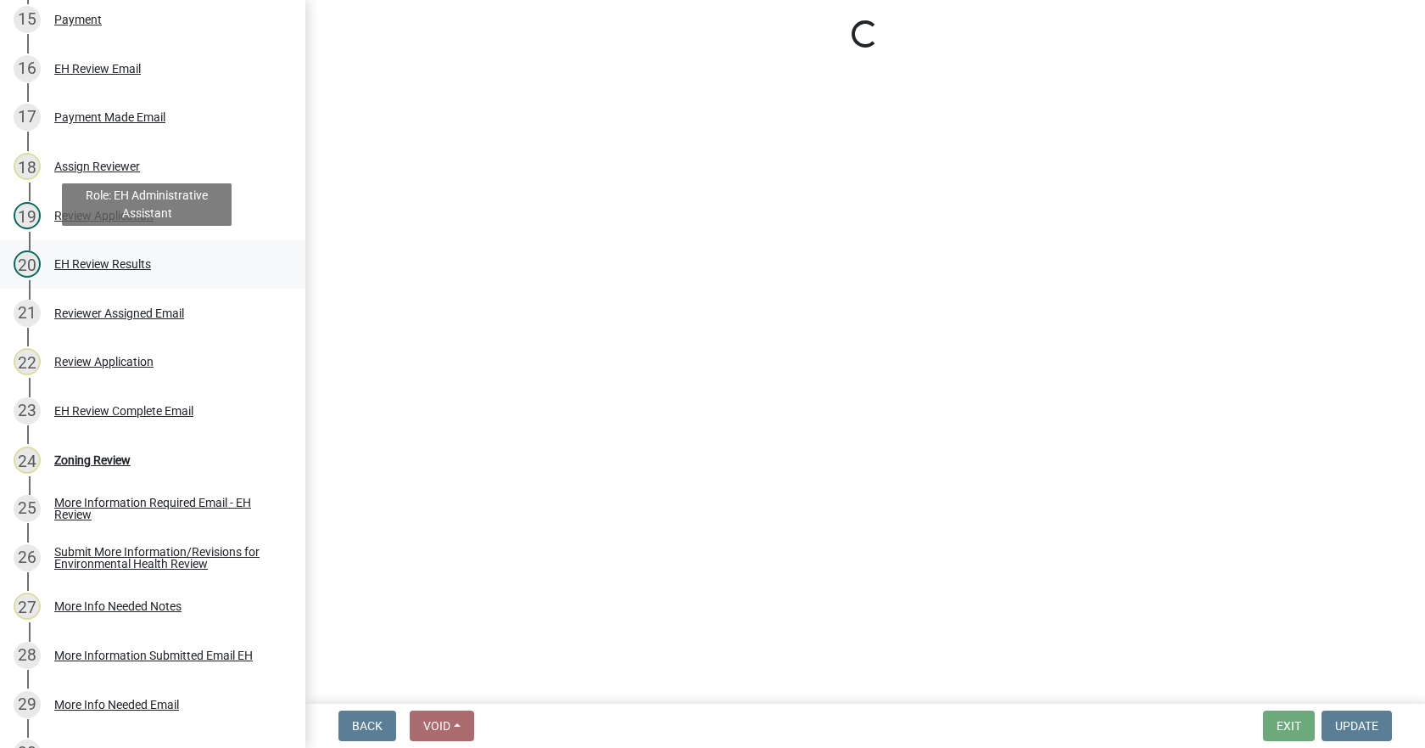
select select "05760560-90bb-46fb-84d0-014dbc9ef5f8"
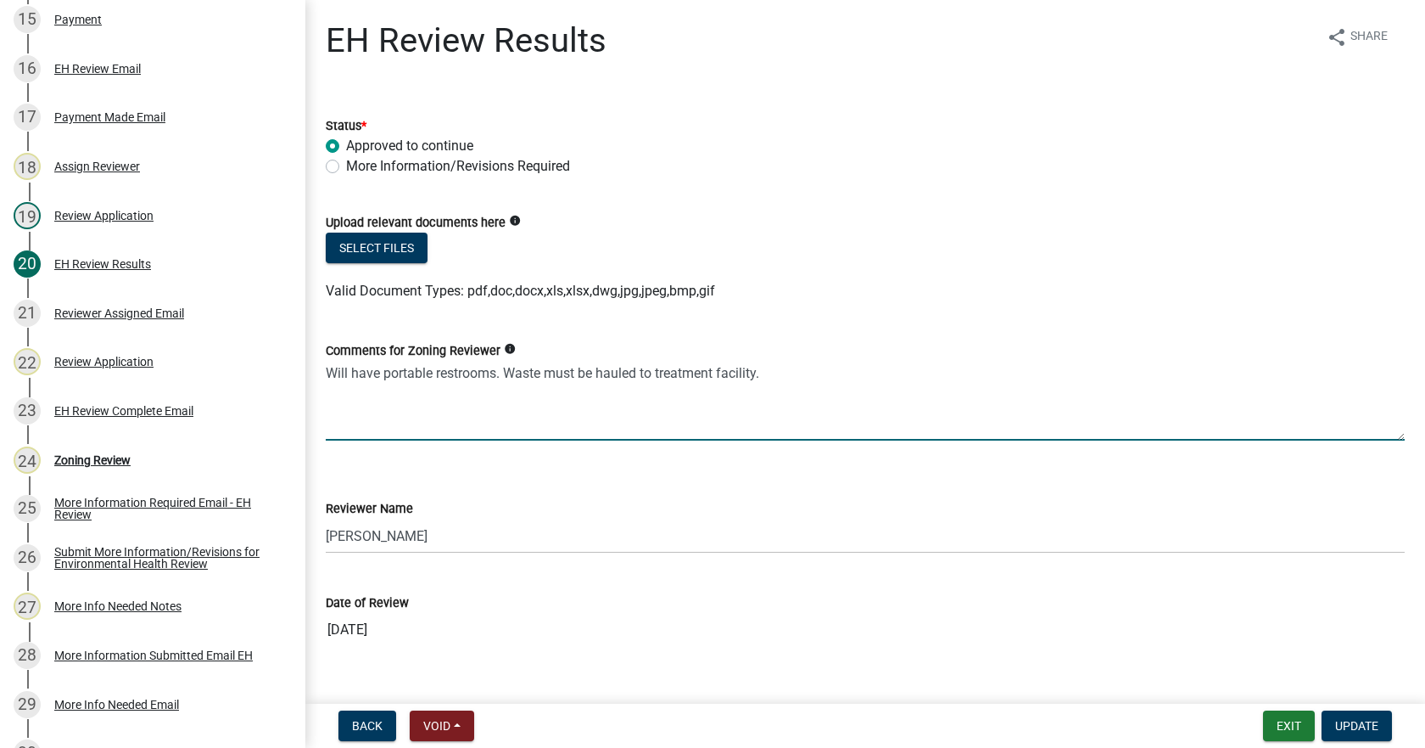
click at [516, 372] on textarea "Will have portable restrooms. Waste must be hauled to treatment facility." at bounding box center [865, 401] width 1079 height 80
drag, startPoint x: 507, startPoint y: 372, endPoint x: 765, endPoint y: 378, distance: 258.9
click at [765, 378] on textarea "Will have portable restrooms. Waste must be hauled to treatment facility." at bounding box center [865, 401] width 1079 height 80
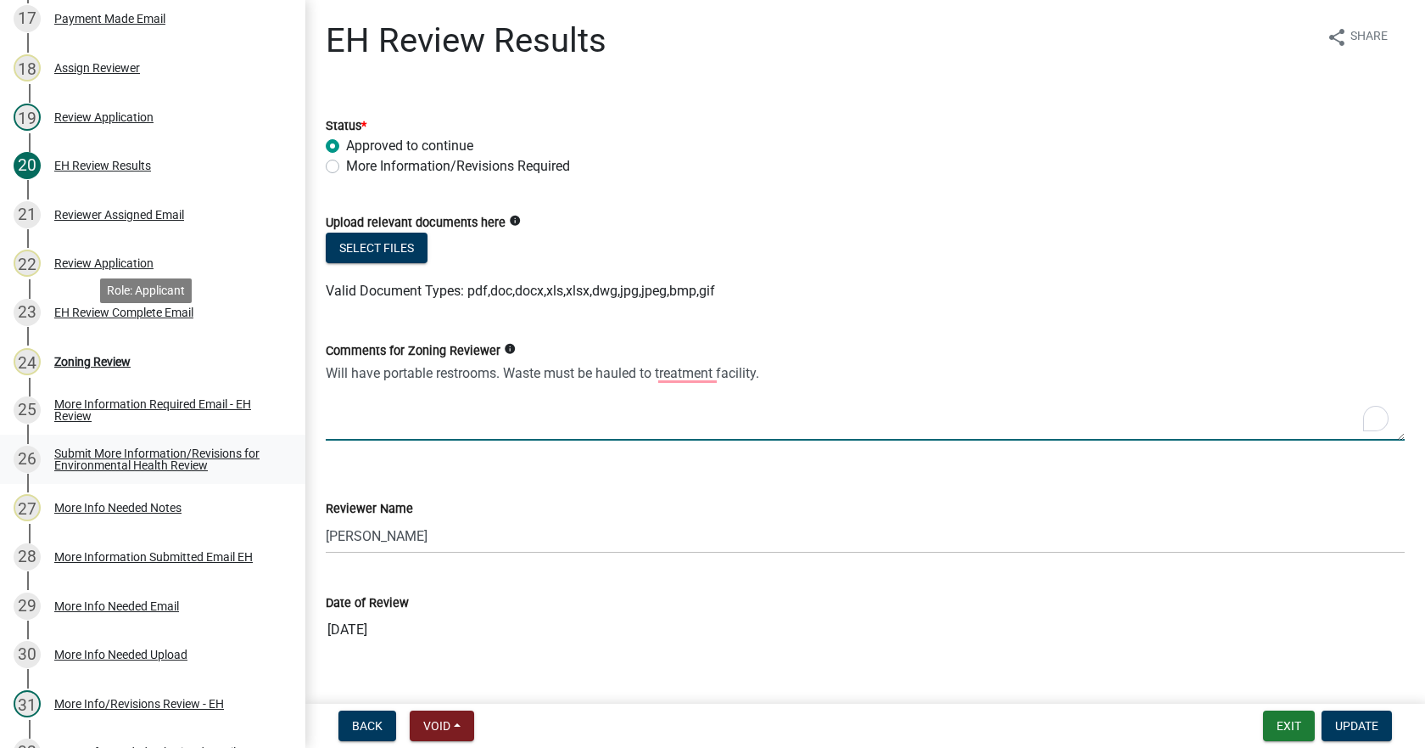
scroll to position [1273, 0]
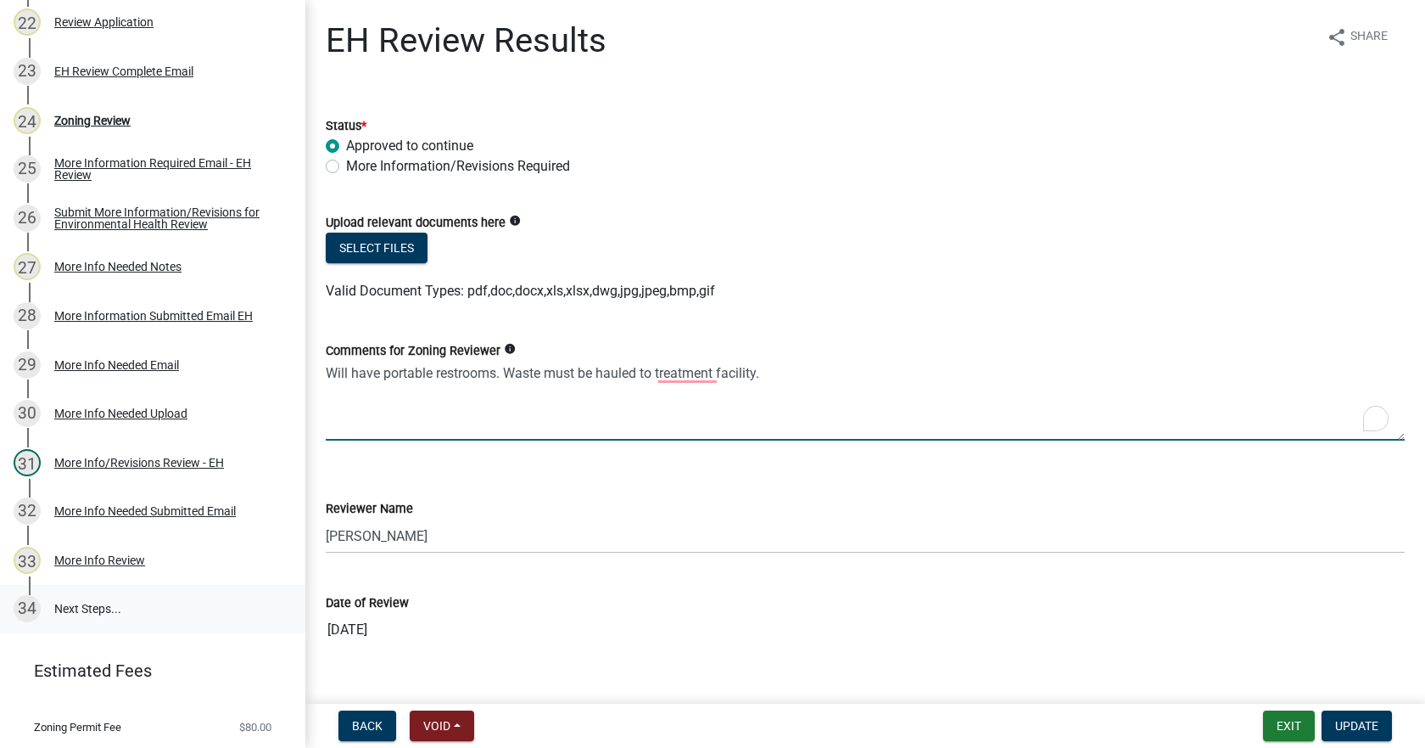
click at [80, 606] on link "34 Next Steps..." at bounding box center [152, 609] width 305 height 49
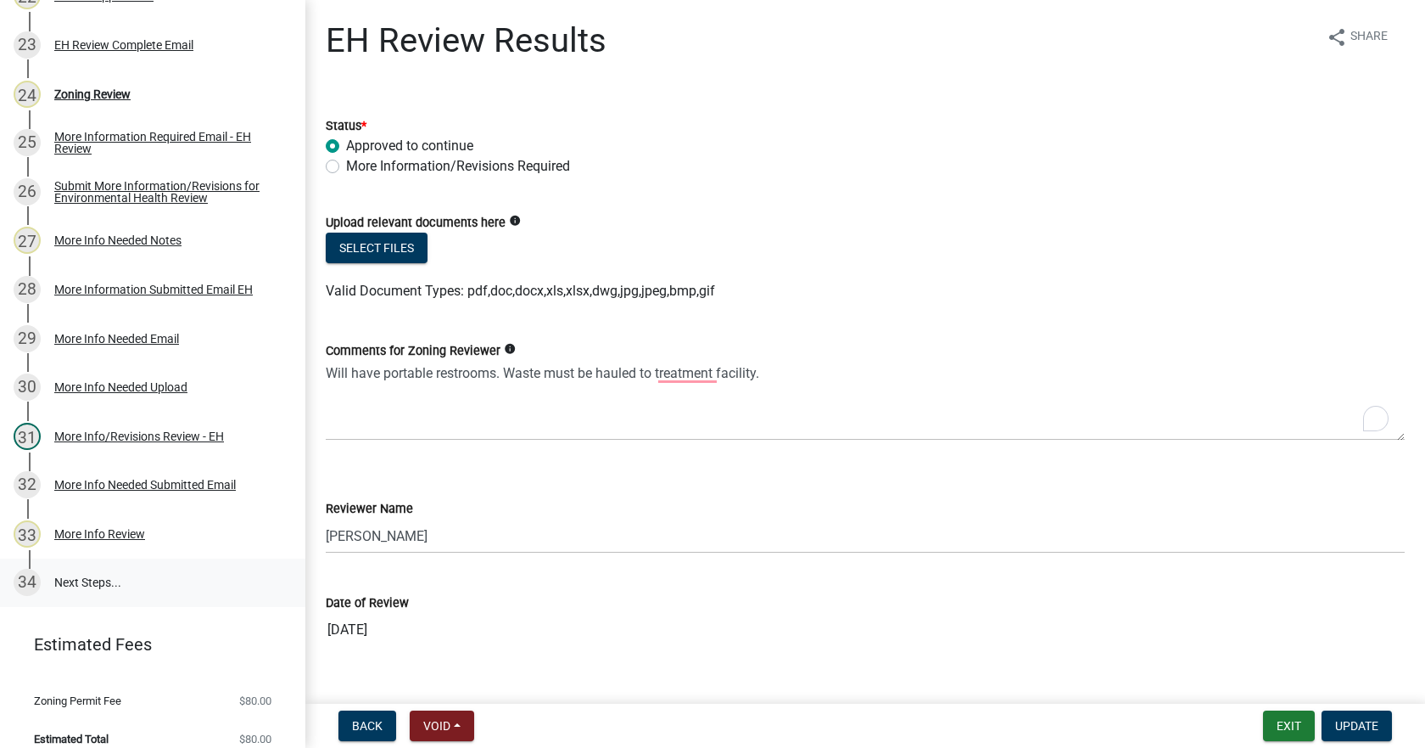
scroll to position [1313, 0]
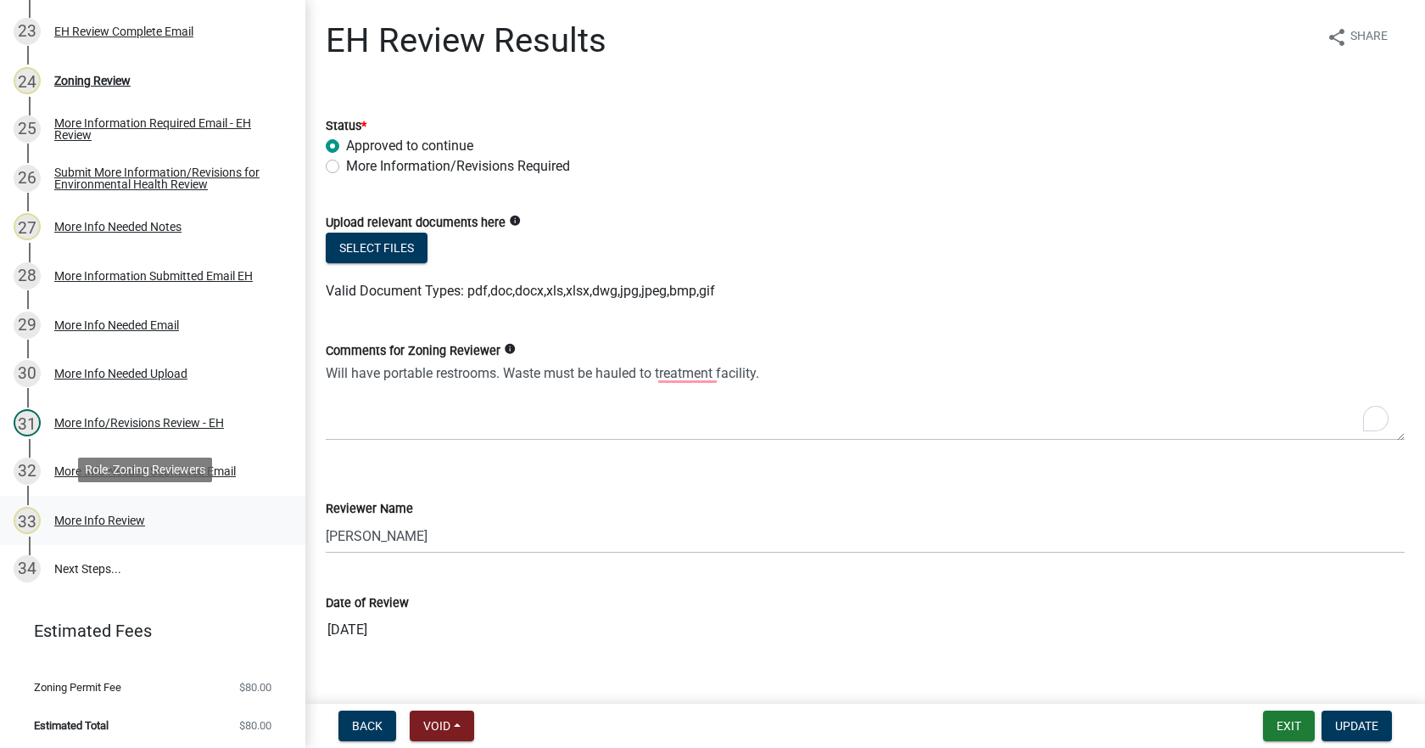
click at [87, 516] on div "More Info Review" at bounding box center [99, 520] width 91 height 12
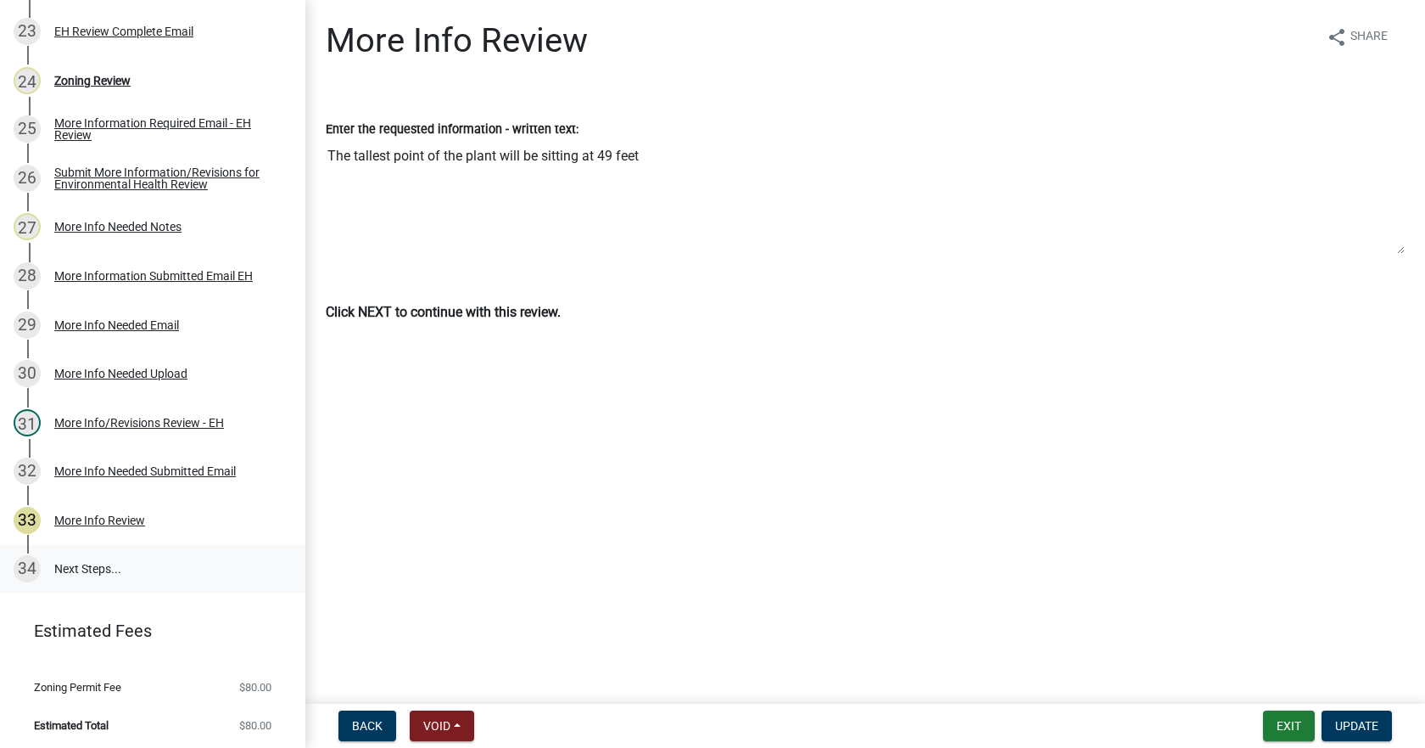
click at [80, 570] on link "34 Next Steps..." at bounding box center [152, 569] width 305 height 49
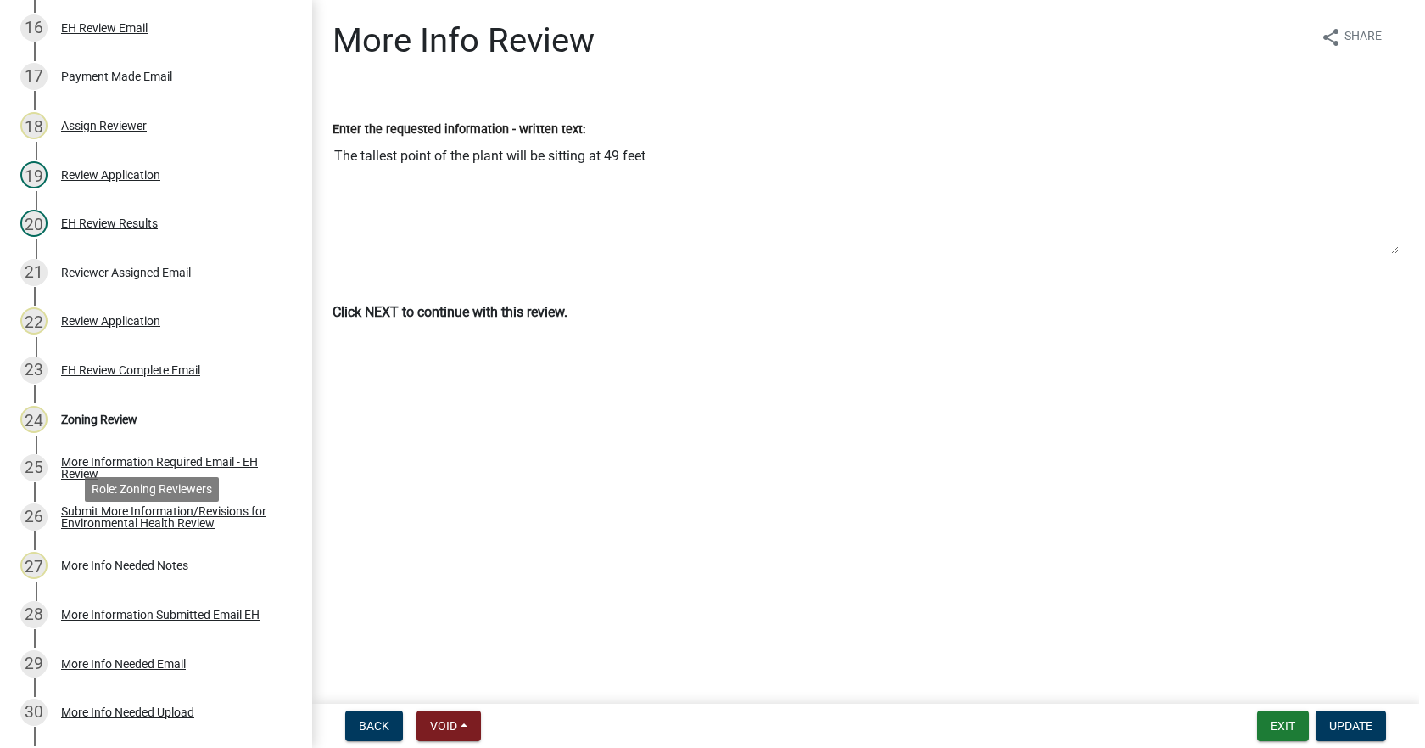
scroll to position [973, 0]
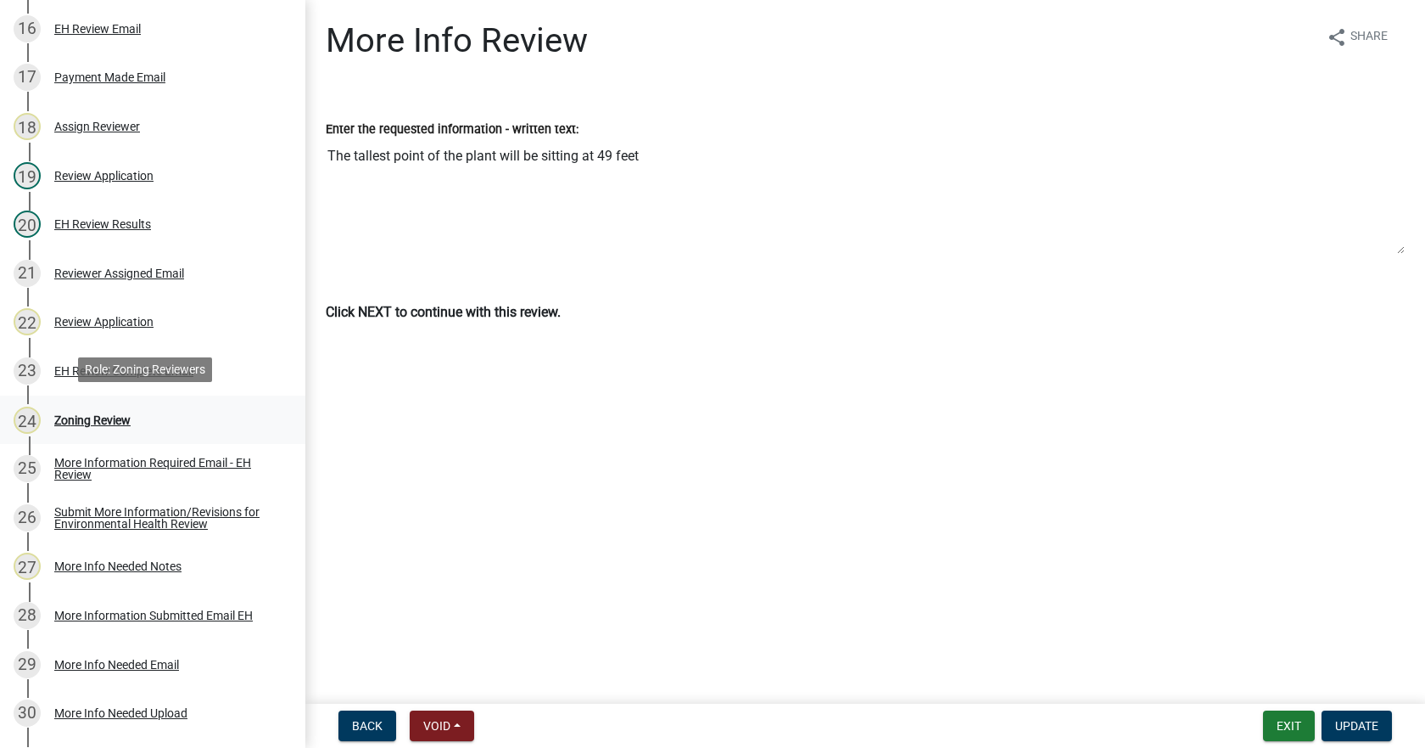
click at [80, 419] on div "Zoning Review" at bounding box center [92, 420] width 76 height 12
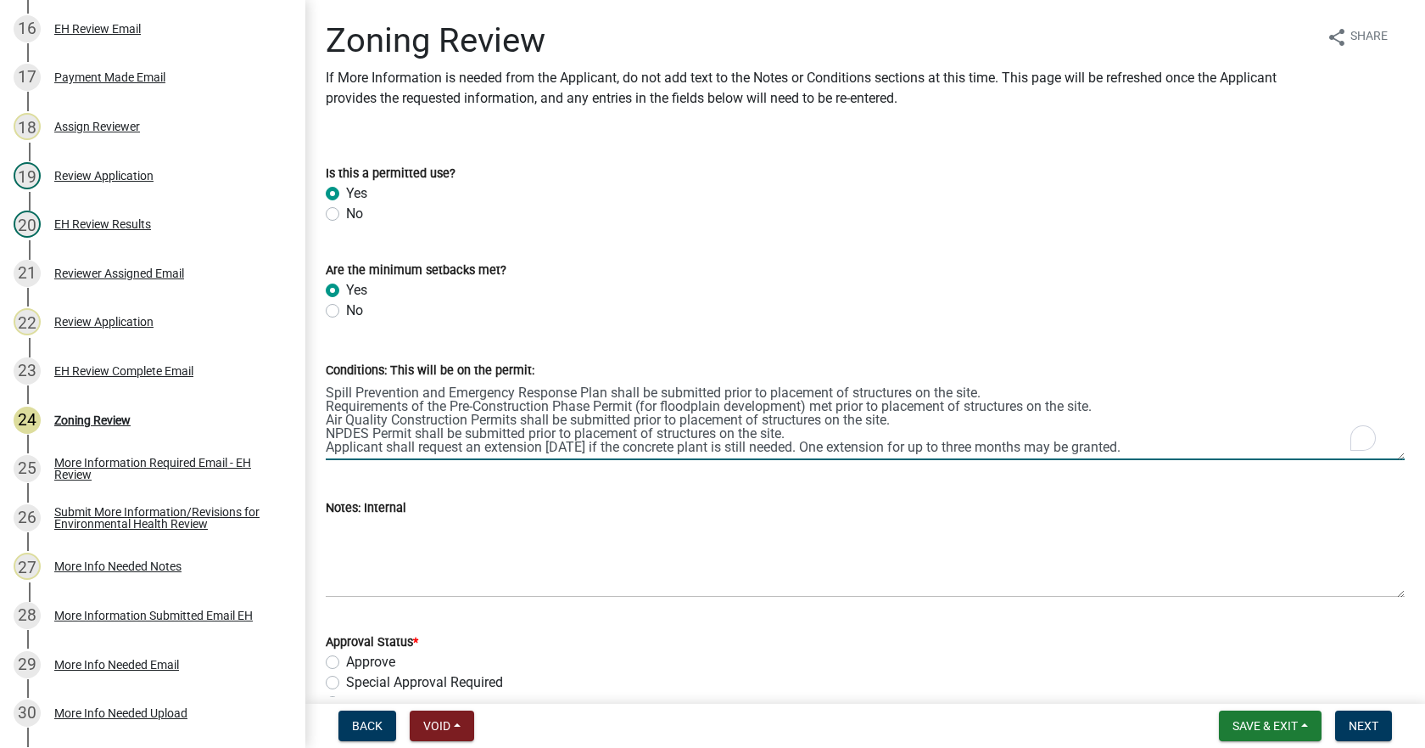
click at [1179, 450] on textarea "Spill Prevention and Emergency Response Plan shall be submitted prior to placem…" at bounding box center [865, 420] width 1079 height 80
paste textarea "Waste must be hauled to treatment facility."
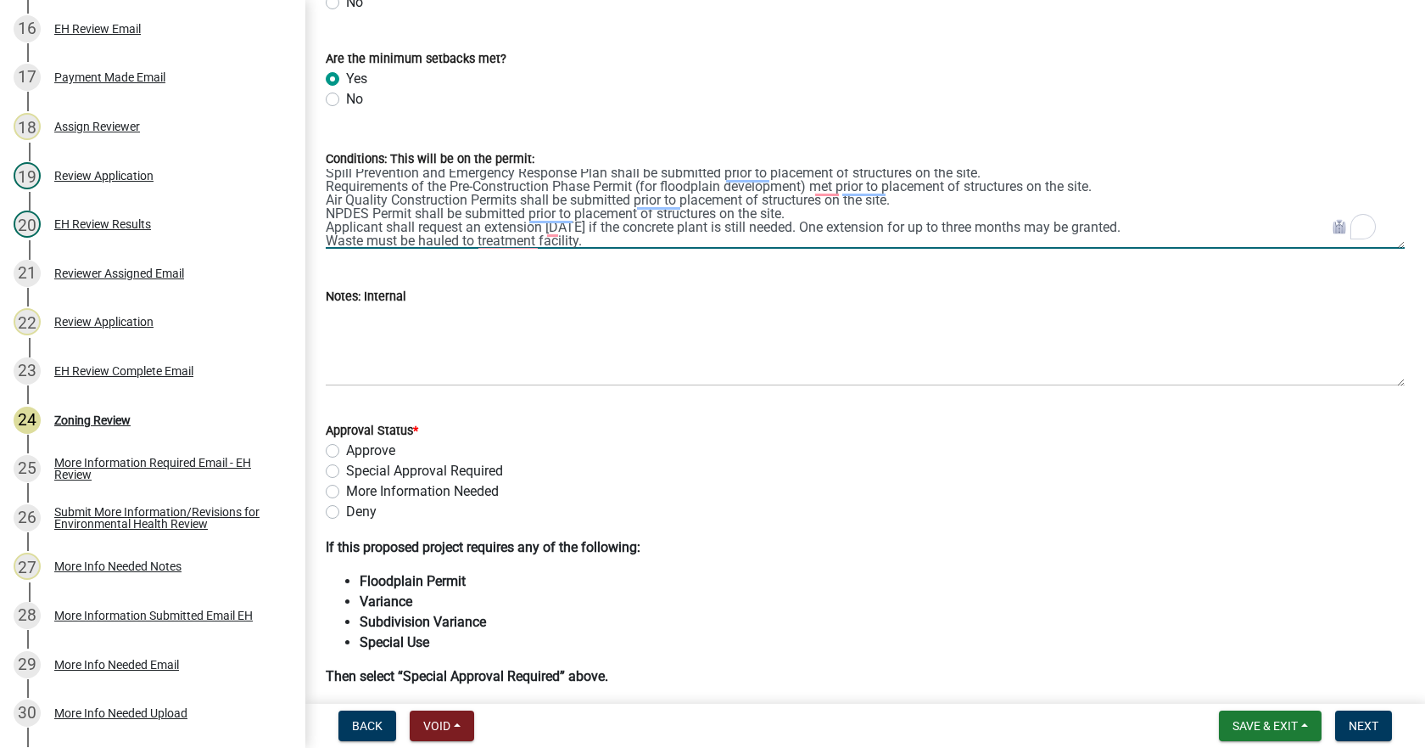
scroll to position [255, 0]
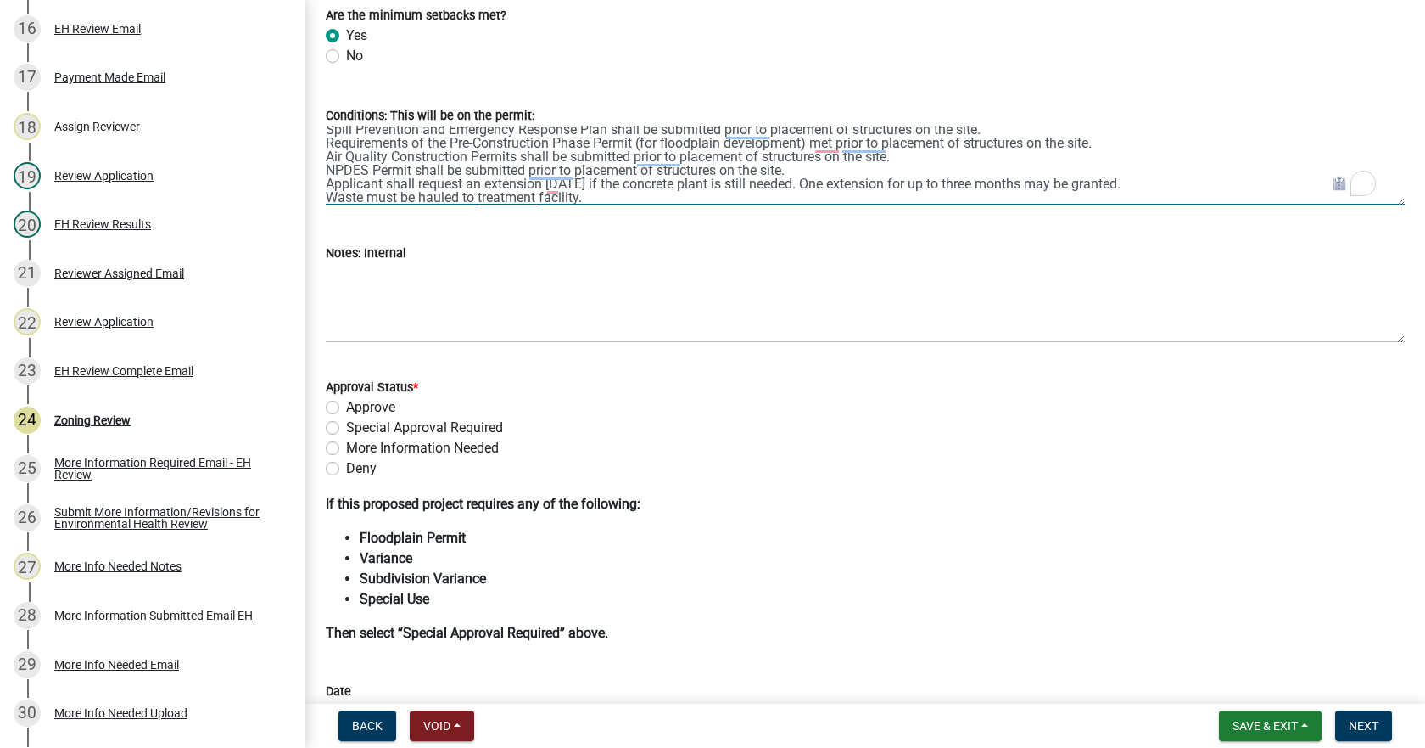
type textarea "Spill Prevention and Emergency Response Plan shall be submitted prior to placem…"
click at [346, 406] on label "Approve" at bounding box center [370, 407] width 49 height 20
click at [346, 406] on input "Approve" at bounding box center [351, 402] width 11 height 11
radio input "true"
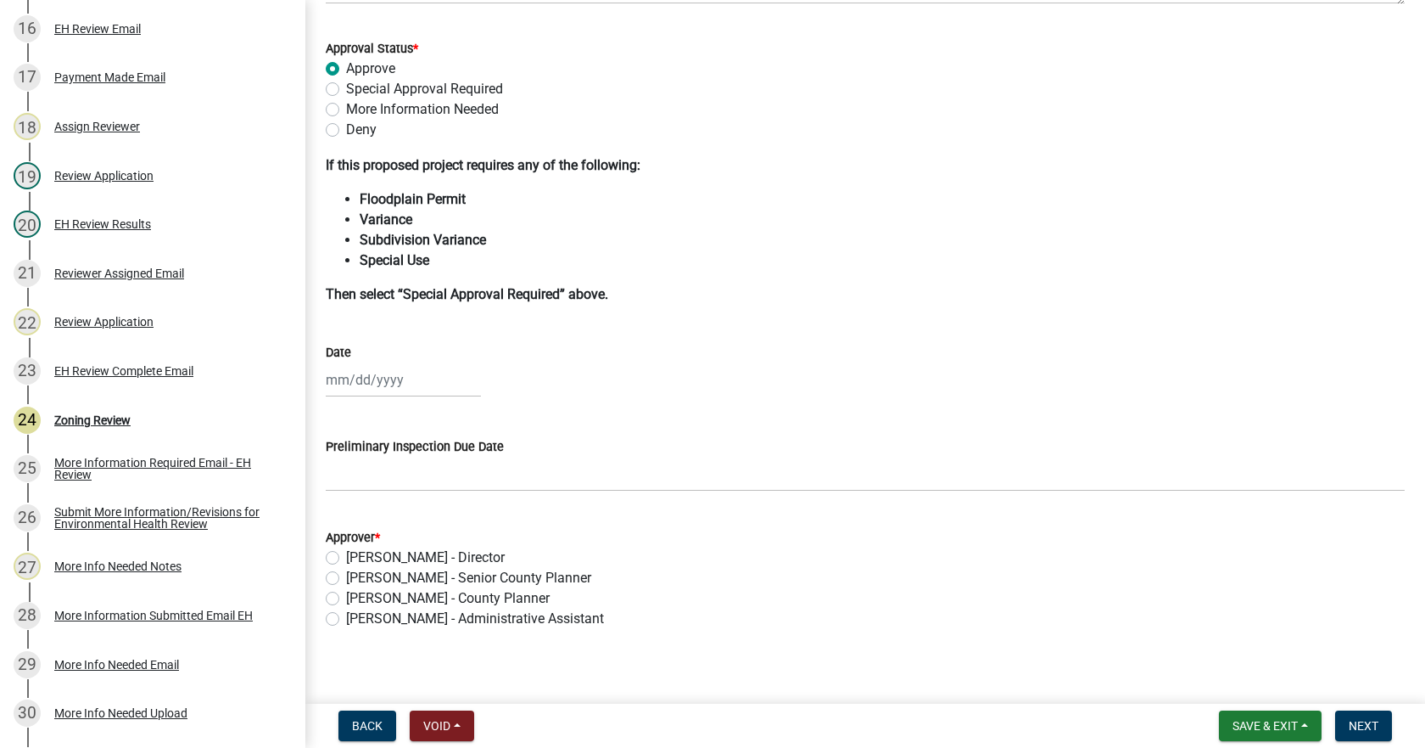
scroll to position [594, 0]
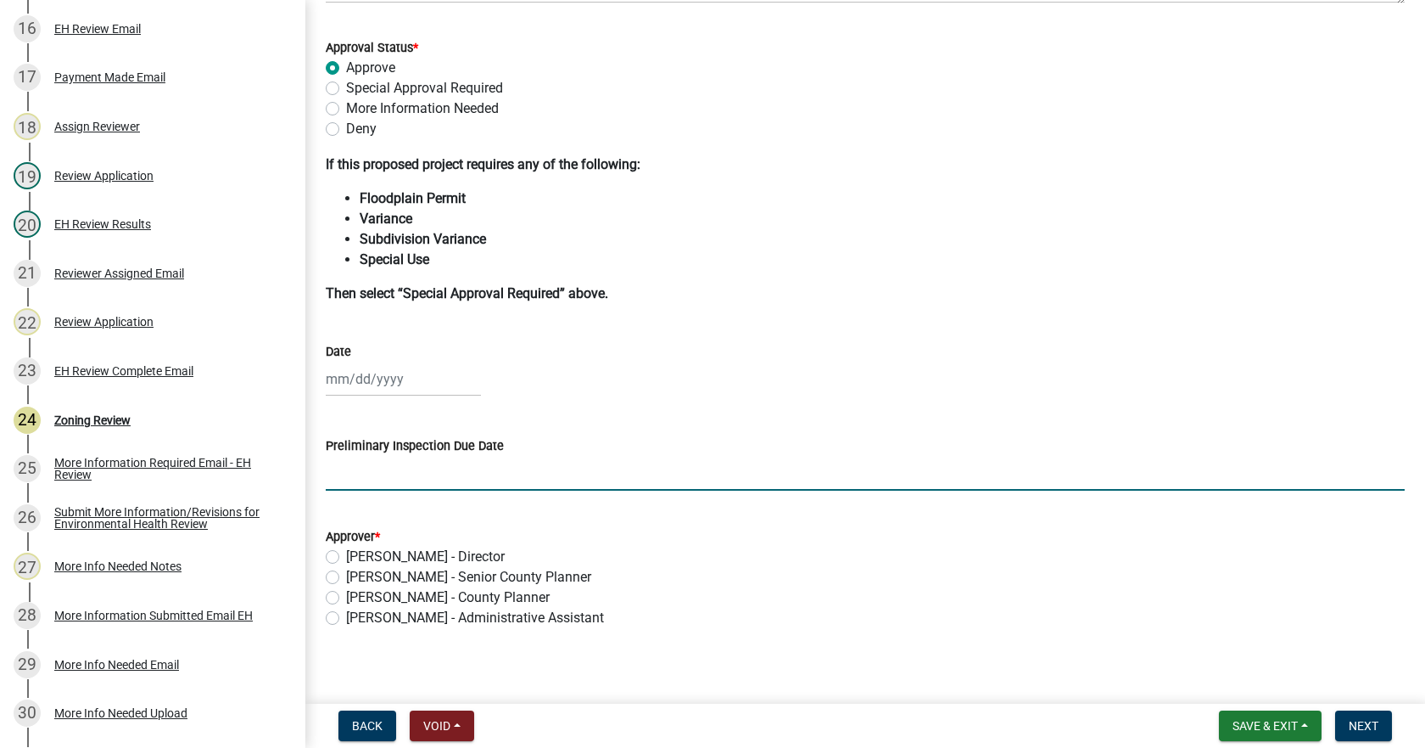
click at [372, 483] on input "Preliminary Inspection Due Date" at bounding box center [865, 473] width 1079 height 35
click at [346, 555] on label "Leanne Lawrie Harter - Director" at bounding box center [425, 556] width 159 height 20
click at [346, 555] on input "Leanne Lawrie Harter - Director" at bounding box center [351, 551] width 11 height 11
radio input "true"
click at [354, 475] on input "Preliminary Inspection Due Date" at bounding box center [865, 473] width 1079 height 35
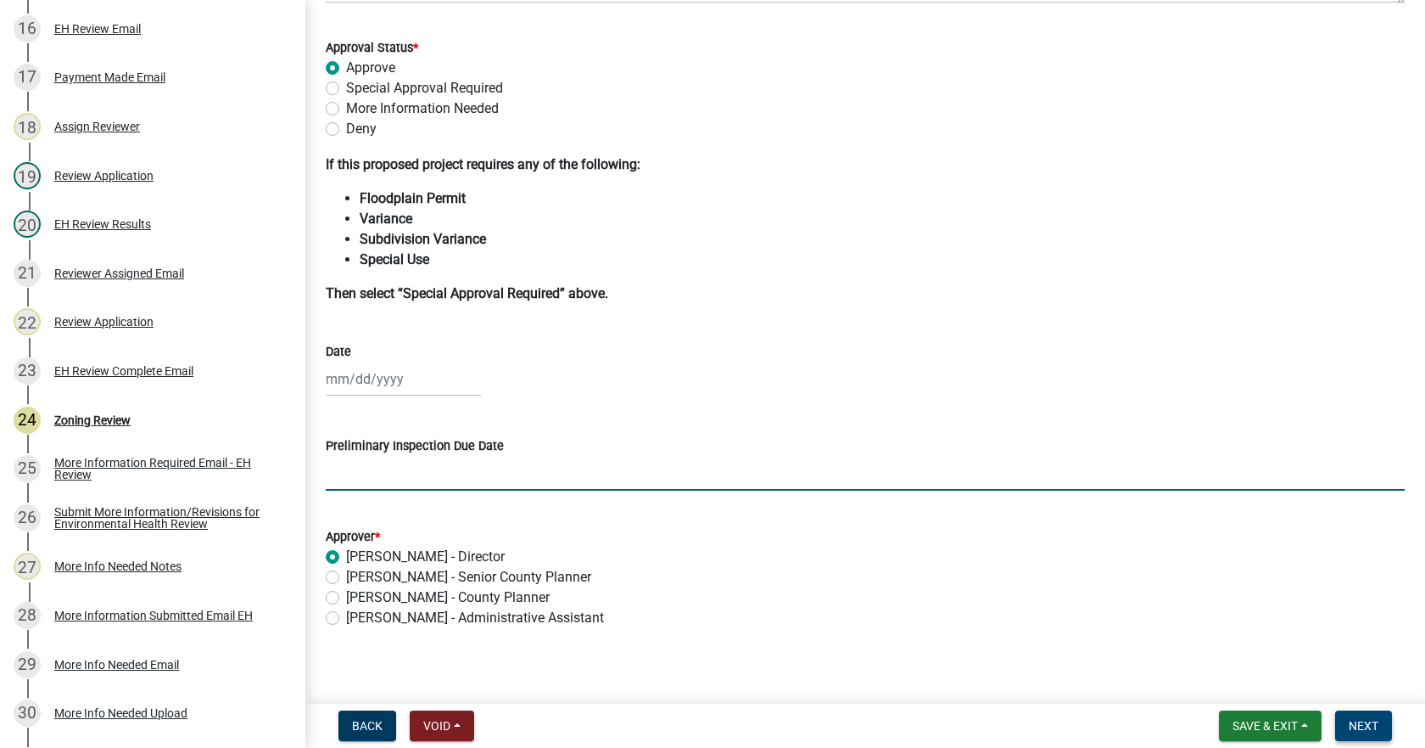
click at [1360, 727] on span "Next" at bounding box center [1364, 726] width 30 height 14
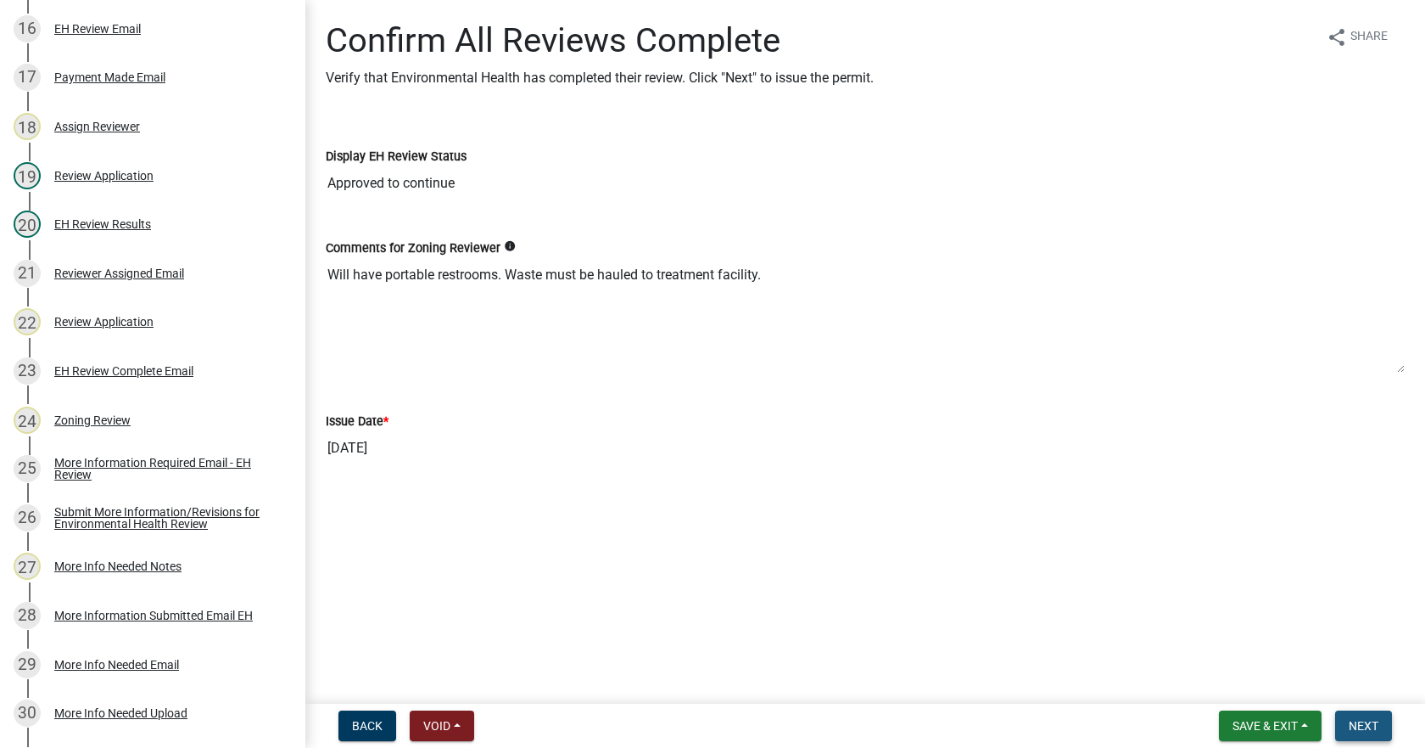
click at [1362, 728] on span "Next" at bounding box center [1364, 726] width 30 height 14
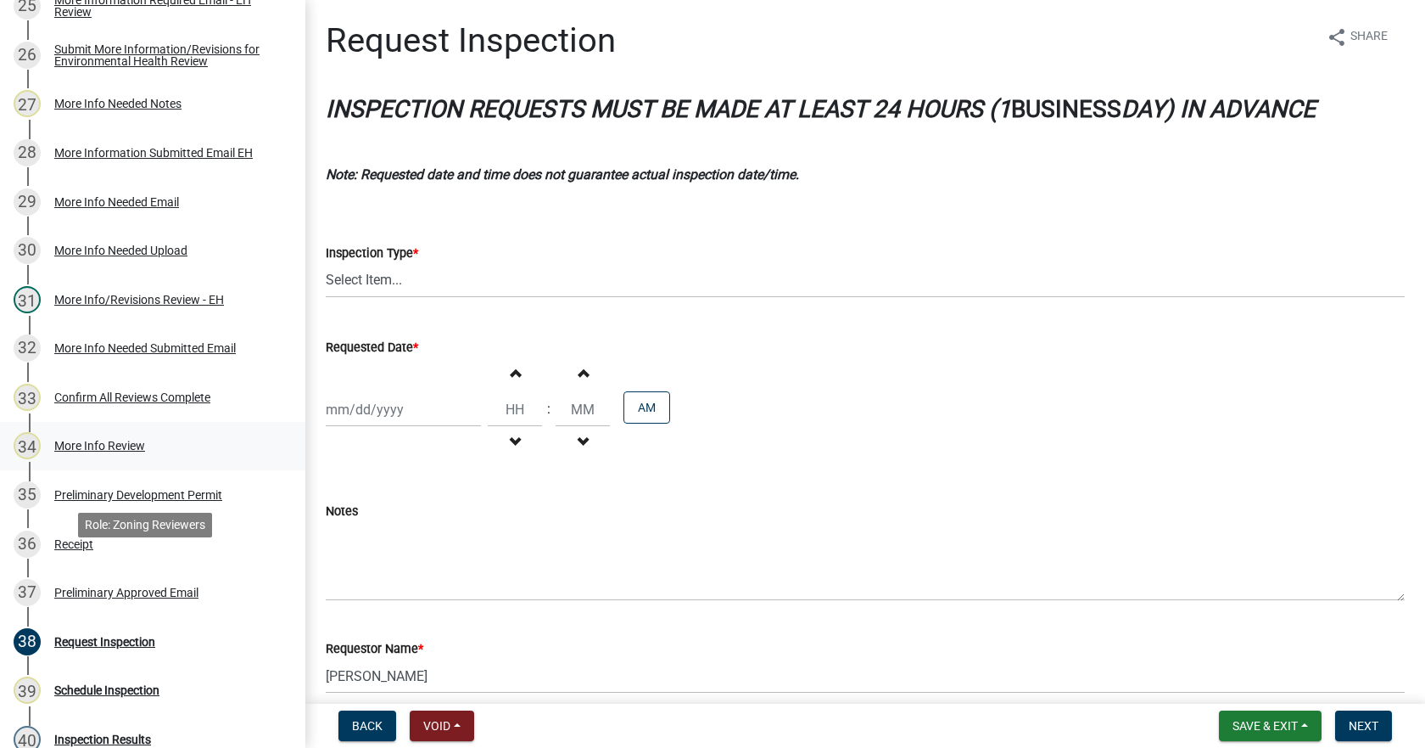
scroll to position [1442, 0]
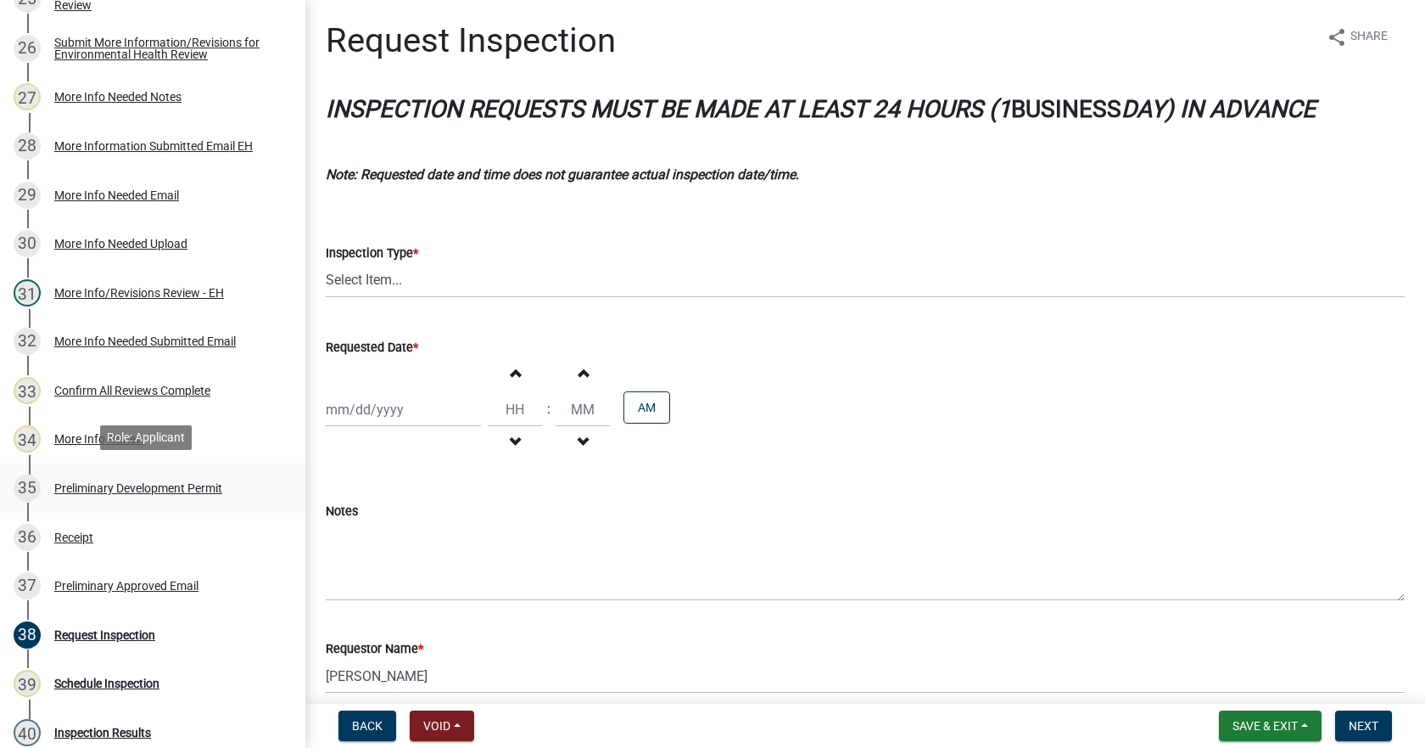
click at [66, 484] on div "Preliminary Development Permit" at bounding box center [138, 488] width 168 height 12
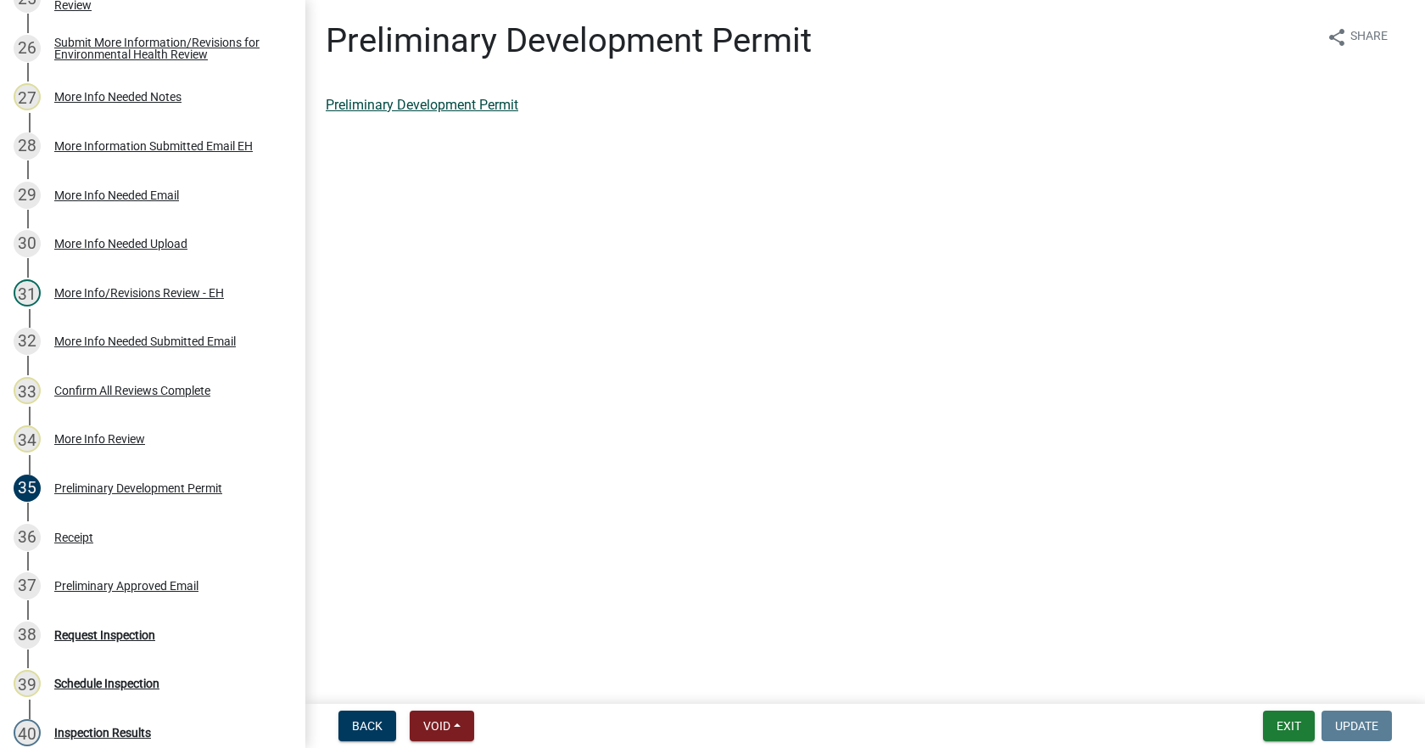
click at [440, 109] on link "Preliminary Development Permit" at bounding box center [422, 105] width 193 height 16
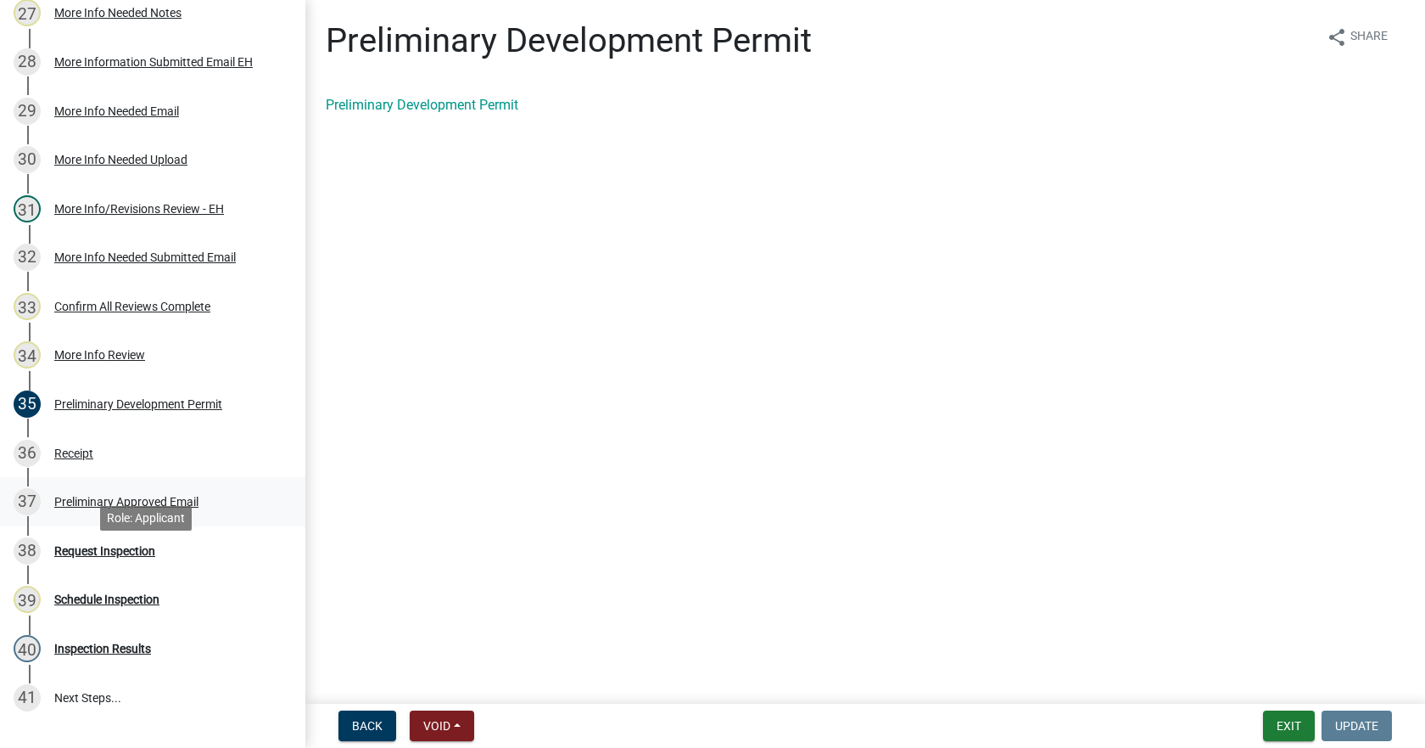
scroll to position [1527, 0]
click at [76, 451] on div "Receipt" at bounding box center [73, 452] width 39 height 12
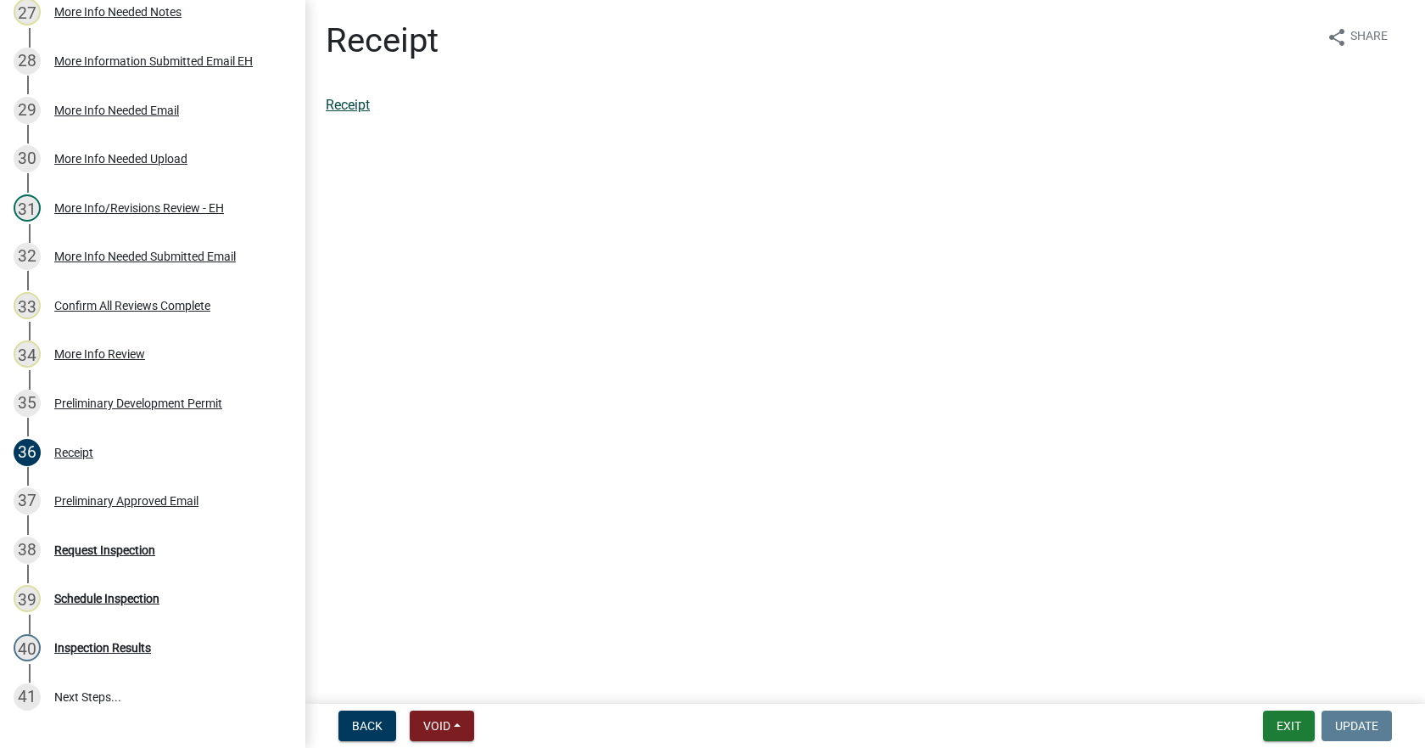
click at [361, 105] on link "Receipt" at bounding box center [348, 105] width 44 height 16
click at [98, 495] on div "Preliminary Approved Email" at bounding box center [126, 501] width 144 height 12
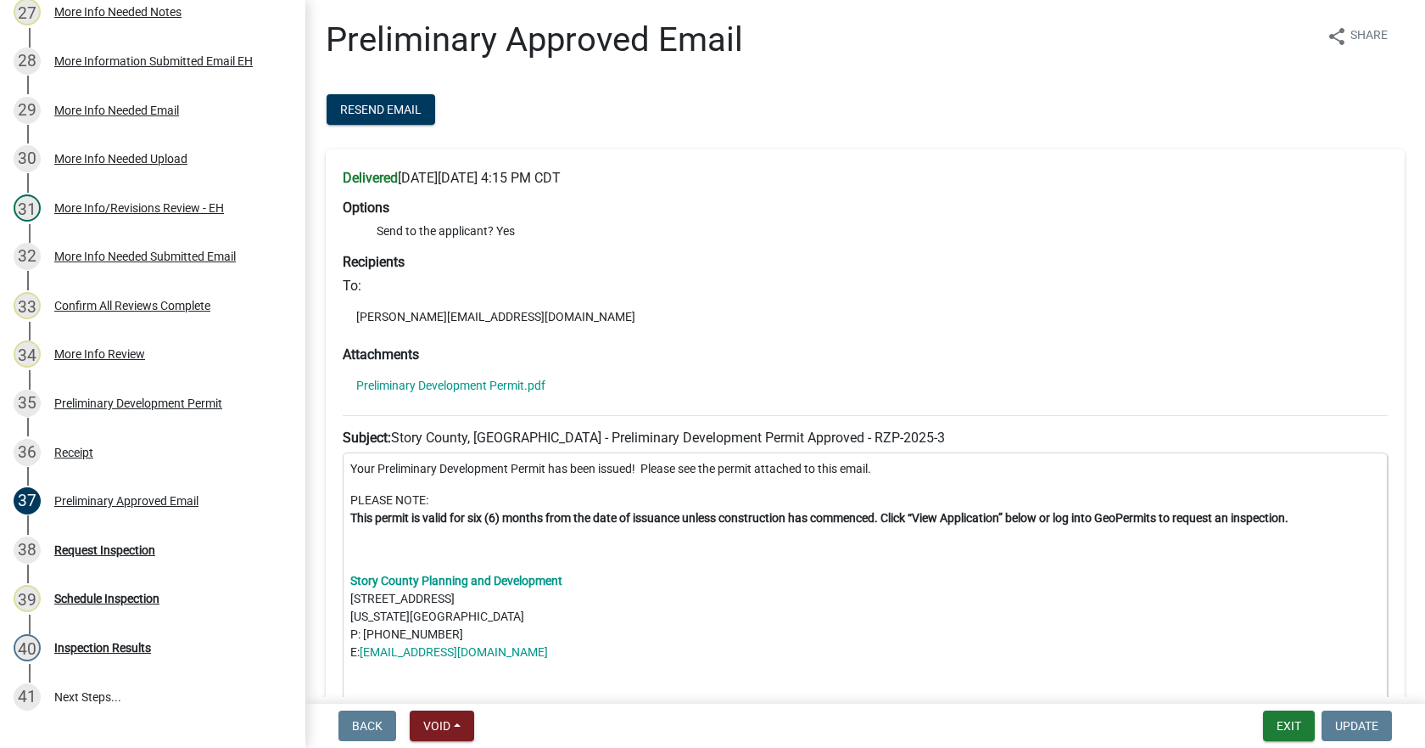
scroll to position [0, 0]
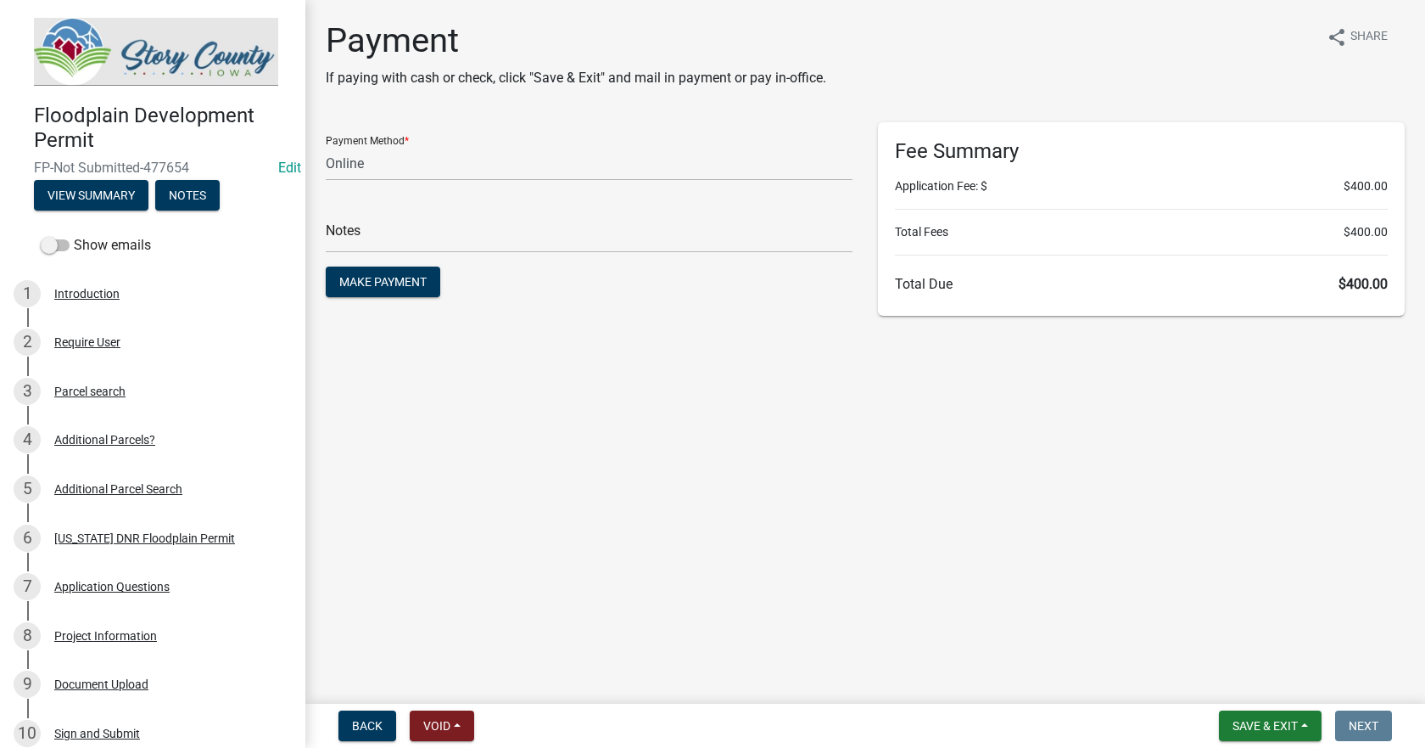
select select "3: 3"
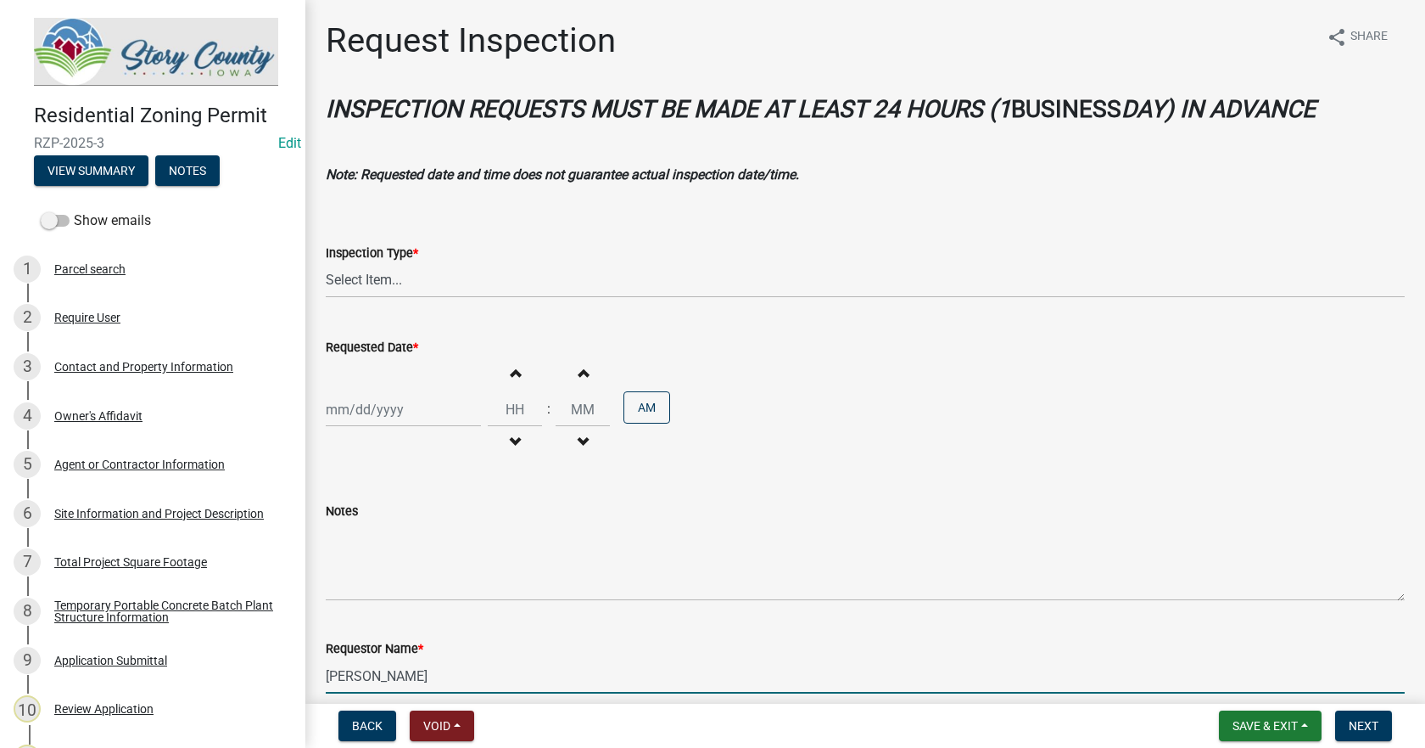
click at [375, 674] on input "[PERSON_NAME]" at bounding box center [865, 675] width 1079 height 35
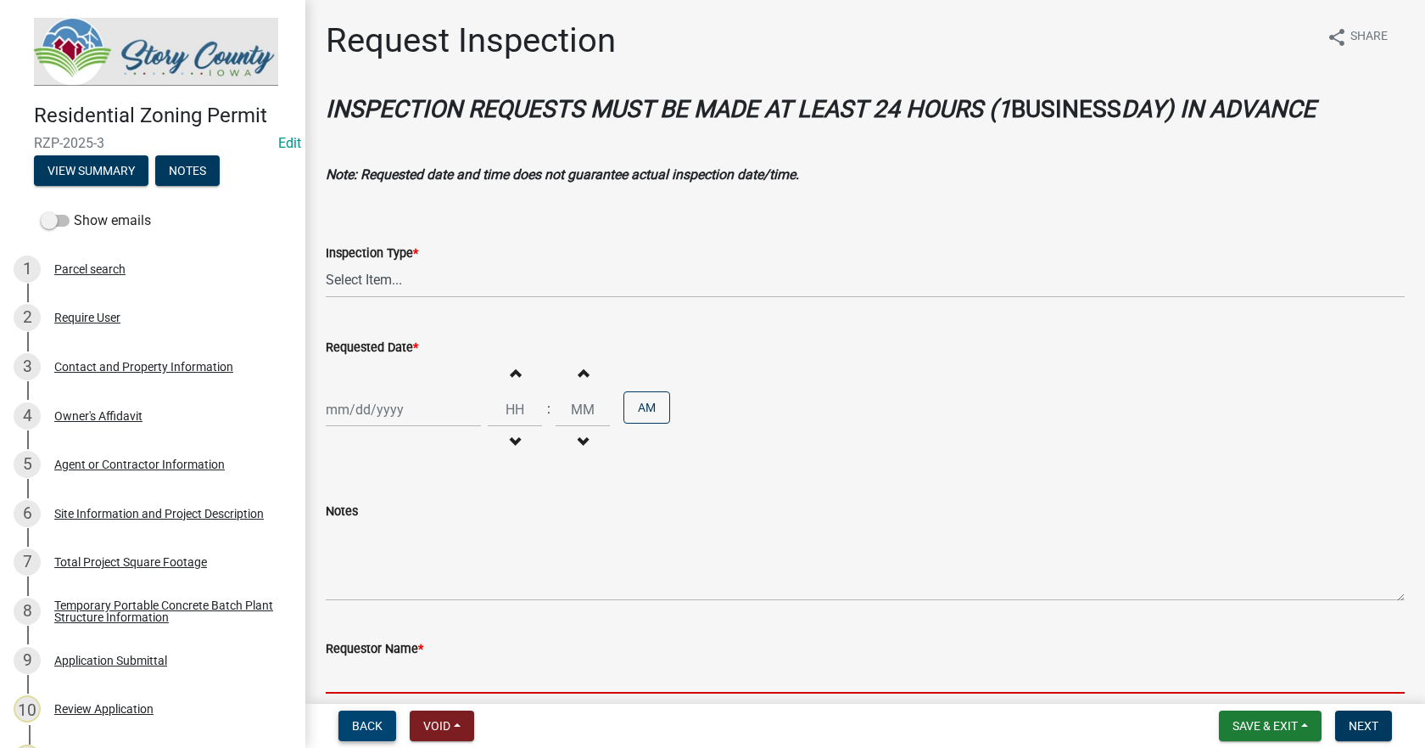
click at [356, 727] on span "Back" at bounding box center [367, 726] width 31 height 14
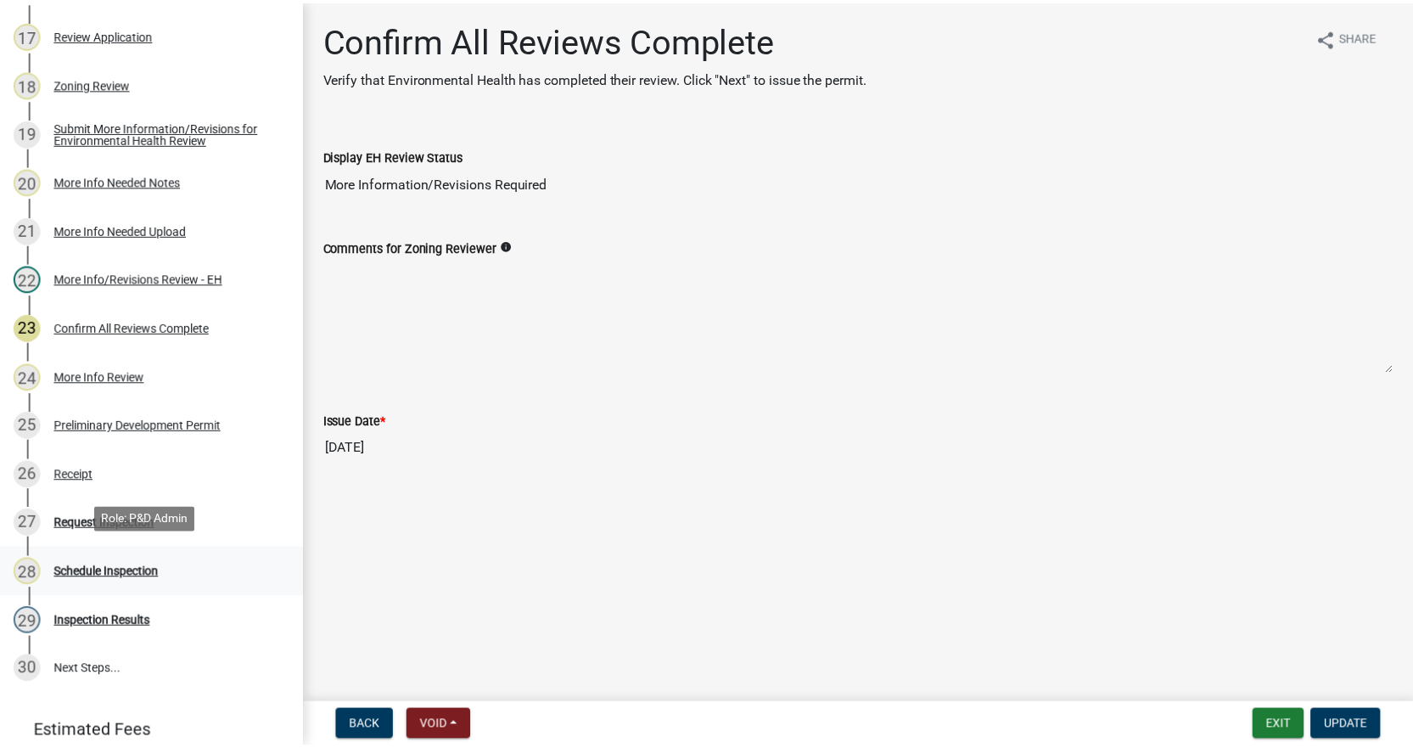
scroll to position [1018, 0]
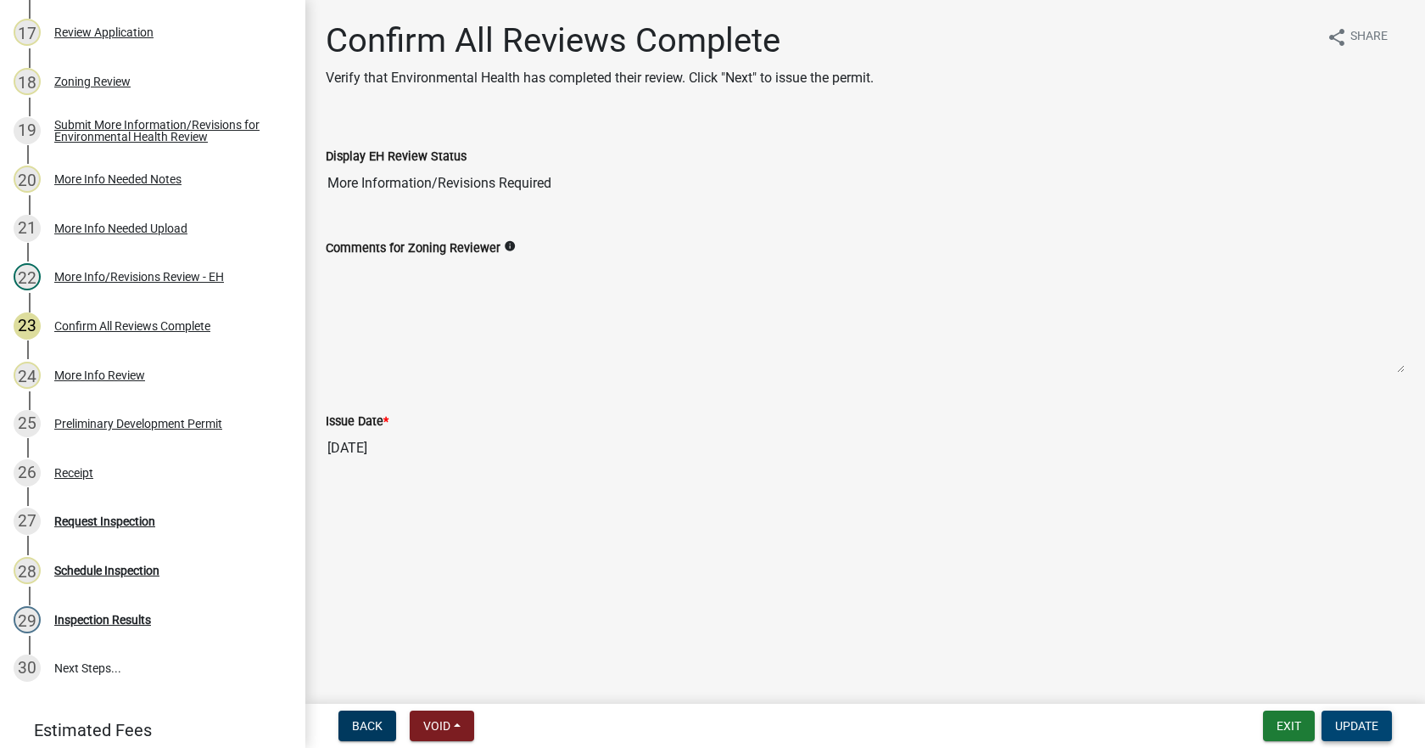
click at [1362, 727] on span "Update" at bounding box center [1357, 726] width 43 height 14
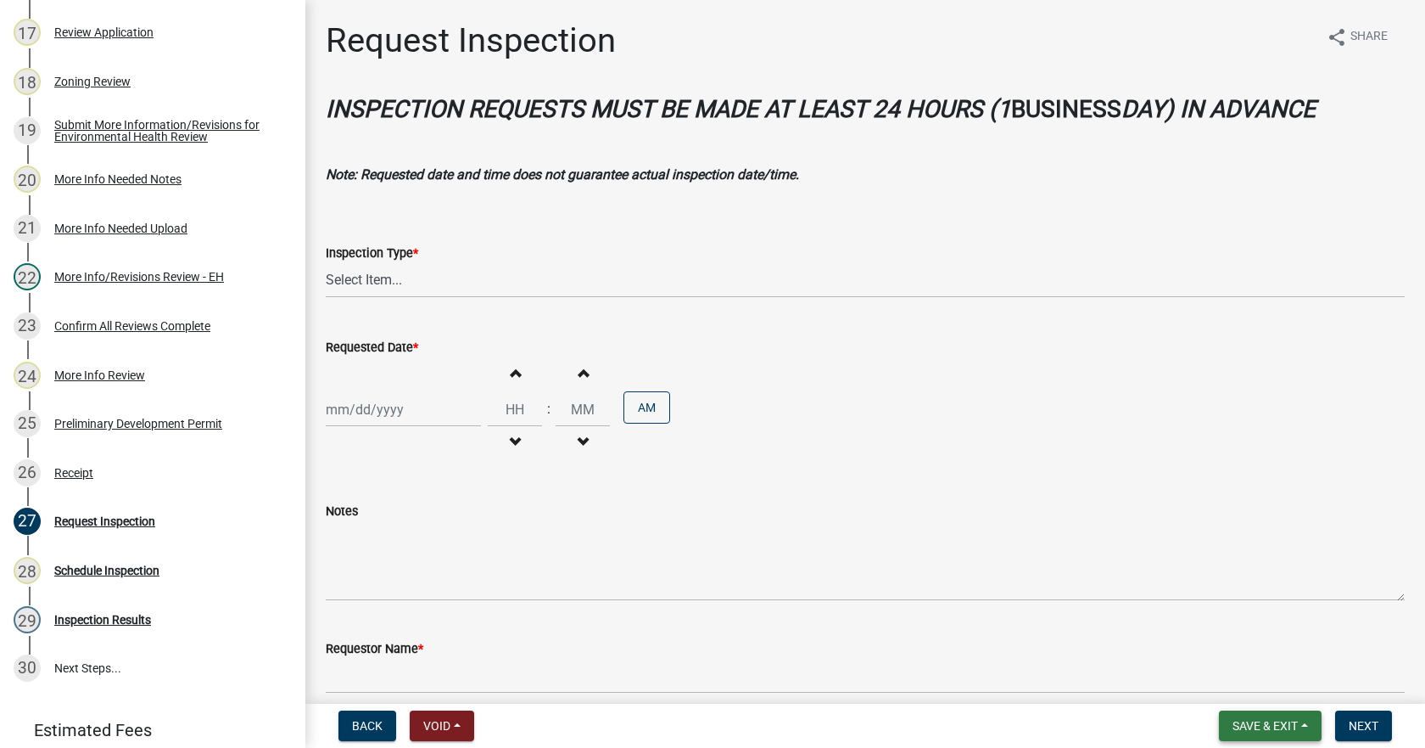
click at [1302, 722] on button "Save & Exit" at bounding box center [1270, 725] width 103 height 31
click at [1233, 692] on button "Save & Exit" at bounding box center [1254, 681] width 136 height 41
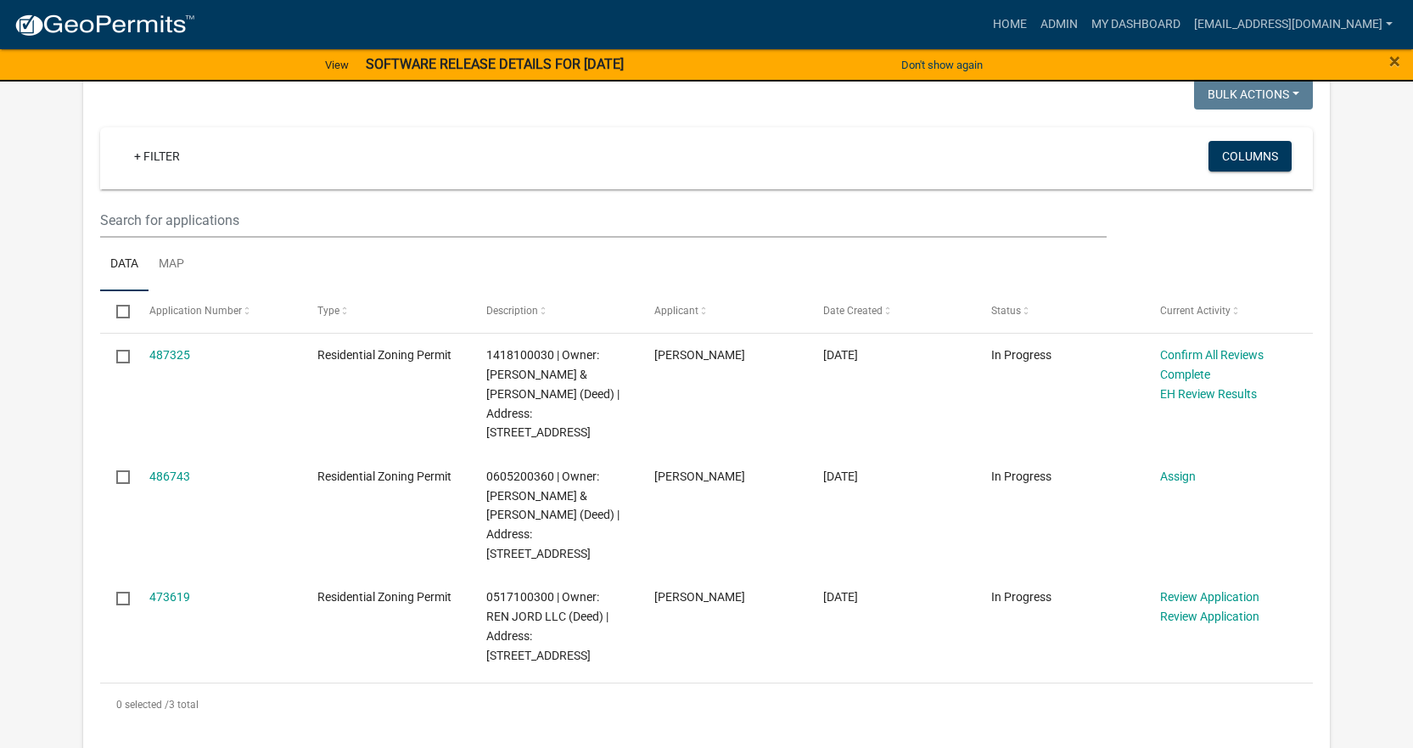
scroll to position [339, 0]
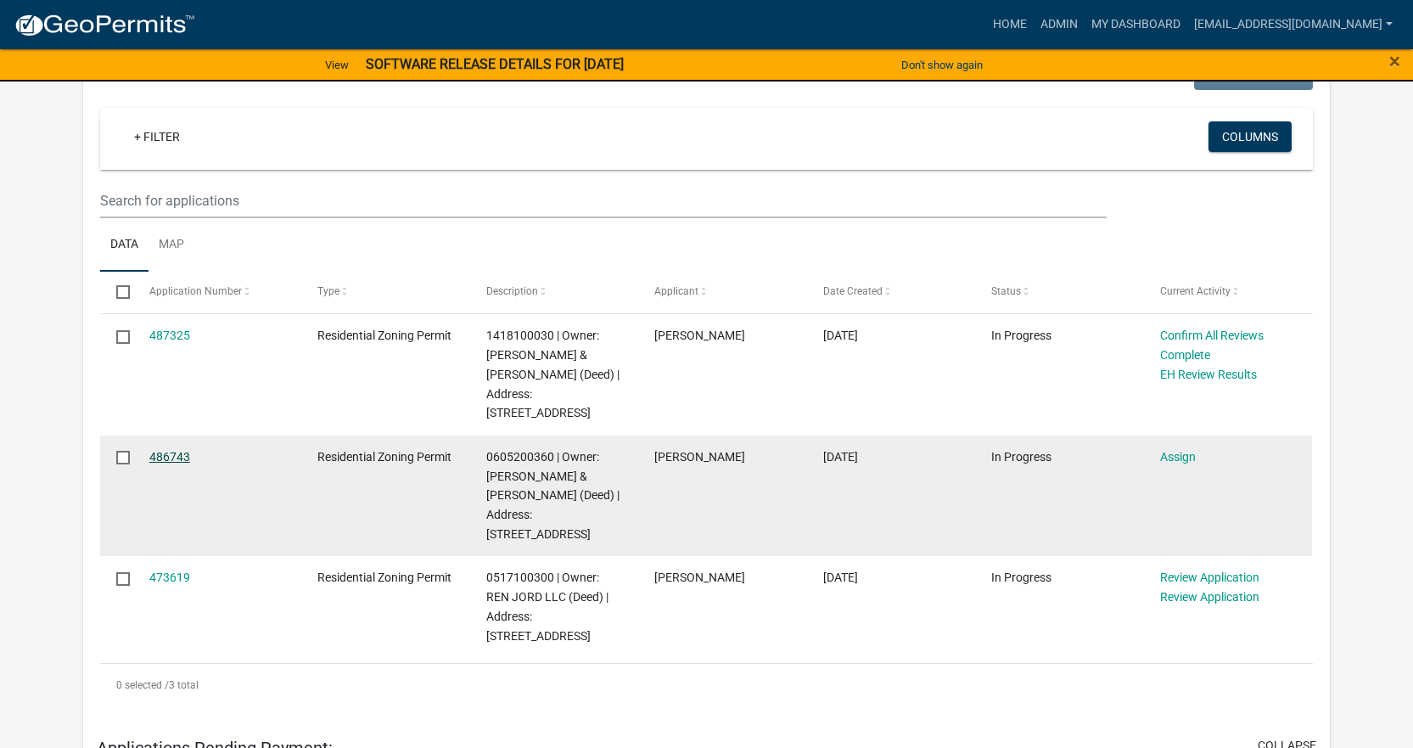
click at [173, 454] on link "486743" at bounding box center [169, 457] width 41 height 14
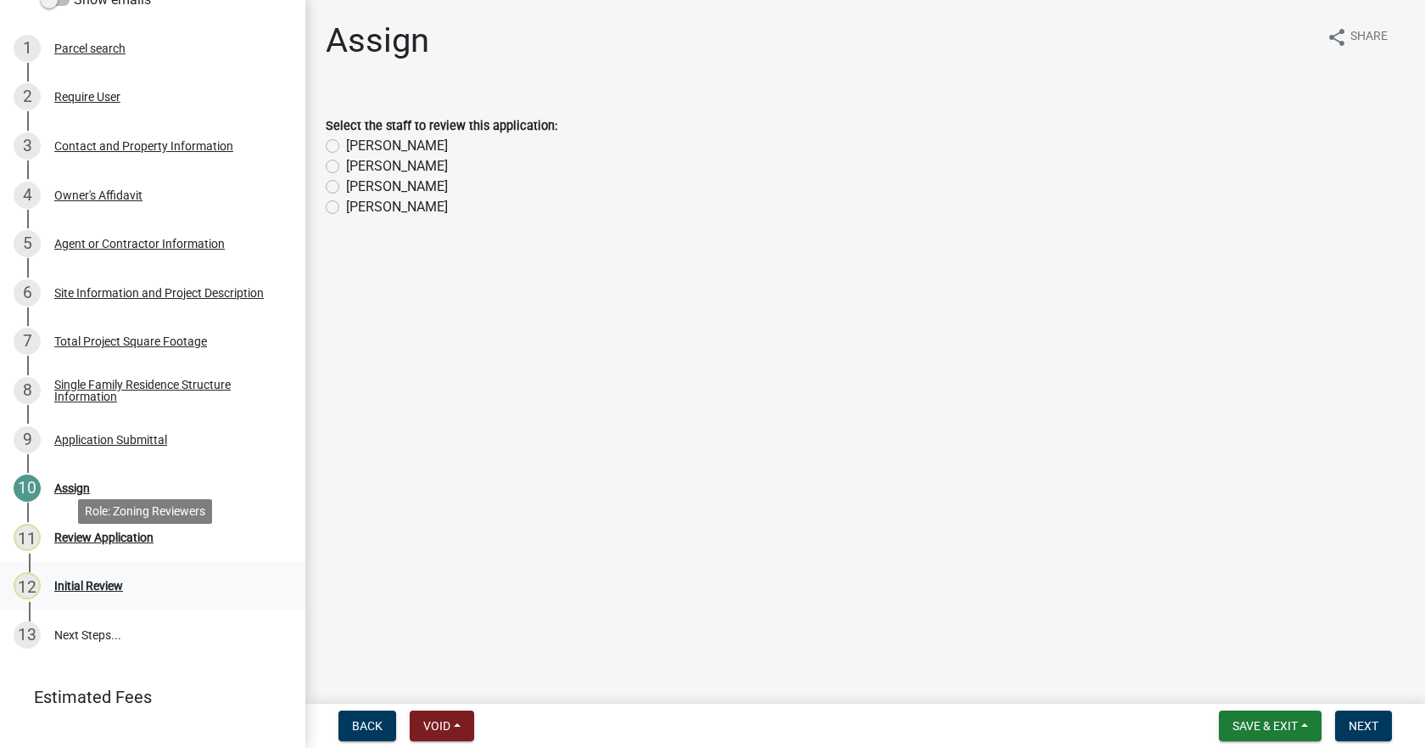
scroll to position [249, 0]
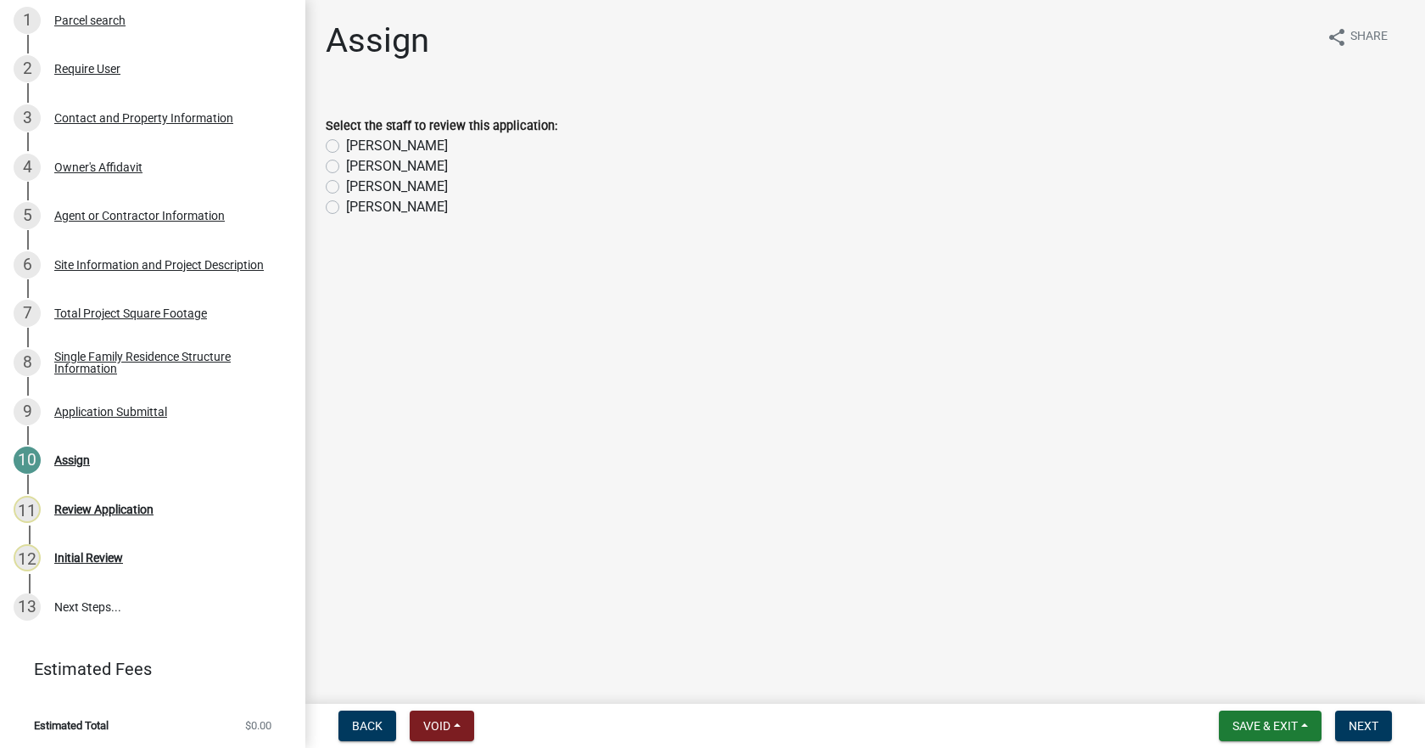
click at [346, 143] on label "Chloe Mitchell" at bounding box center [397, 146] width 102 height 20
click at [346, 143] on input "Chloe Mitchell" at bounding box center [351, 141] width 11 height 11
radio input "true"
click at [1367, 725] on span "Next" at bounding box center [1364, 726] width 30 height 14
